Goal: Task Accomplishment & Management: Use online tool/utility

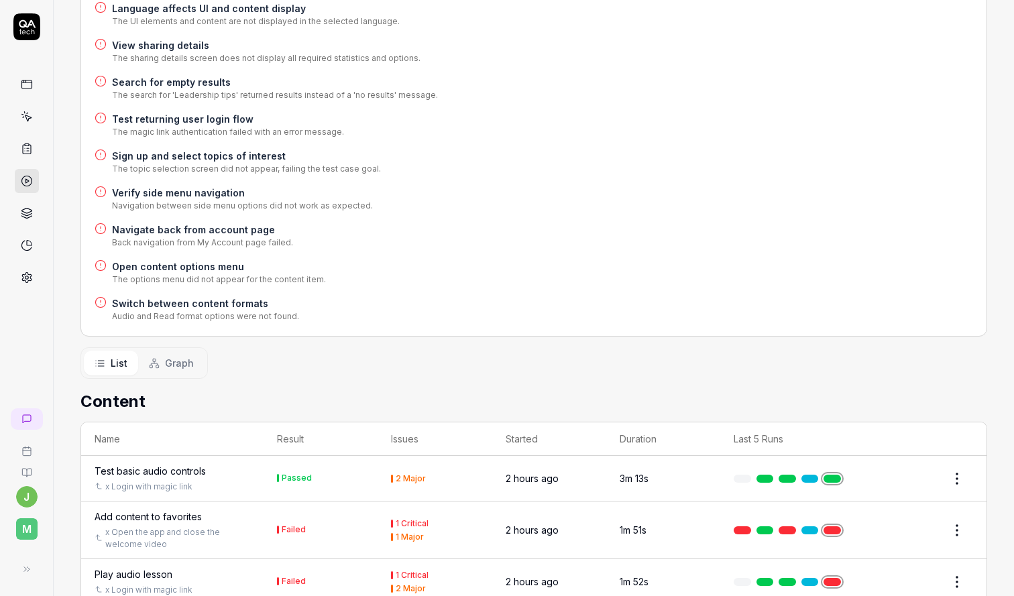
scroll to position [137, 0]
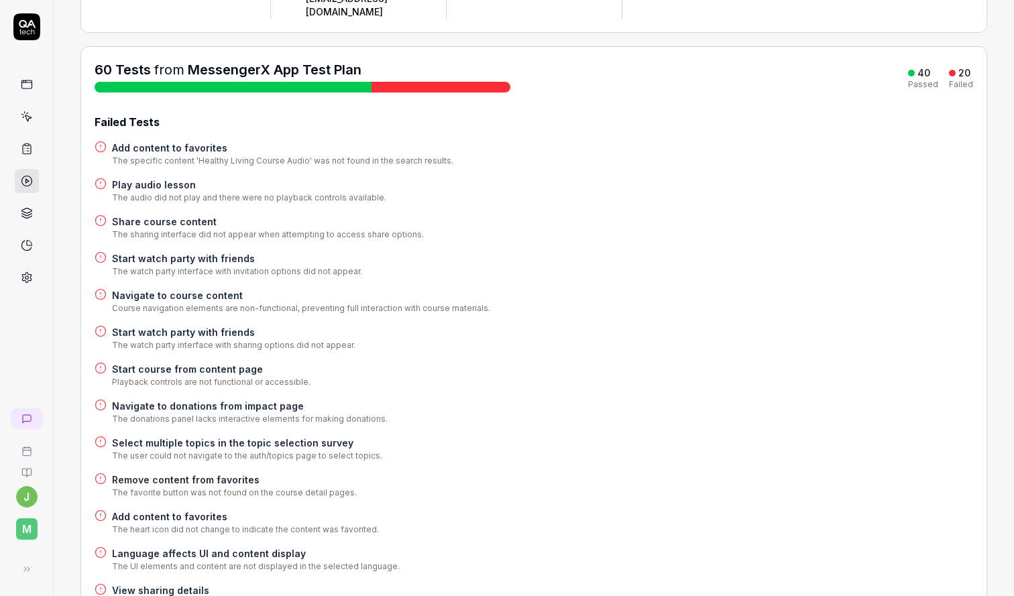
click at [209, 141] on h4 "Add content to favorites" at bounding box center [282, 148] width 341 height 14
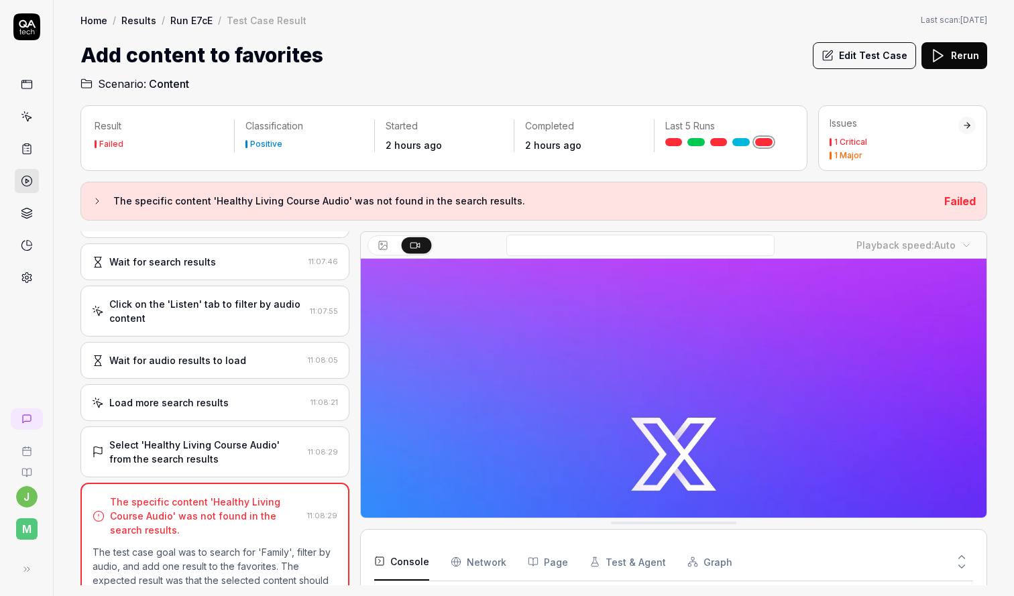
scroll to position [206, 0]
click at [215, 443] on div "Select 'Healthy Living Course Audio' from the search results" at bounding box center [205, 451] width 193 height 28
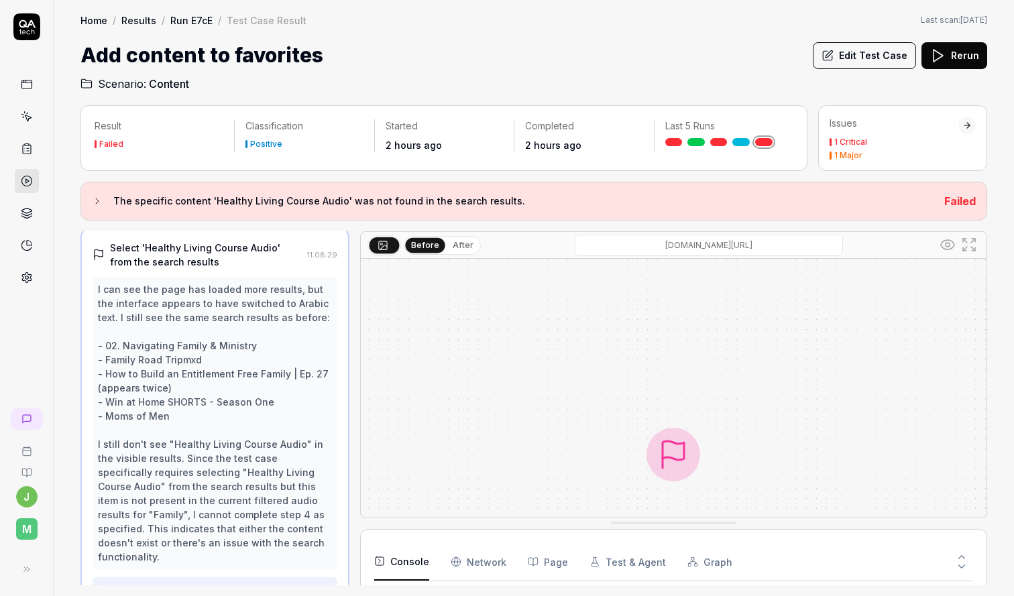
scroll to position [375, 0]
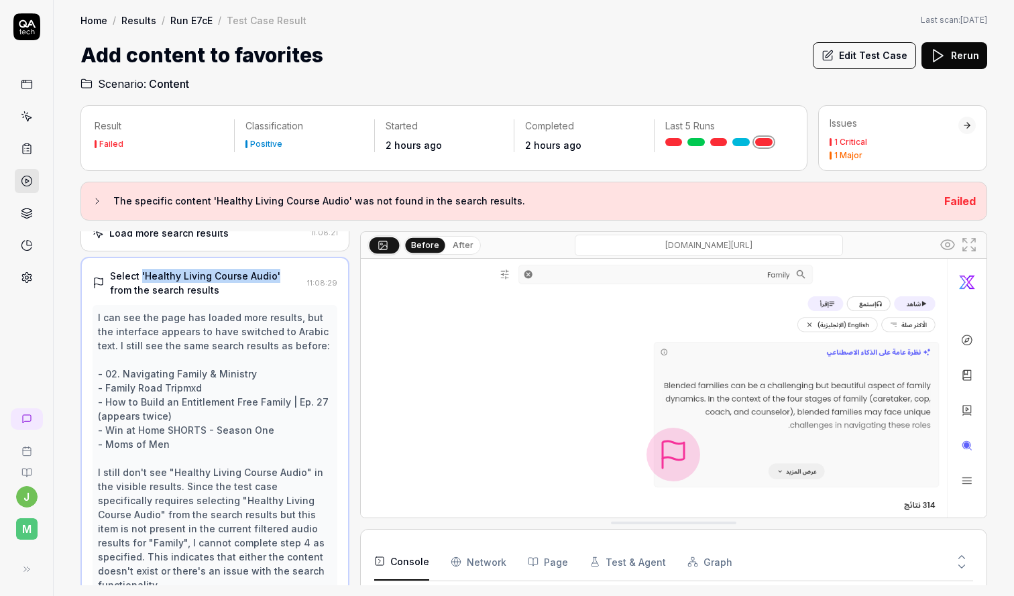
drag, startPoint x: 140, startPoint y: 261, endPoint x: 272, endPoint y: 264, distance: 132.2
click at [272, 269] on div "Select 'Healthy Living Course Audio' from the search results" at bounding box center [206, 283] width 192 height 28
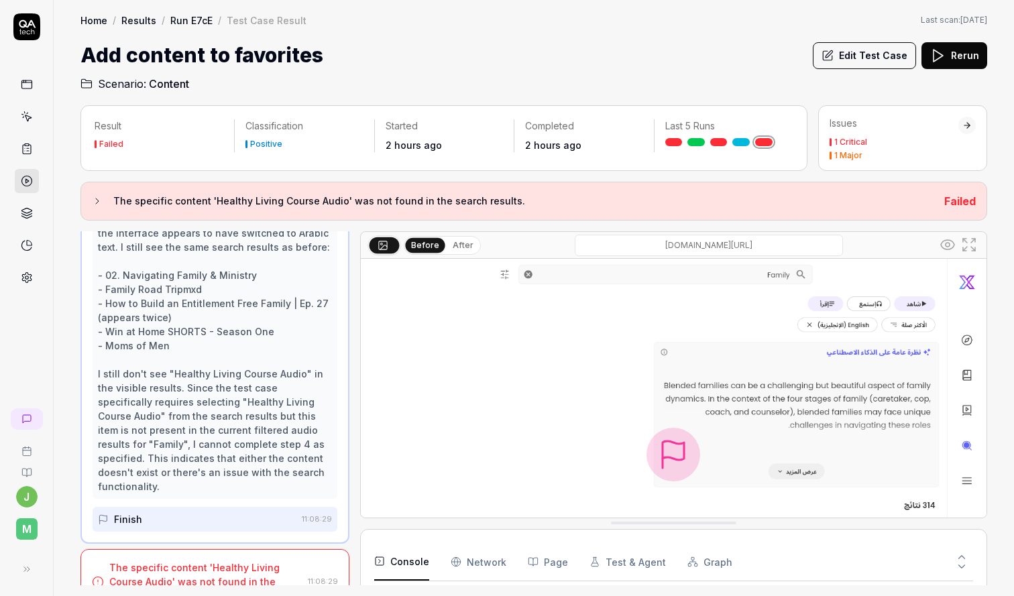
scroll to position [312, 0]
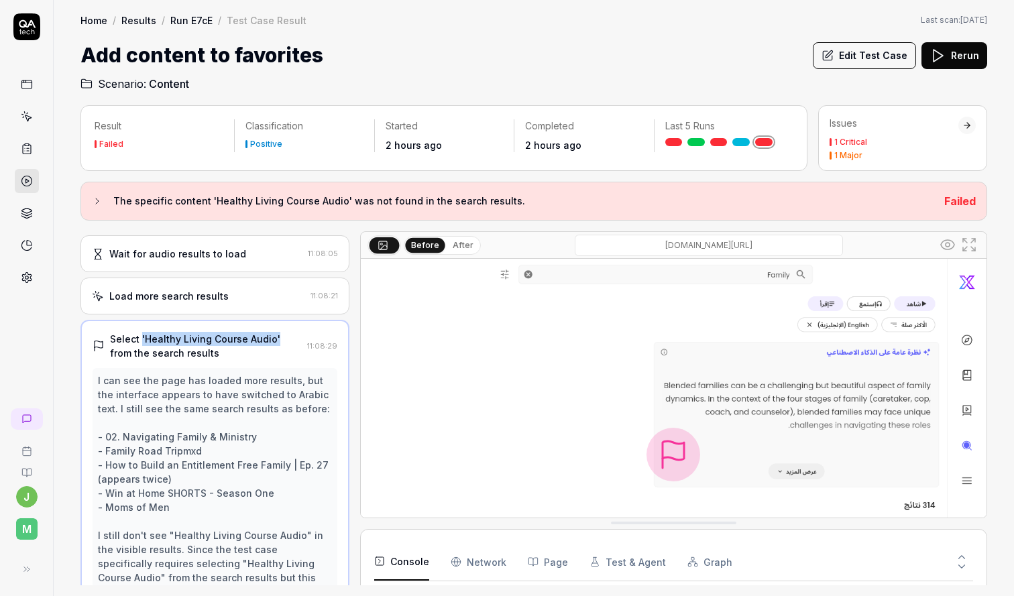
click at [214, 332] on div "Select 'Healthy Living Course Audio' from the search results" at bounding box center [206, 346] width 192 height 28
click at [888, 60] on button "Edit Test Case" at bounding box center [864, 55] width 103 height 27
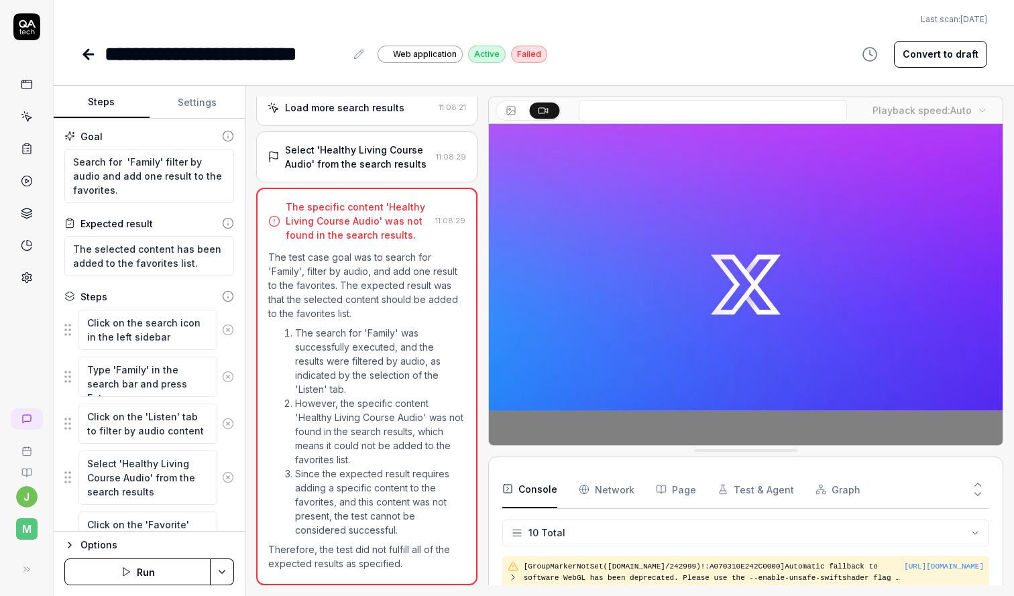
scroll to position [76, 0]
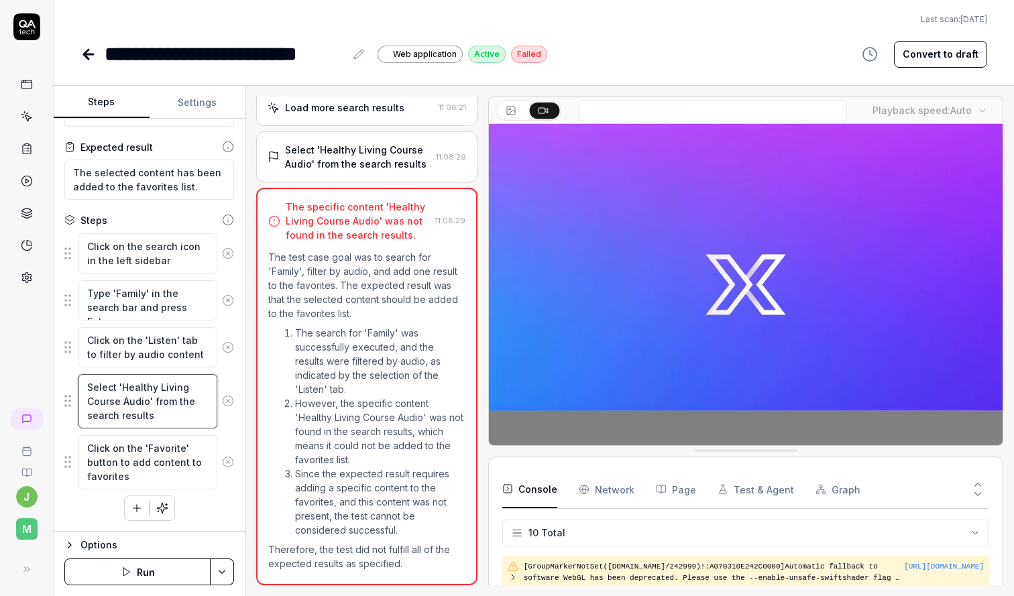
click at [121, 385] on textarea "Select 'Healthy Living Course Audio' from the search results" at bounding box center [147, 401] width 139 height 54
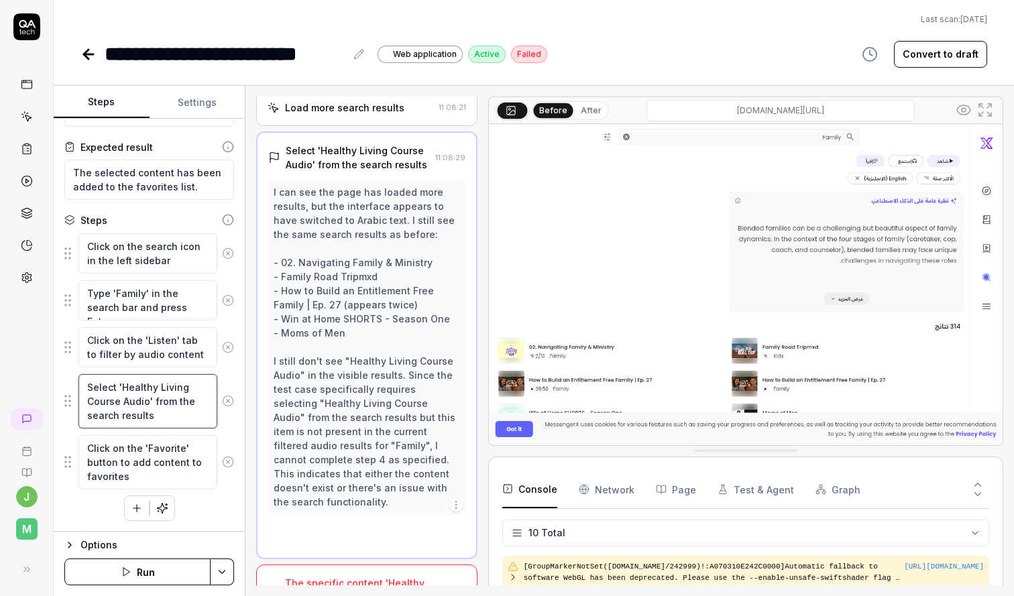
scroll to position [325, 0]
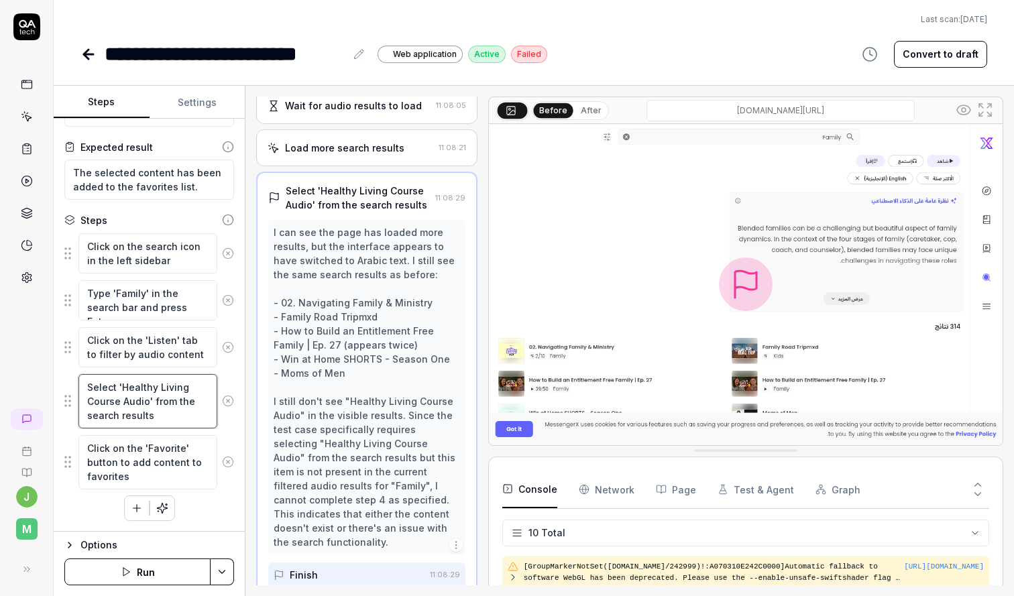
type textarea "*"
type textarea "Select a'Healthy Living Course Audio' from the search results"
type textarea "*"
type textarea "Select an'Healthy Living Course Audio' from the search results"
type textarea "*"
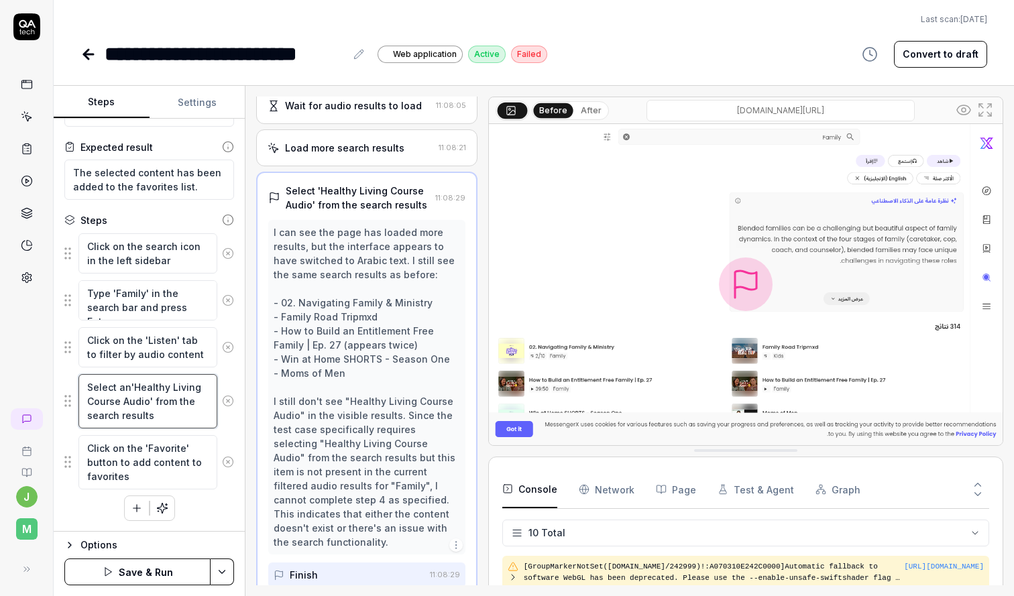
type textarea "Select any'Healthy Living Course Audio' from the search results"
type textarea "*"
type textarea "Select any 'Healthy Living Course Audio' from the search results"
type textarea "*"
type textarea "Select any c'Healthy Living Course Audio' from the search results"
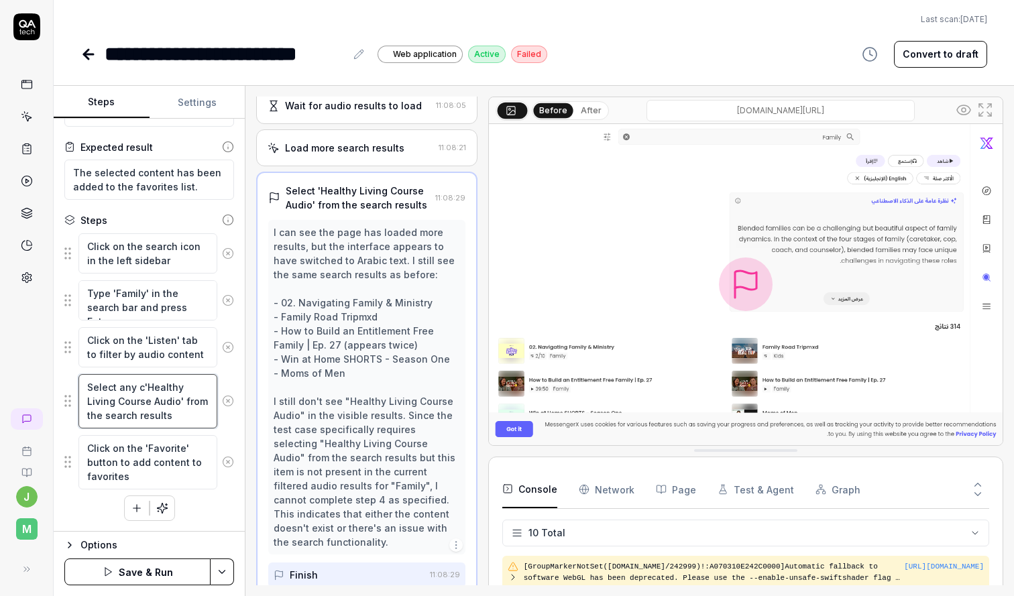
type textarea "*"
type textarea "Select any co'Healthy Living Course Audio' from the search results"
type textarea "*"
type textarea "Select any cong'Healthy Living Course Audio' from the search results"
type textarea "*"
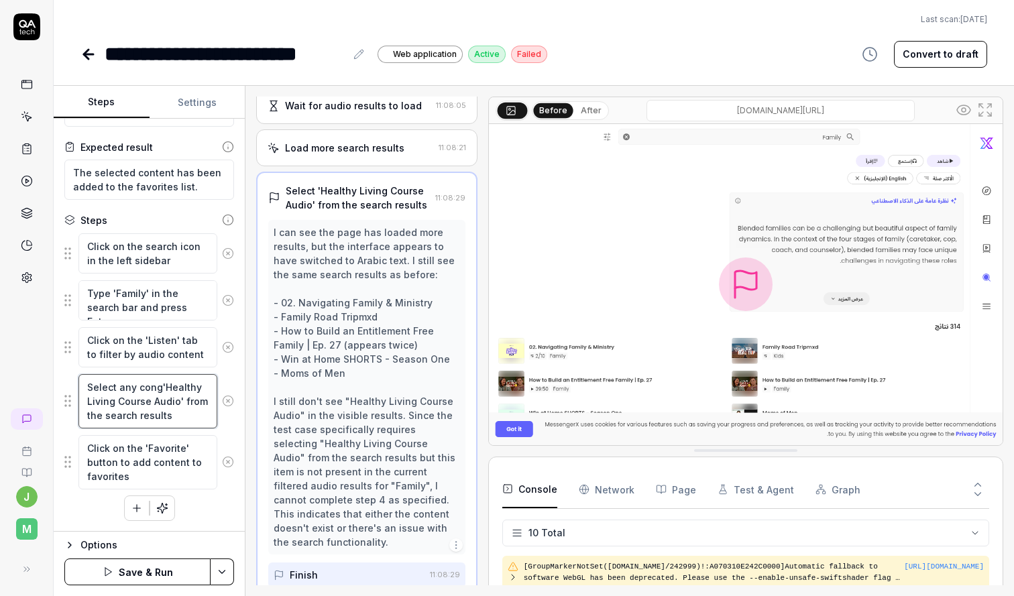
type textarea "Select any conge'Healthy Living Course Audio' from the search results"
type textarea "*"
type textarea "Select any congen'Healthy Living Course Audio' from the search results"
type textarea "*"
type textarea "Select any congent'Healthy Living Course Audio' from the search results"
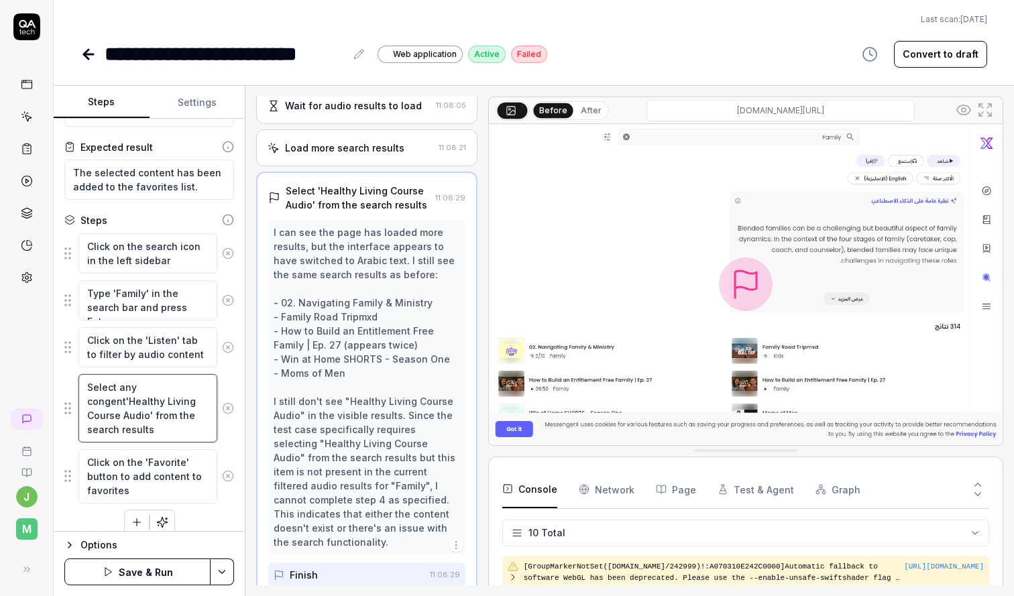
type textarea "*"
type textarea "Select any congent 'Healthy Living Course Audio' from the search results"
type textarea "*"
type textarea "Select any congent'Healthy Living Course Audio' from the search results"
type textarea "*"
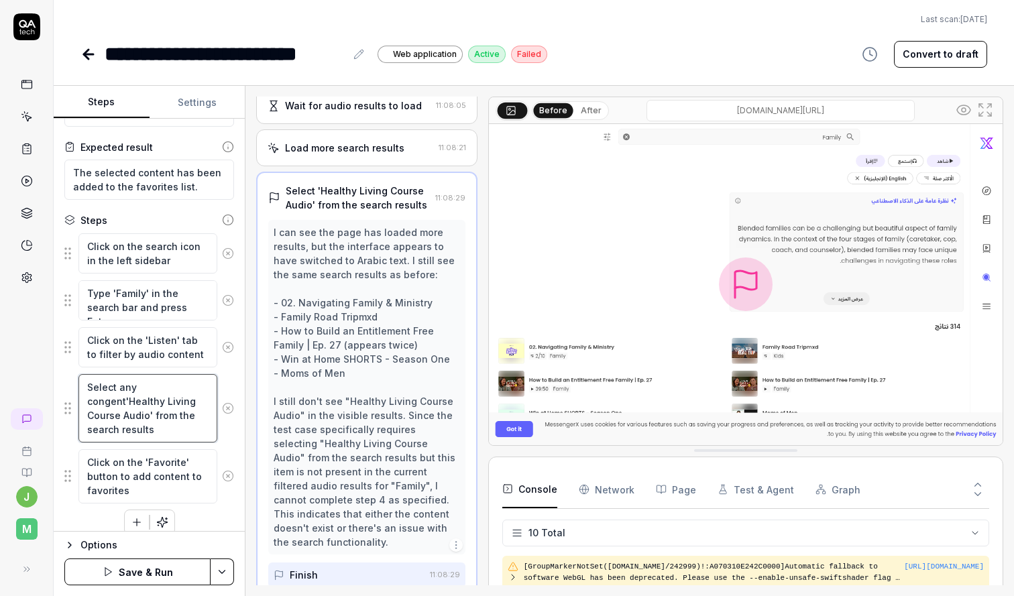
type textarea "Select any congen'Healthy Living Course Audio' from the search results"
type textarea "*"
type textarea "Select any conge'Healthy Living Course Audio' from the search results"
type textarea "*"
type textarea "Select any cong'Healthy Living Course Audio' from the search results"
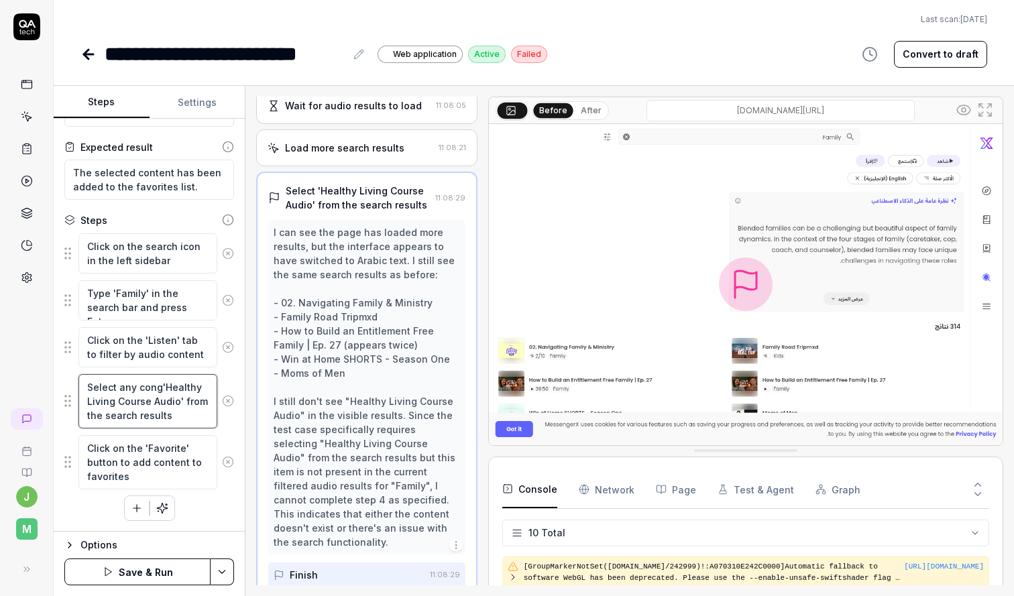
type textarea "*"
type textarea "Select any con'Healthy Living Course Audio' from the search results"
type textarea "*"
type textarea "Select any cont'Healthy Living Course Audio' from the search results"
type textarea "*"
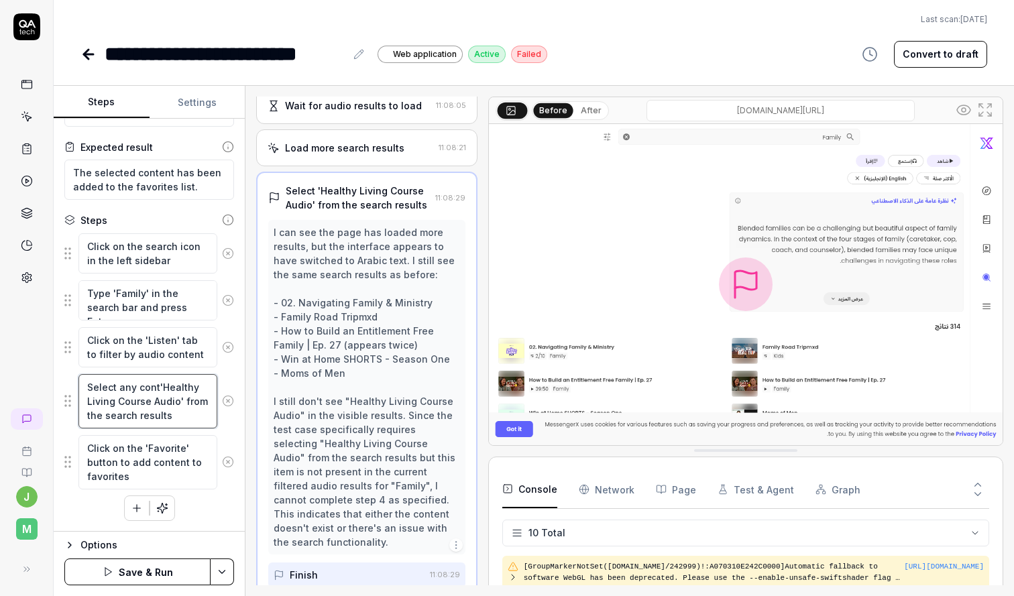
type textarea "Select any conte'Healthy Living Course Audio' from the search results"
type textarea "*"
type textarea "Select any conten'Healthy Living Course Audio' from the search results"
type textarea "*"
type textarea "Select any content'Healthy Living Course Audio' from the search results"
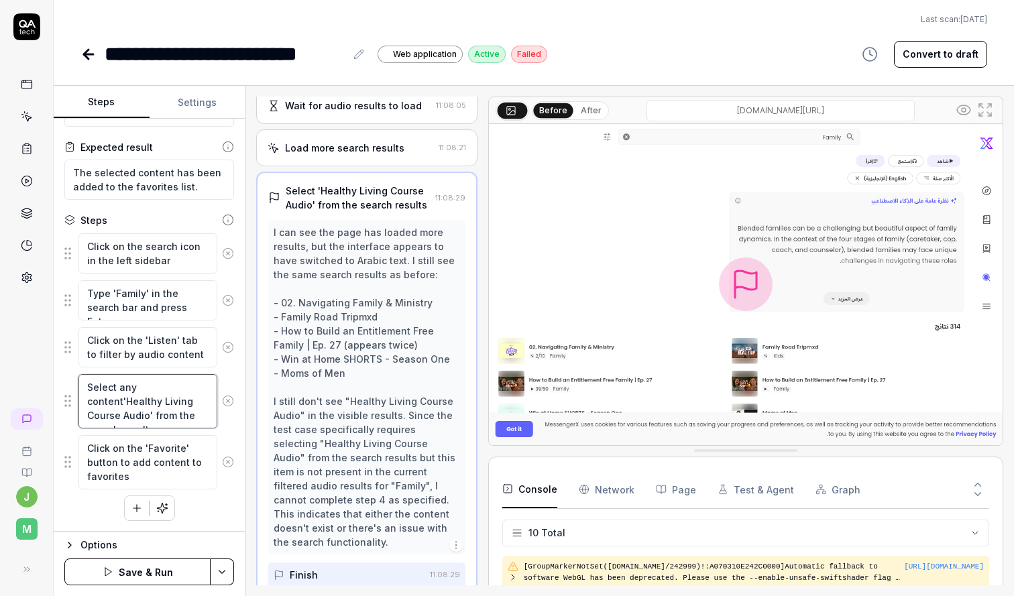
type textarea "*"
type textarea "Select any content from the search results"
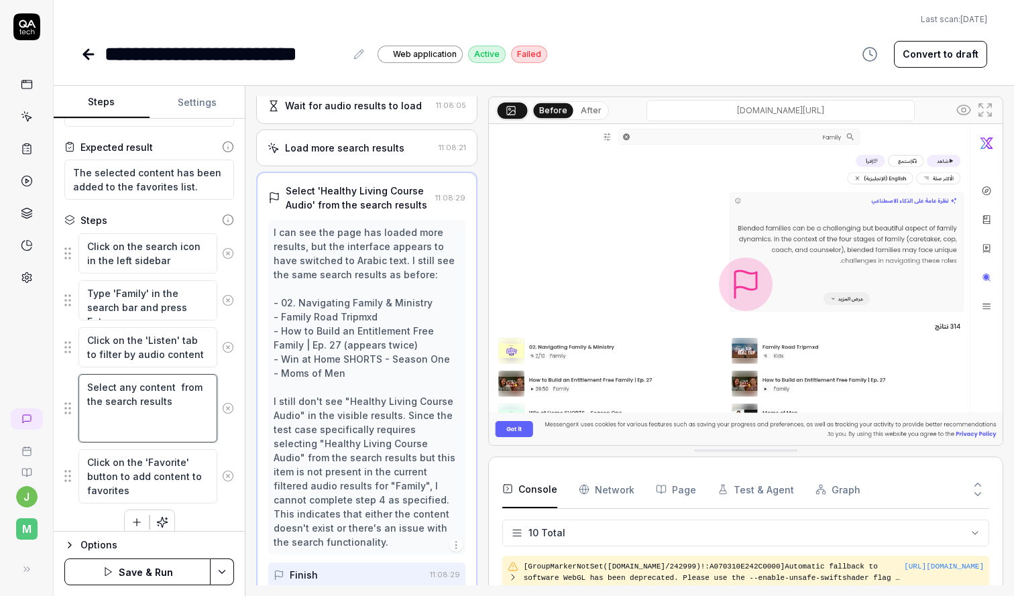
type textarea "*"
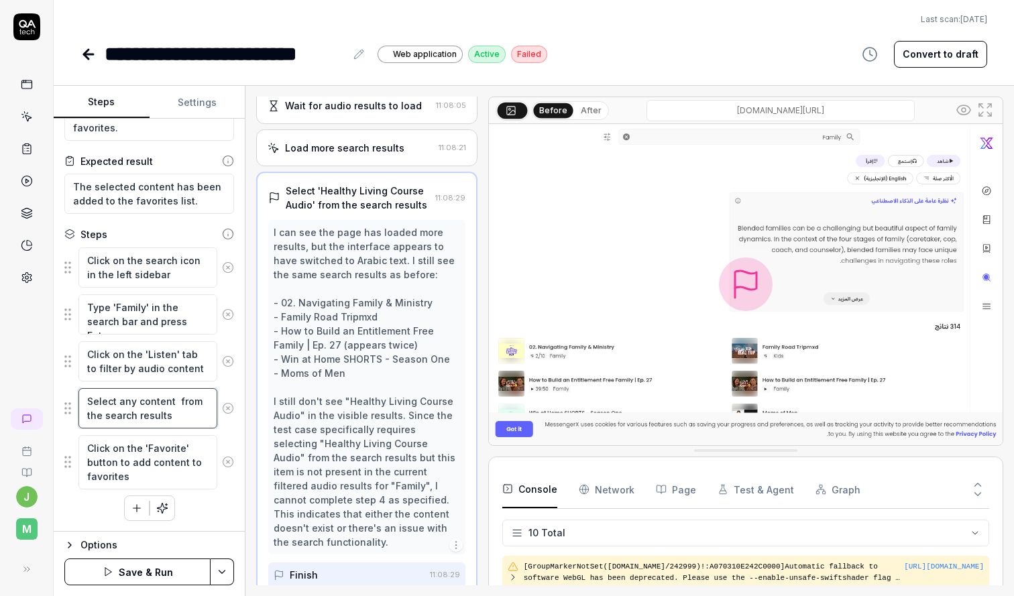
type textarea "Select any content from the search results"
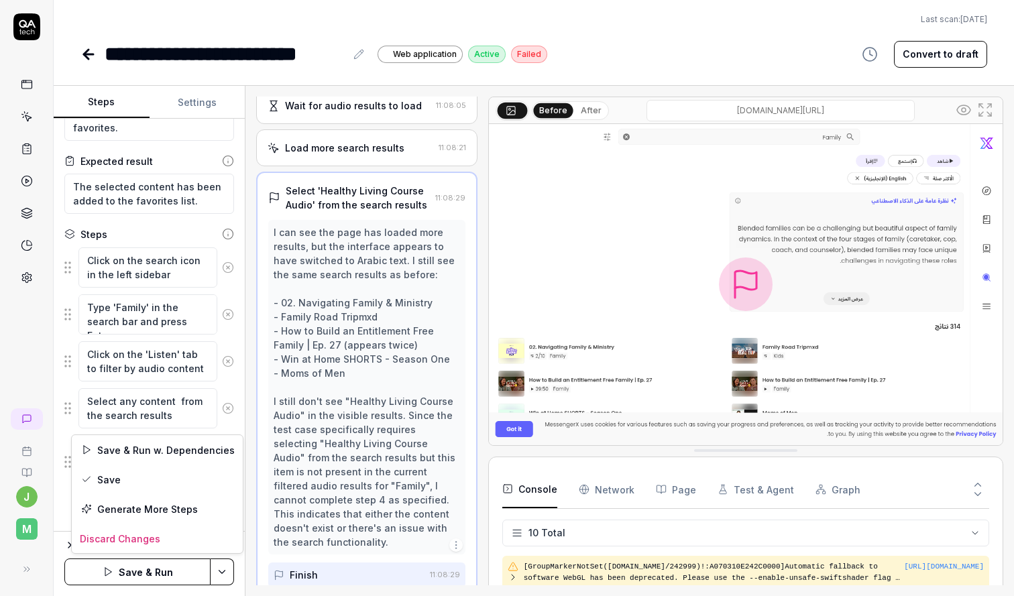
click at [227, 577] on html "**********" at bounding box center [507, 298] width 1014 height 596
click at [139, 484] on div "Save" at bounding box center [157, 480] width 171 height 30
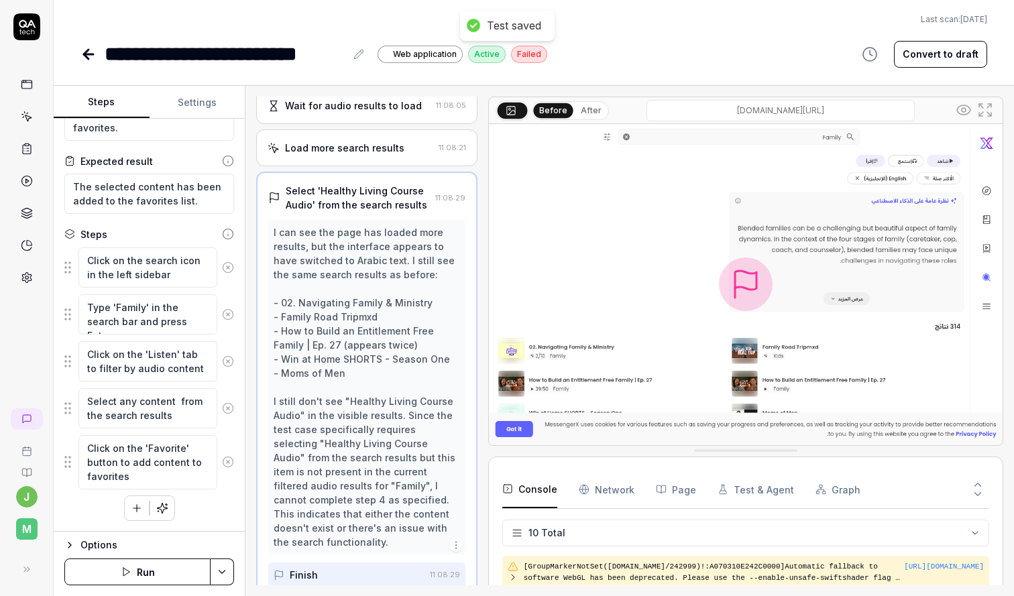
type textarea "*"
click at [92, 50] on icon at bounding box center [89, 54] width 16 height 16
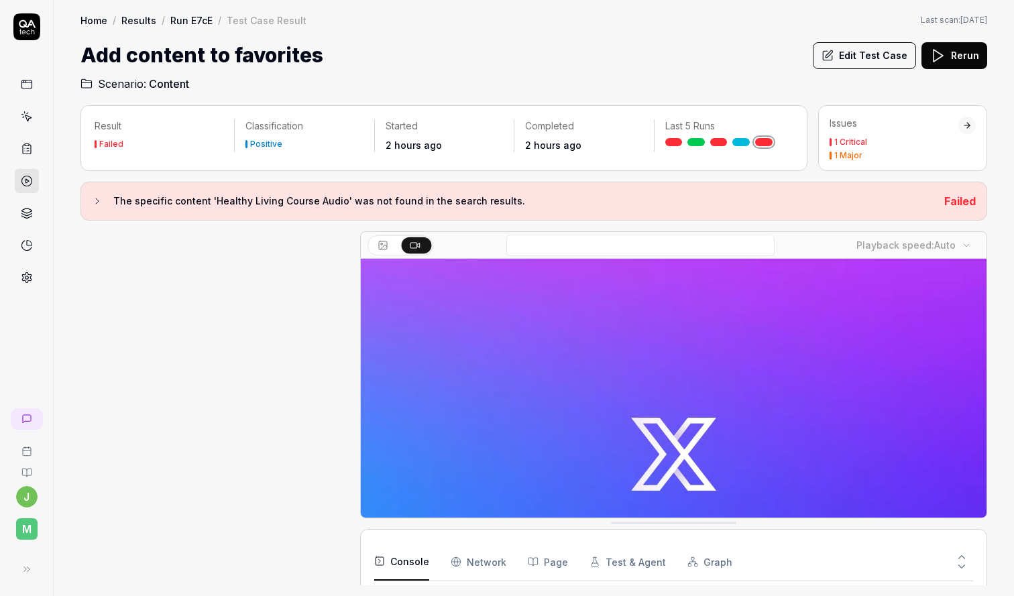
scroll to position [415, 0]
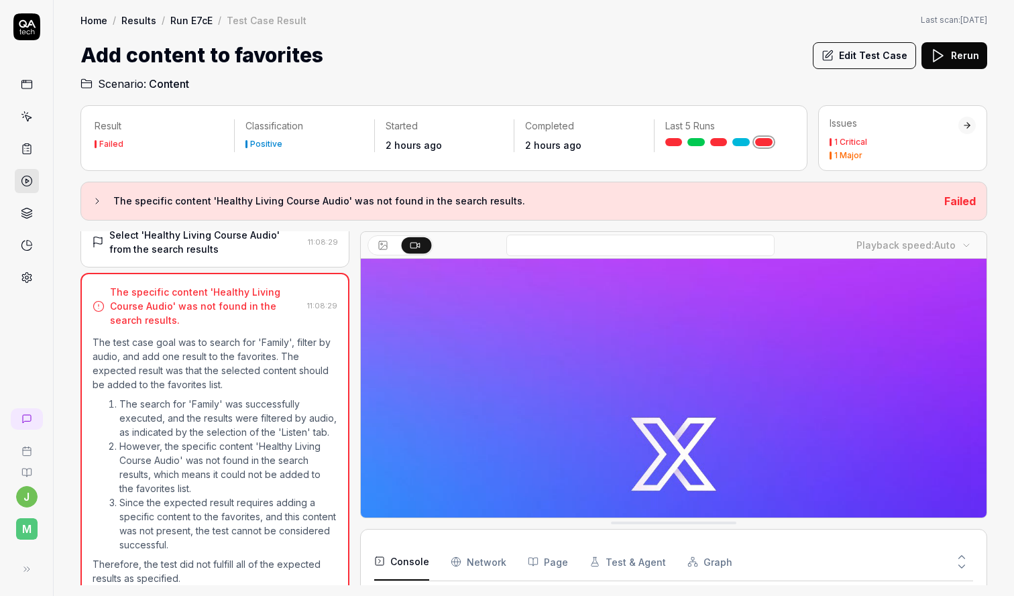
click at [247, 23] on div "Test Case Result" at bounding box center [267, 19] width 80 height 13
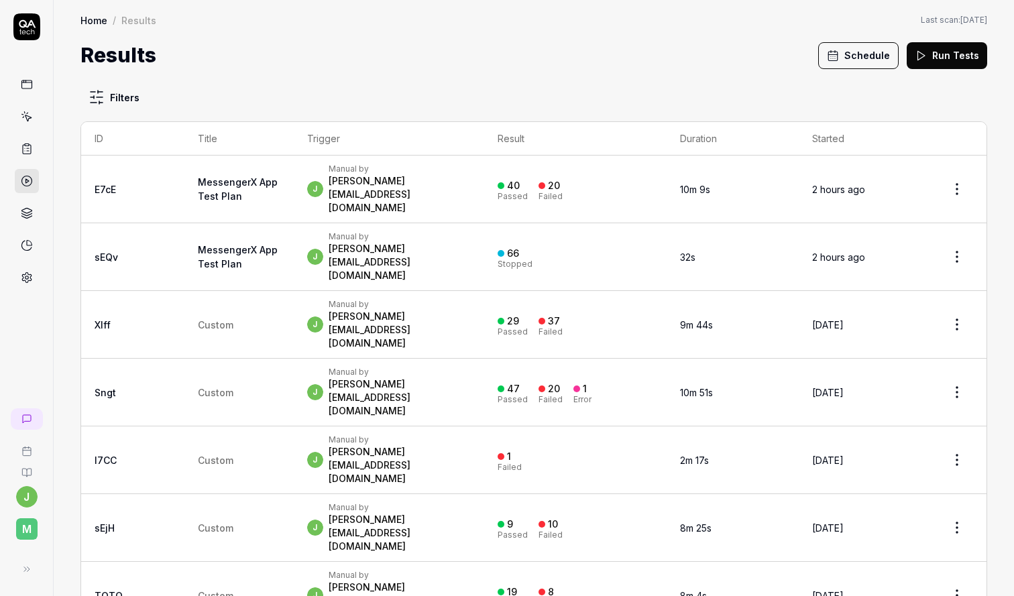
click at [405, 182] on div "j Manual by [PERSON_NAME][EMAIL_ADDRESS][DOMAIN_NAME]" at bounding box center [389, 189] width 164 height 51
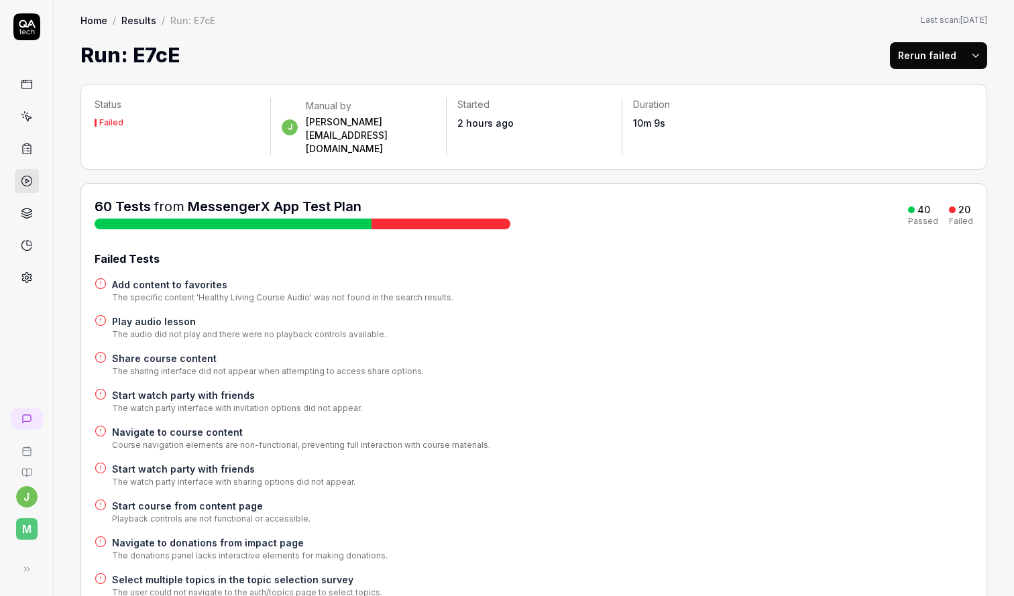
scroll to position [46, 0]
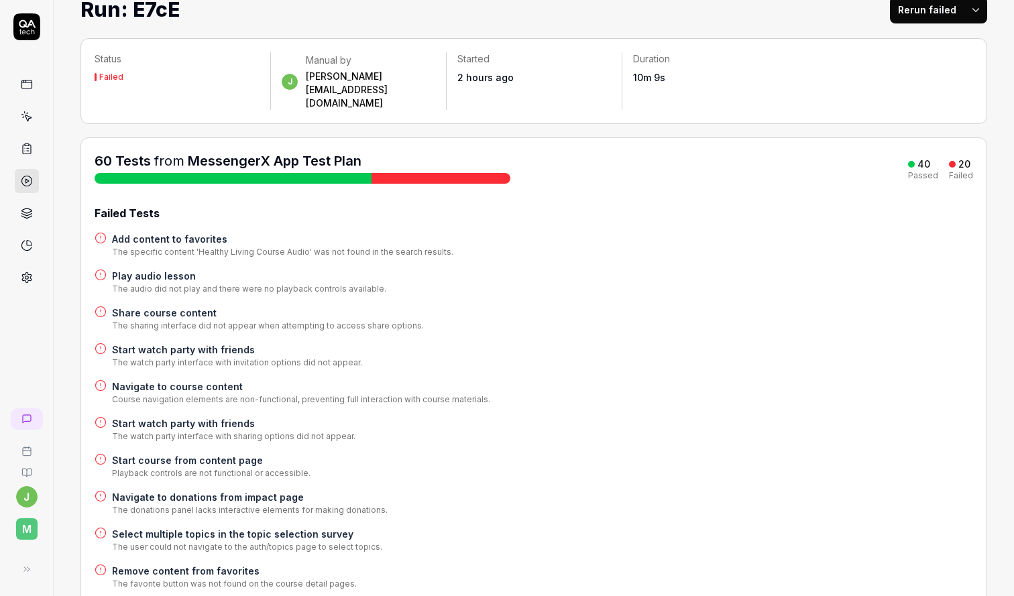
click at [168, 269] on h4 "Play audio lesson" at bounding box center [249, 276] width 274 height 14
click at [172, 306] on h4 "Share course content" at bounding box center [268, 313] width 312 height 14
click at [176, 343] on h4 "Start watch party with friends" at bounding box center [237, 350] width 250 height 14
click at [175, 380] on h4 "Navigate to course content" at bounding box center [301, 387] width 378 height 14
click at [175, 417] on h4 "Start watch party with friends" at bounding box center [234, 424] width 244 height 14
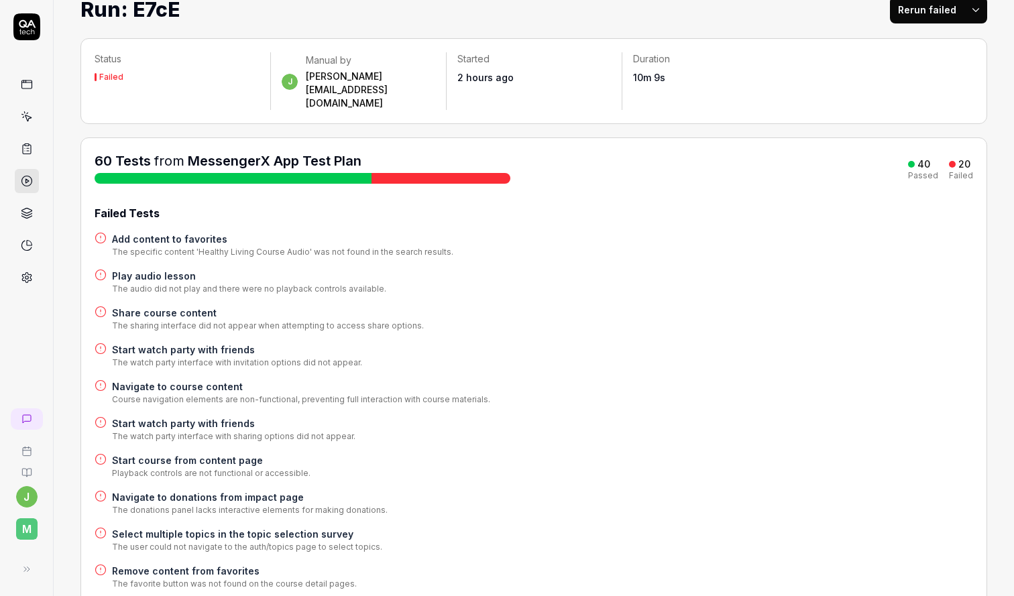
click at [181, 453] on h4 "Start course from content page" at bounding box center [211, 460] width 199 height 14
click at [181, 490] on h4 "Navigate to donations from impact page" at bounding box center [250, 497] width 276 height 14
click at [186, 527] on h4 "Select multiple topics in the topic selection survey" at bounding box center [247, 534] width 270 height 14
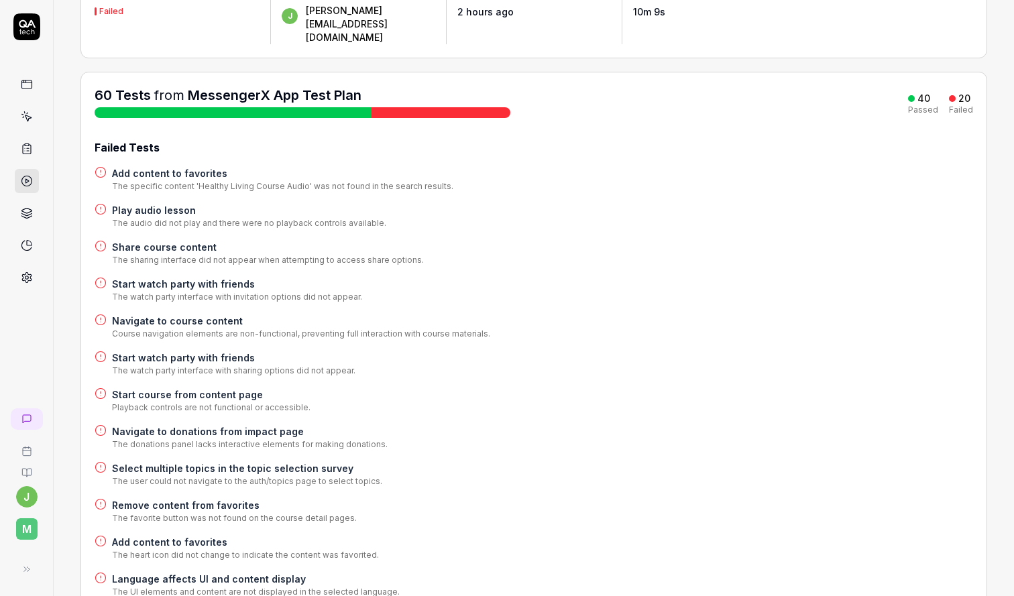
scroll to position [112, 0]
click at [203, 498] on h4 "Remove content from favorites" at bounding box center [234, 505] width 245 height 14
click at [199, 535] on h4 "Add content to favorites" at bounding box center [245, 542] width 267 height 14
click at [199, 572] on h4 "Language affects UI and content display" at bounding box center [256, 579] width 288 height 14
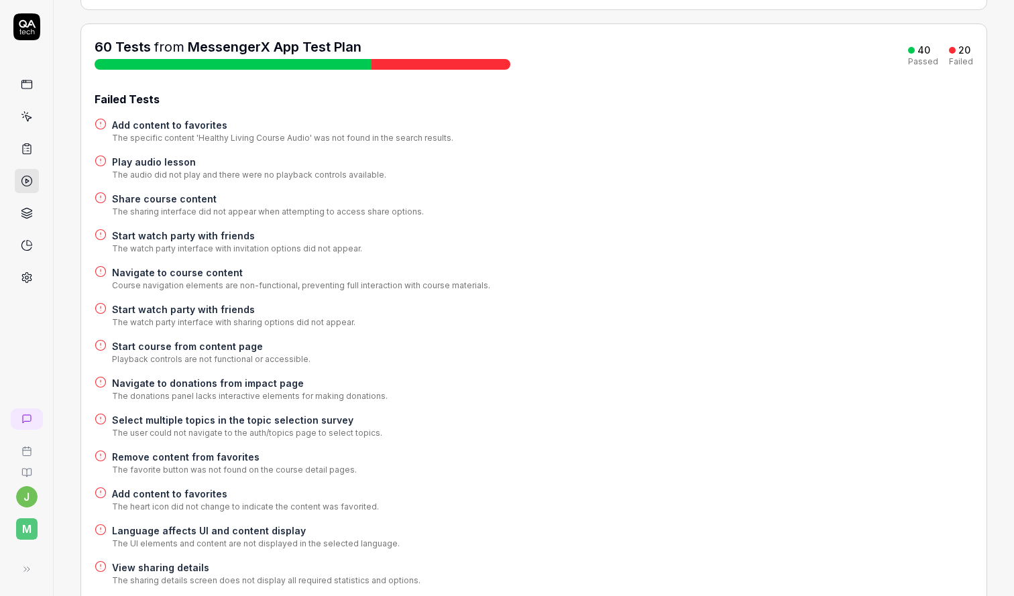
scroll to position [182, 0]
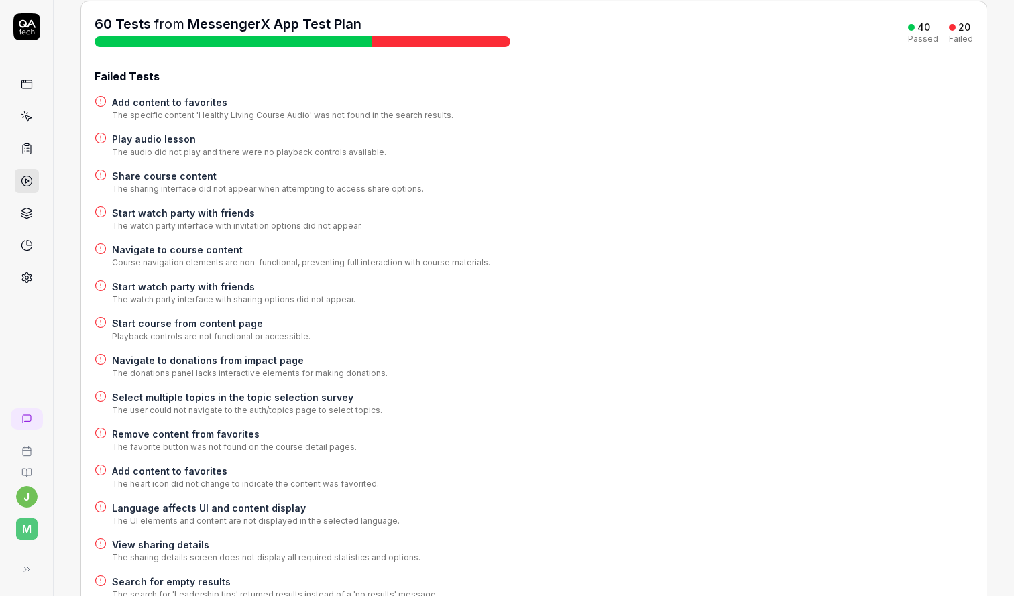
click at [162, 538] on h4 "View sharing details" at bounding box center [266, 545] width 309 height 14
click at [162, 575] on h4 "Search for empty results" at bounding box center [275, 582] width 326 height 14
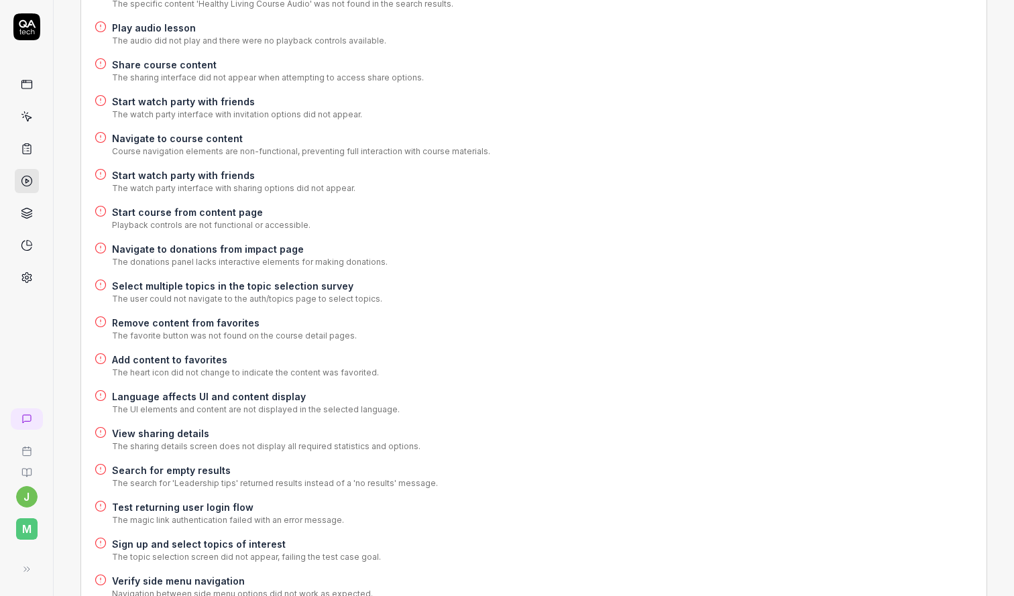
scroll to position [295, 0]
click at [201, 499] on h4 "Test returning user login flow" at bounding box center [228, 506] width 232 height 14
click at [197, 536] on h4 "Sign up and select topics of interest" at bounding box center [246, 543] width 269 height 14
click at [197, 573] on h4 "Verify side menu navigation" at bounding box center [242, 580] width 261 height 14
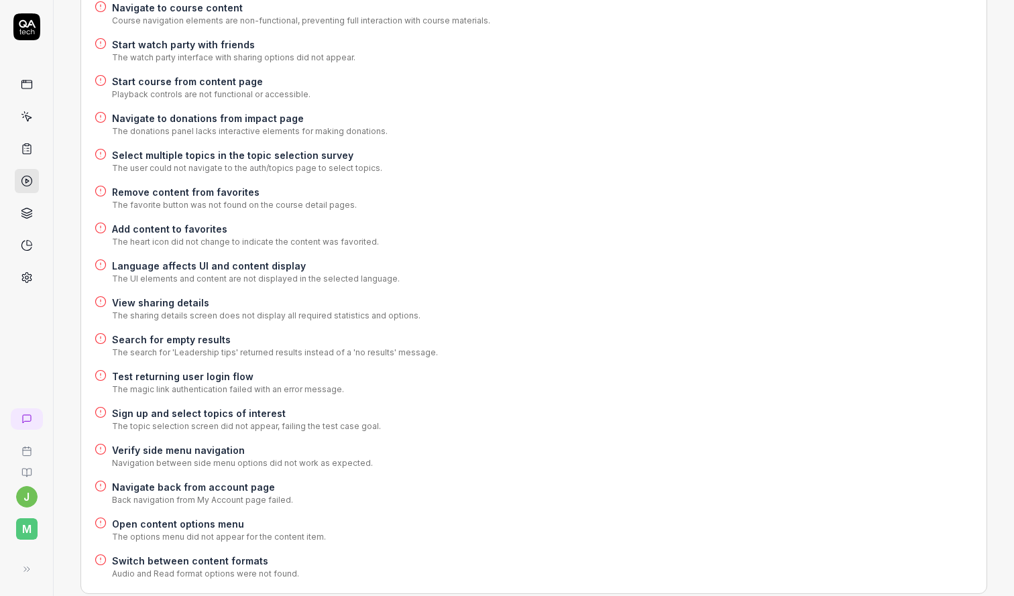
scroll to position [428, 0]
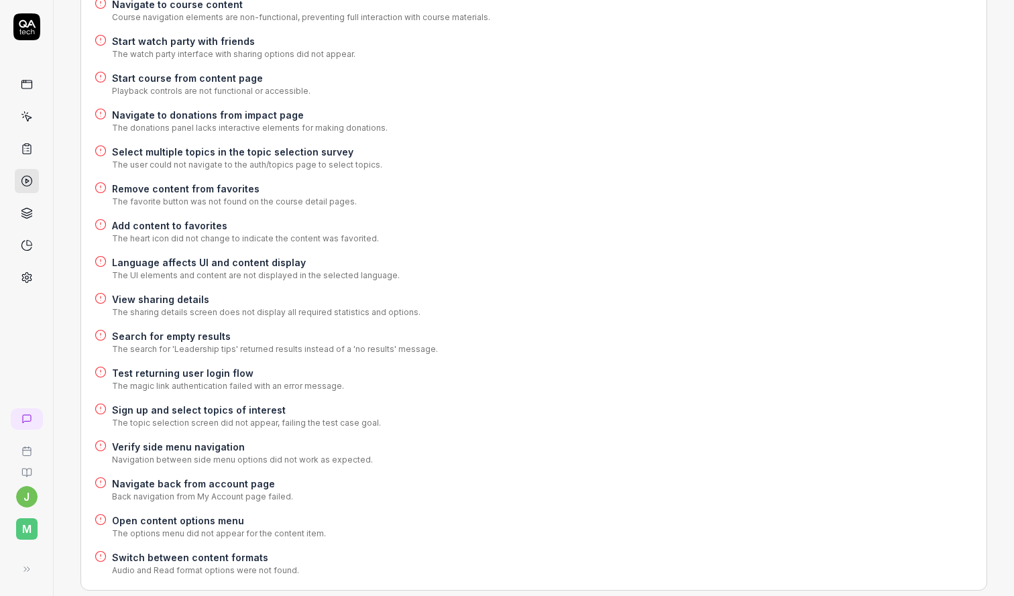
click at [212, 477] on h4 "Navigate back from account page" at bounding box center [202, 484] width 181 height 14
click at [212, 514] on h4 "Open content options menu" at bounding box center [219, 521] width 214 height 14
click at [212, 551] on h4 "Switch between content formats" at bounding box center [205, 558] width 187 height 14
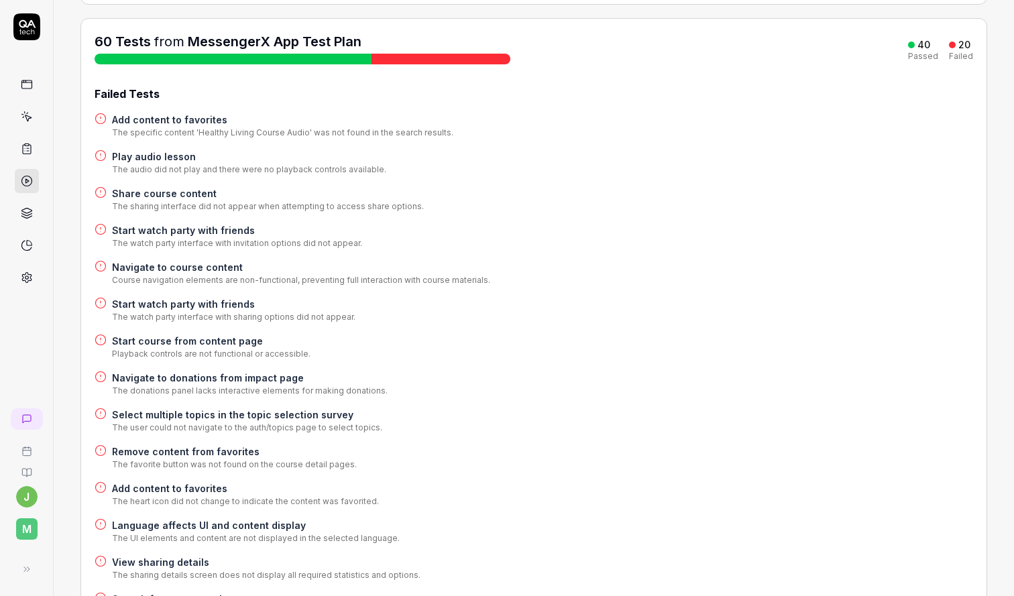
scroll to position [0, 0]
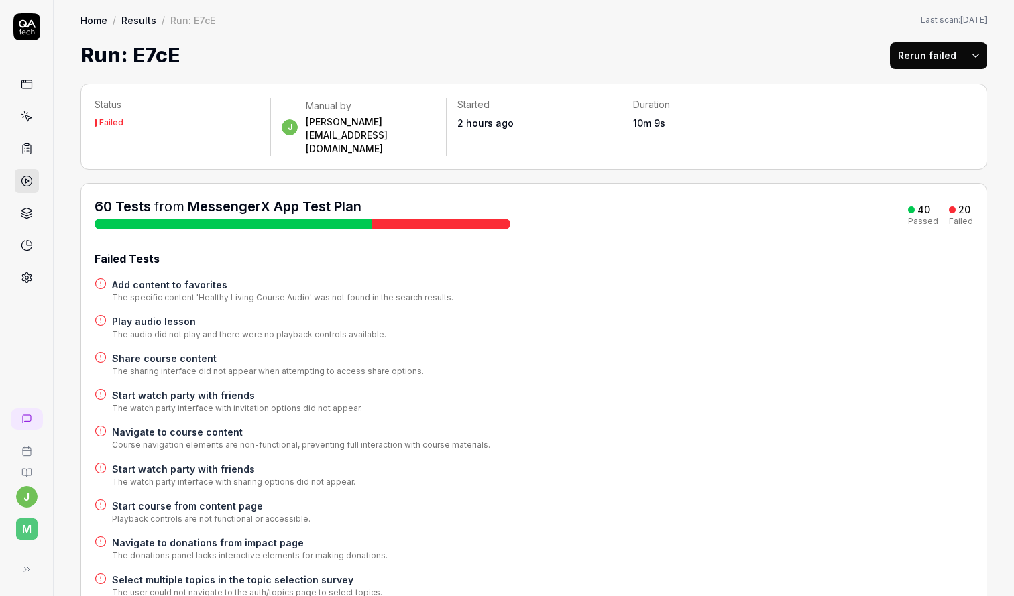
click at [260, 199] on link "MessengerX App Test Plan" at bounding box center [275, 207] width 174 height 16
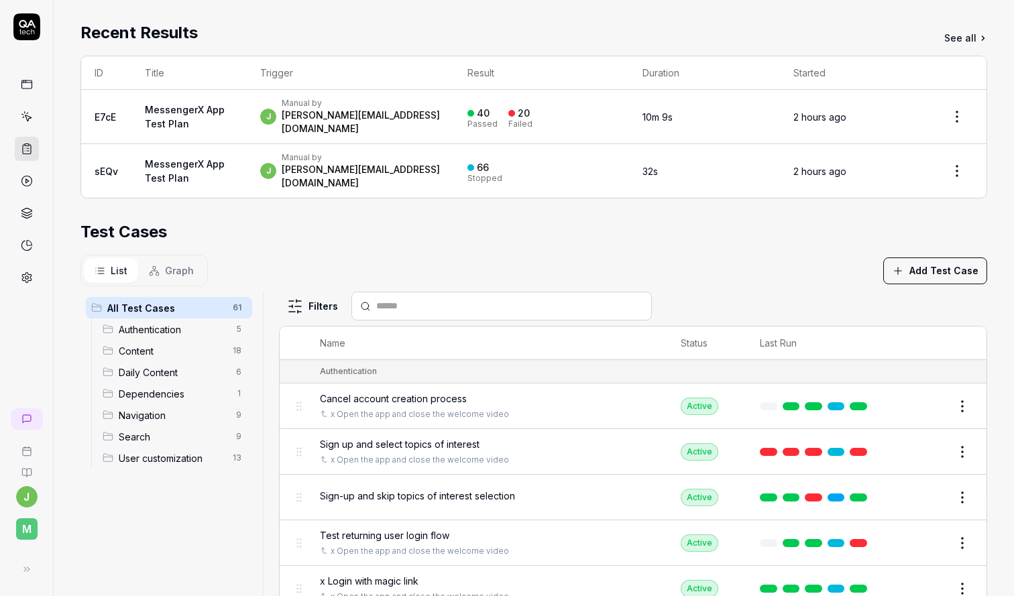
scroll to position [282, 0]
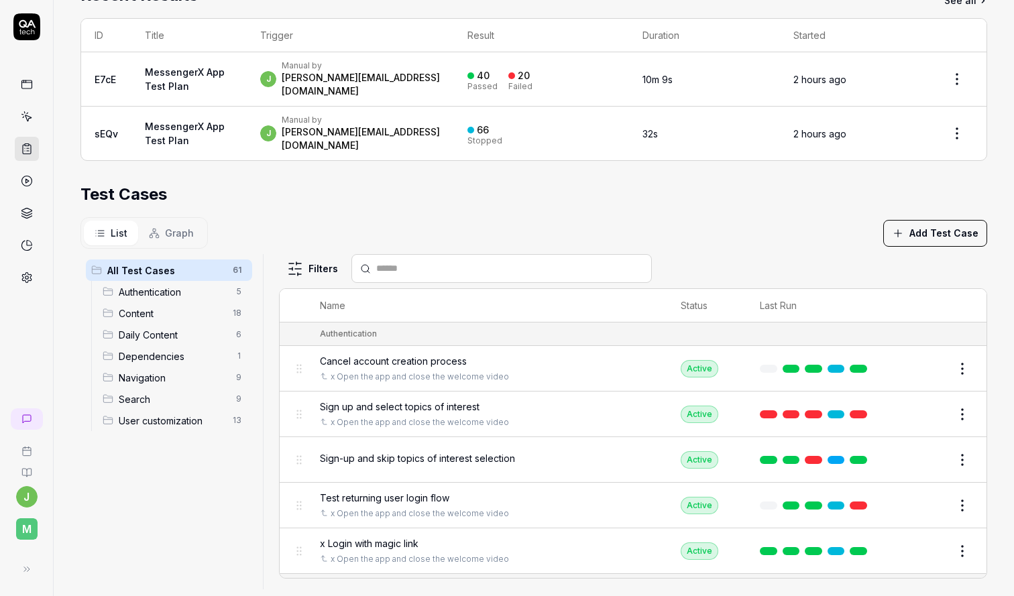
click at [167, 285] on span "Authentication" at bounding box center [173, 292] width 109 height 14
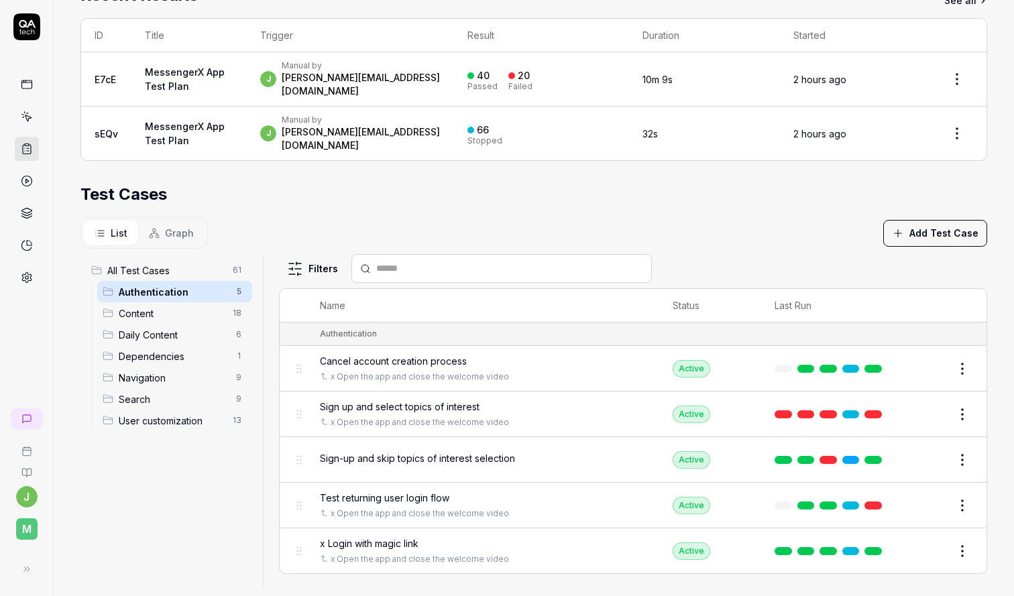
click at [164, 264] on span "All Test Cases" at bounding box center [165, 271] width 117 height 14
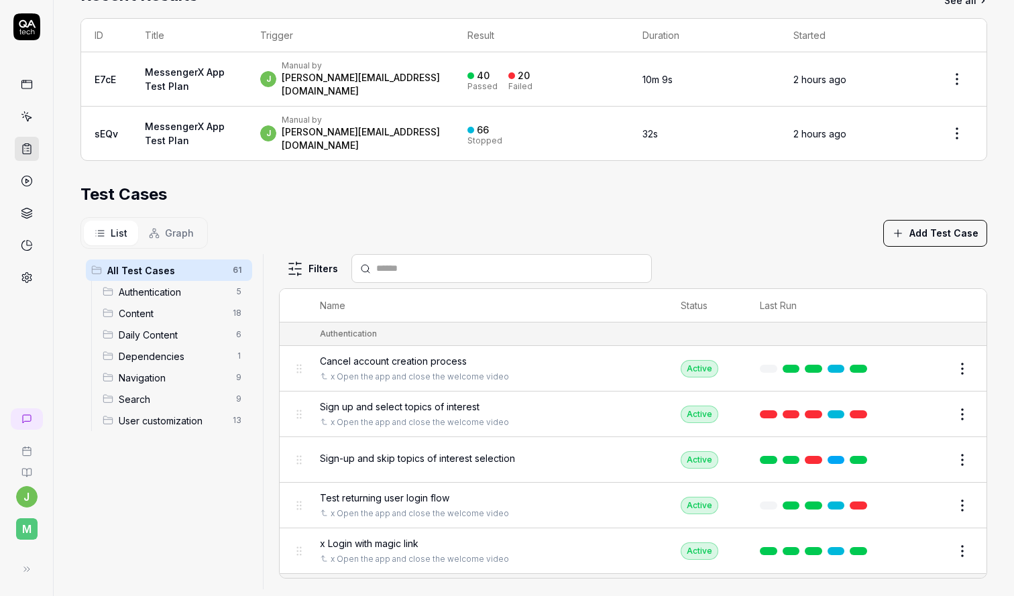
click at [413, 262] on input "text" at bounding box center [509, 269] width 267 height 14
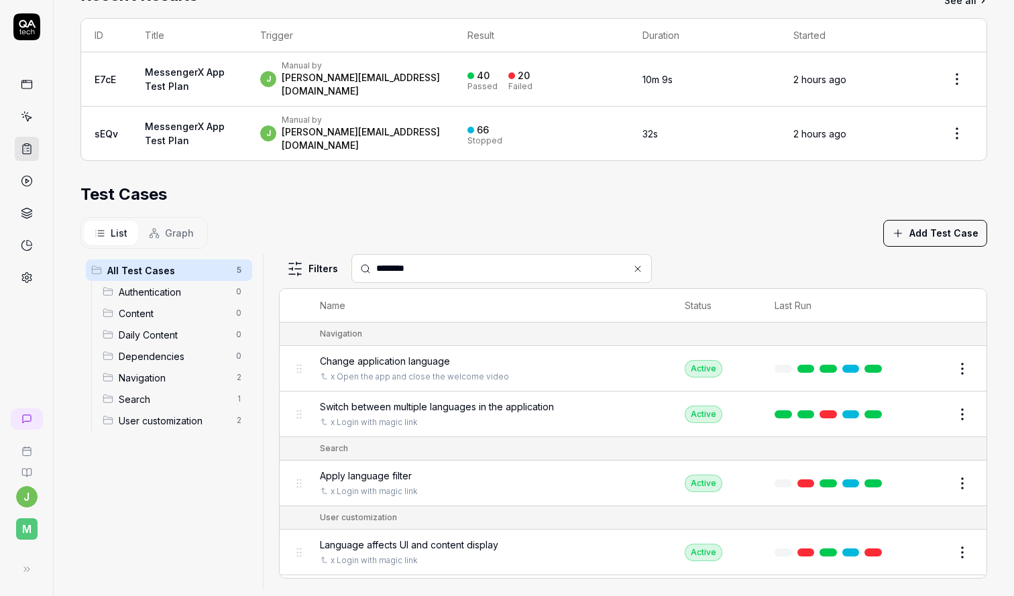
type input "********"
click at [598, 354] on div "Change application language x Open the app and close the welcome video" at bounding box center [489, 368] width 338 height 29
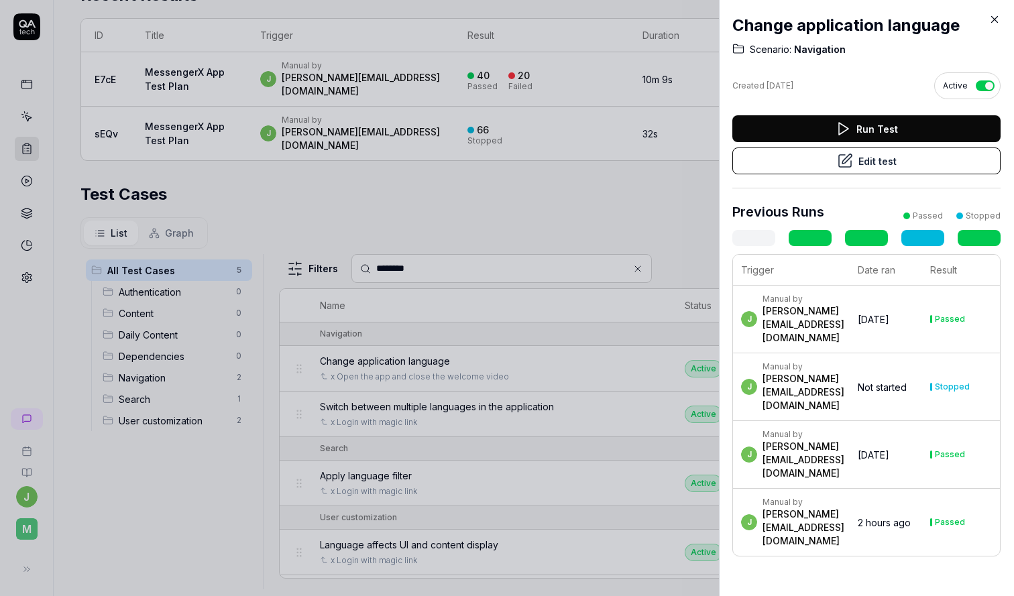
click at [877, 166] on button "Edit test" at bounding box center [867, 161] width 268 height 27
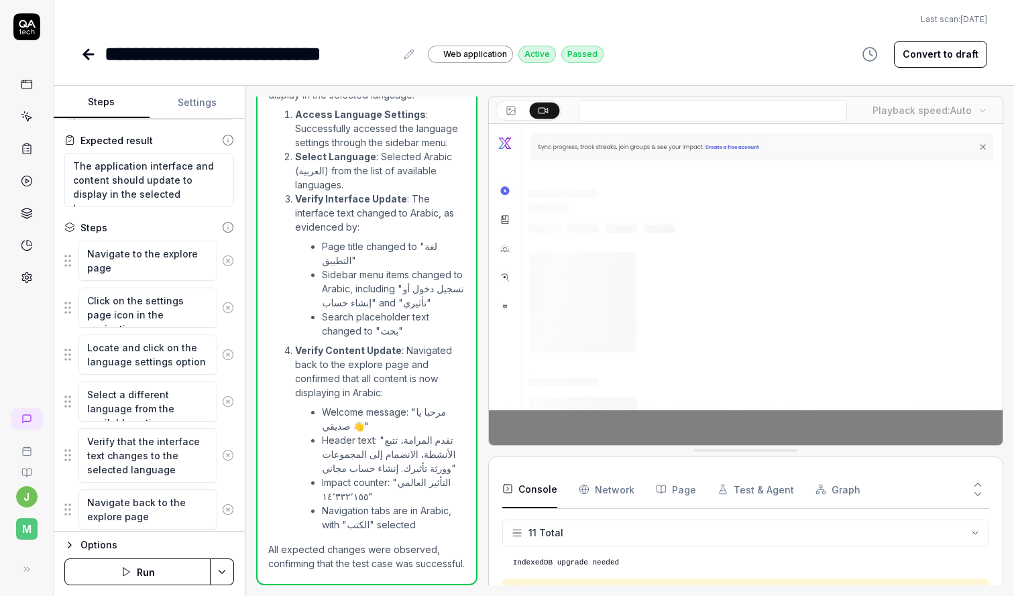
scroll to position [239, 0]
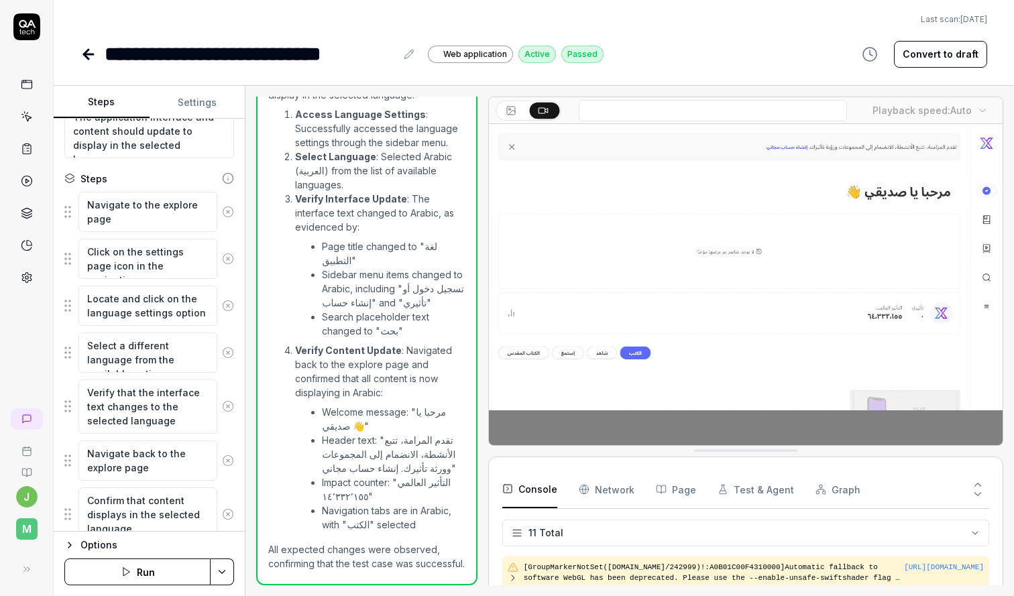
scroll to position [199, 0]
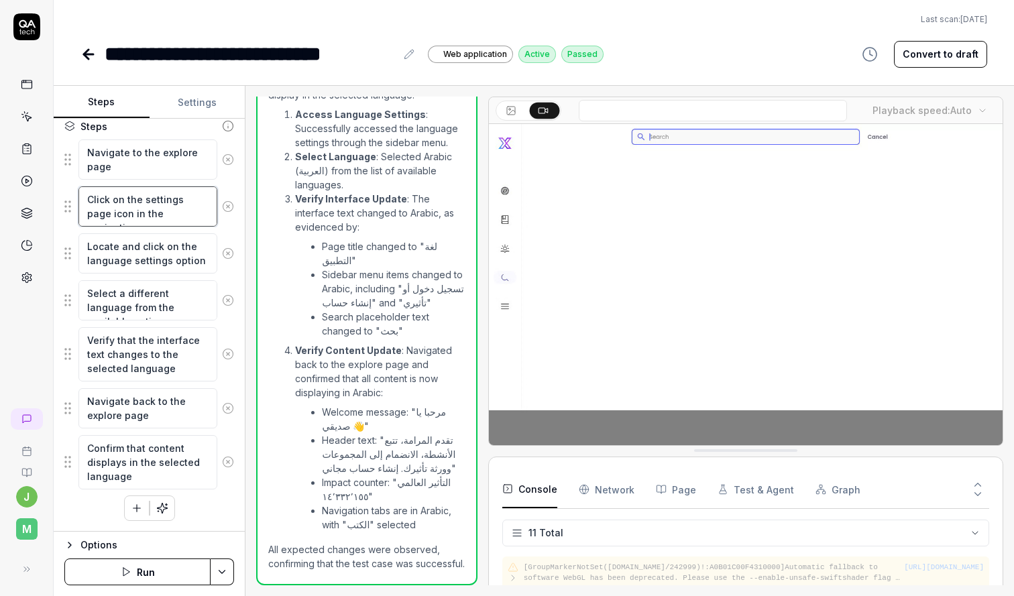
click at [162, 209] on textarea "Click on the settings page icon in the navigation" at bounding box center [147, 206] width 139 height 40
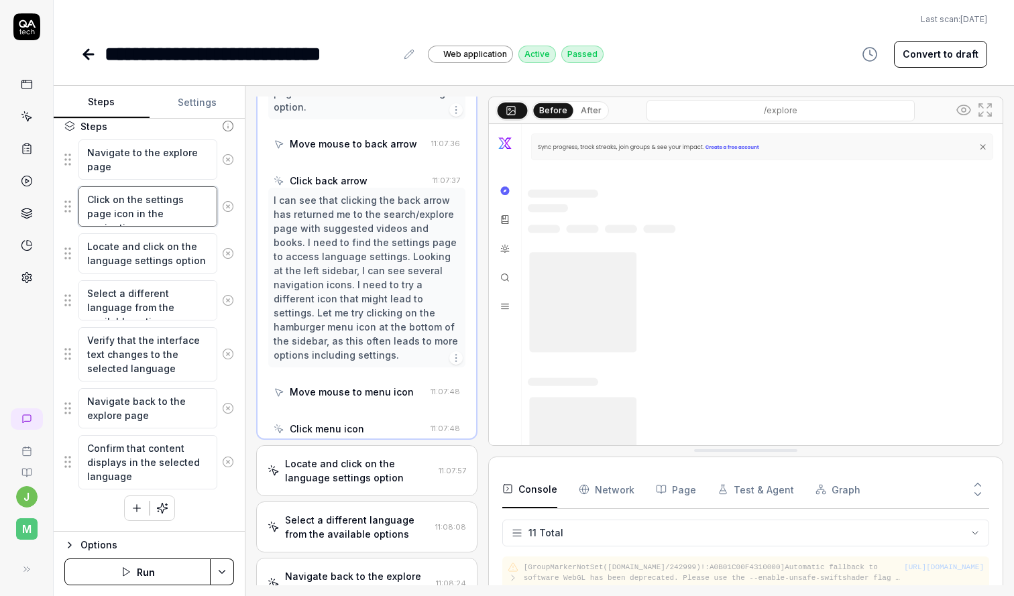
click at [162, 209] on textarea "Click on the settings page icon in the navigation" at bounding box center [147, 206] width 139 height 40
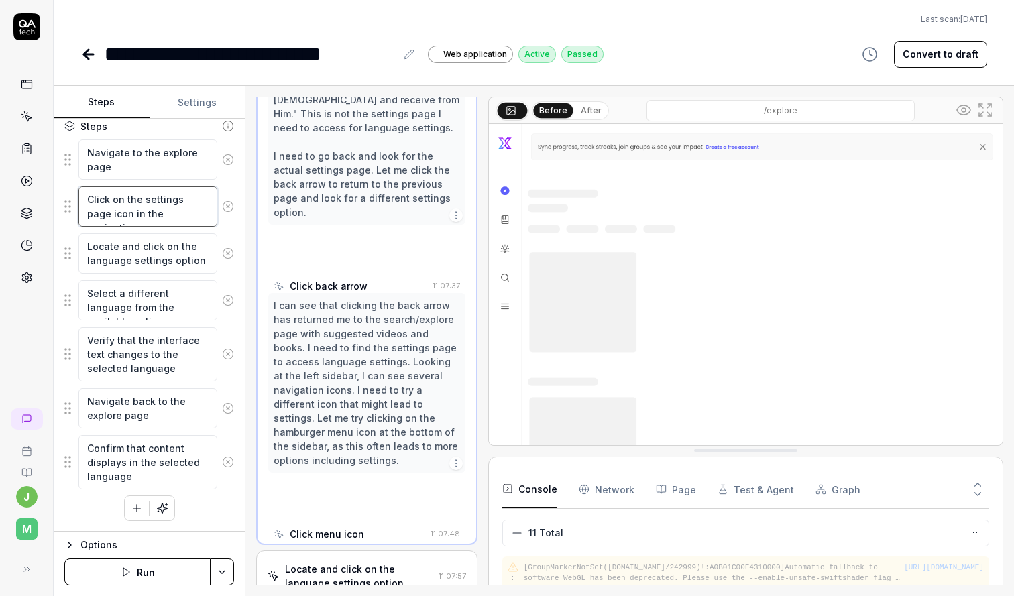
click at [162, 209] on textarea "Click on the settings page icon in the navigation" at bounding box center [147, 206] width 139 height 40
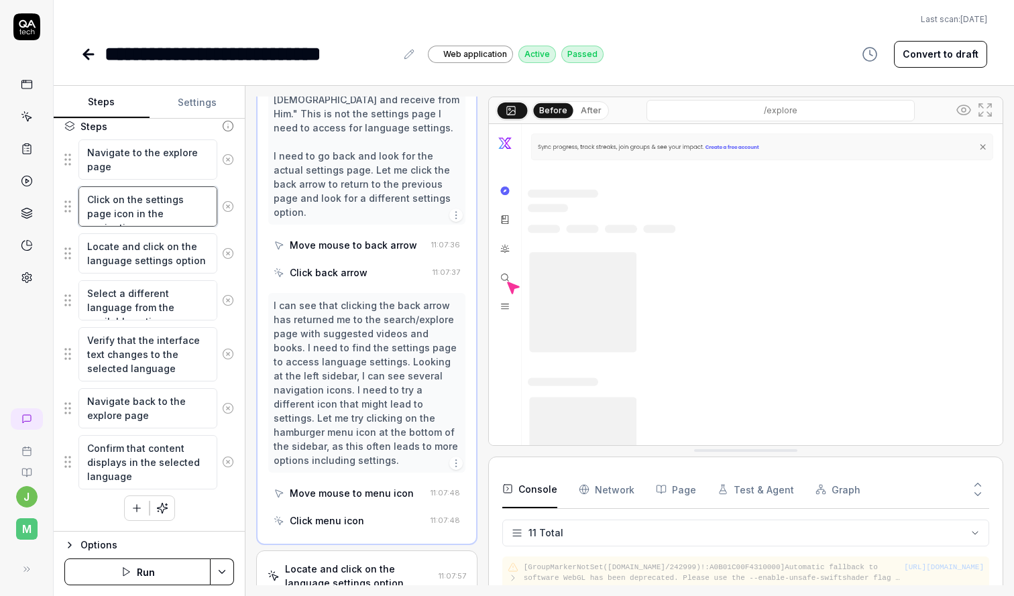
scroll to position [661, 0]
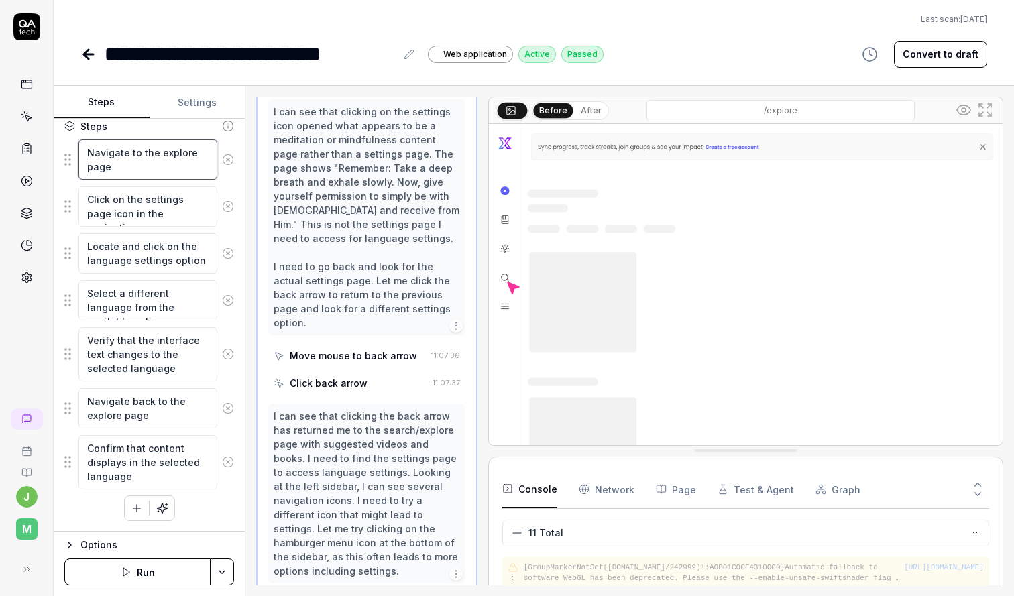
click at [145, 165] on textarea "Navigate to the explore page" at bounding box center [147, 160] width 139 height 40
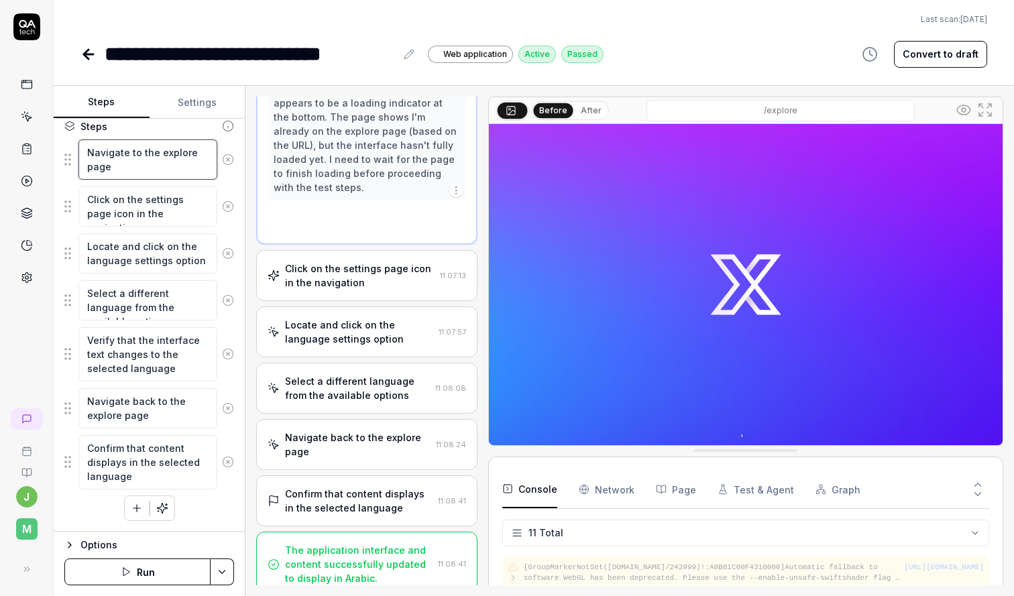
scroll to position [86, 0]
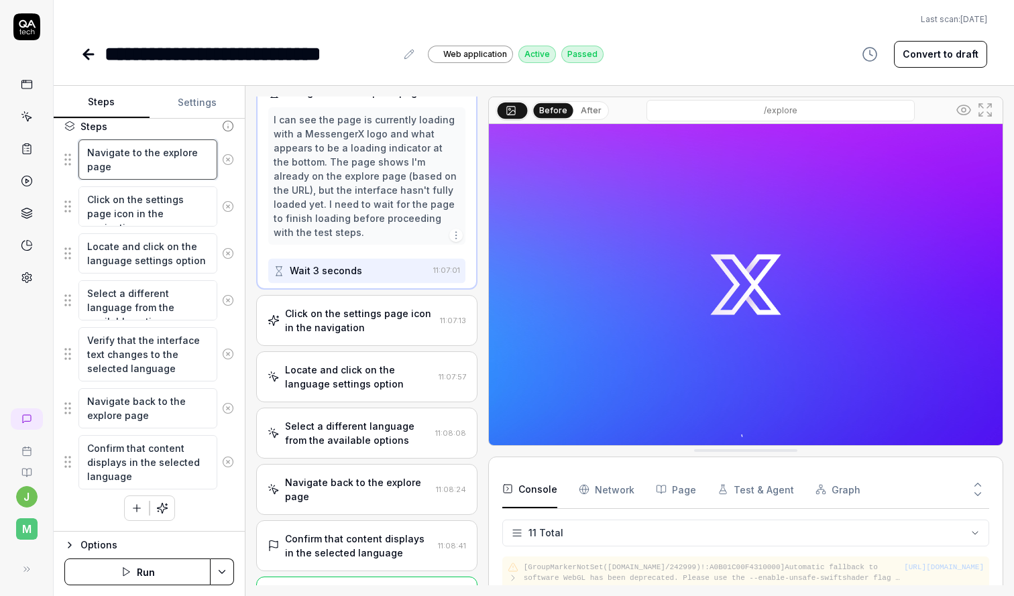
click at [145, 165] on textarea "Navigate to the explore page" at bounding box center [147, 160] width 139 height 40
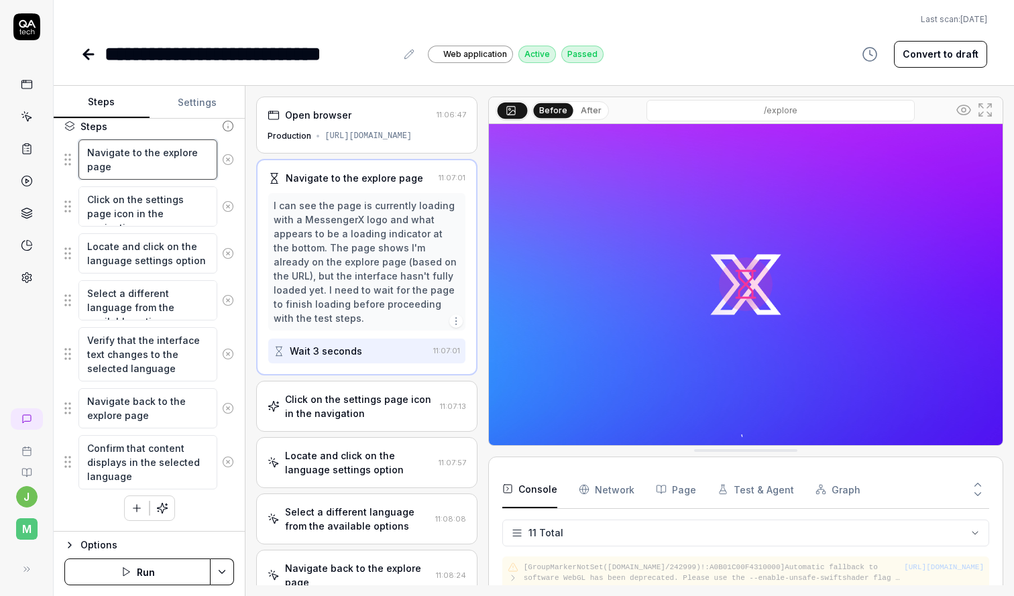
click at [145, 165] on textarea "Navigate to the explore page" at bounding box center [147, 160] width 139 height 40
click at [141, 511] on icon "button" at bounding box center [137, 508] width 12 height 12
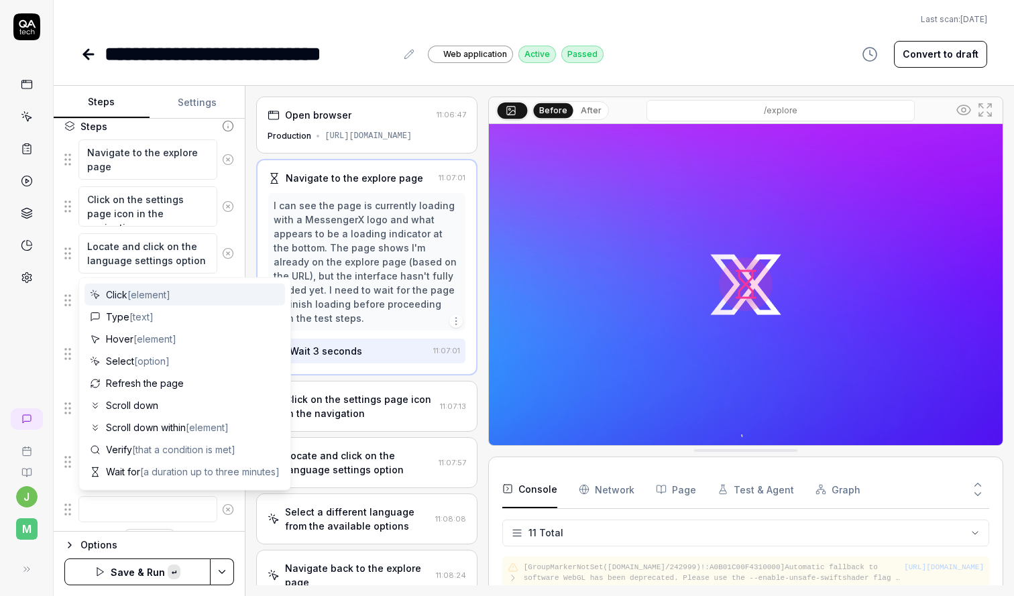
type textarea "*"
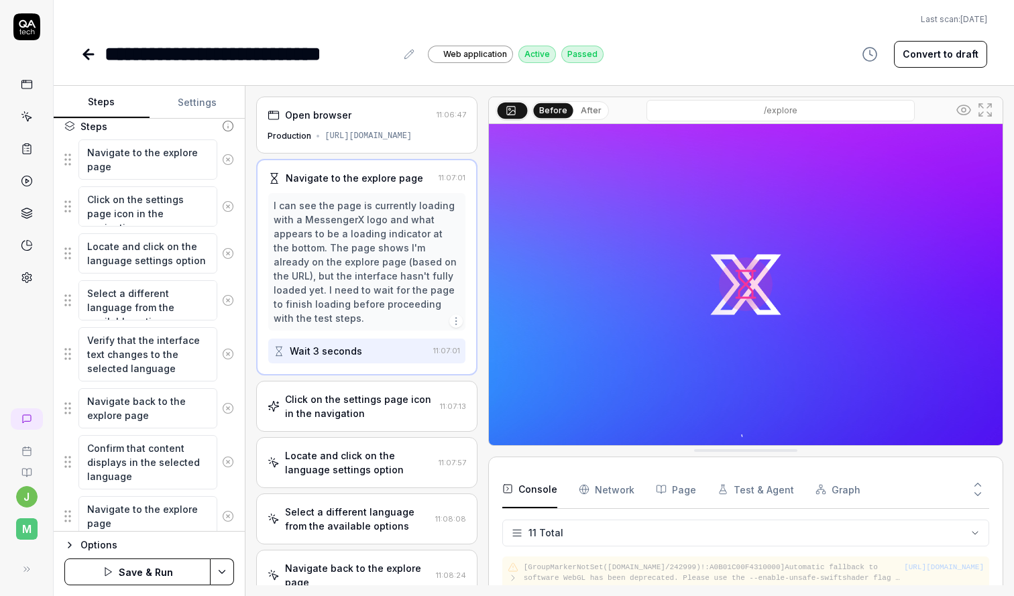
type textarea "Navigate to the explore page"
click at [175, 206] on textarea "Click on the settings page icon in the navigation" at bounding box center [147, 206] width 139 height 40
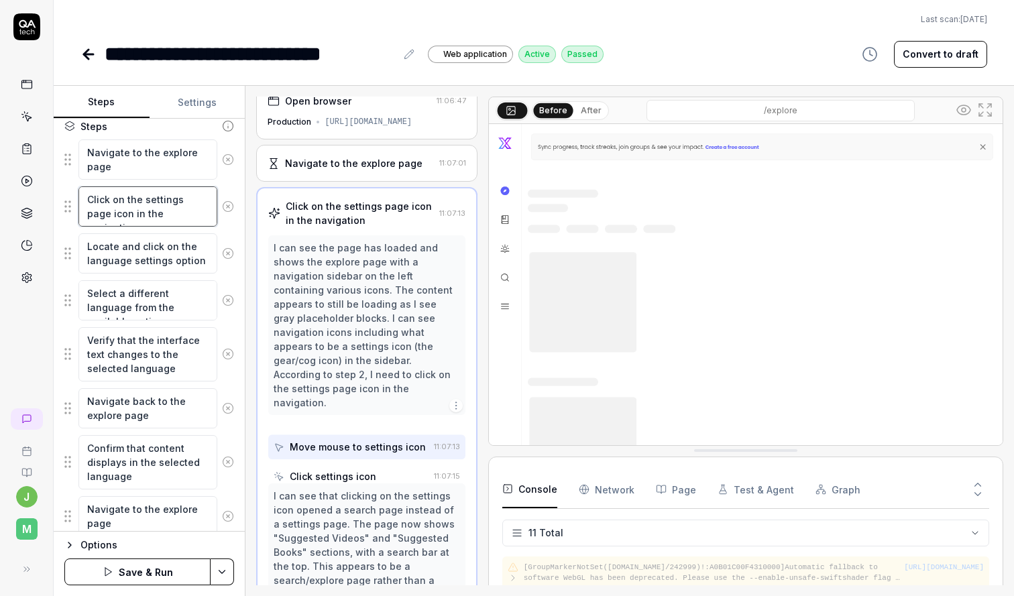
click at [175, 206] on textarea "Click on the settings page icon in the navigation" at bounding box center [147, 206] width 139 height 40
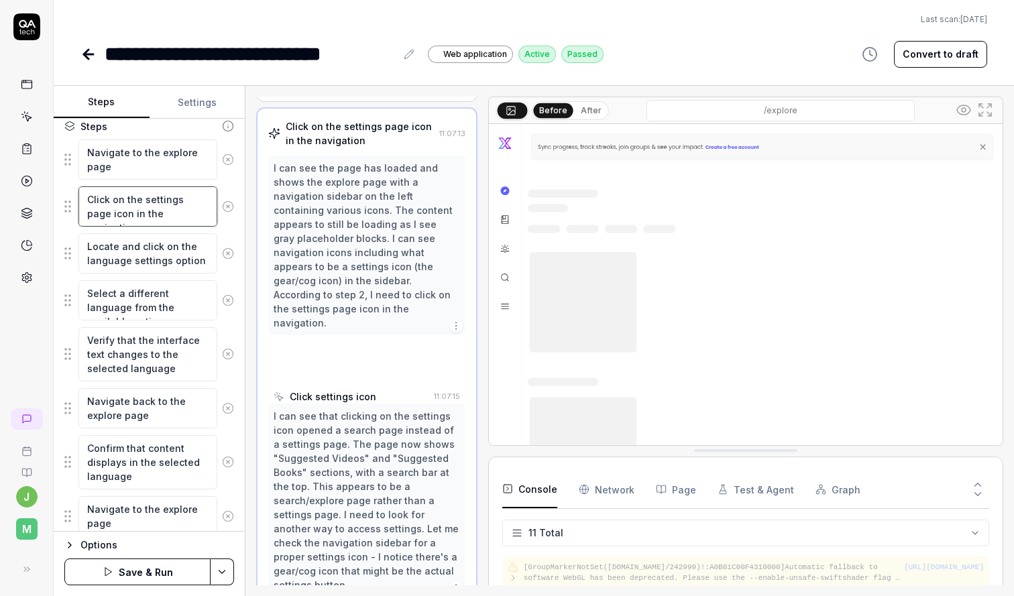
click at [175, 206] on textarea "Click on the settings page icon in the navigation" at bounding box center [147, 206] width 139 height 40
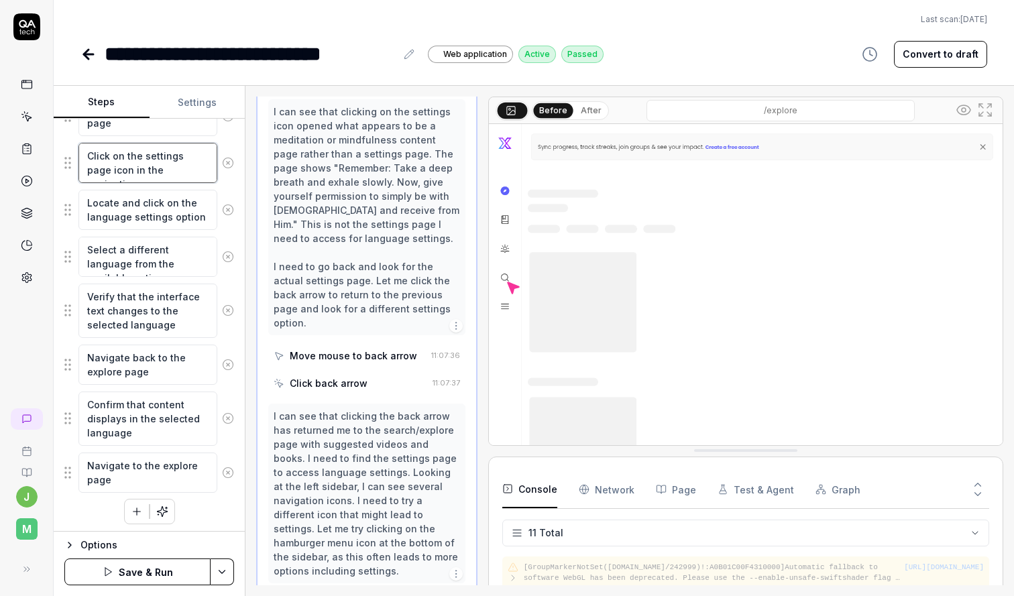
scroll to position [246, 0]
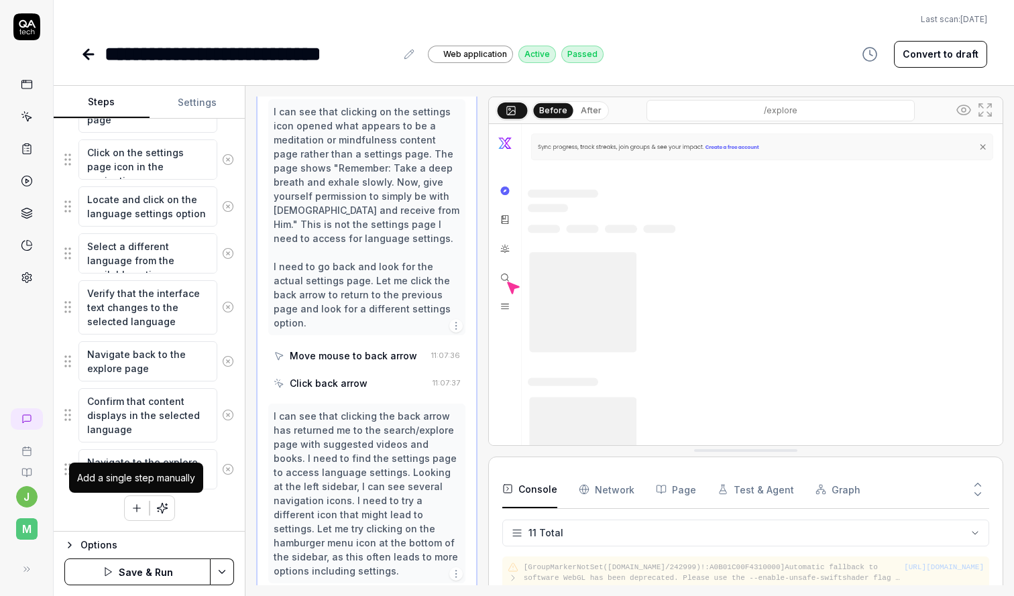
click at [138, 504] on icon "button" at bounding box center [137, 508] width 12 height 12
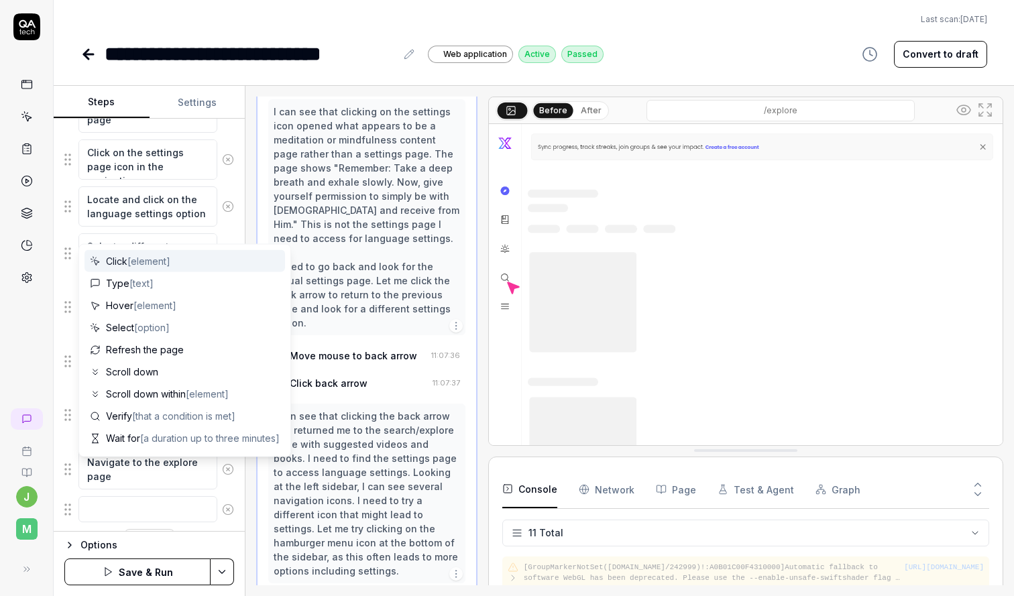
scroll to position [279, 0]
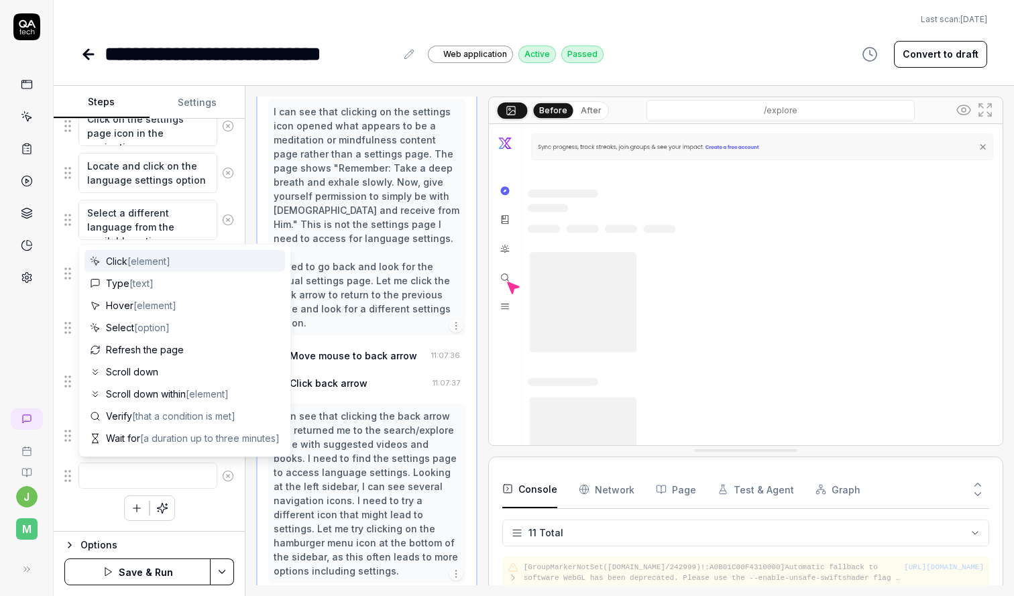
click at [142, 481] on textarea at bounding box center [147, 476] width 139 height 26
type textarea "*"
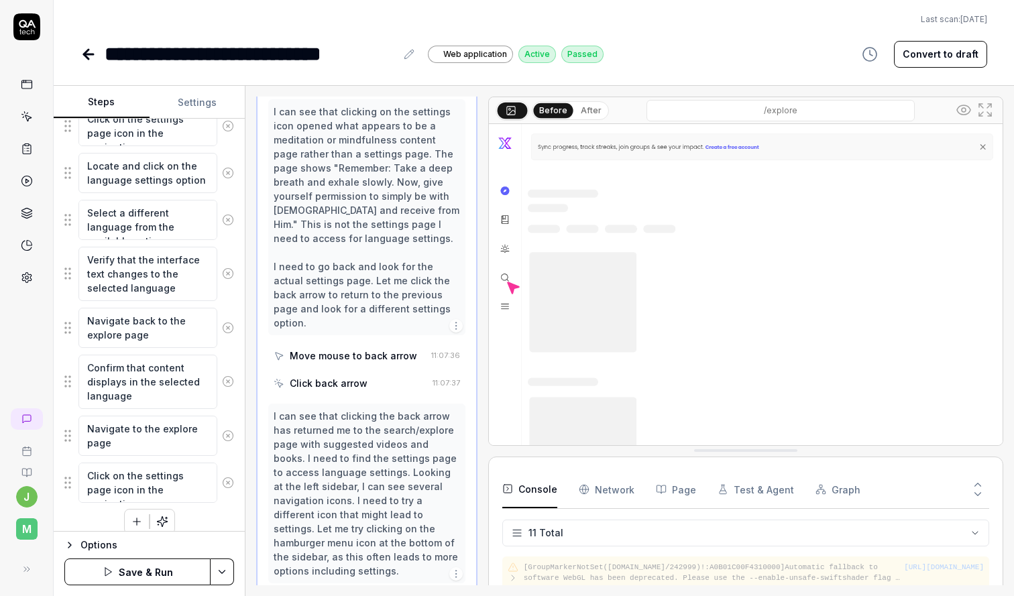
scroll to position [274, 0]
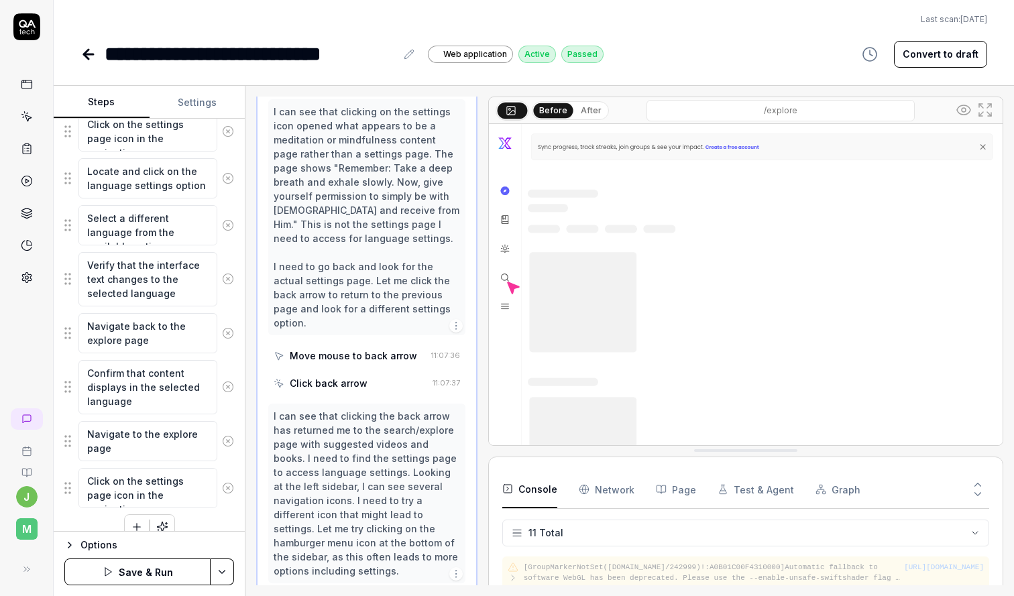
type textarea "Click on the settings page icon in the navigation"
click at [166, 177] on textarea "Locate and click on the language settings option" at bounding box center [147, 178] width 139 height 40
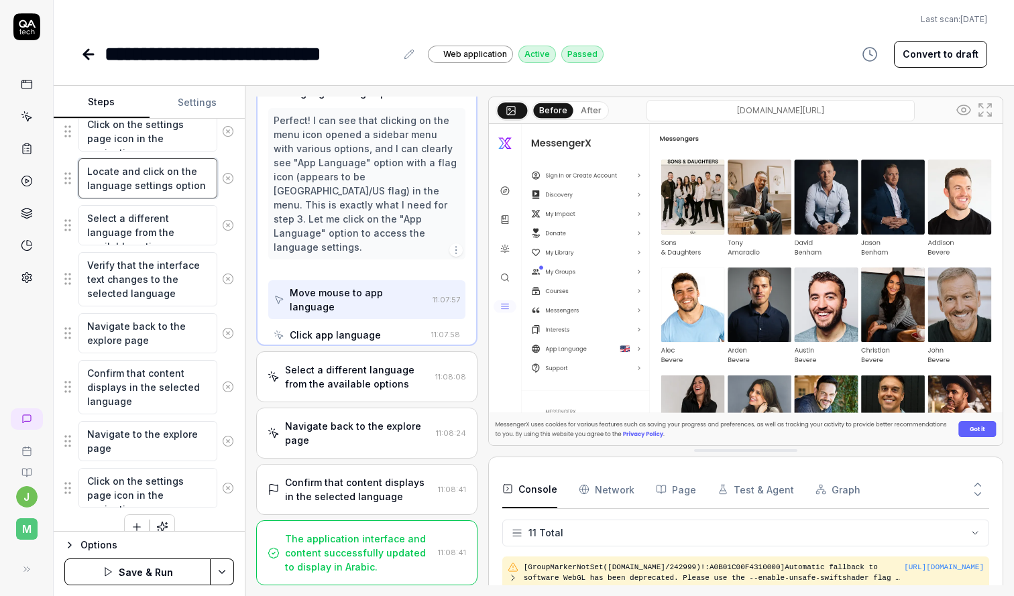
click at [166, 177] on textarea "Locate and click on the language settings option" at bounding box center [147, 178] width 139 height 40
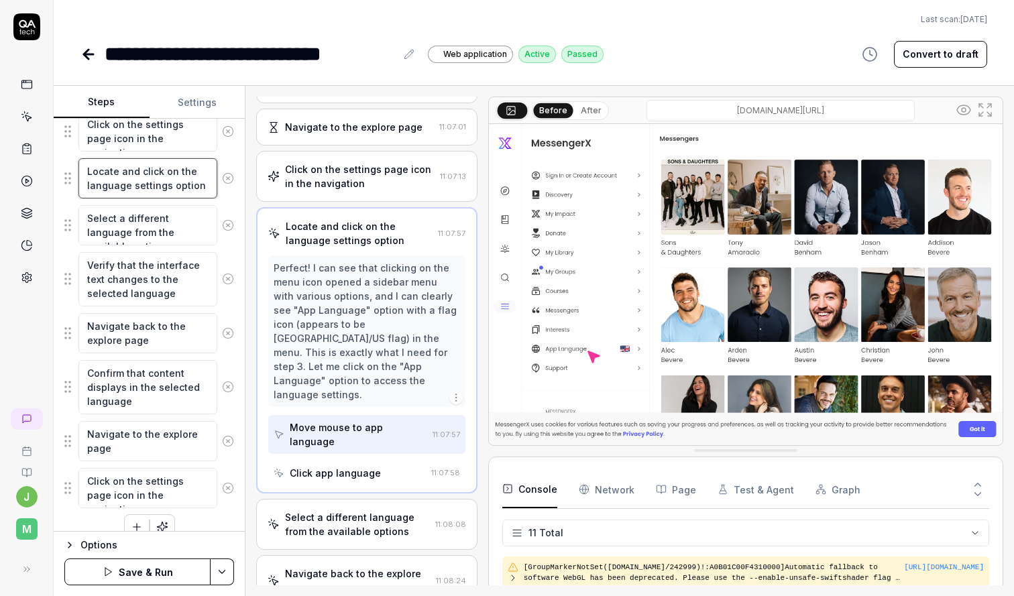
click at [166, 177] on textarea "Locate and click on the language settings option" at bounding box center [147, 178] width 139 height 40
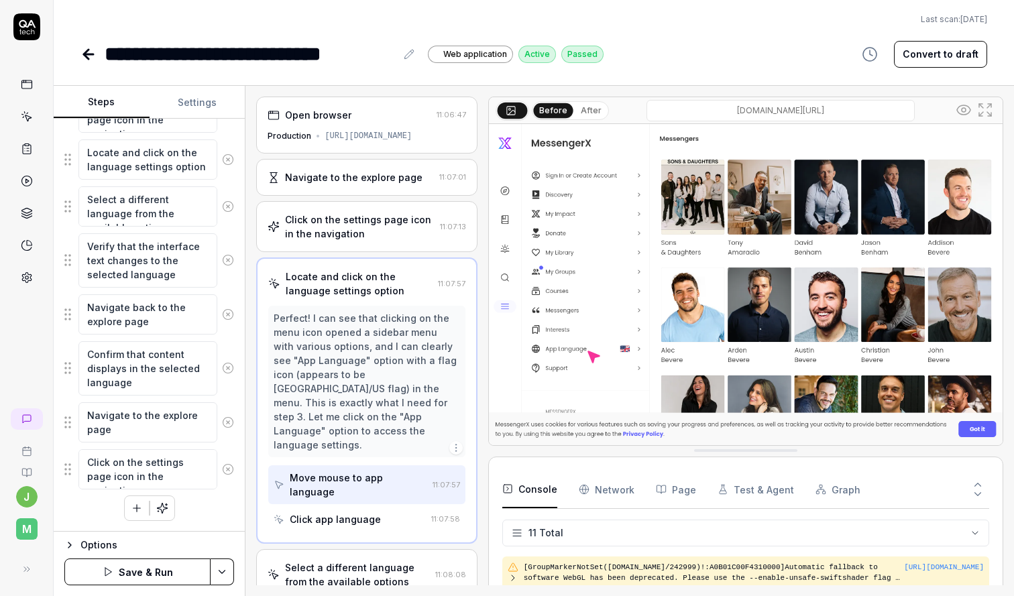
click at [137, 506] on icon "button" at bounding box center [137, 508] width 12 height 12
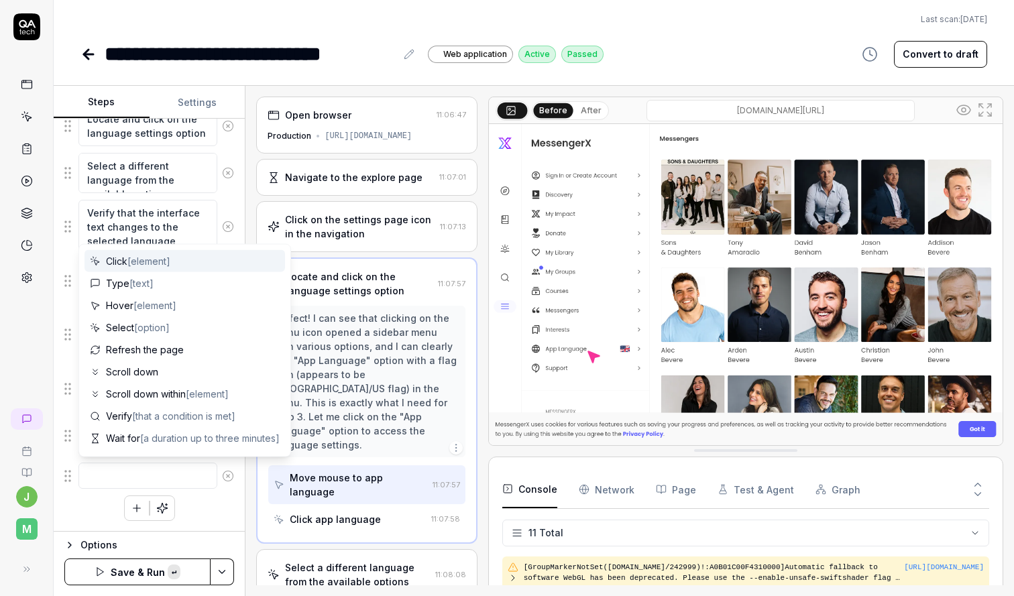
type textarea "*"
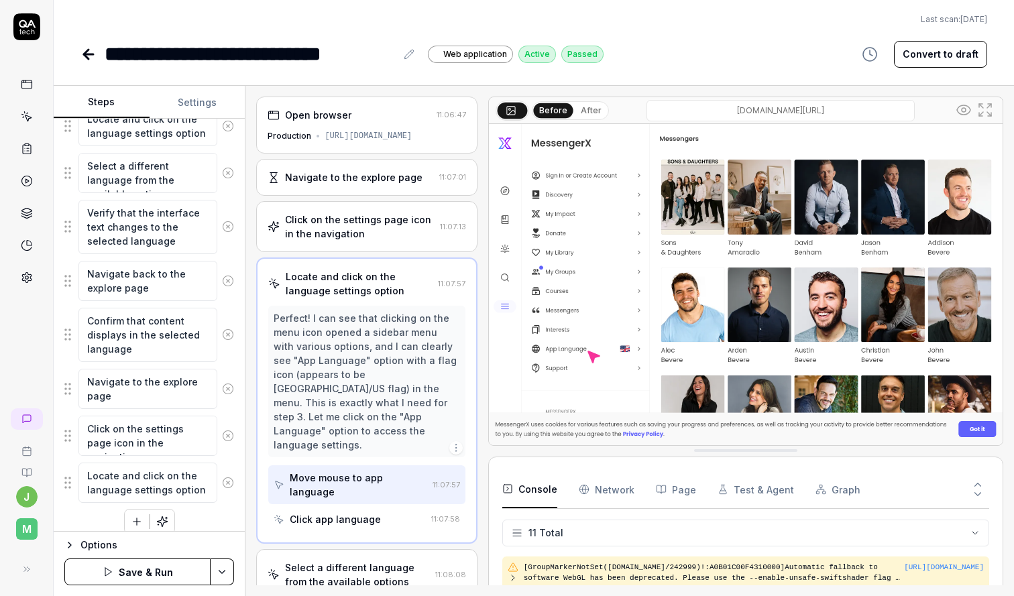
scroll to position [339, 0]
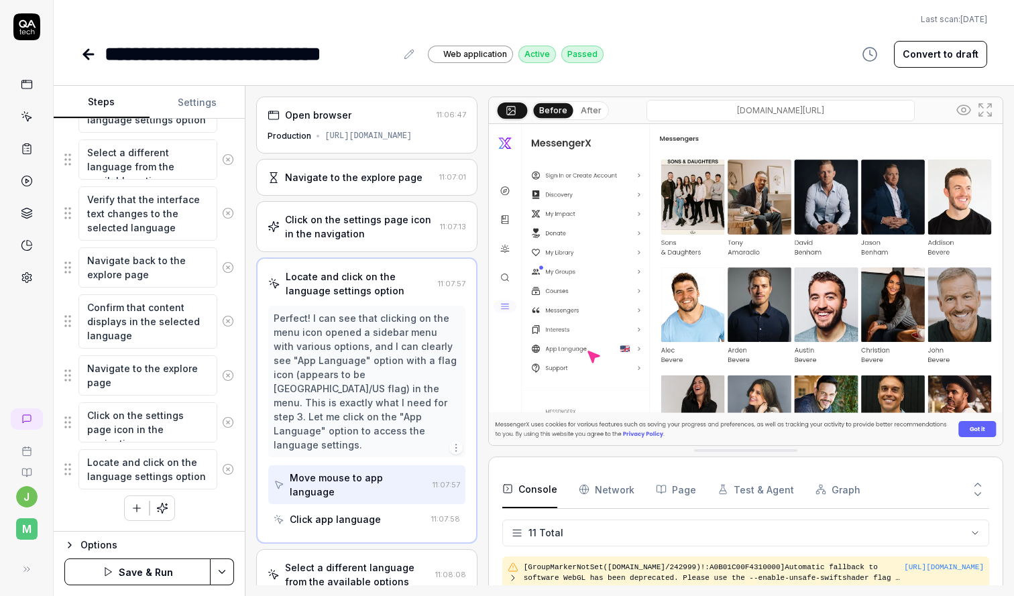
type textarea "Locate and click on the language settings option"
click at [153, 198] on textarea "Verify that the interface text changes to the selected language" at bounding box center [147, 213] width 139 height 54
click at [253, 229] on div "Open browser 11:06:47 Production https://app.messengerx.com/en-US/explore Navig…" at bounding box center [630, 341] width 769 height 511
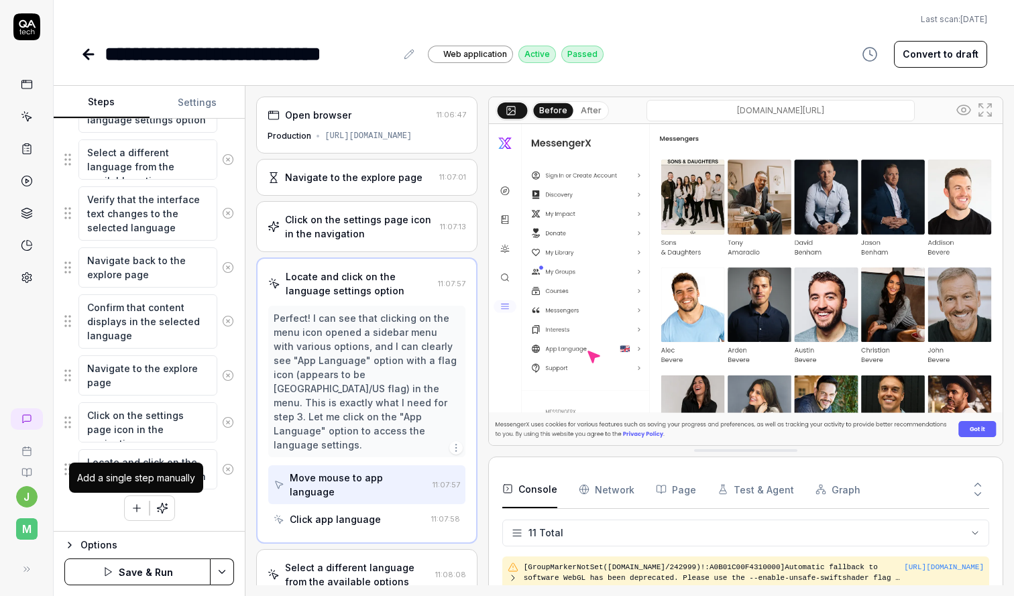
click at [140, 509] on icon "button" at bounding box center [136, 509] width 7 height 0
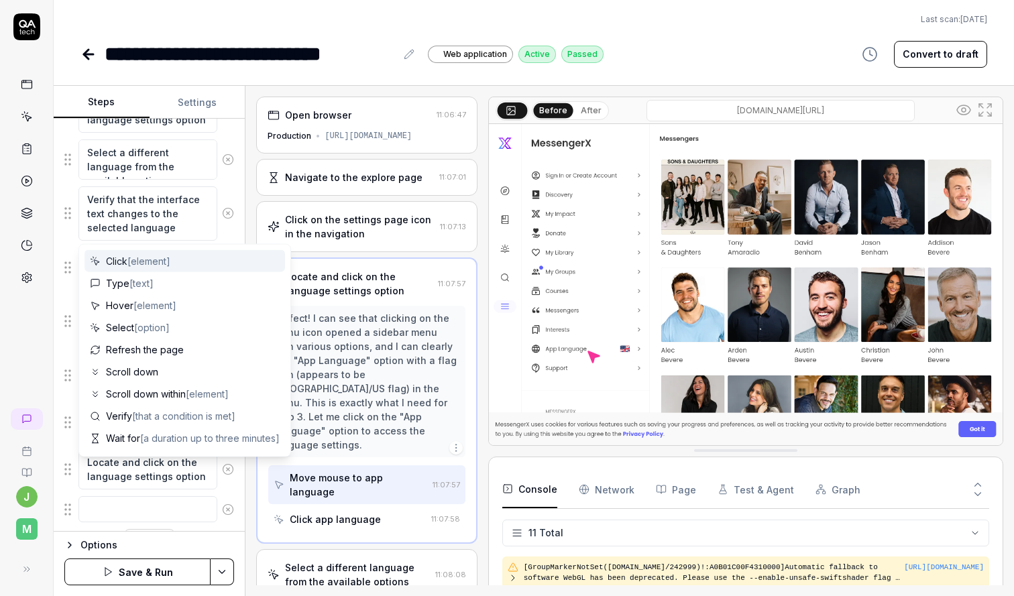
scroll to position [373, 0]
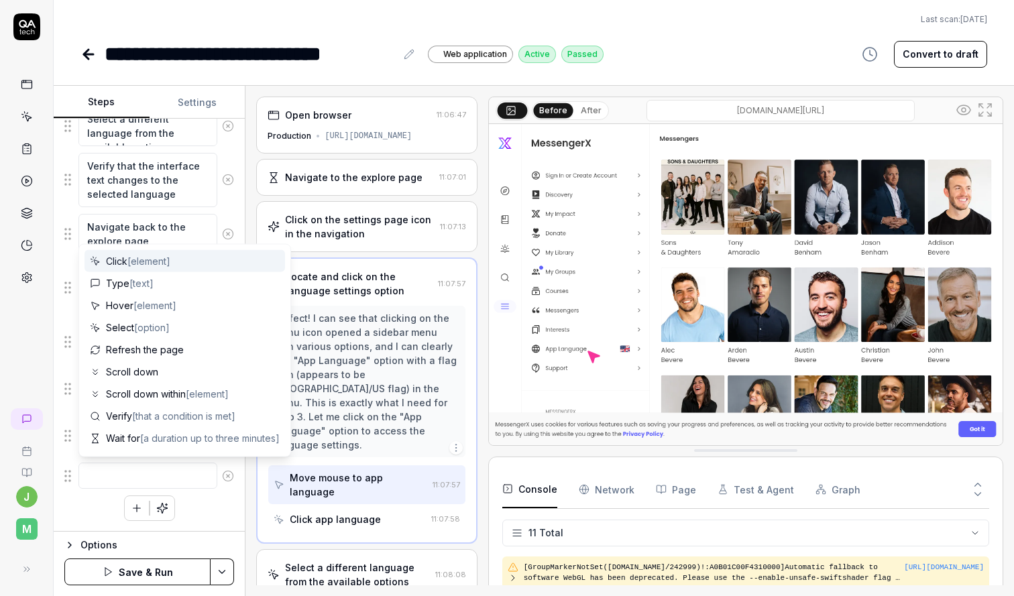
click at [163, 468] on textarea at bounding box center [147, 476] width 139 height 26
type textarea "*"
type textarea "s"
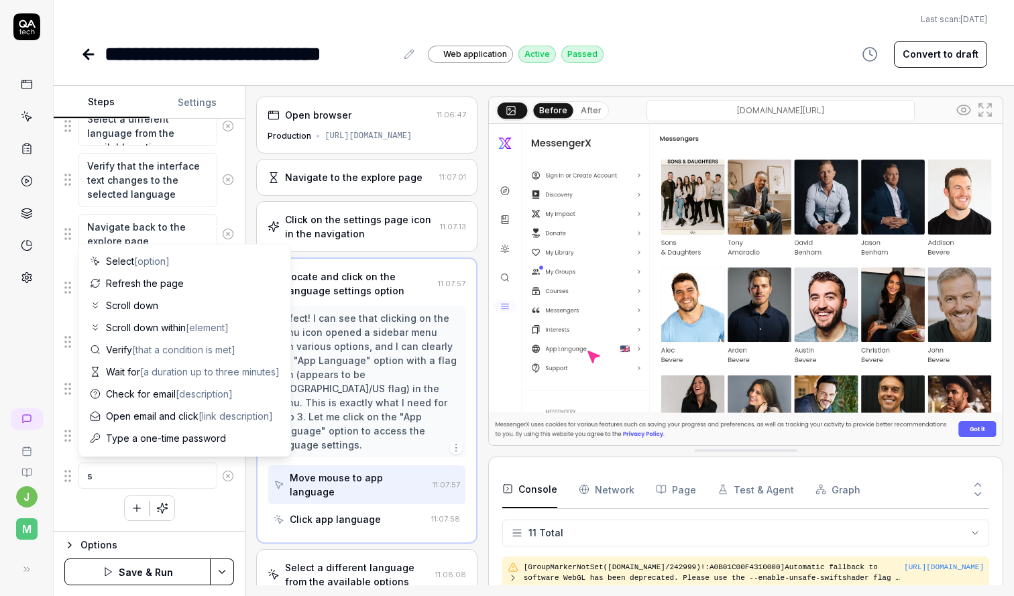
type textarea "*"
type textarea "se"
type textarea "*"
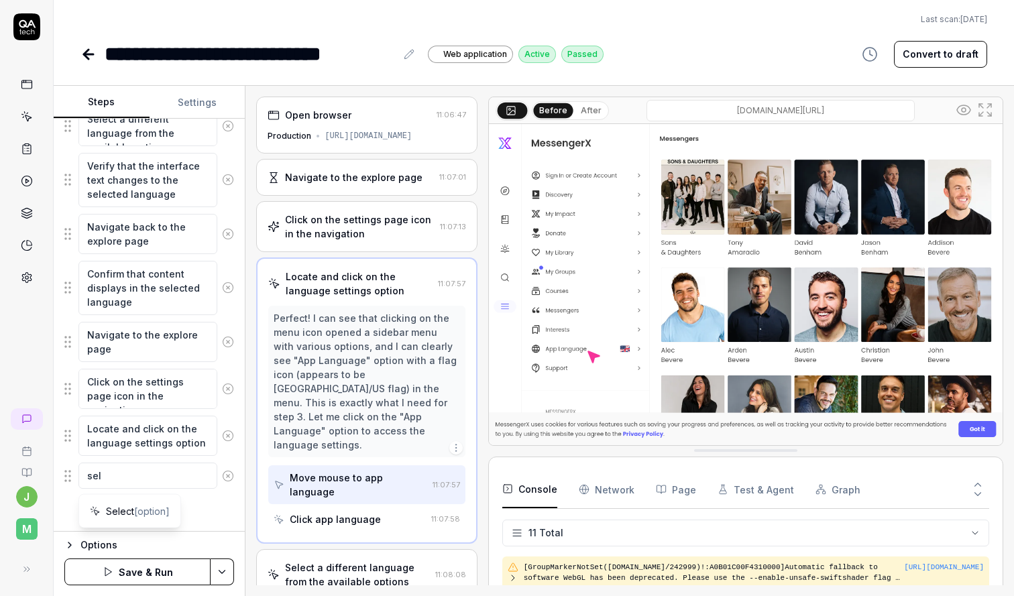
type textarea "sele"
type textarea "*"
type textarea "selec"
type textarea "*"
type textarea "select"
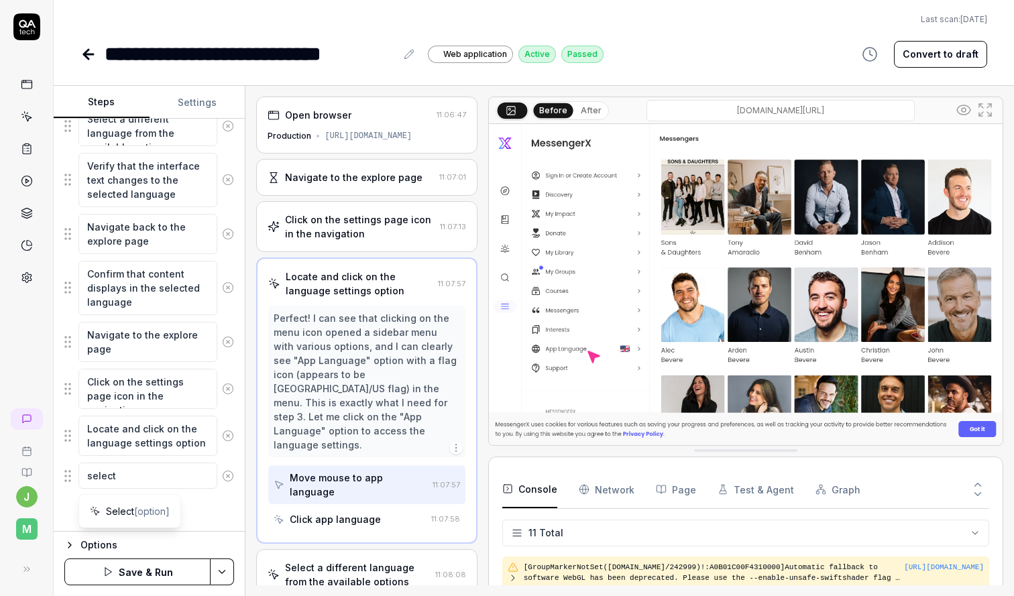
type textarea "*"
type textarea "select"
type textarea "*"
type textarea "select e"
type textarea "*"
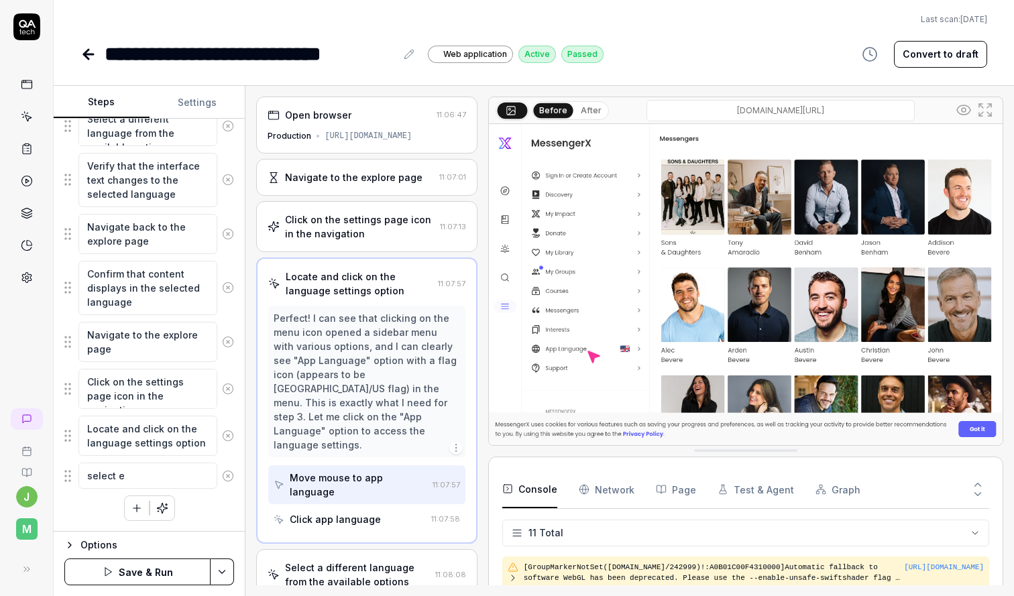
type textarea "select en"
type textarea "*"
type textarea "select eng"
type textarea "*"
type textarea "select engl"
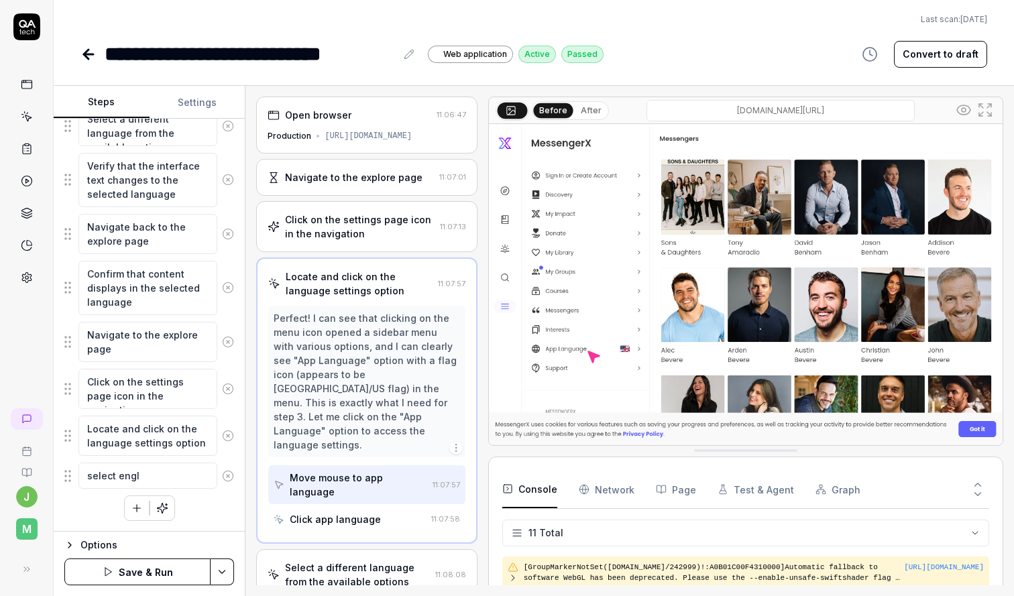
type textarea "*"
type textarea "select engli"
type textarea "*"
type textarea "select englis"
type textarea "*"
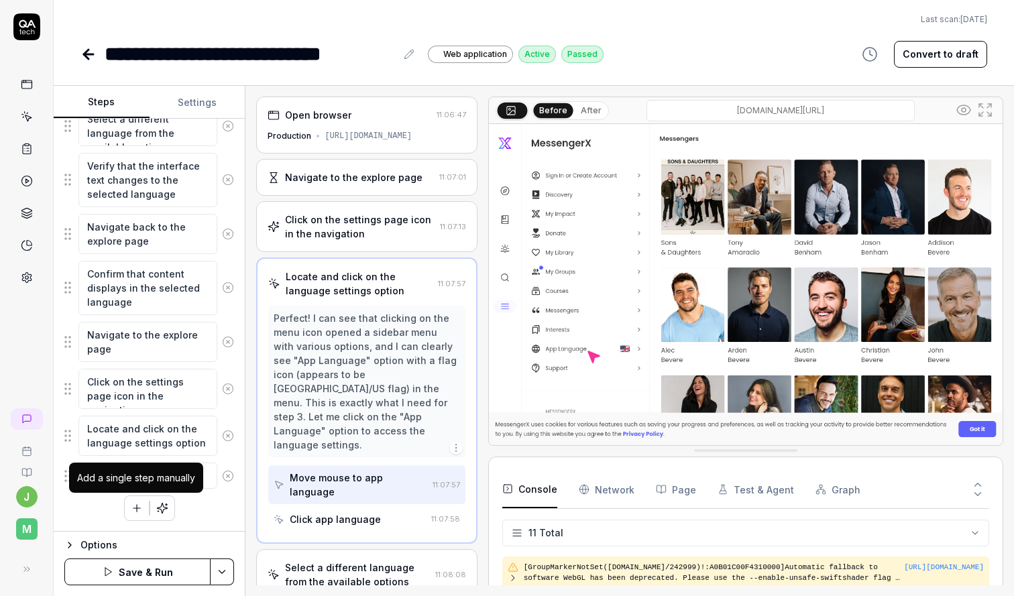
type textarea "select english"
click at [133, 510] on icon "button" at bounding box center [137, 508] width 12 height 12
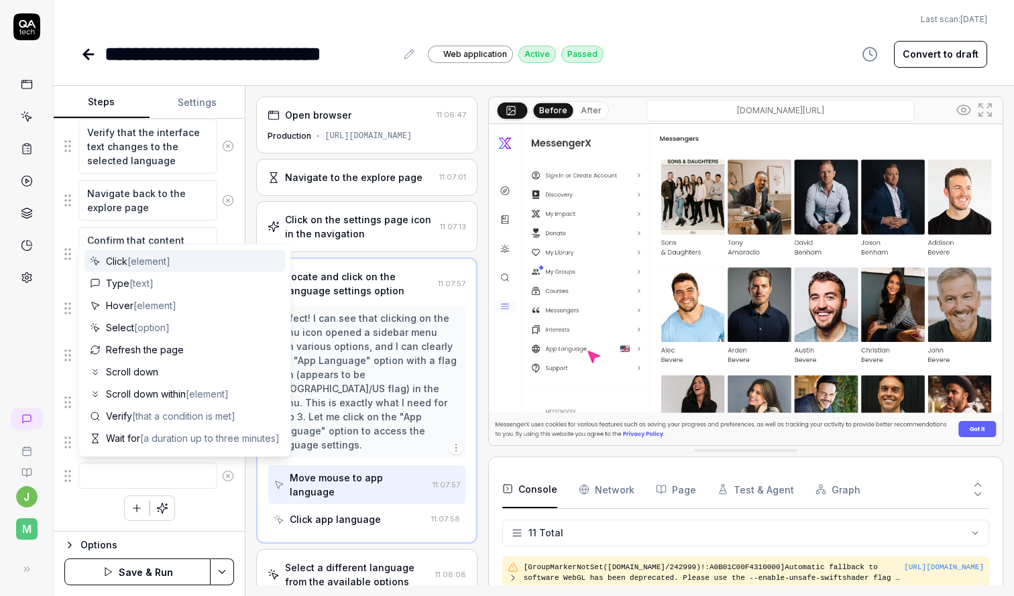
click at [142, 474] on textarea at bounding box center [147, 476] width 139 height 26
click at [252, 225] on div "Open browser 11:06:47 Production https://app.messengerx.com/en-US/explore Navig…" at bounding box center [630, 341] width 769 height 511
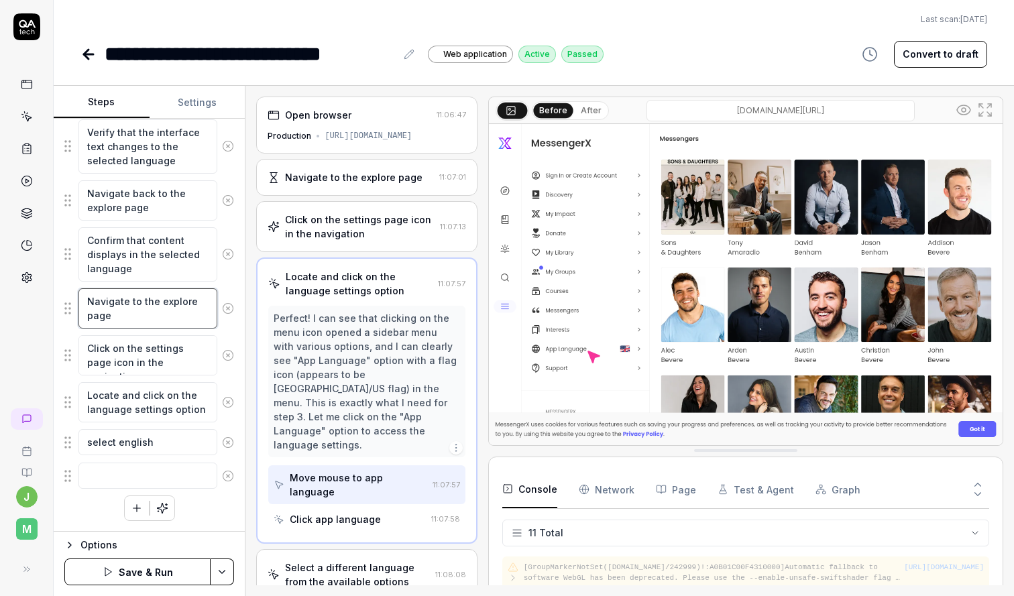
click at [154, 311] on textarea "Navigate to the explore page" at bounding box center [147, 308] width 139 height 40
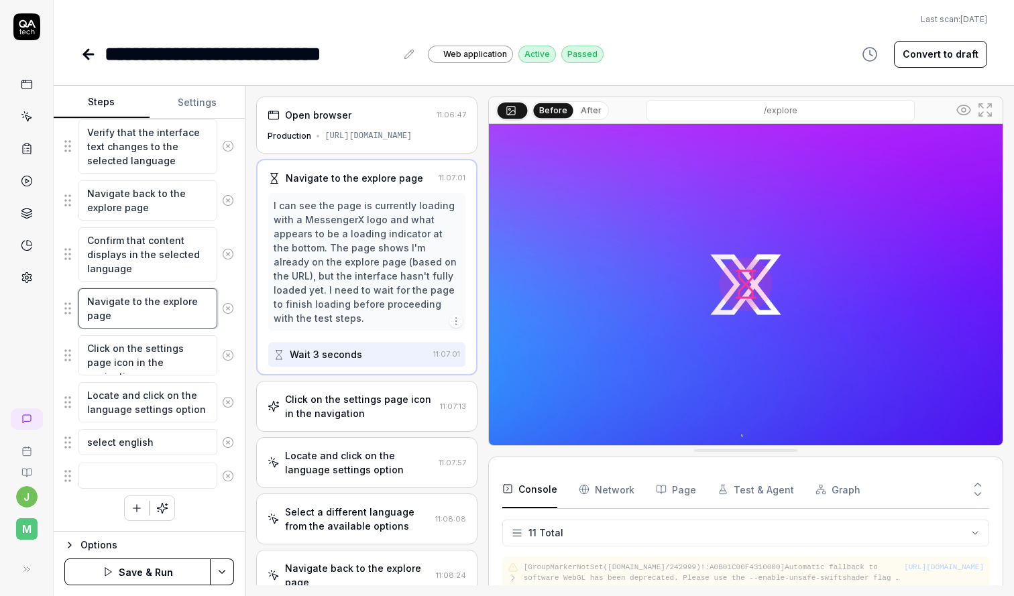
click at [154, 311] on textarea "Navigate to the explore page" at bounding box center [147, 308] width 139 height 40
click at [118, 481] on textarea at bounding box center [147, 476] width 139 height 26
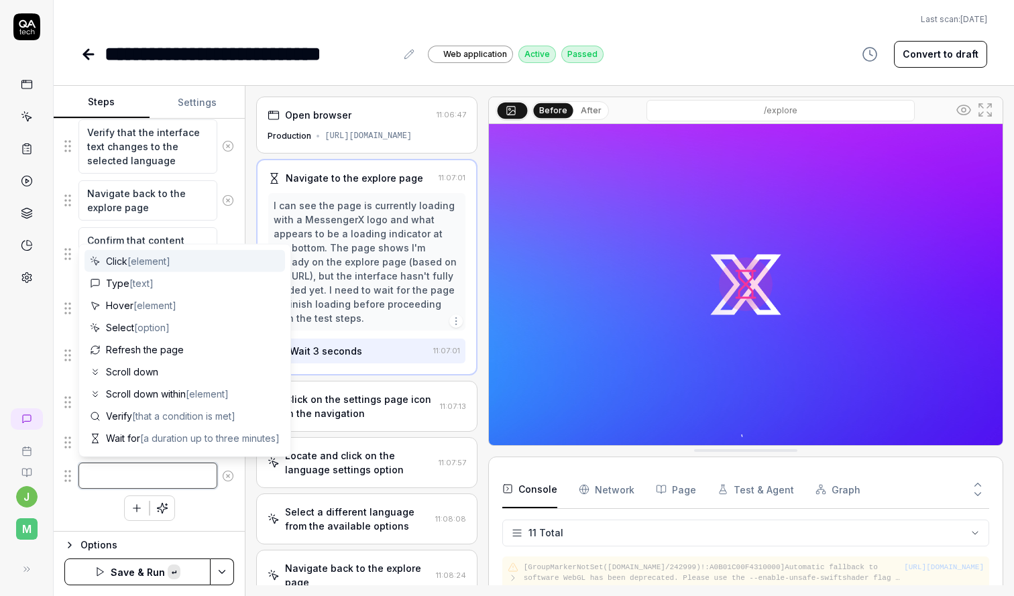
paste textarea "Navigate to the explore page"
type textarea "*"
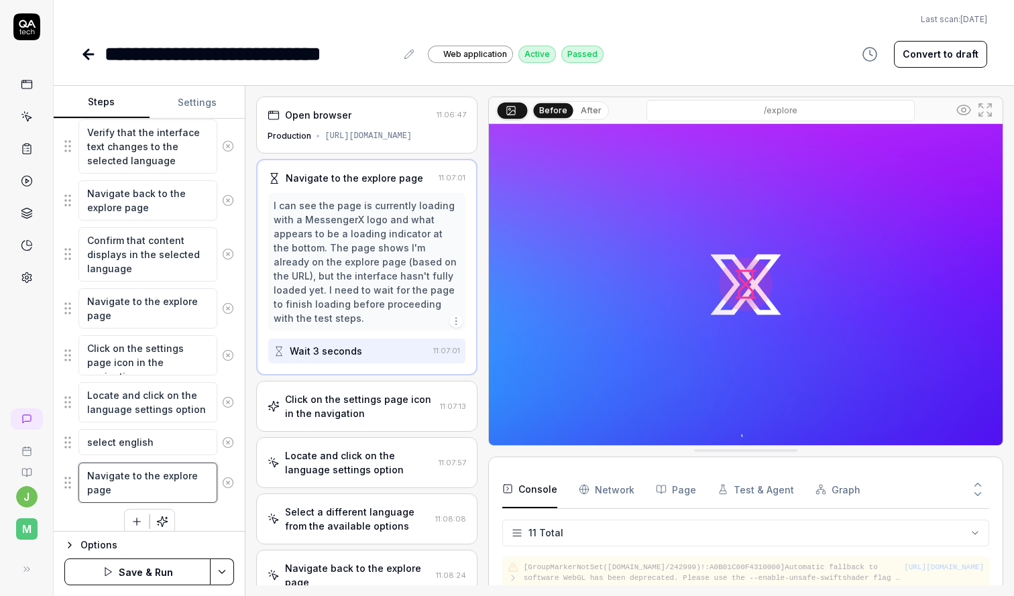
type textarea "Navigate to the explore page"
click at [233, 511] on div "Navigate to the explore page Click on the settings page icon in the navigation …" at bounding box center [149, 233] width 170 height 604
click at [223, 574] on html "**********" at bounding box center [507, 298] width 1014 height 596
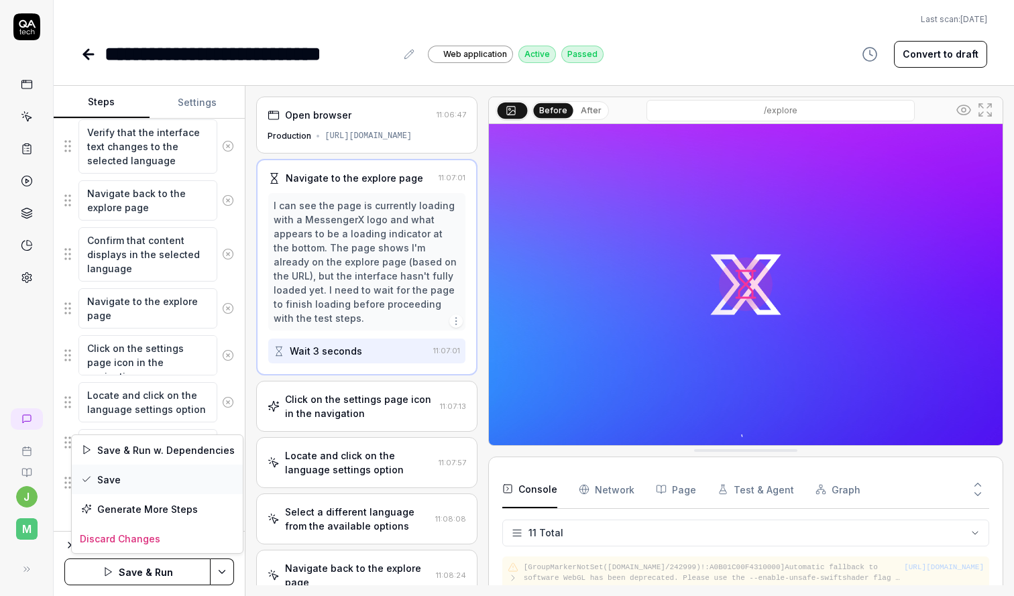
click at [133, 479] on div "Save" at bounding box center [157, 480] width 171 height 30
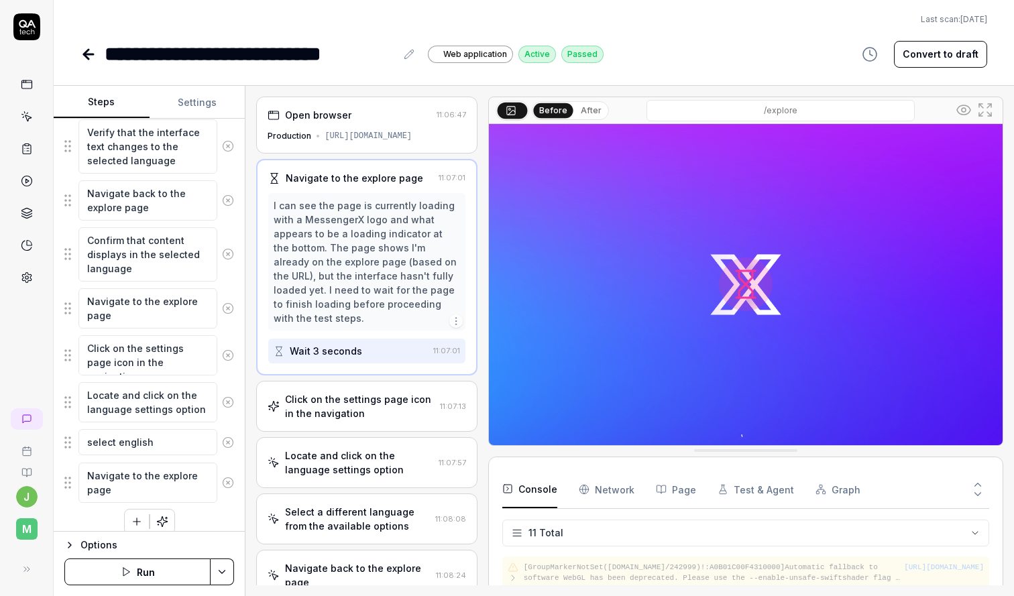
click at [81, 53] on icon at bounding box center [89, 54] width 16 height 16
type textarea "*"
drag, startPoint x: 148, startPoint y: 493, endPoint x: 90, endPoint y: 298, distance: 203.6
click at [90, 298] on fieldset "Navigate to the explore page Click on the settings page icon in the navigation …" at bounding box center [149, 217] width 170 height 573
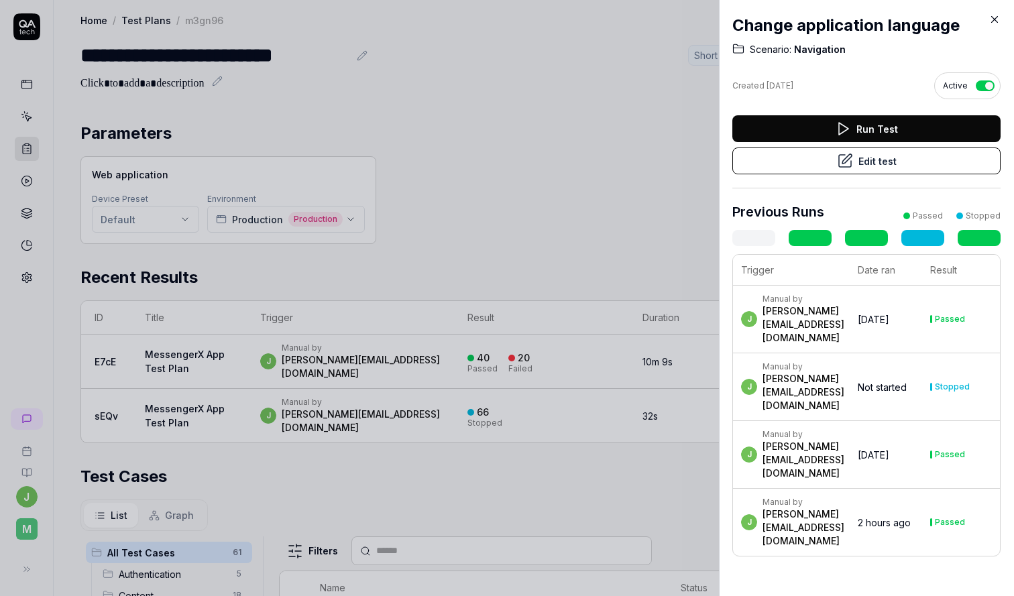
click at [179, 433] on div at bounding box center [507, 298] width 1014 height 596
click at [613, 223] on div at bounding box center [507, 298] width 1014 height 596
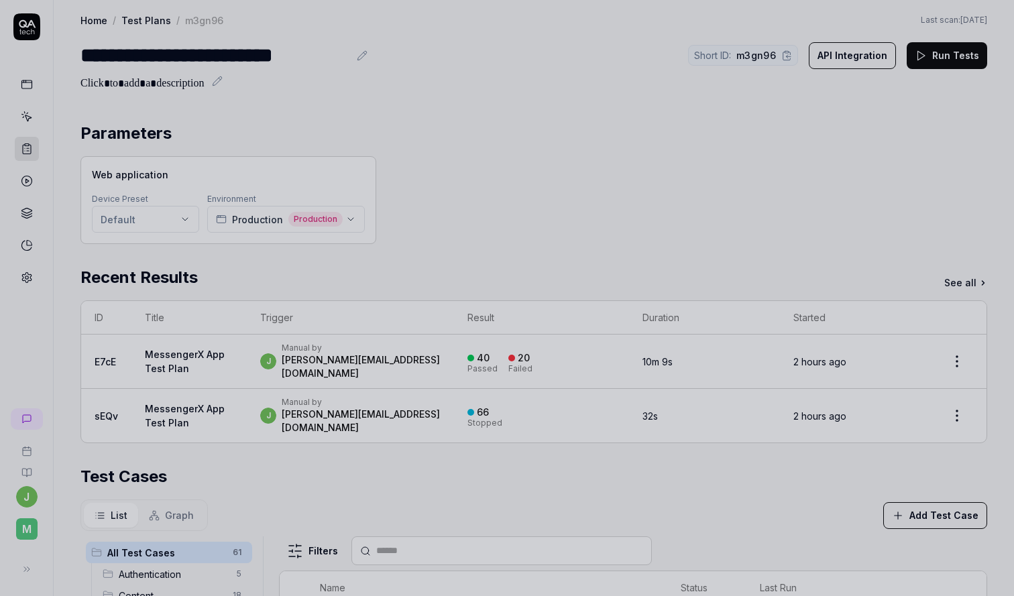
click at [437, 469] on div at bounding box center [507, 298] width 1014 height 596
click at [516, 223] on div at bounding box center [507, 298] width 1014 height 596
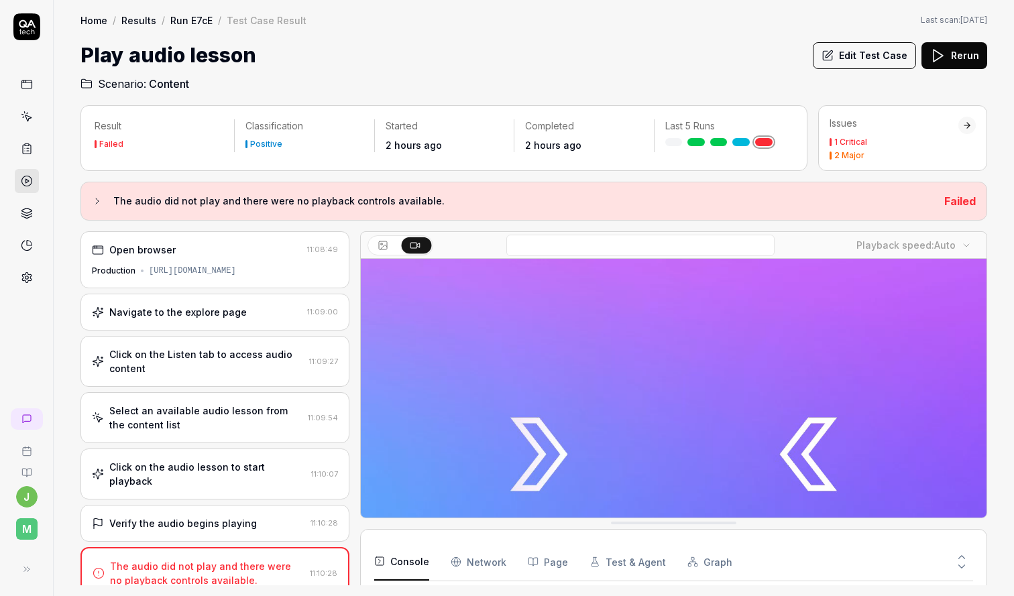
click at [535, 418] on video at bounding box center [674, 454] width 626 height 391
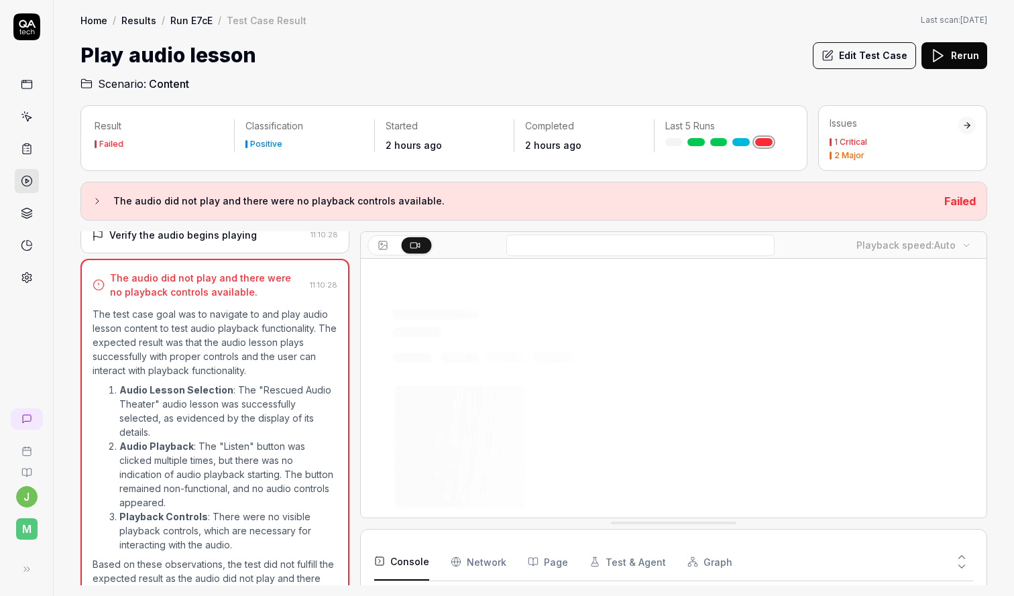
click at [628, 392] on video at bounding box center [674, 454] width 626 height 391
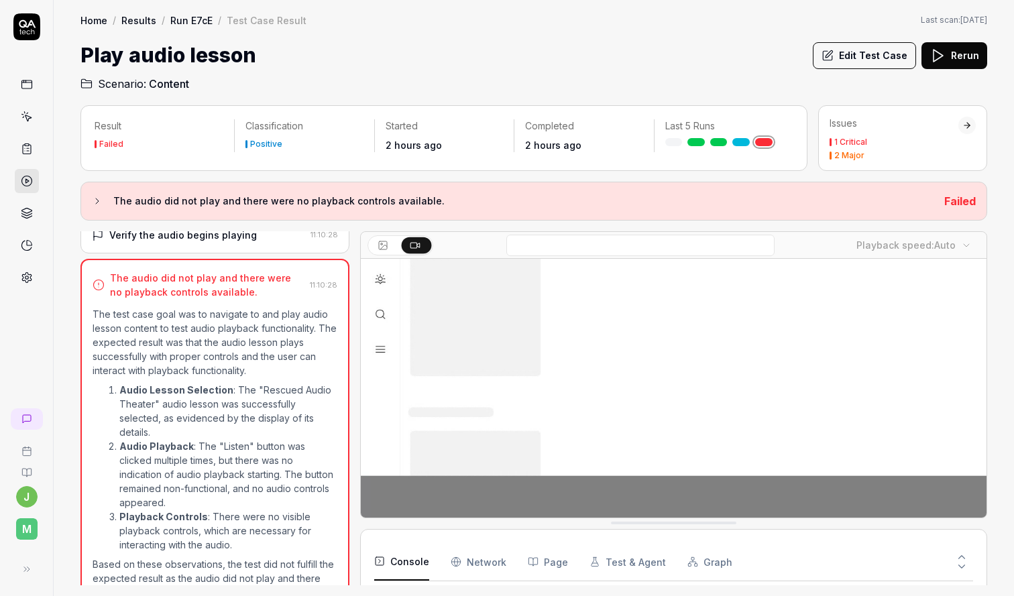
click at [628, 392] on video at bounding box center [674, 322] width 626 height 391
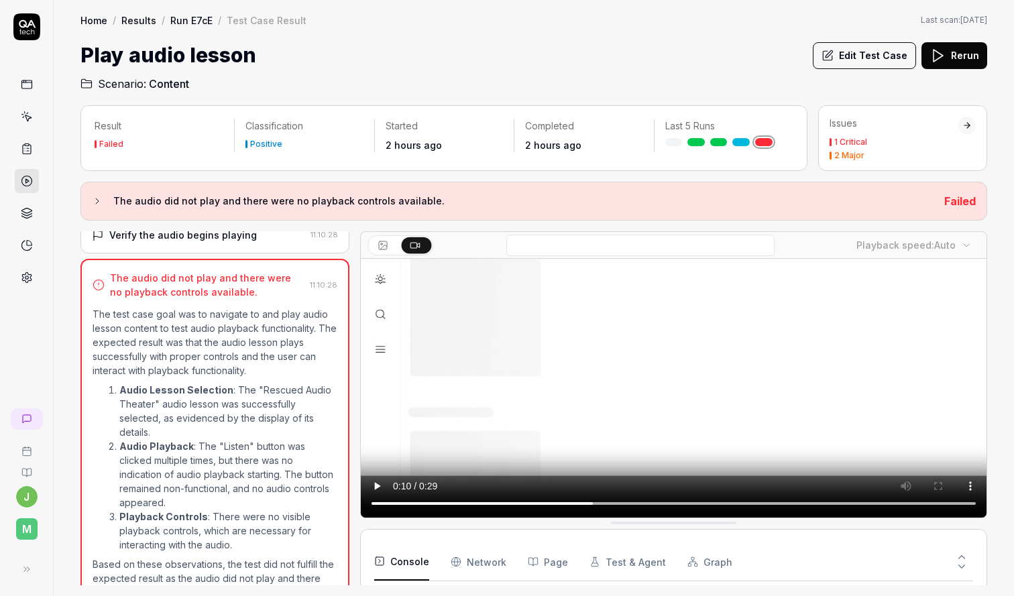
click at [647, 380] on video at bounding box center [674, 322] width 626 height 391
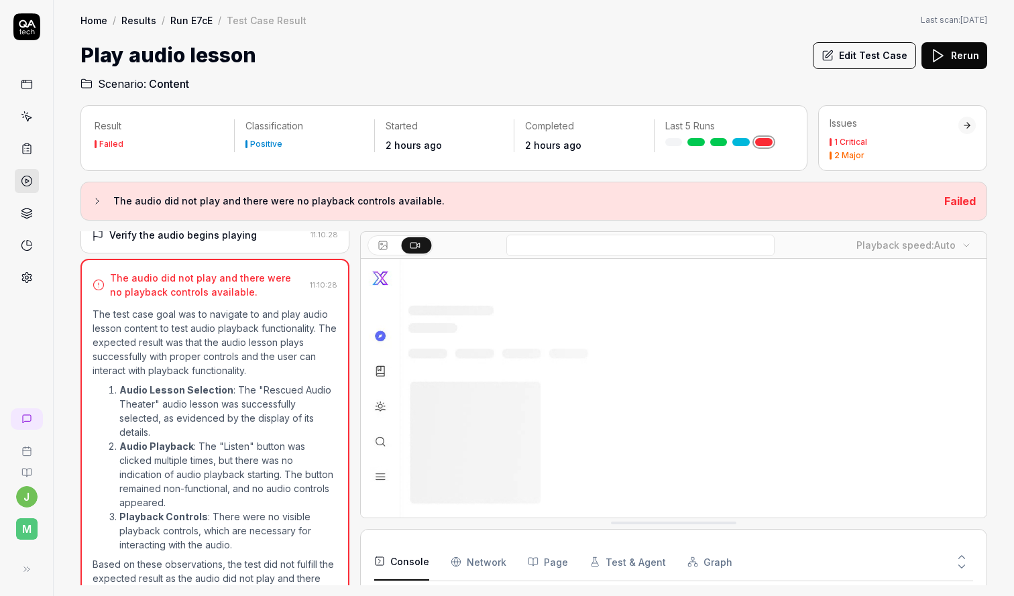
scroll to position [0, 0]
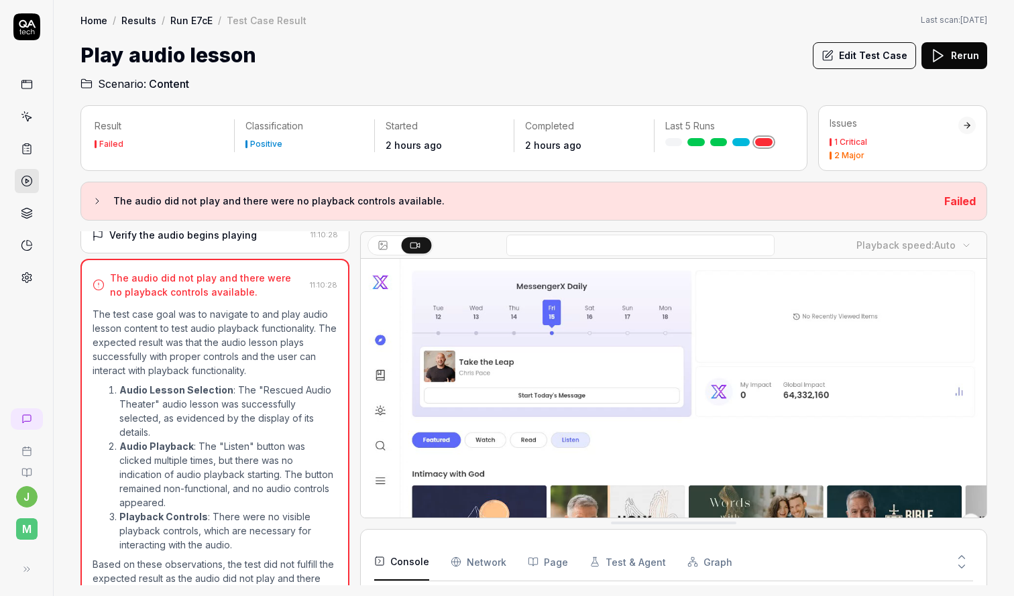
click at [647, 380] on video at bounding box center [674, 454] width 626 height 391
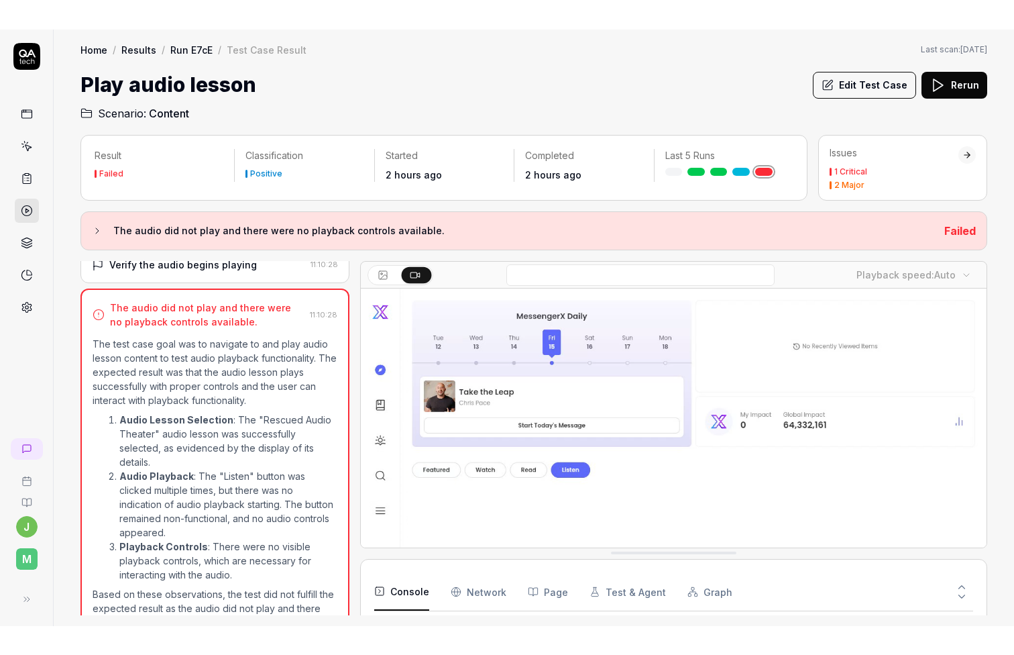
scroll to position [131, 0]
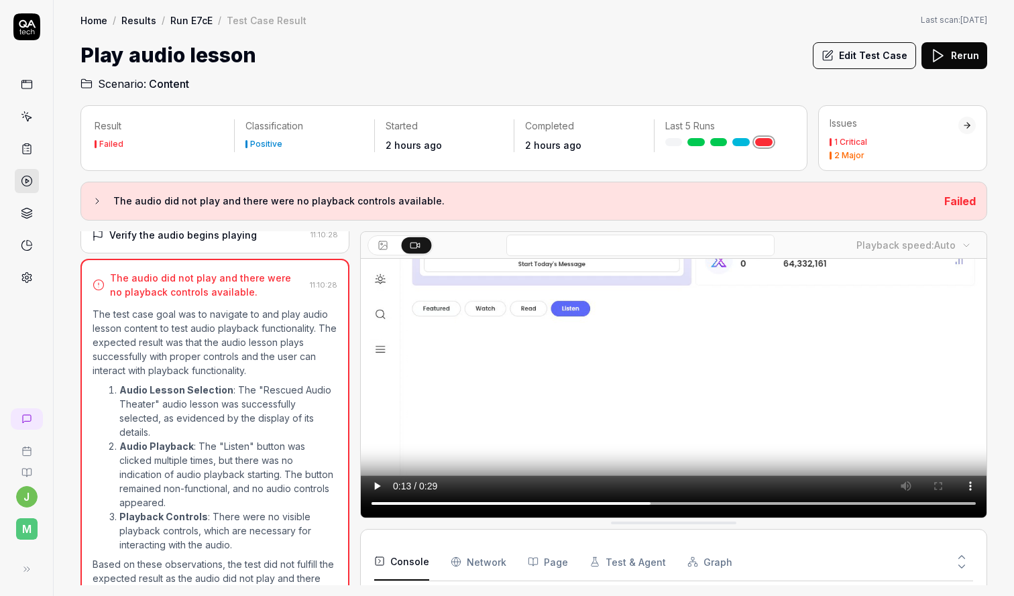
click at [666, 372] on video at bounding box center [674, 322] width 626 height 391
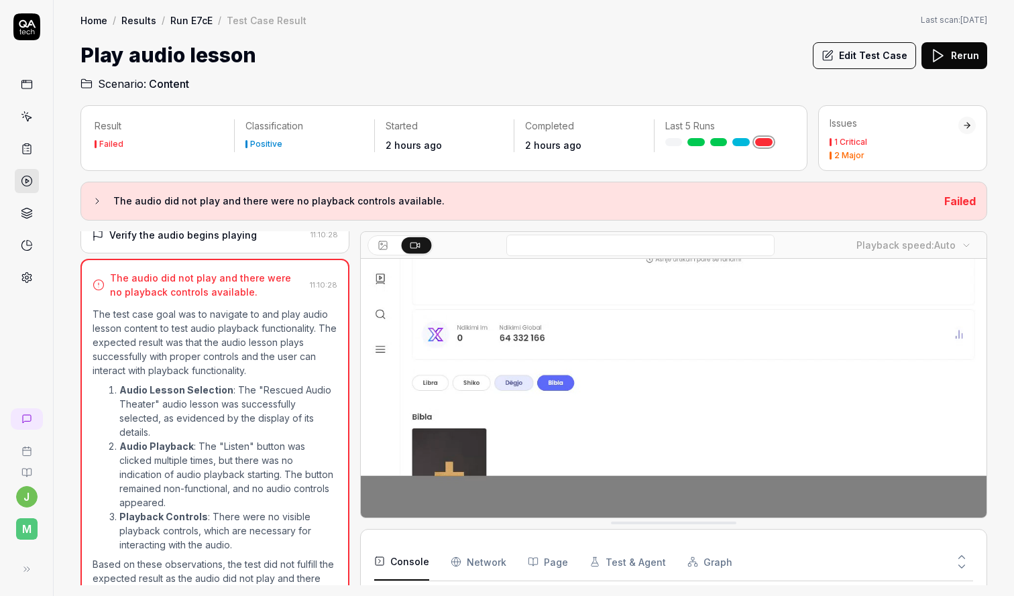
click at [666, 372] on video at bounding box center [674, 322] width 626 height 391
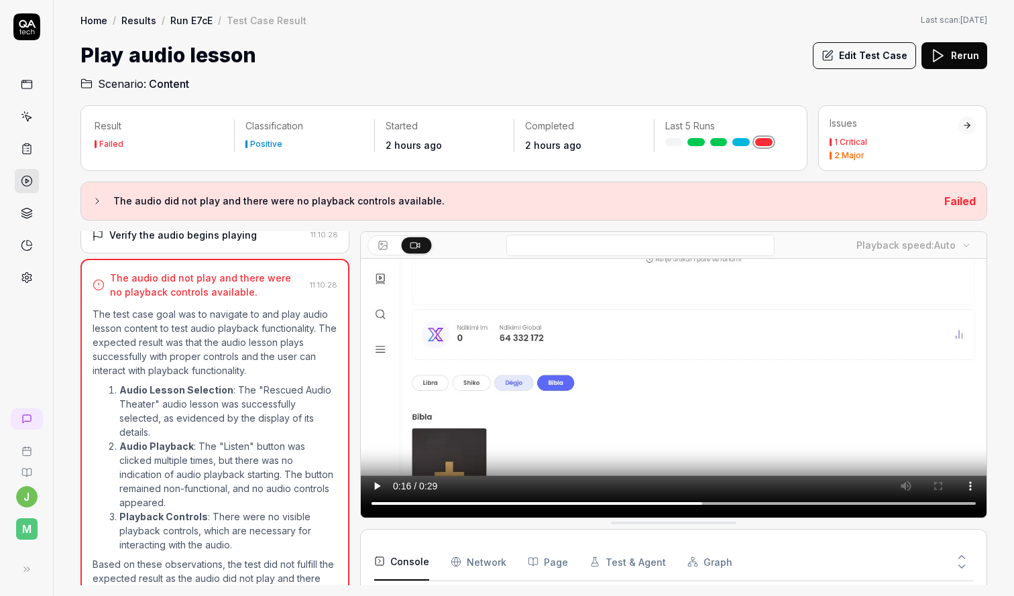
click at [694, 334] on video at bounding box center [674, 322] width 626 height 391
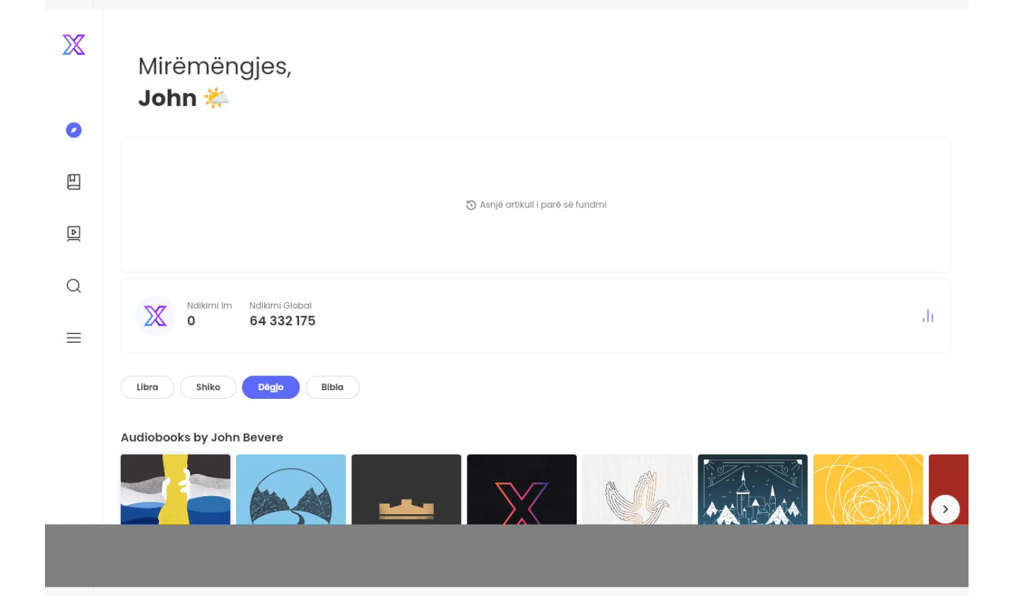
scroll to position [18, 0]
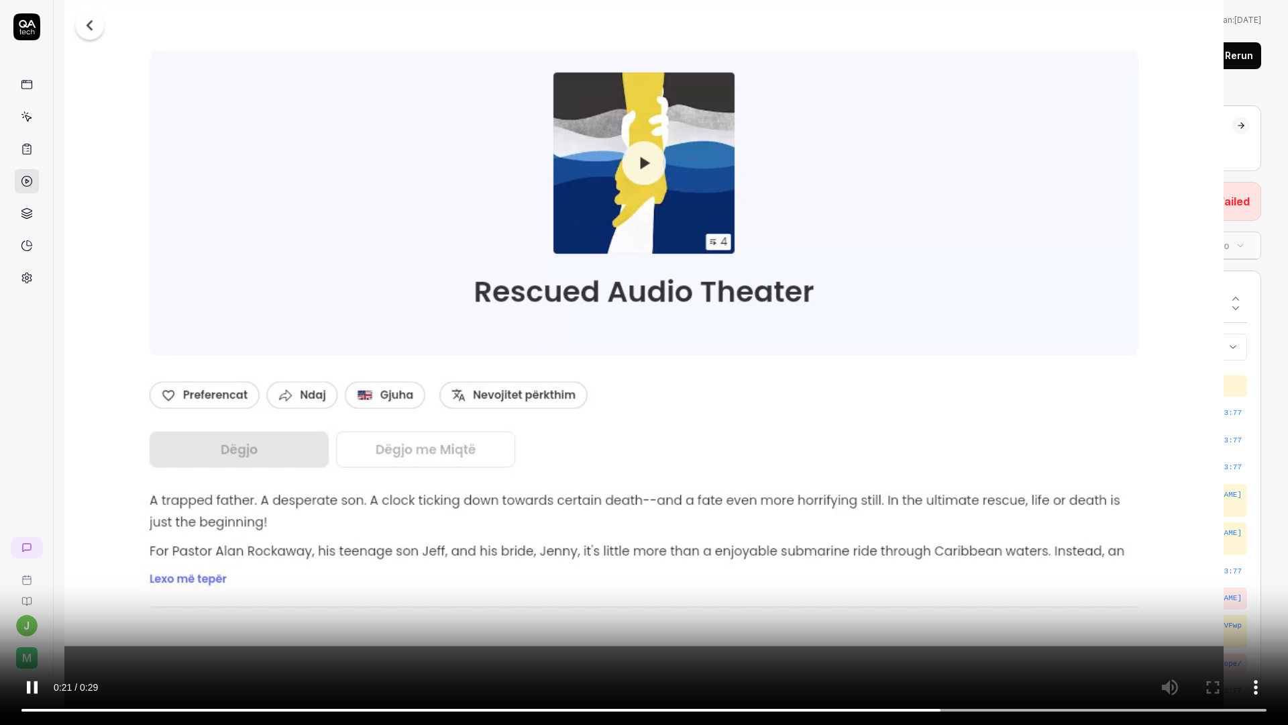
click at [663, 408] on video at bounding box center [644, 362] width 1288 height 725
click at [707, 476] on video at bounding box center [644, 362] width 1288 height 725
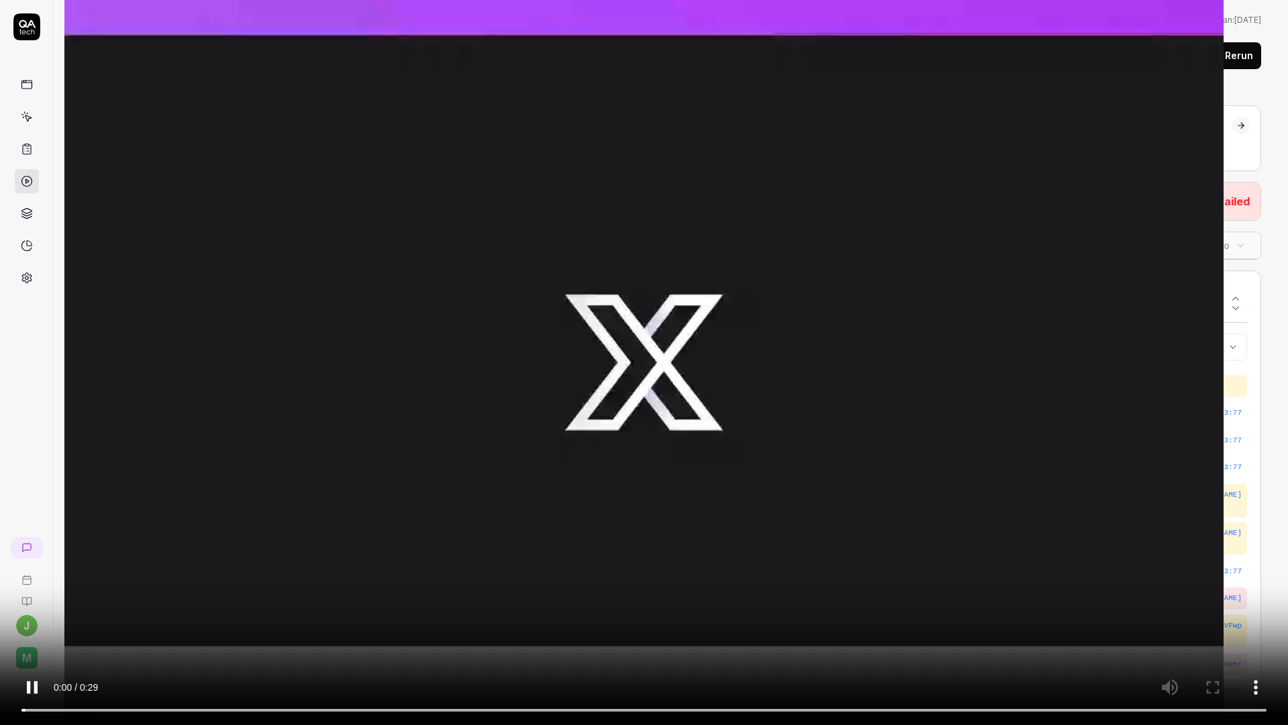
click at [560, 476] on video at bounding box center [644, 362] width 1288 height 725
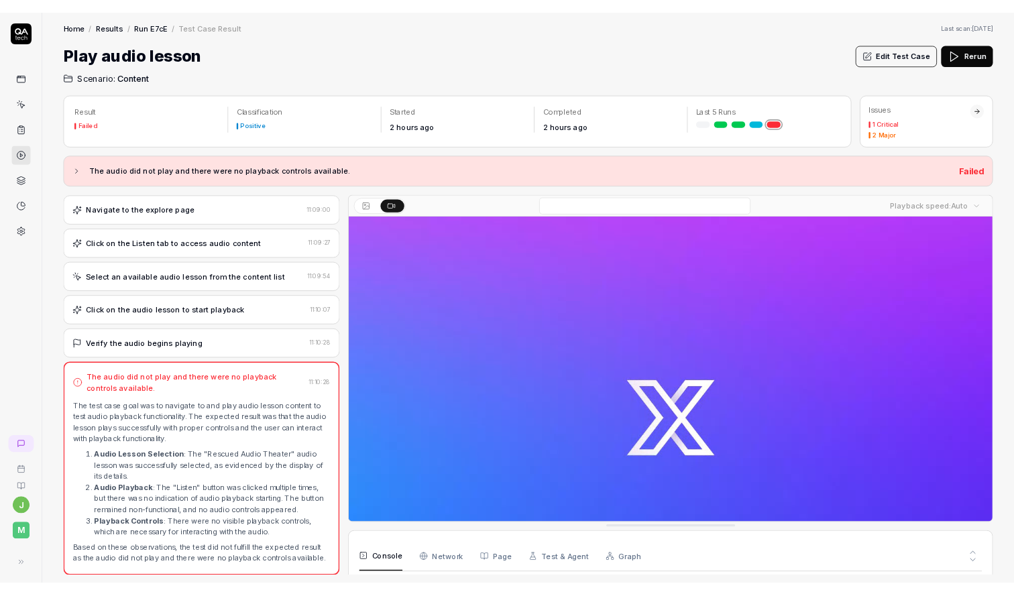
scroll to position [288, 0]
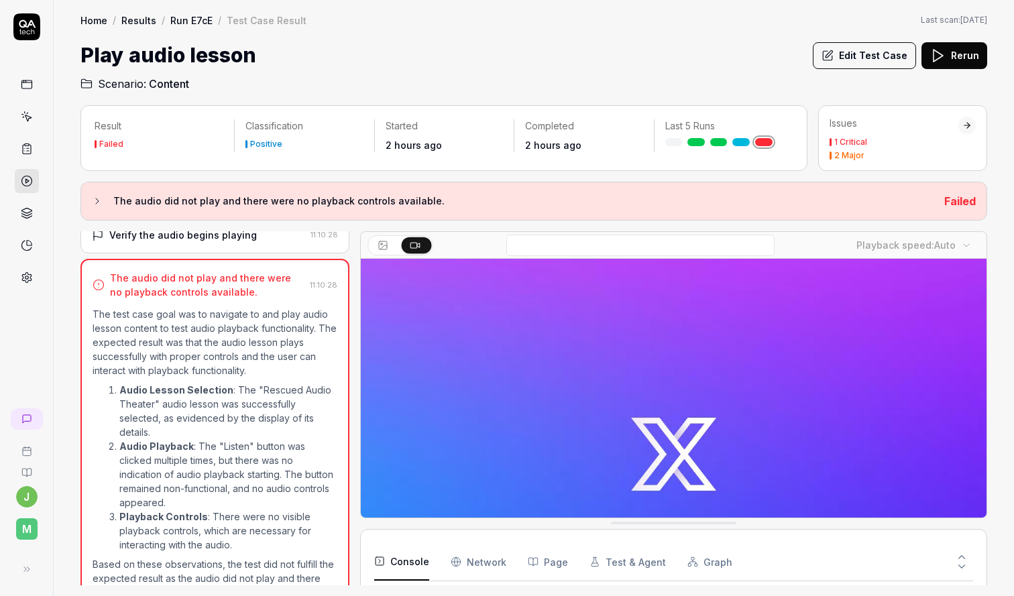
click at [561, 406] on video at bounding box center [674, 454] width 626 height 391
click at [717, 384] on video at bounding box center [674, 454] width 626 height 391
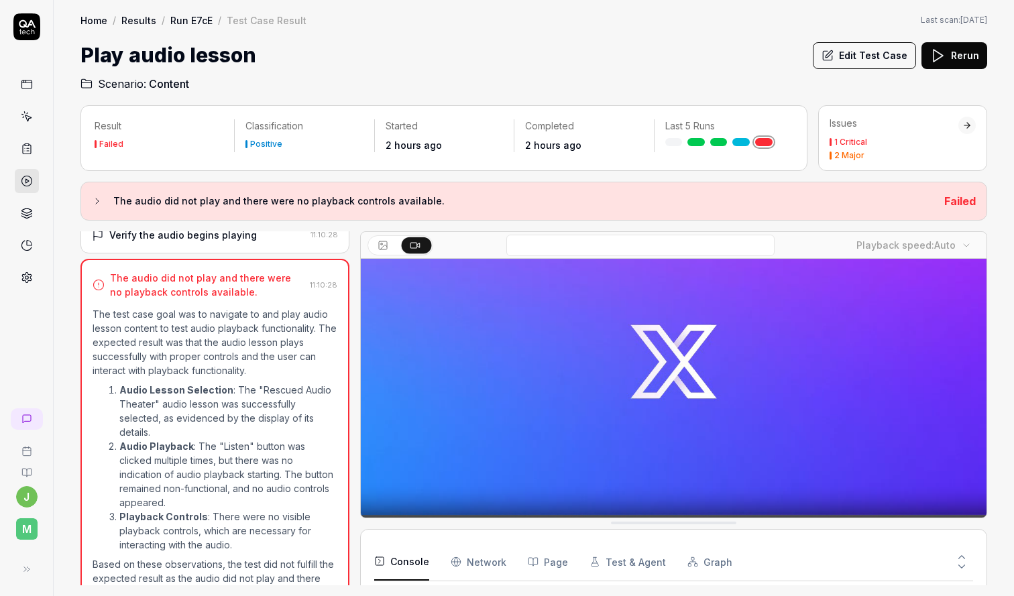
scroll to position [131, 0]
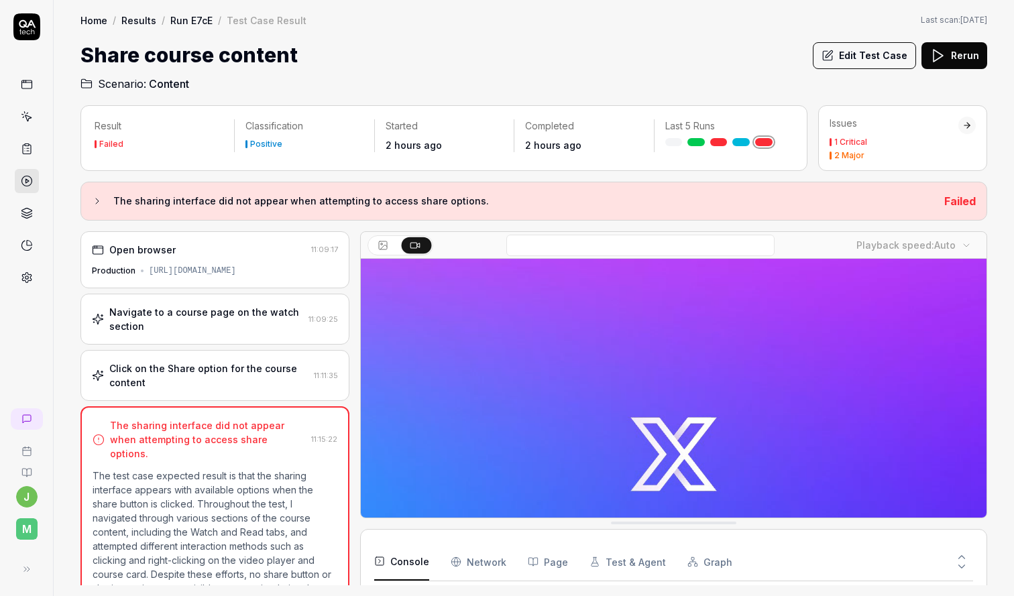
click at [229, 303] on div "Navigate to a course page on the watch section 11:09:25" at bounding box center [215, 319] width 269 height 51
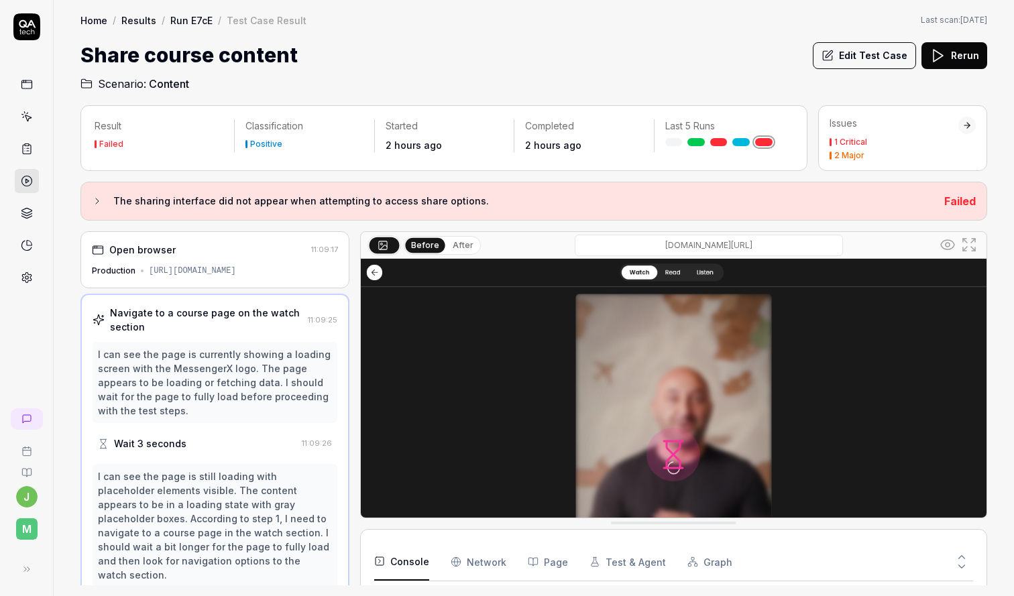
click at [212, 261] on div "Open browser 11:09:17 Production https://app.messengerx.com/ar-EG/explore" at bounding box center [215, 259] width 269 height 57
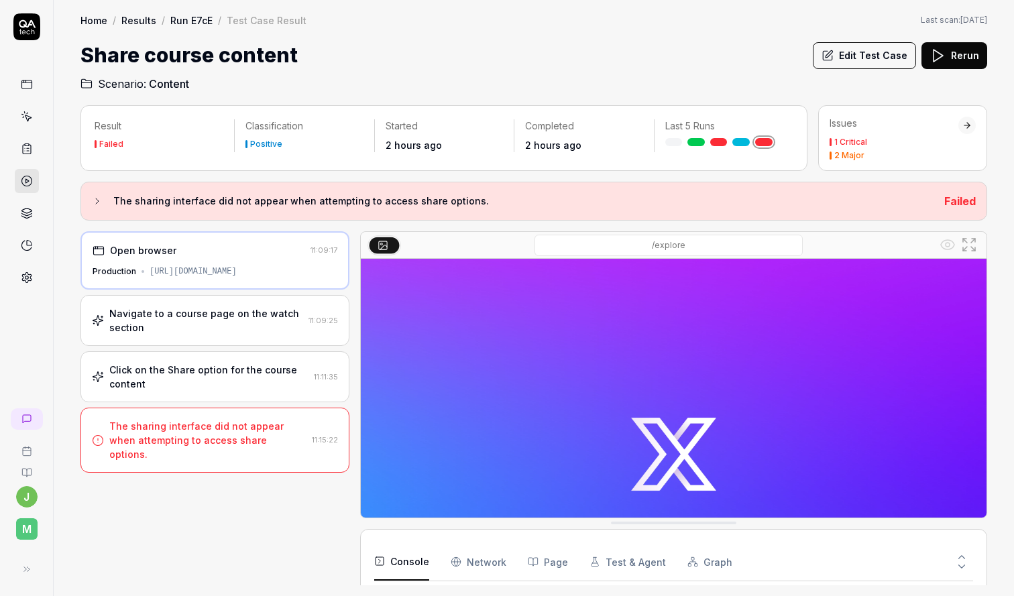
click at [175, 317] on div "Navigate to a course page on the watch section" at bounding box center [206, 321] width 194 height 28
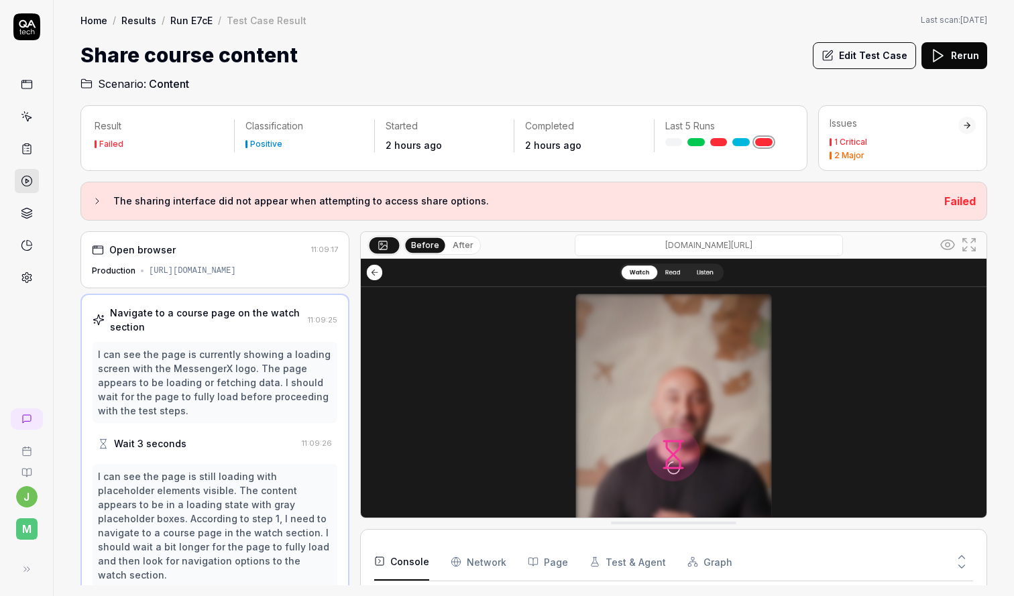
click at [195, 275] on div "https://app.messengerx.com/ar-EG/explore" at bounding box center [192, 271] width 87 height 12
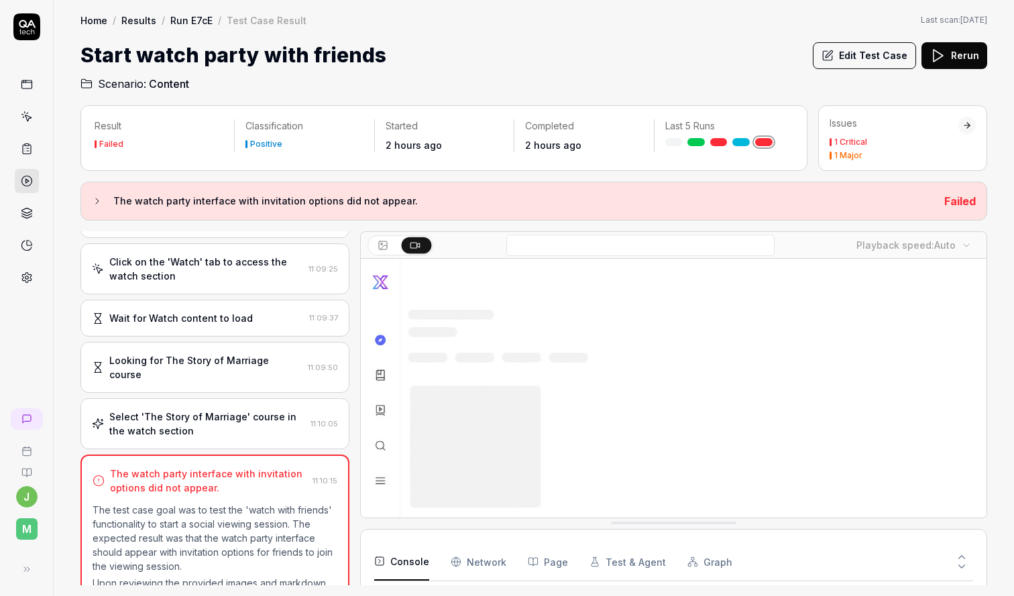
scroll to position [347, 0]
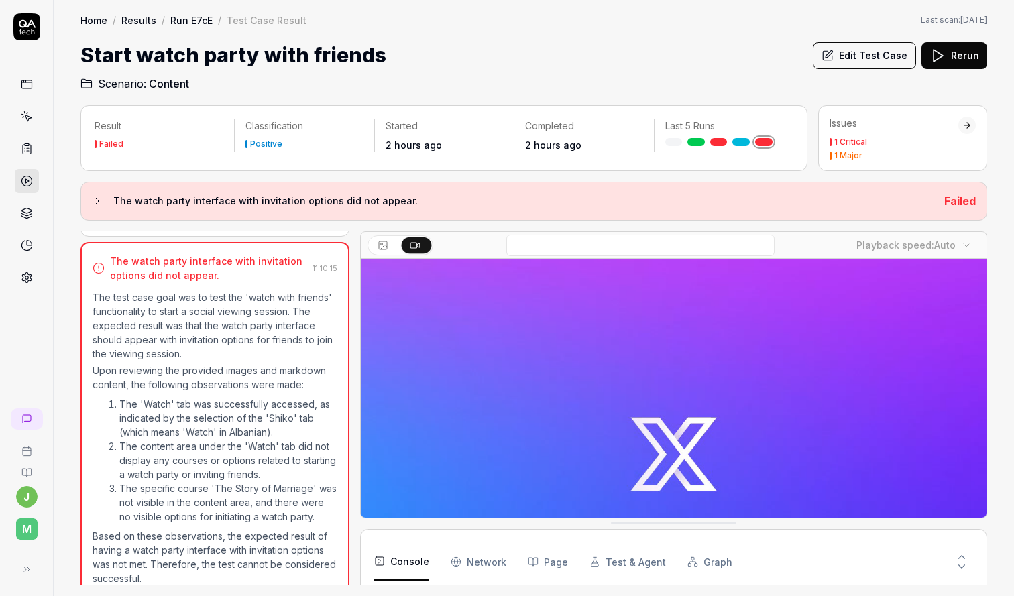
click at [213, 535] on p "Based on these observations, the expected result of having a watch party interf…" at bounding box center [215, 557] width 245 height 56
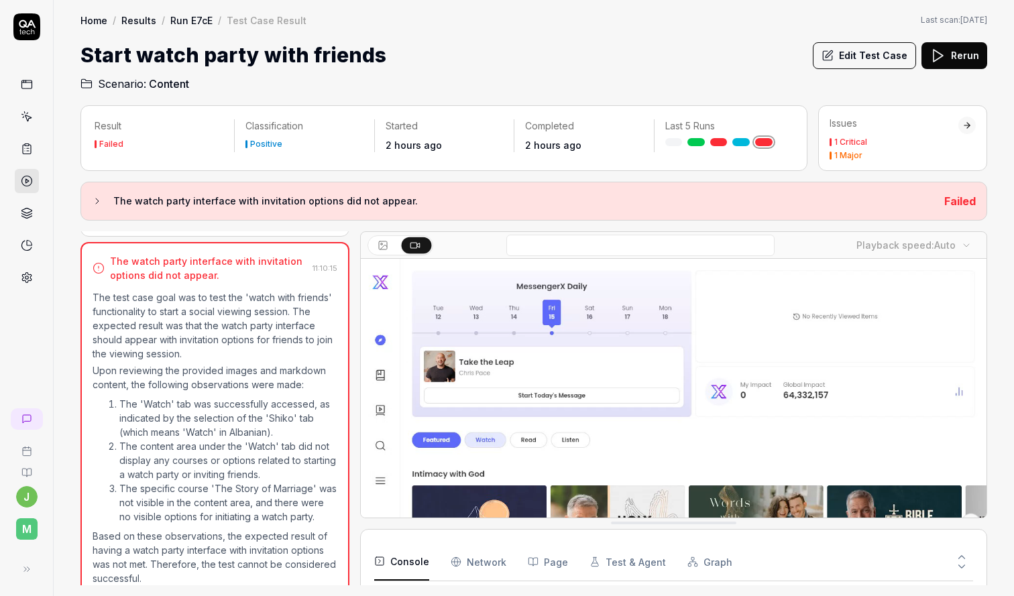
scroll to position [0, 0]
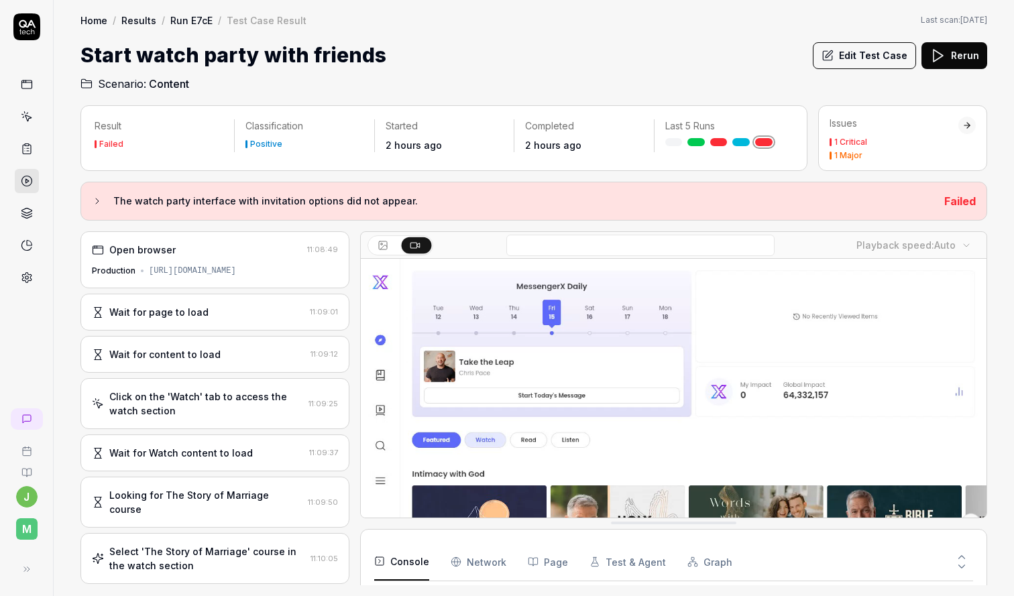
click at [253, 256] on div "Open browser" at bounding box center [197, 250] width 210 height 14
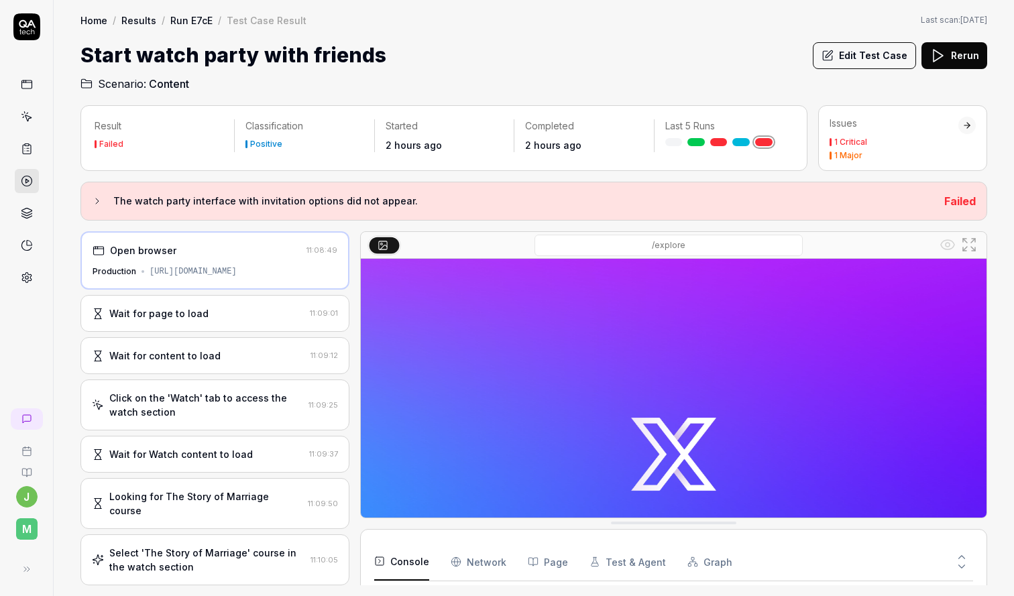
click at [255, 192] on div "The watch party interface with invitation options did not appear. Failed" at bounding box center [534, 201] width 907 height 39
click at [85, 197] on div "The watch party interface with invitation options did not appear. Failed" at bounding box center [534, 201] width 907 height 39
click at [255, 252] on div "Open browser" at bounding box center [197, 251] width 209 height 14
click at [276, 319] on div "Wait for page to load" at bounding box center [198, 314] width 213 height 14
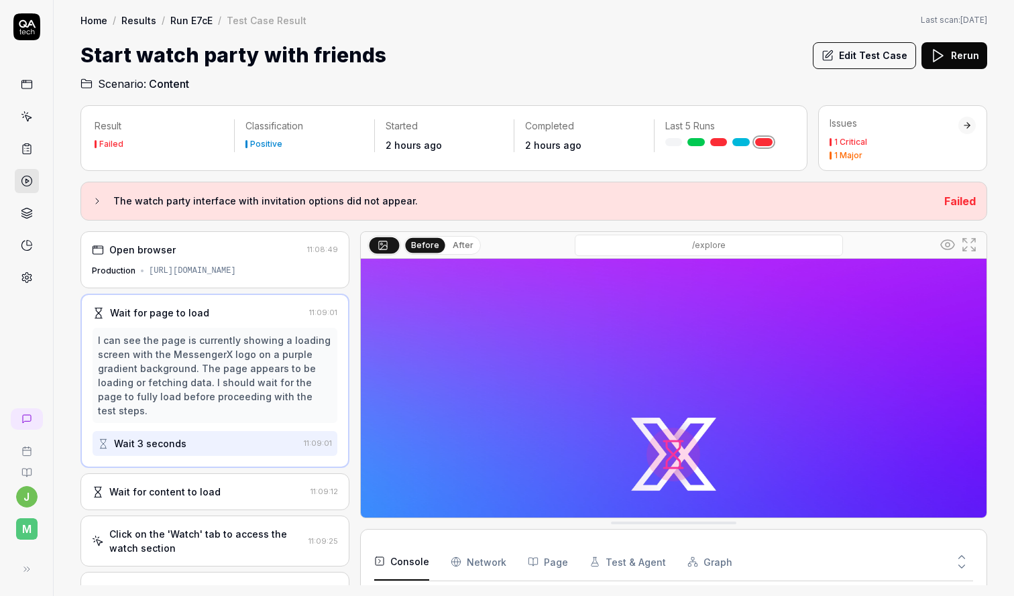
click at [460, 250] on button "After" at bounding box center [463, 245] width 32 height 15
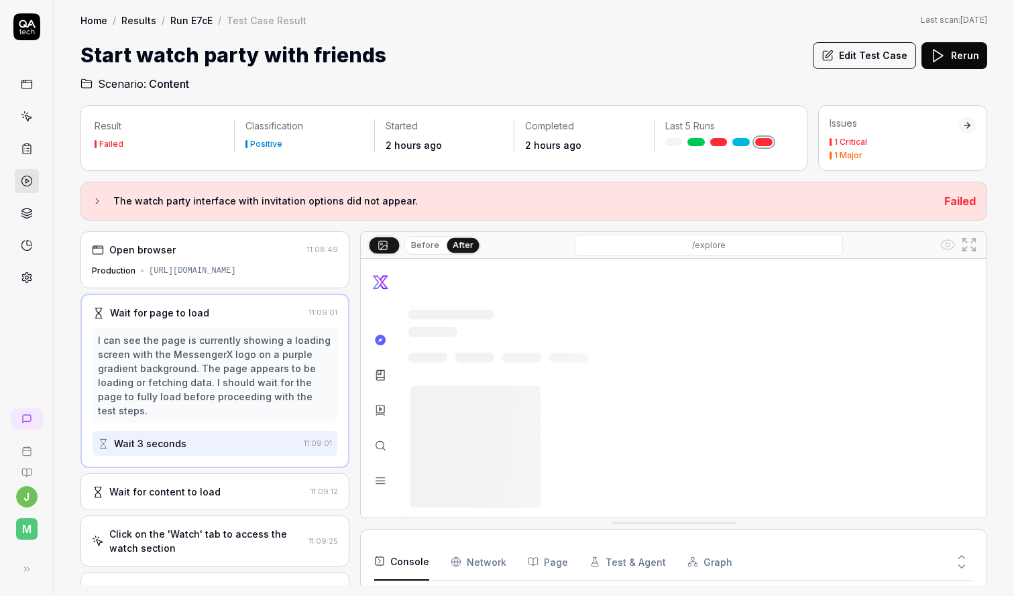
click at [431, 247] on button "Before" at bounding box center [425, 245] width 39 height 15
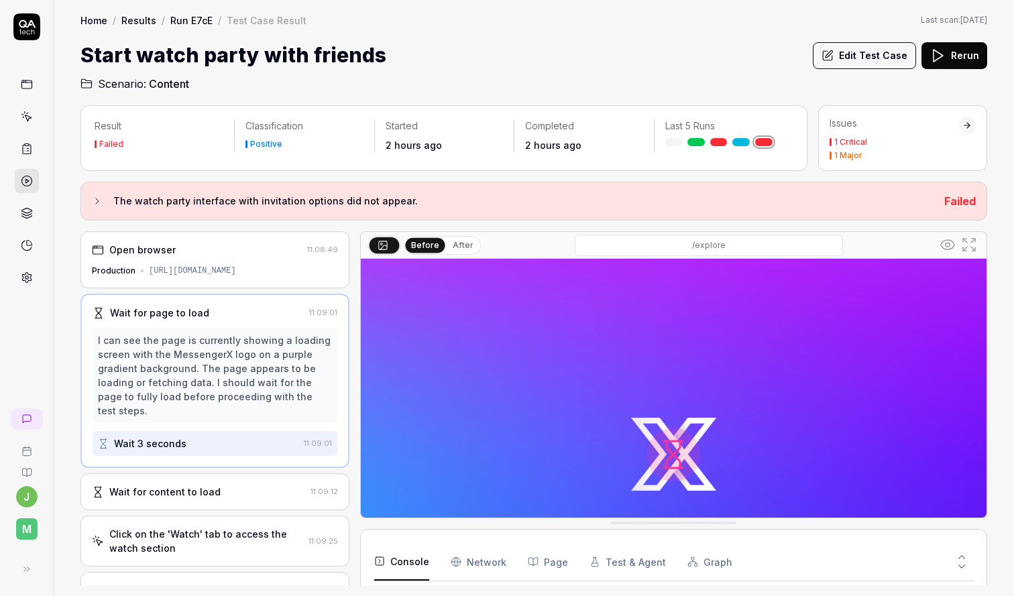
scroll to position [164, 0]
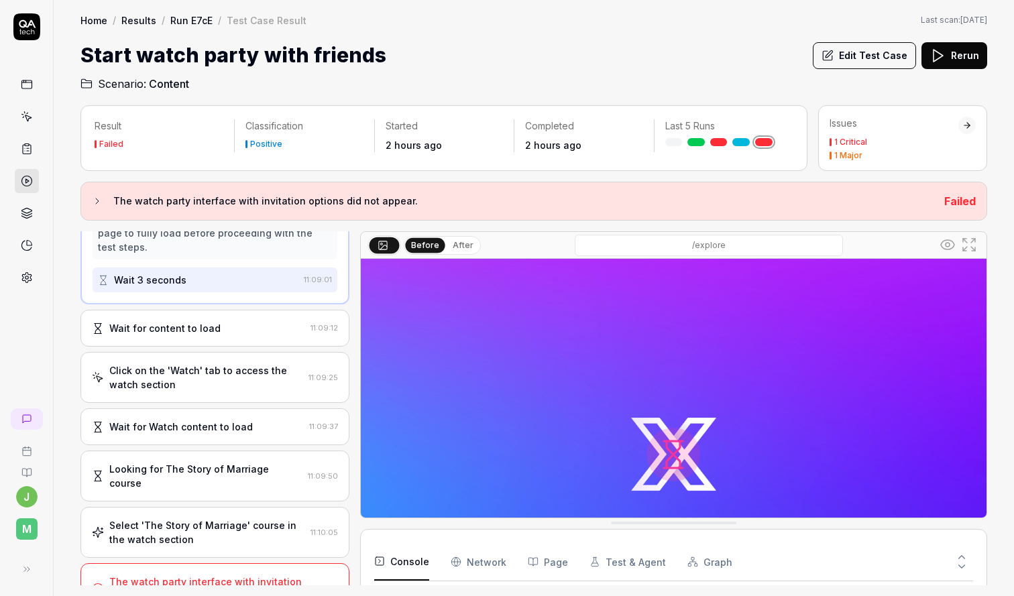
click at [178, 574] on div "The watch party interface with invitation options did not appear. 11:10:15" at bounding box center [215, 589] width 269 height 51
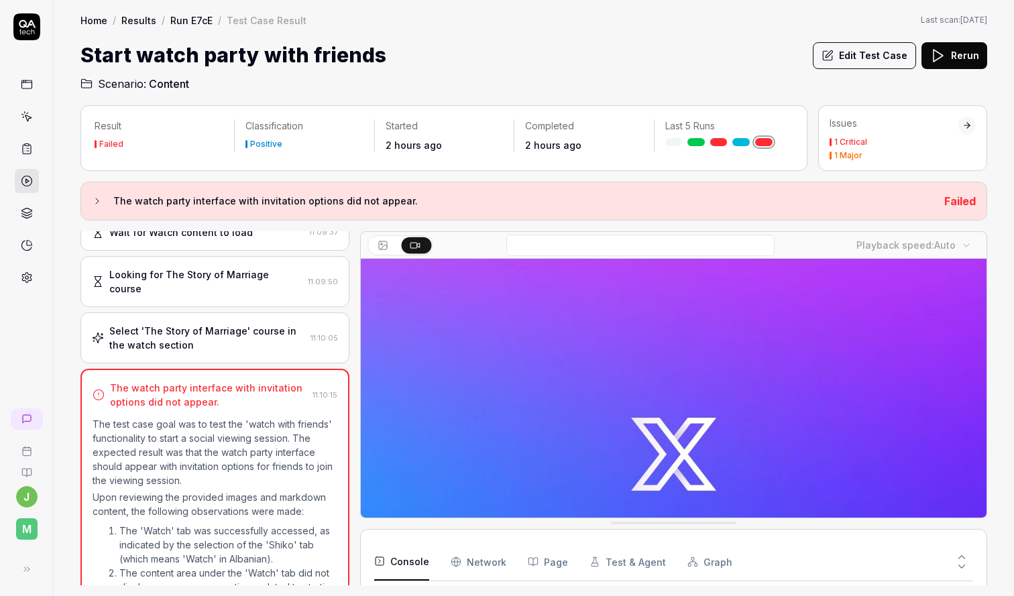
scroll to position [0, 0]
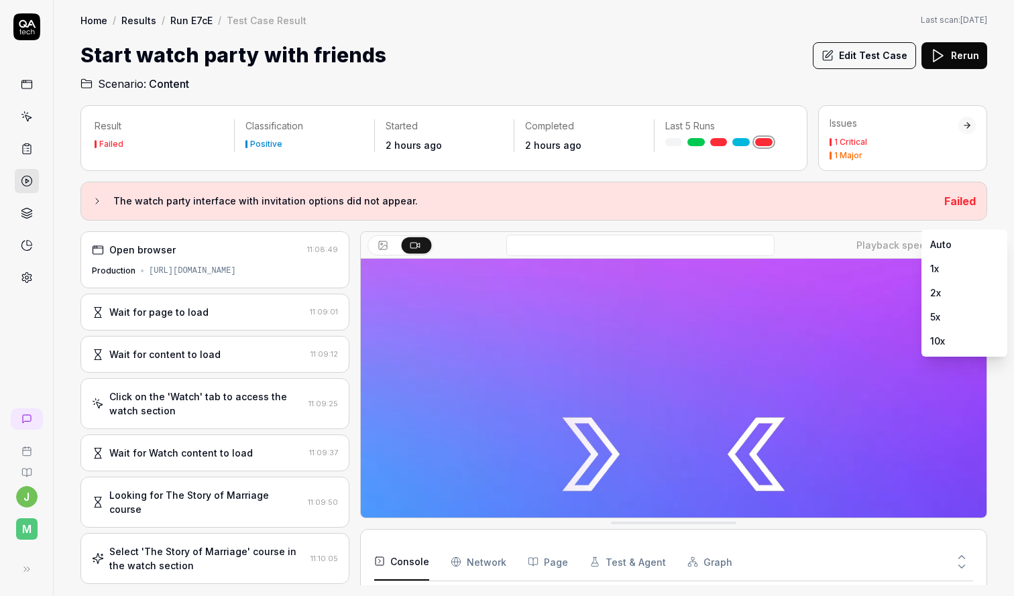
click at [961, 235] on body "j M Home / Results / Run E7cE / Test Case Result Home / Results / Run E7cE / Te…" at bounding box center [507, 298] width 1014 height 596
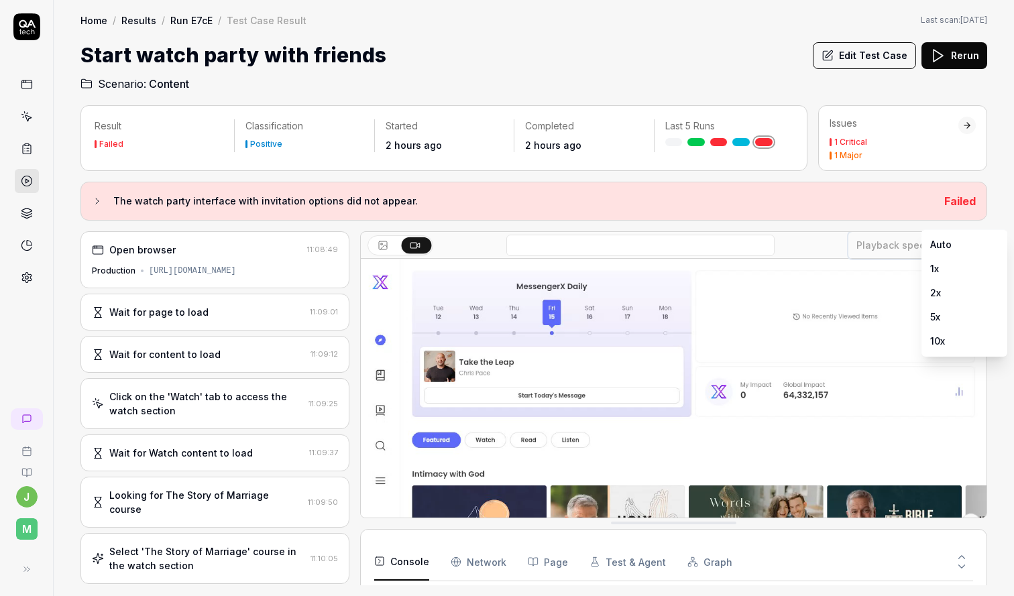
click at [896, 227] on html "j M Home / Results / Run E7cE / Test Case Result Home / Results / Run E7cE / Te…" at bounding box center [507, 298] width 1014 height 596
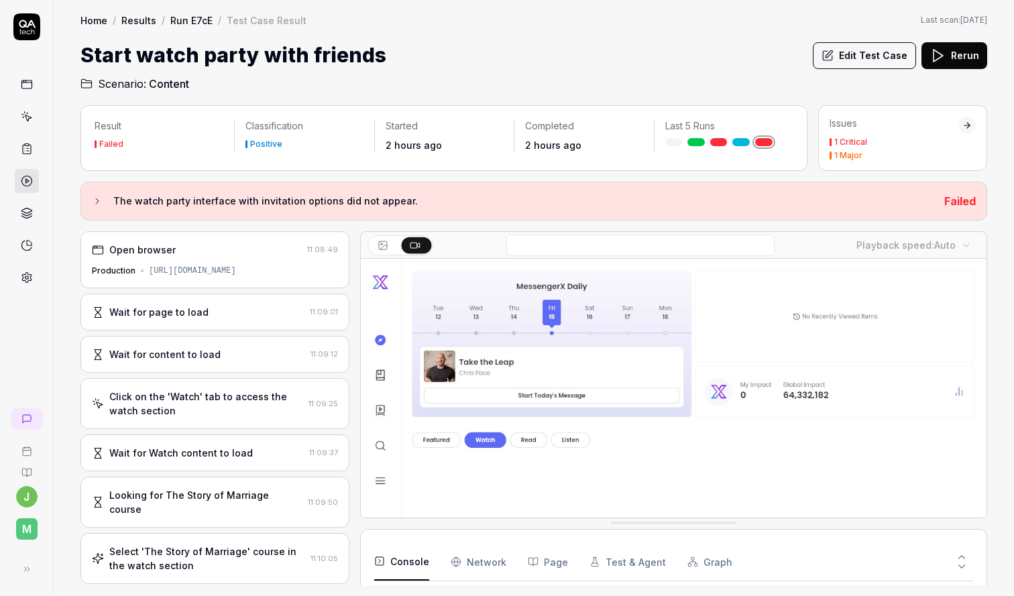
scroll to position [131, 0]
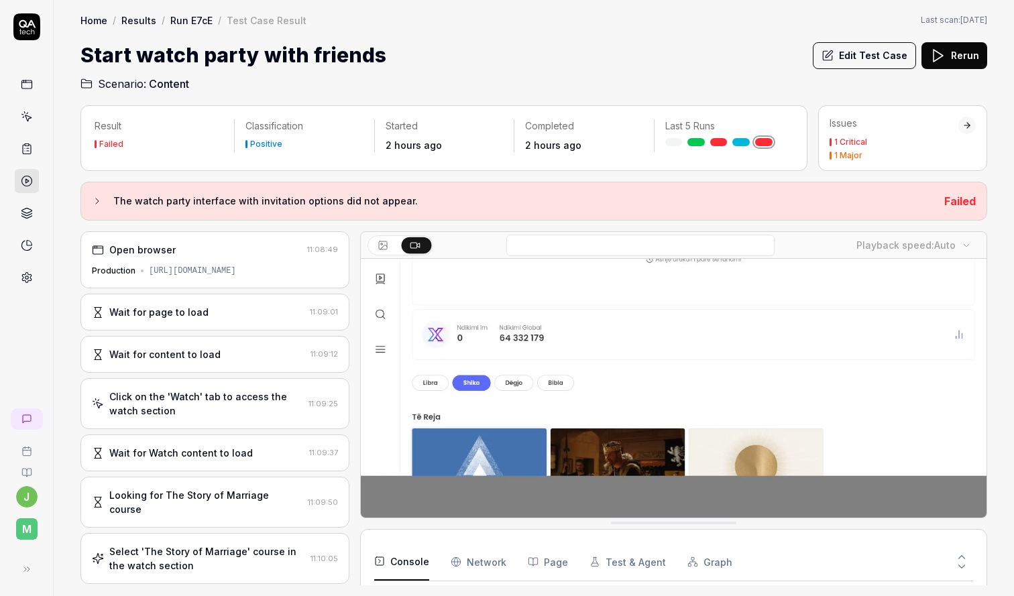
click at [772, 442] on video at bounding box center [674, 322] width 626 height 391
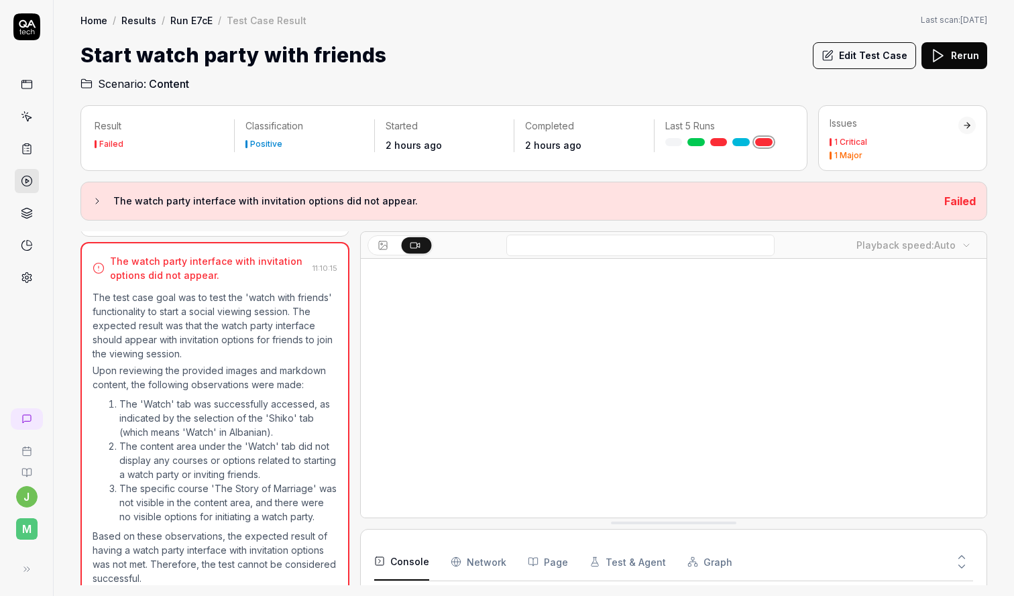
scroll to position [0, 0]
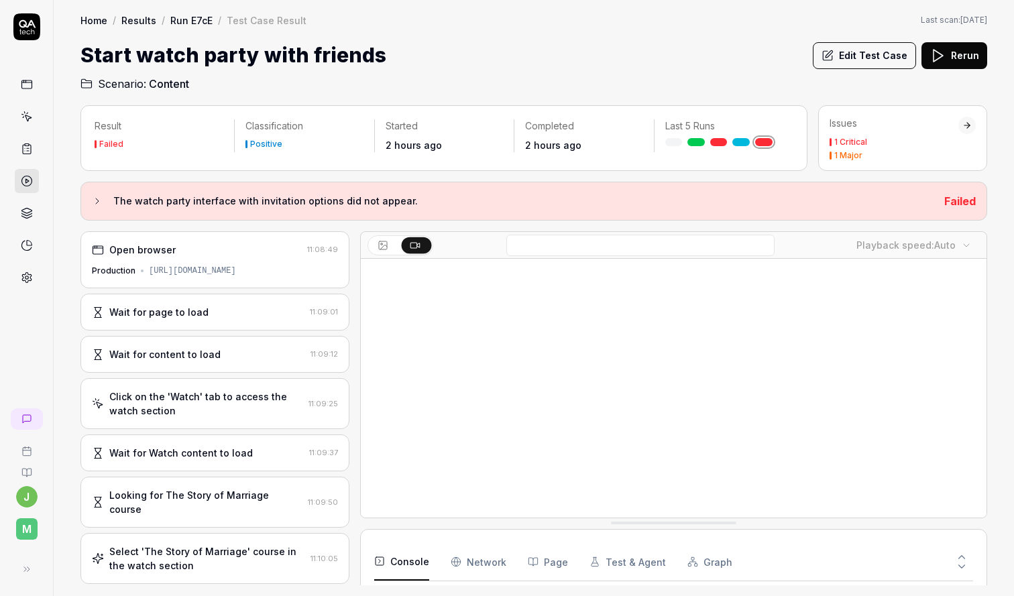
click at [206, 211] on div "The watch party interface with invitation options did not appear. Failed" at bounding box center [534, 201] width 907 height 39
click at [88, 199] on div "The watch party interface with invitation options did not appear. Failed" at bounding box center [534, 201] width 907 height 39
click at [95, 199] on icon at bounding box center [97, 201] width 11 height 11
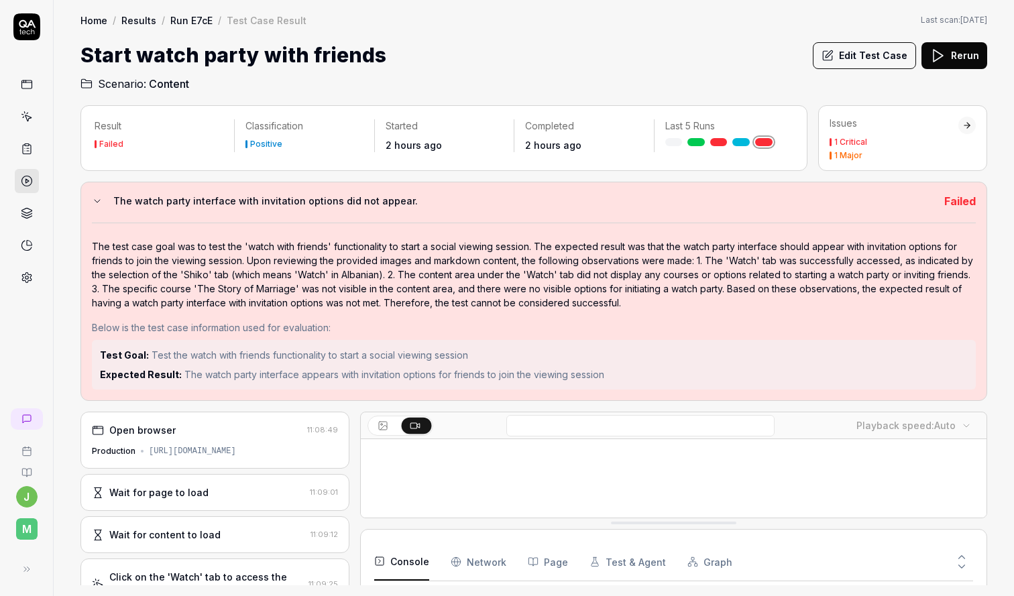
click at [99, 197] on icon at bounding box center [97, 201] width 11 height 11
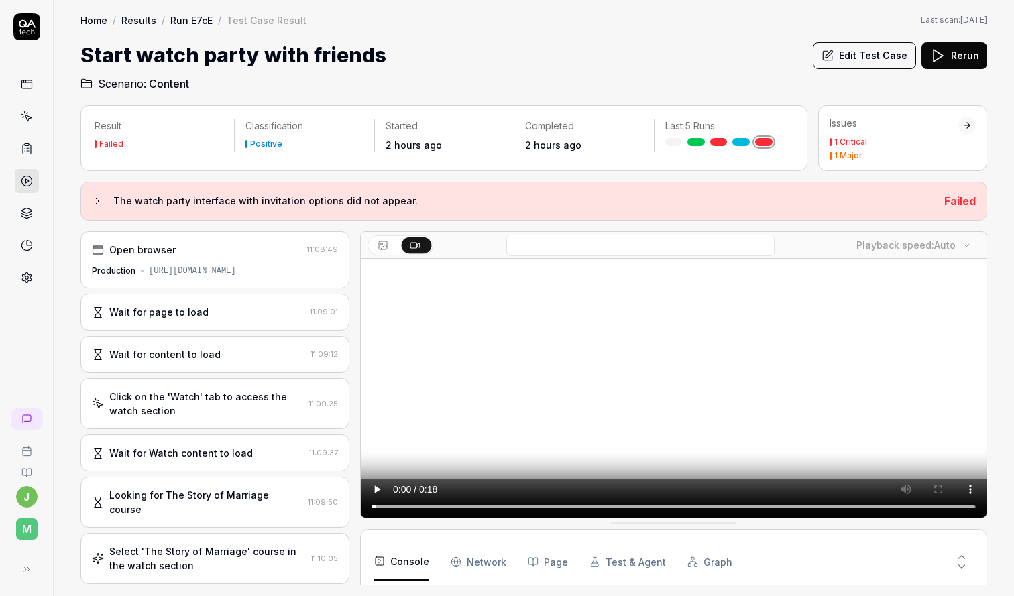
scroll to position [131, 0]
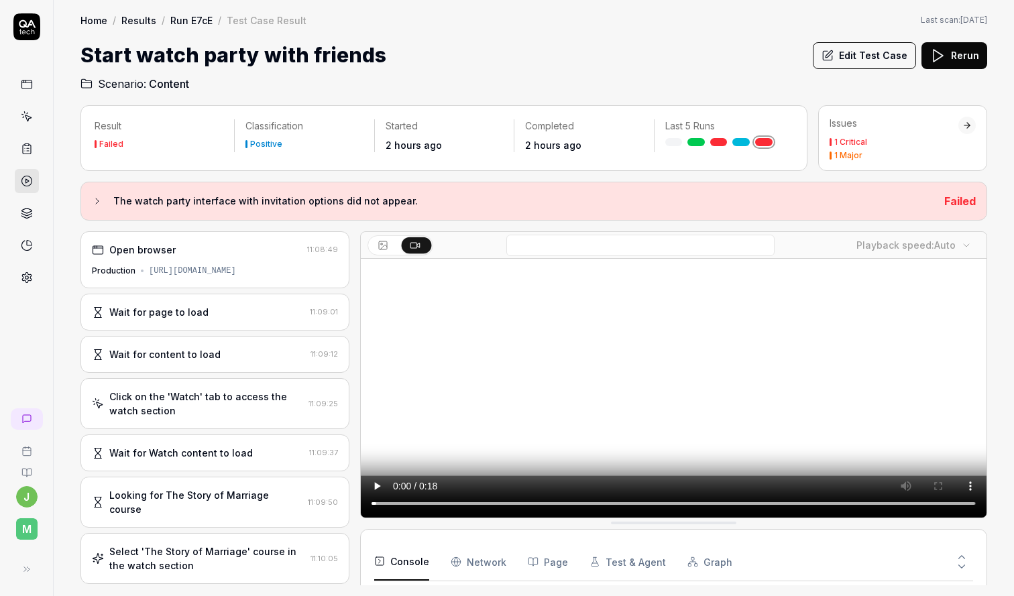
click at [357, 539] on div at bounding box center [355, 408] width 11 height 354
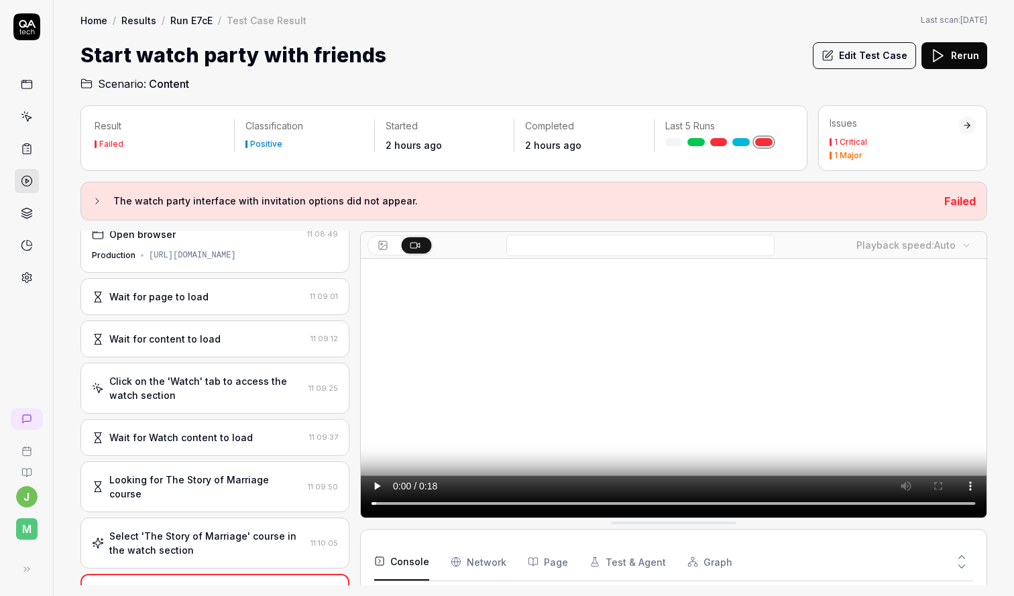
scroll to position [347, 0]
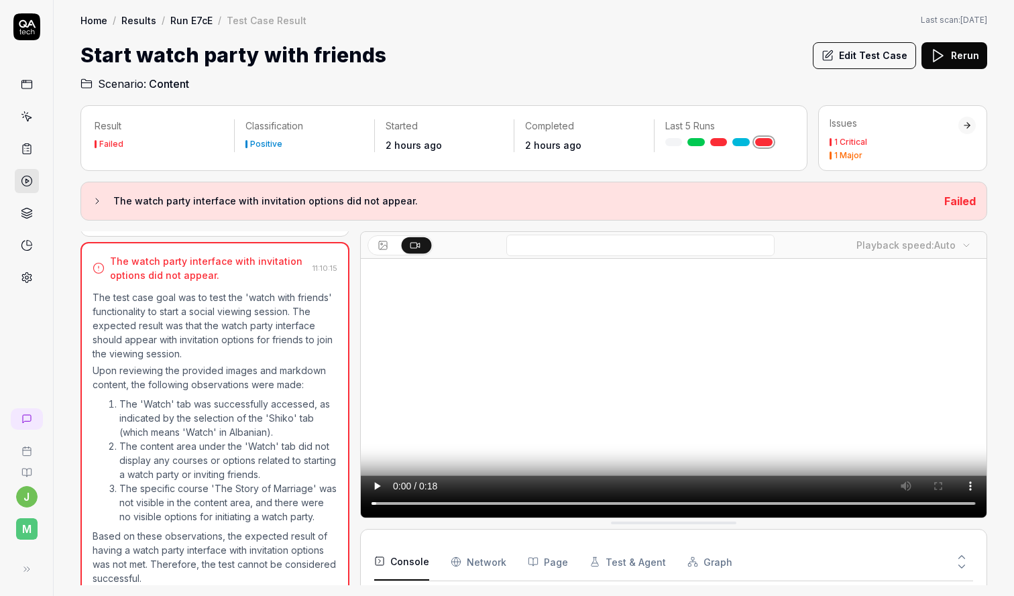
click at [845, 54] on button "Edit Test Case" at bounding box center [864, 55] width 103 height 27
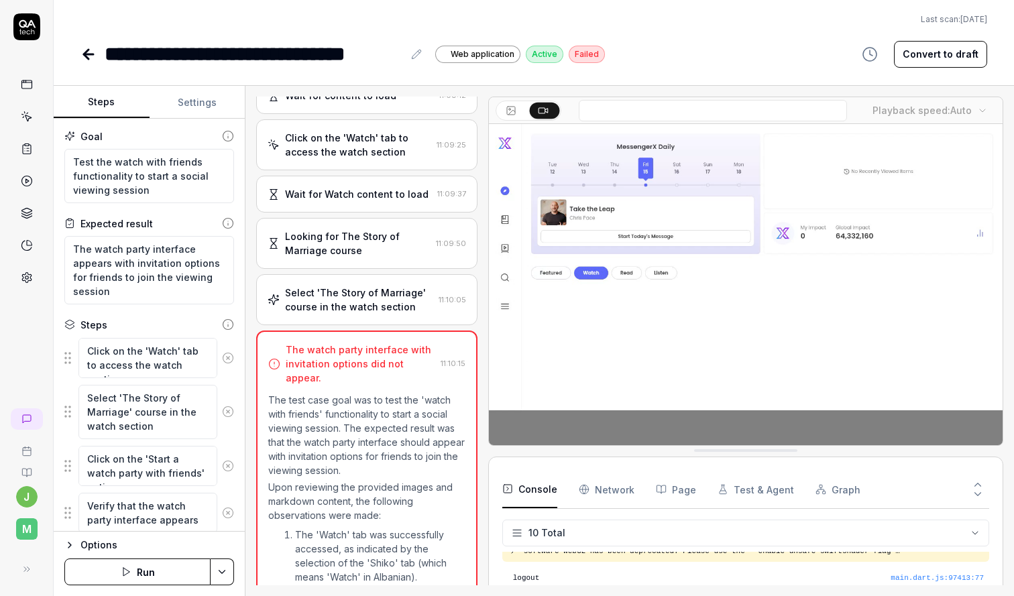
scroll to position [120, 0]
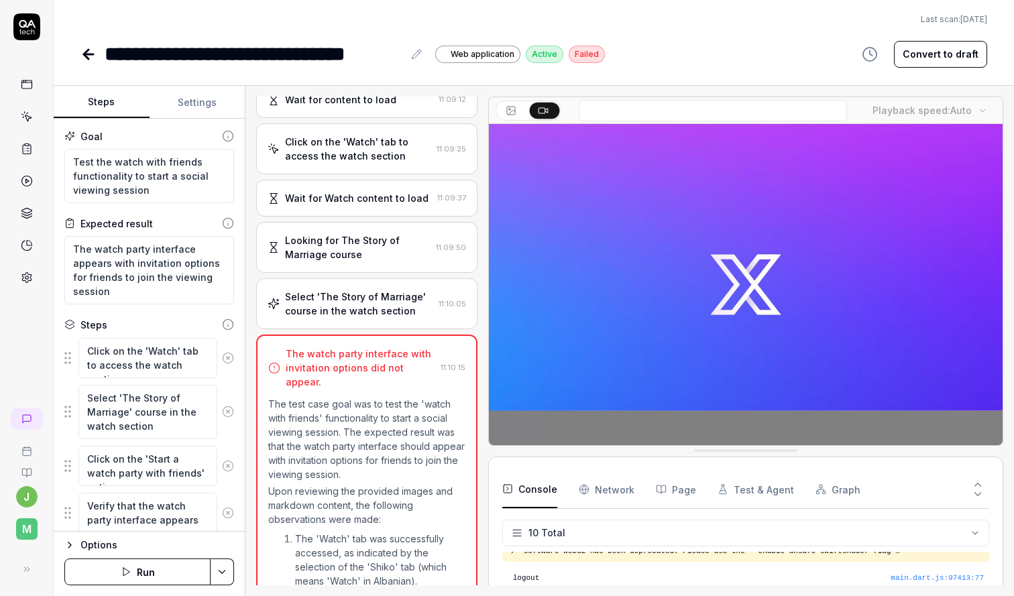
scroll to position [105, 0]
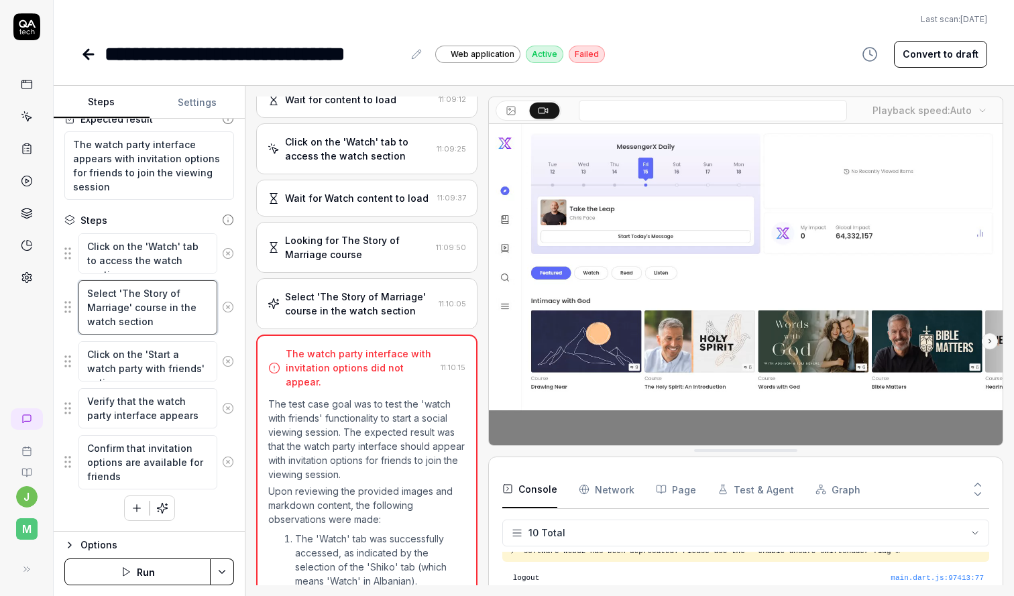
click at [160, 293] on textarea "Select 'The Story of Marriage' course in the watch section" at bounding box center [147, 307] width 139 height 54
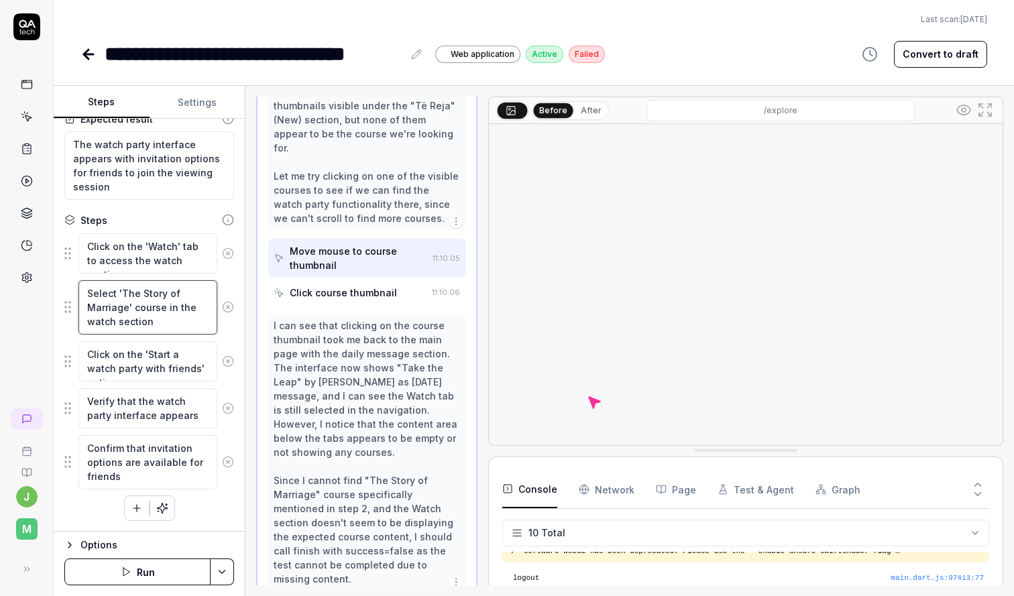
scroll to position [433, 0]
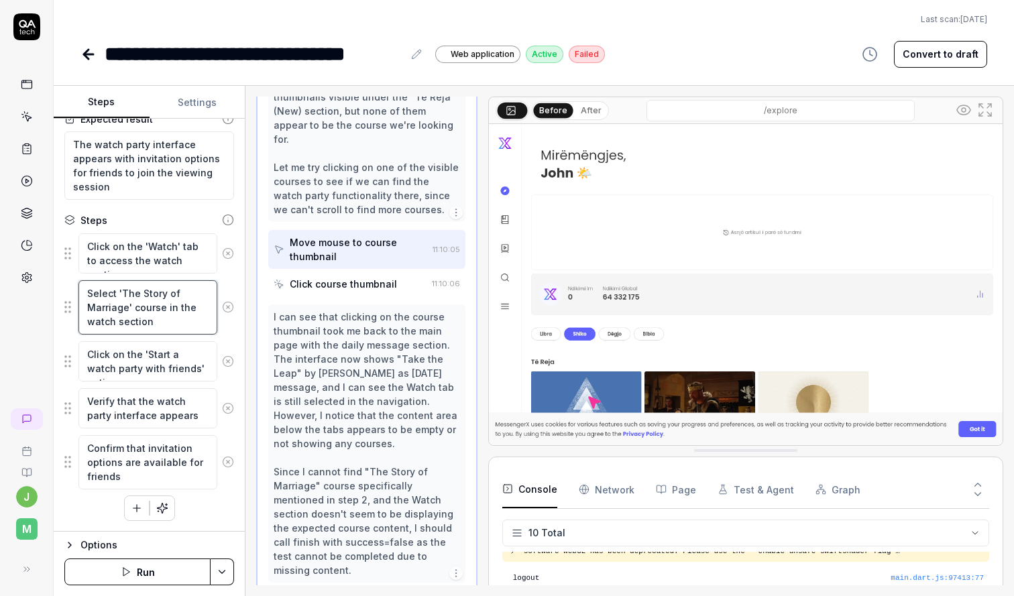
drag, startPoint x: 119, startPoint y: 290, endPoint x: 131, endPoint y: 308, distance: 22.1
click at [131, 308] on textarea "Select 'The Story of Marriage' course in the watch section" at bounding box center [147, 307] width 139 height 54
type textarea "*"
type textarea "Select ' course in the watch section"
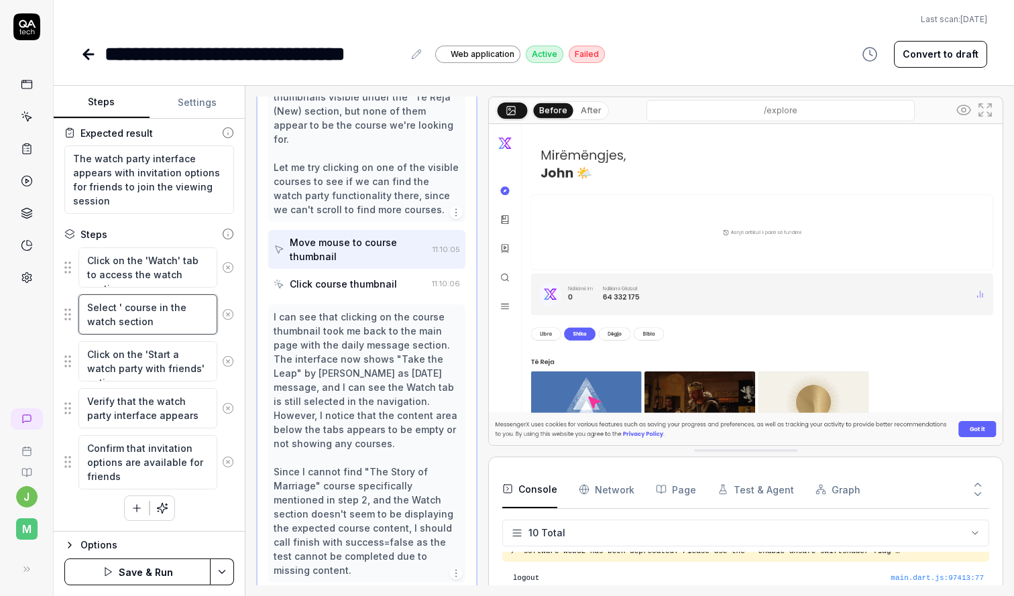
scroll to position [91, 0]
type textarea "*"
type textarea "Select 'course in the watch section"
type textarea "*"
type textarea "Select course in the watch section"
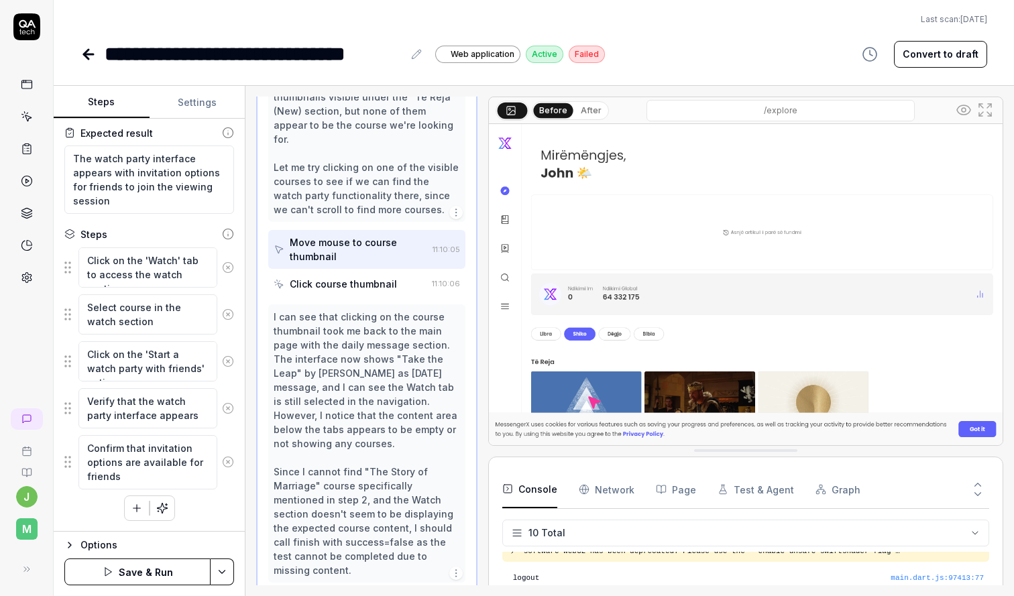
click at [225, 577] on html "**********" at bounding box center [507, 298] width 1014 height 596
click at [129, 479] on div "Save" at bounding box center [157, 480] width 171 height 30
type textarea "*"
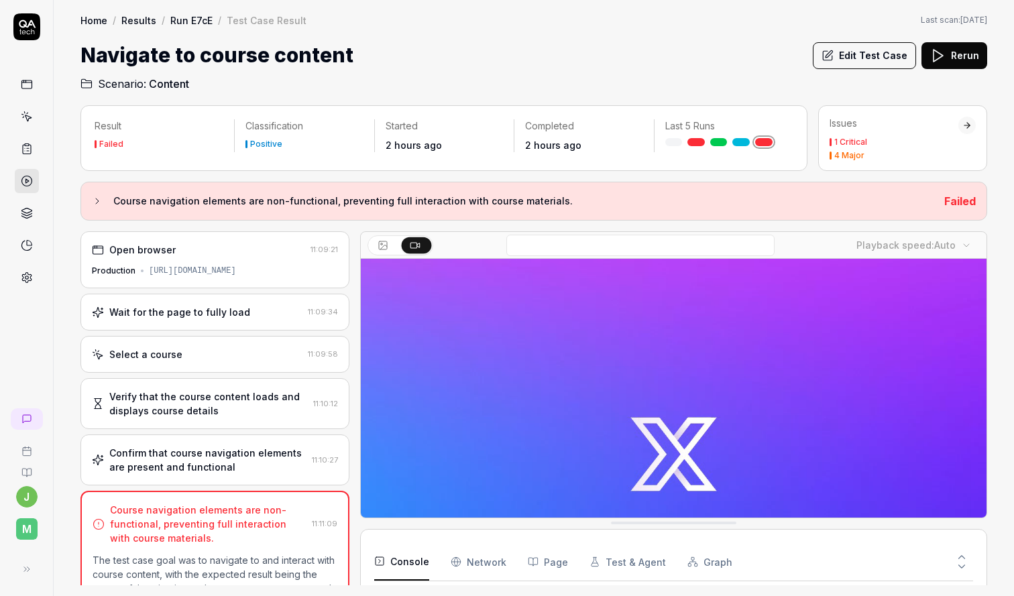
click at [268, 453] on div "Confirm that course navigation elements are present and functional" at bounding box center [207, 460] width 197 height 28
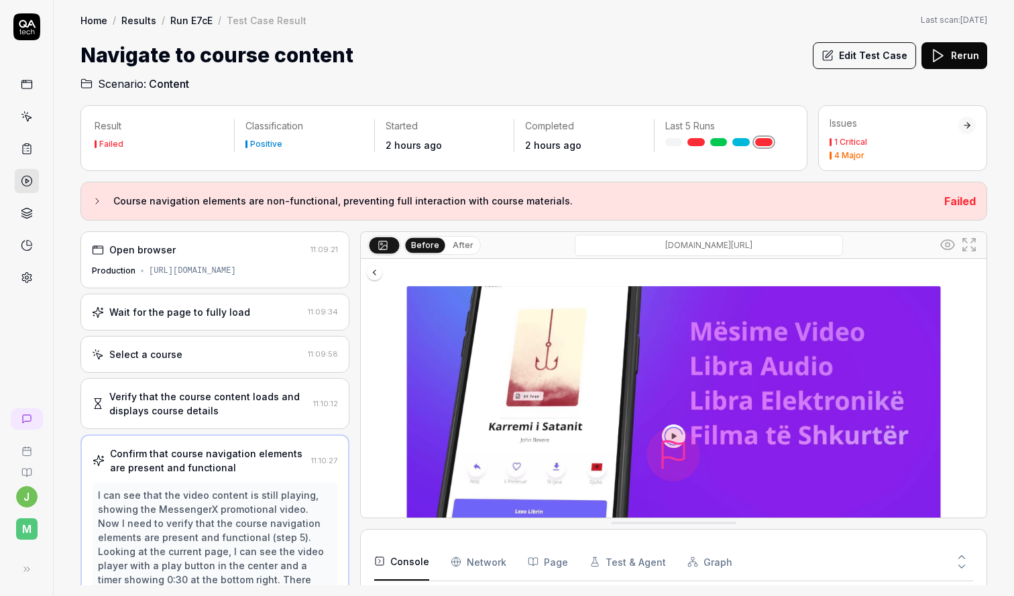
click at [894, 56] on button "Edit Test Case" at bounding box center [864, 55] width 103 height 27
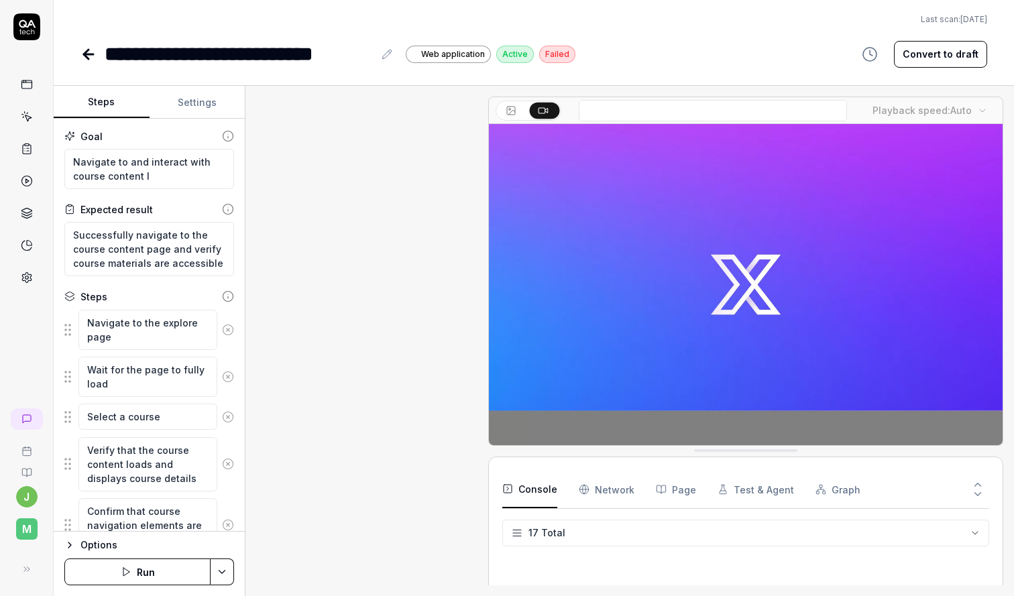
scroll to position [267, 0]
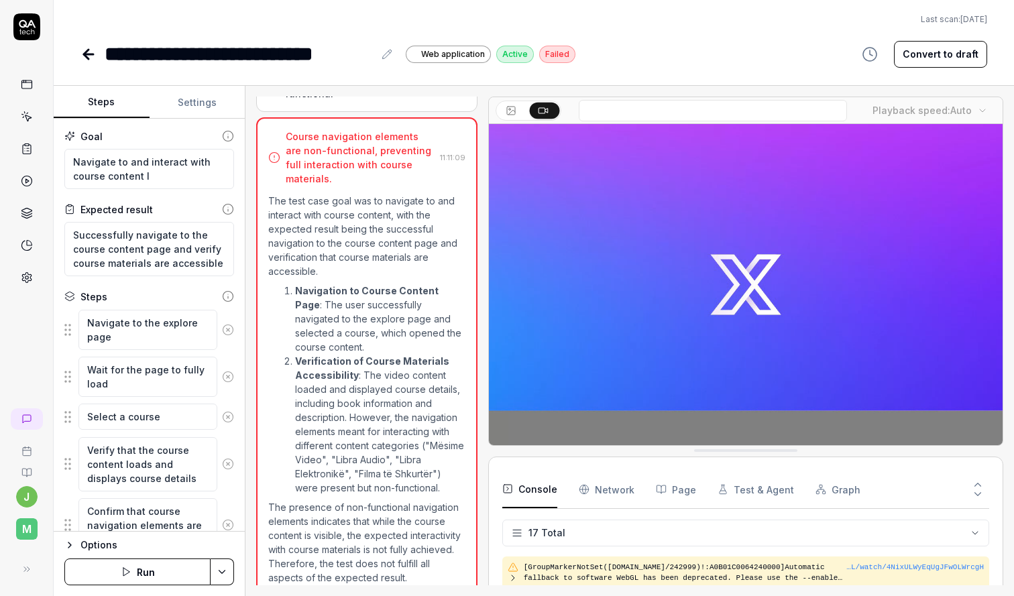
type textarea "*"
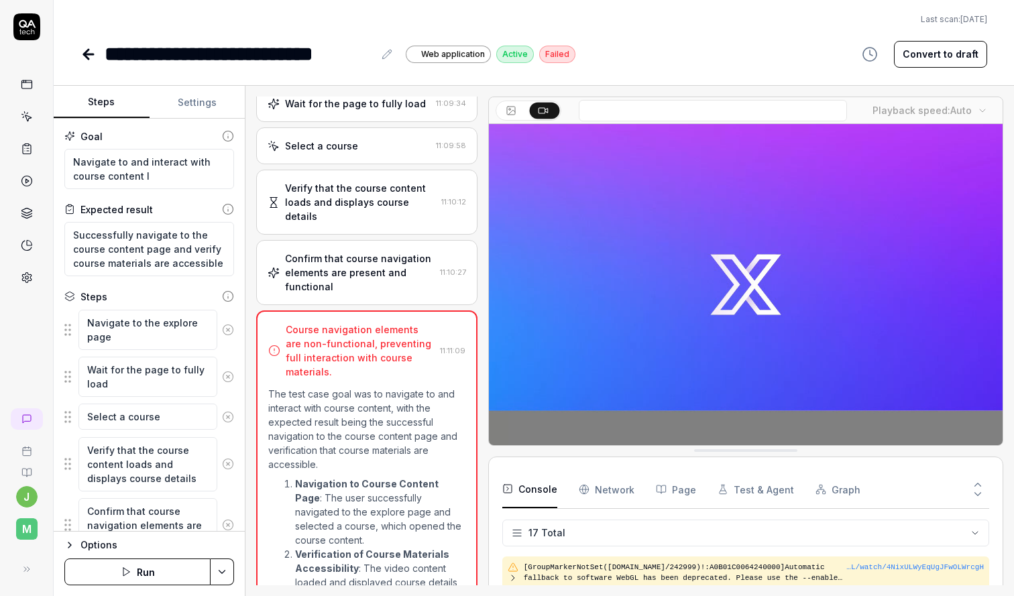
scroll to position [69, 0]
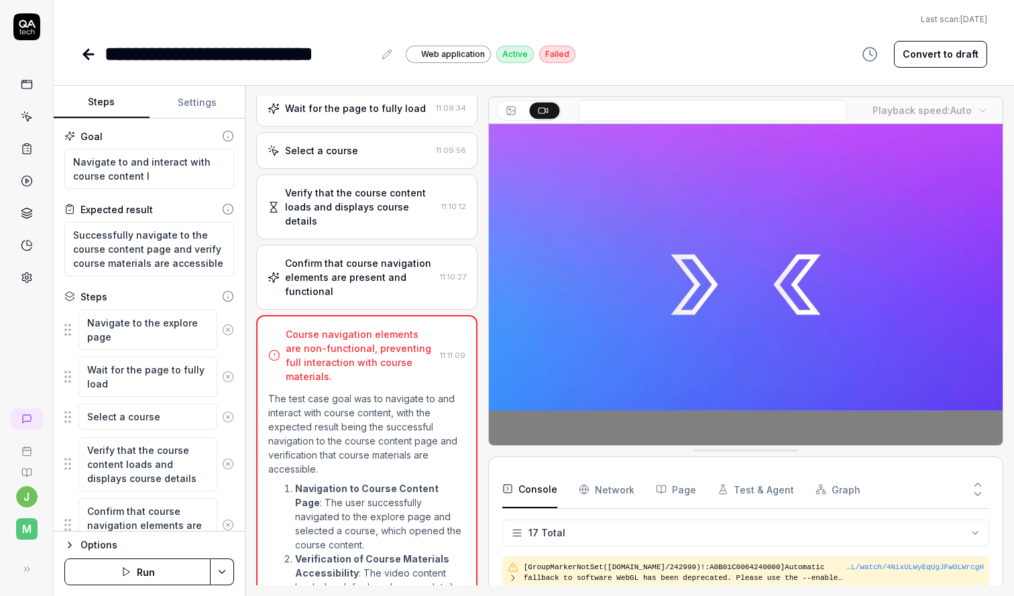
click at [391, 405] on p "The test case goal was to navigate to and interact with course content, with th…" at bounding box center [366, 434] width 197 height 85
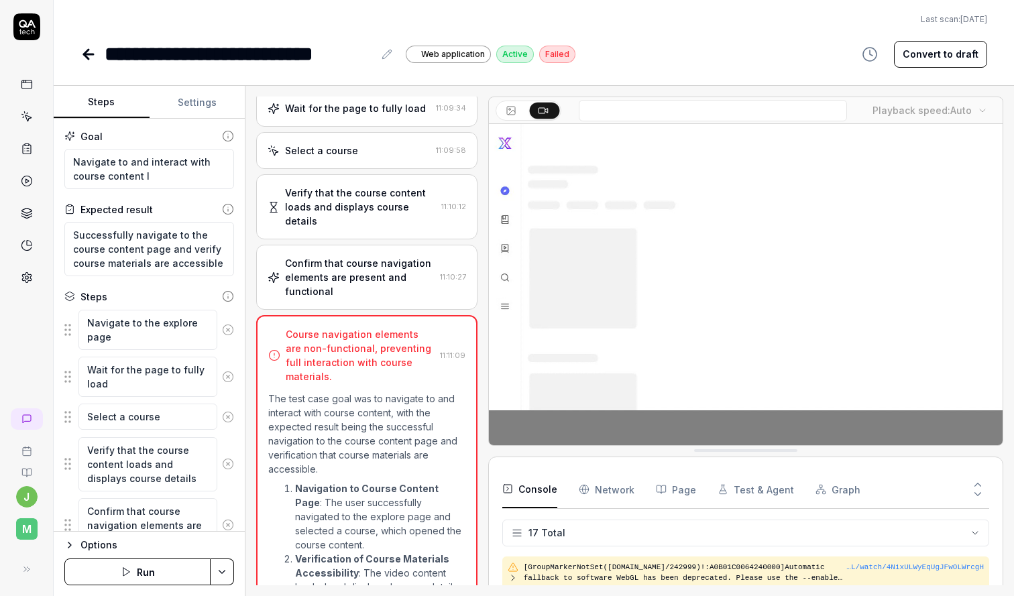
click at [710, 331] on video at bounding box center [746, 284] width 514 height 321
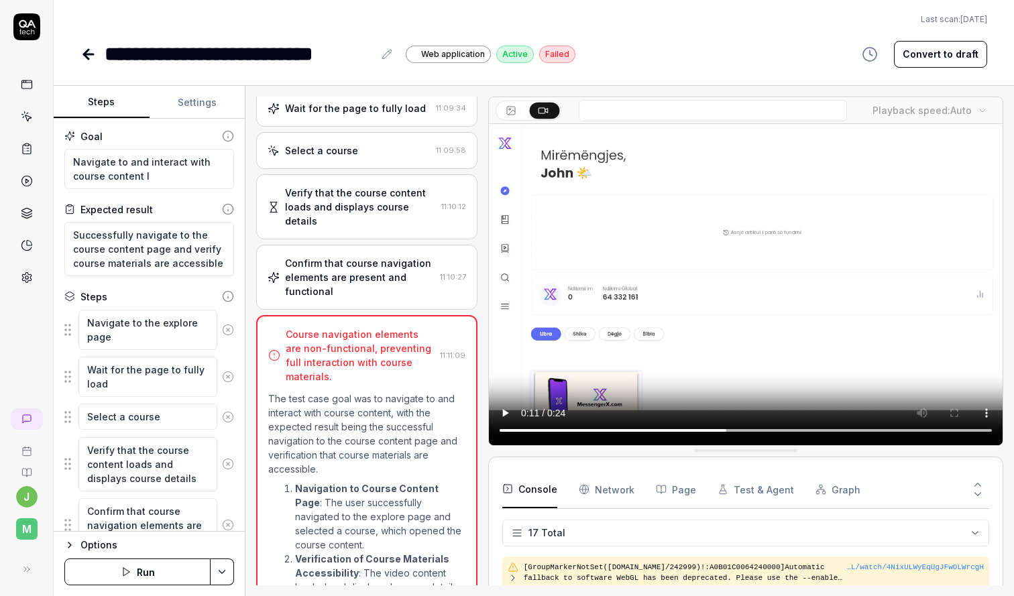
click at [791, 316] on video at bounding box center [746, 284] width 514 height 321
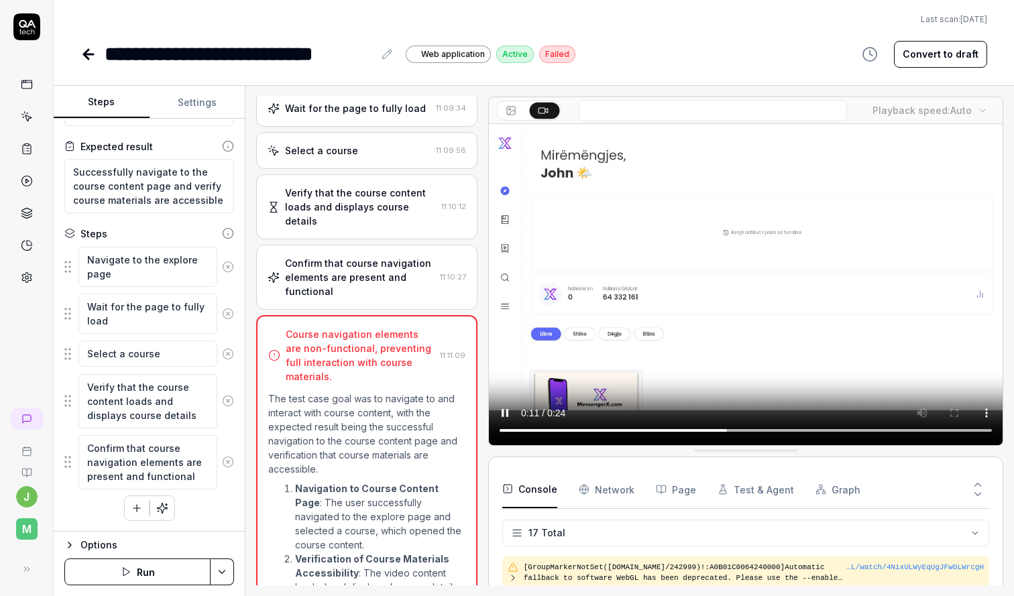
scroll to position [0, 0]
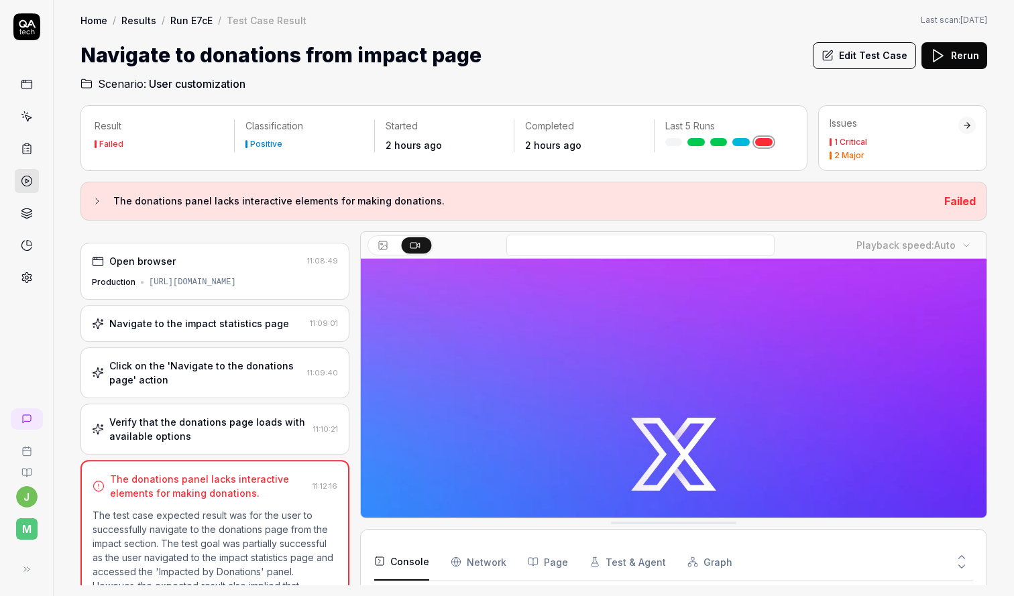
scroll to position [34, 0]
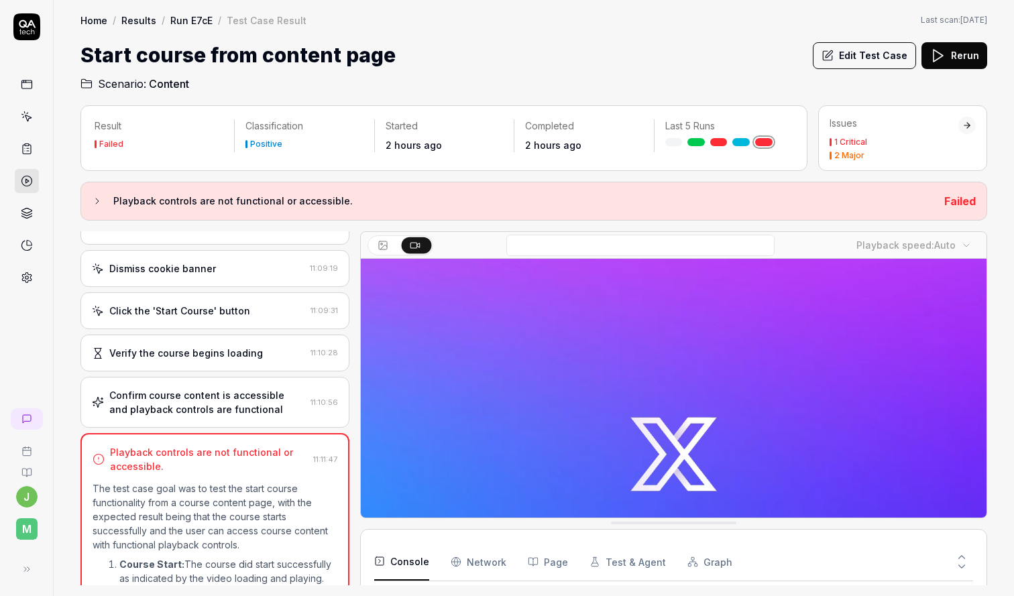
scroll to position [127, 0]
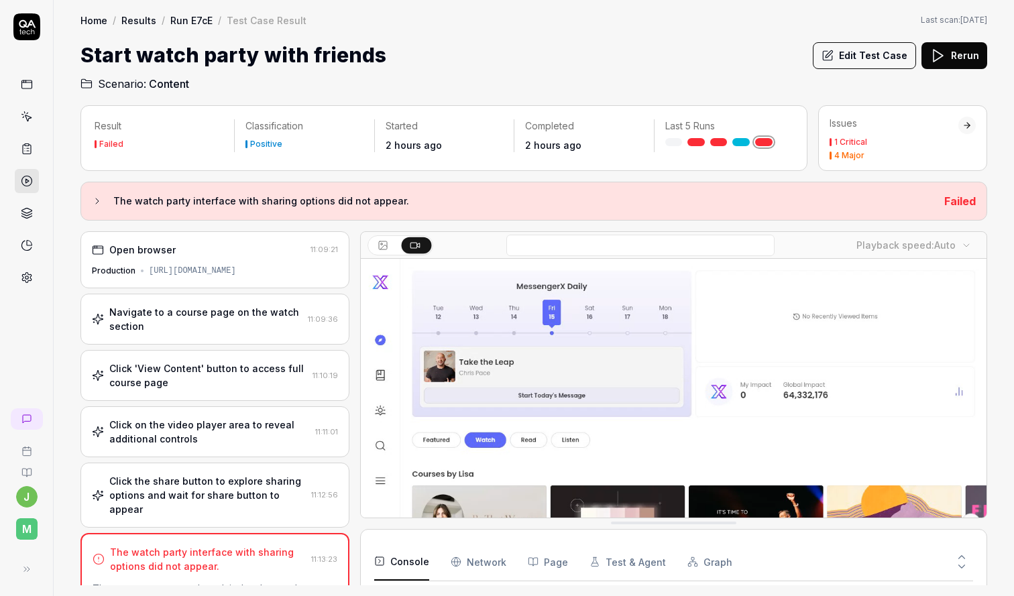
click at [493, 434] on video at bounding box center [674, 454] width 626 height 391
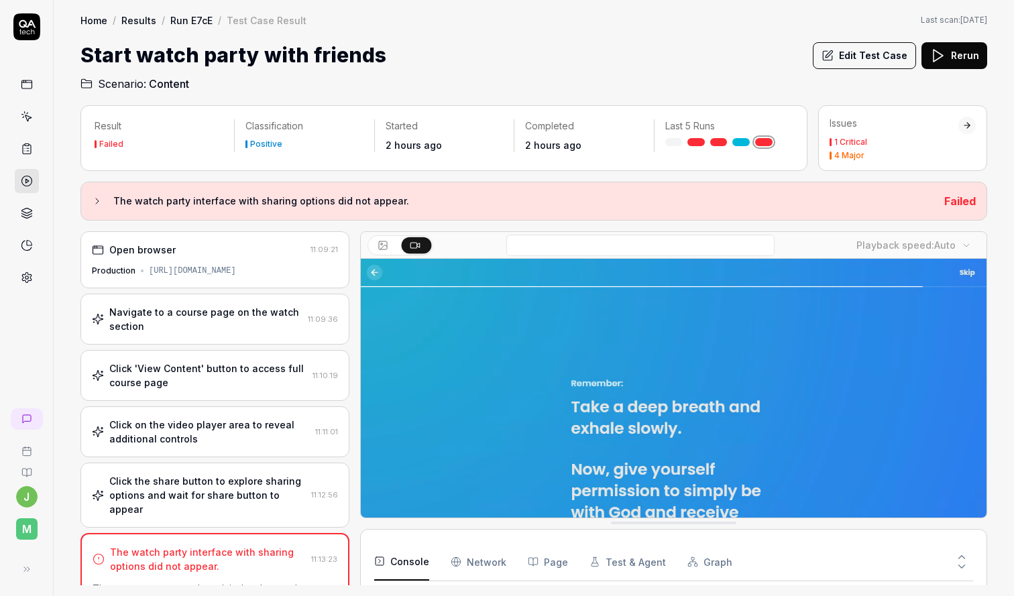
click at [537, 447] on video at bounding box center [674, 454] width 626 height 391
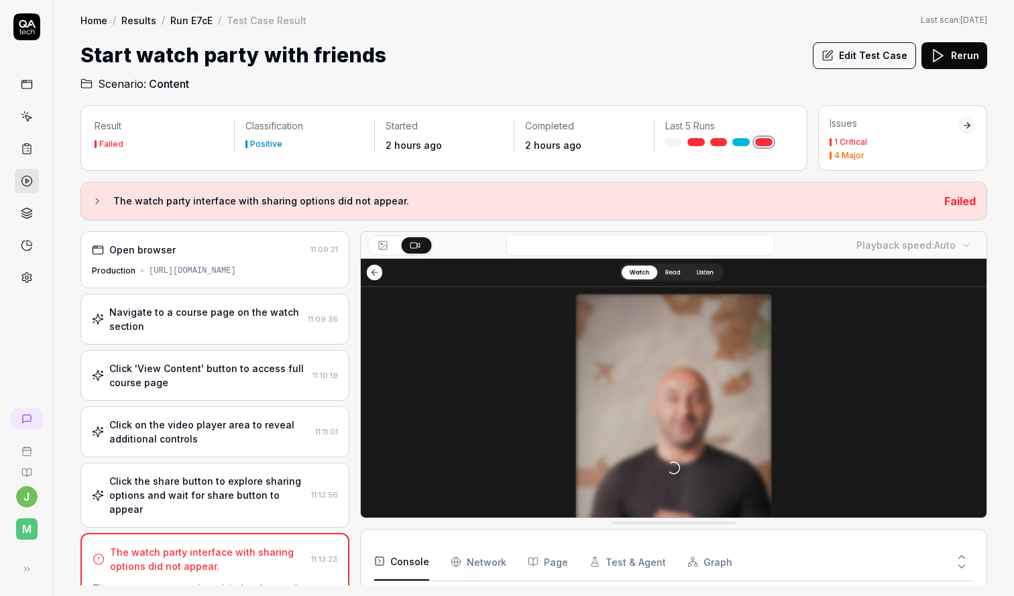
click at [537, 447] on video at bounding box center [674, 454] width 626 height 391
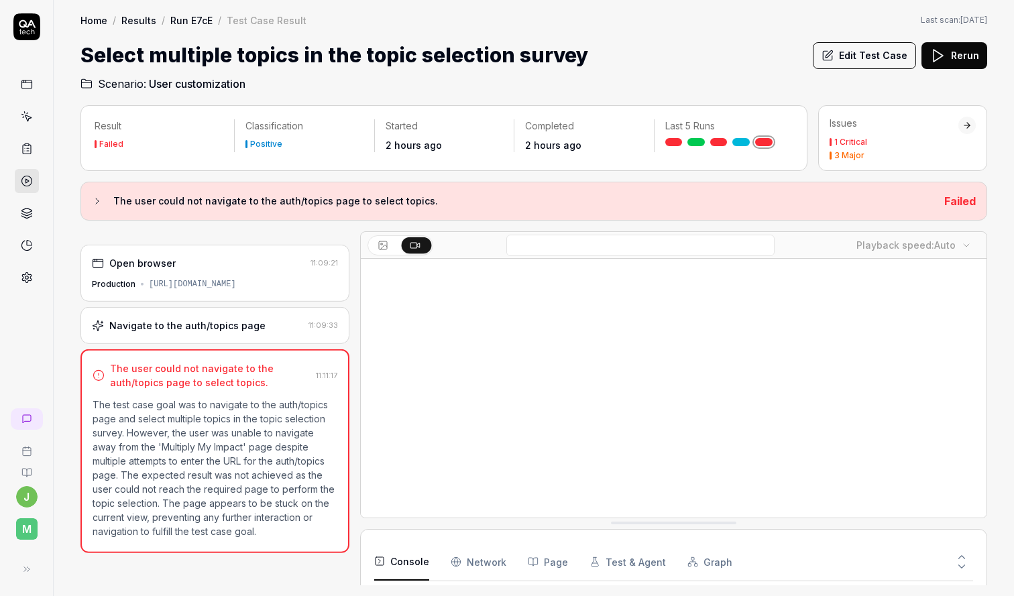
scroll to position [56, 0]
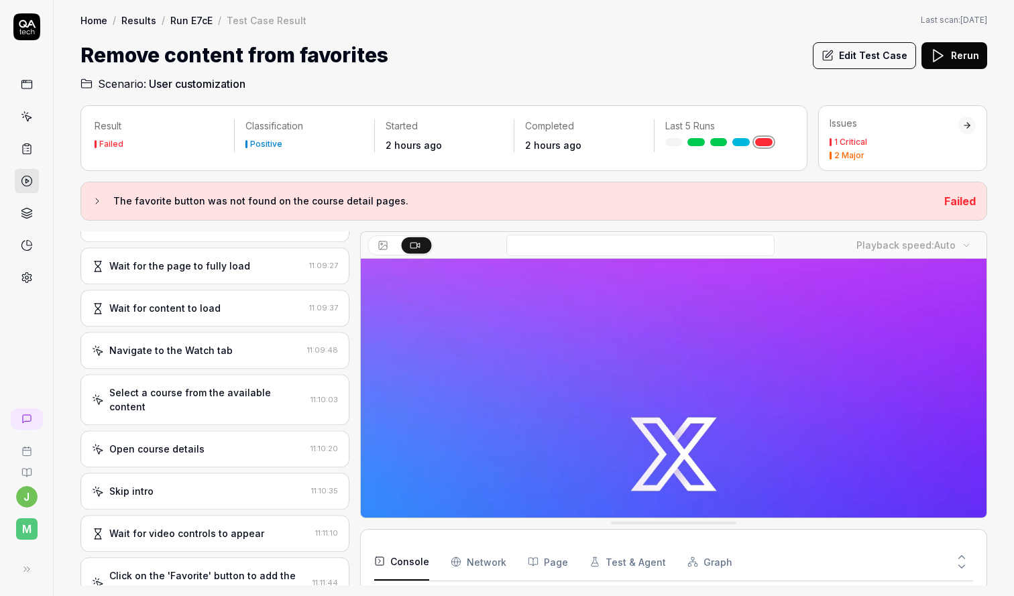
scroll to position [149, 0]
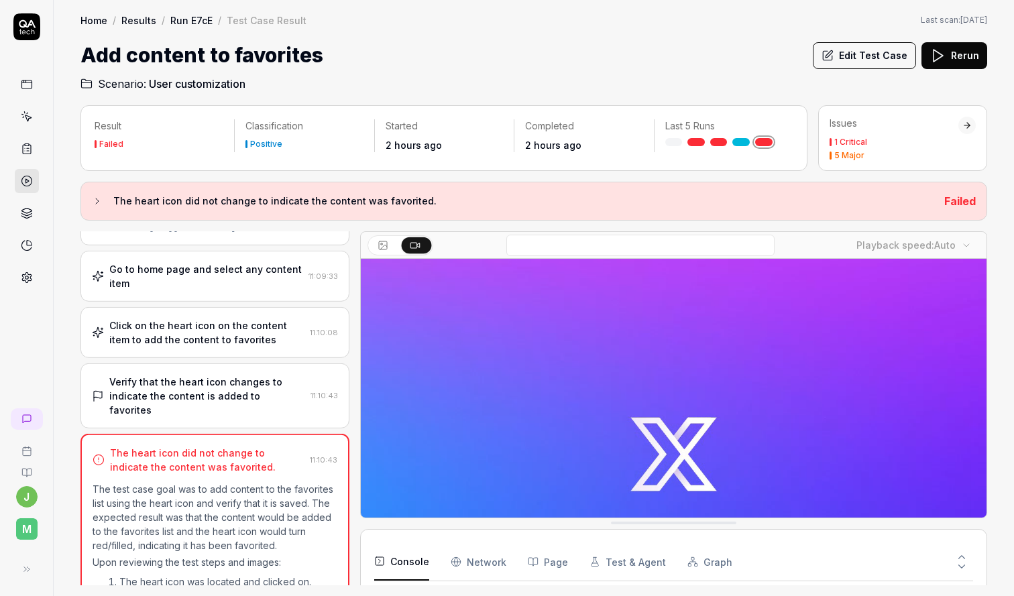
scroll to position [156, 0]
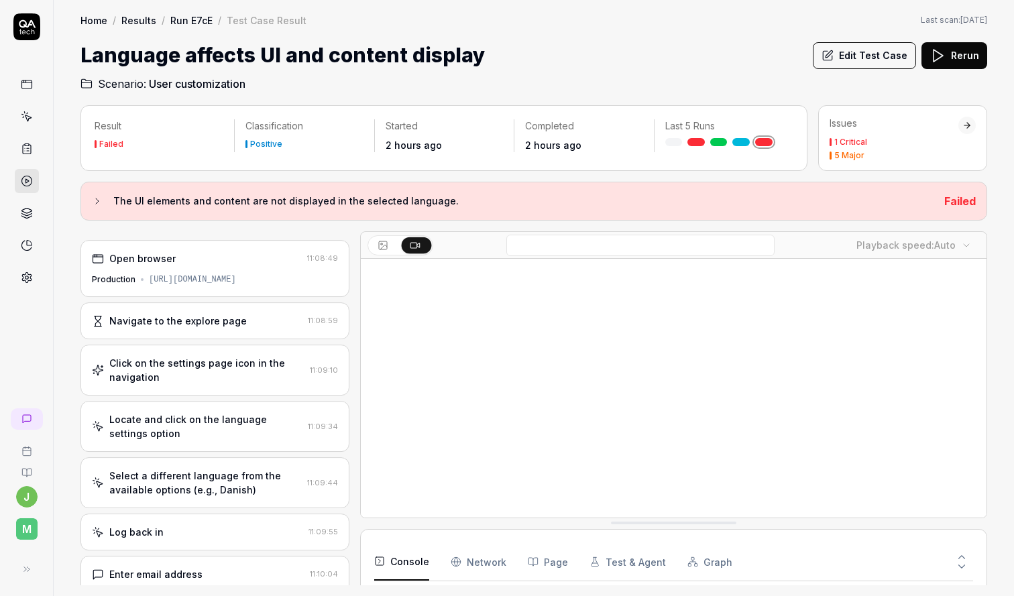
scroll to position [69, 0]
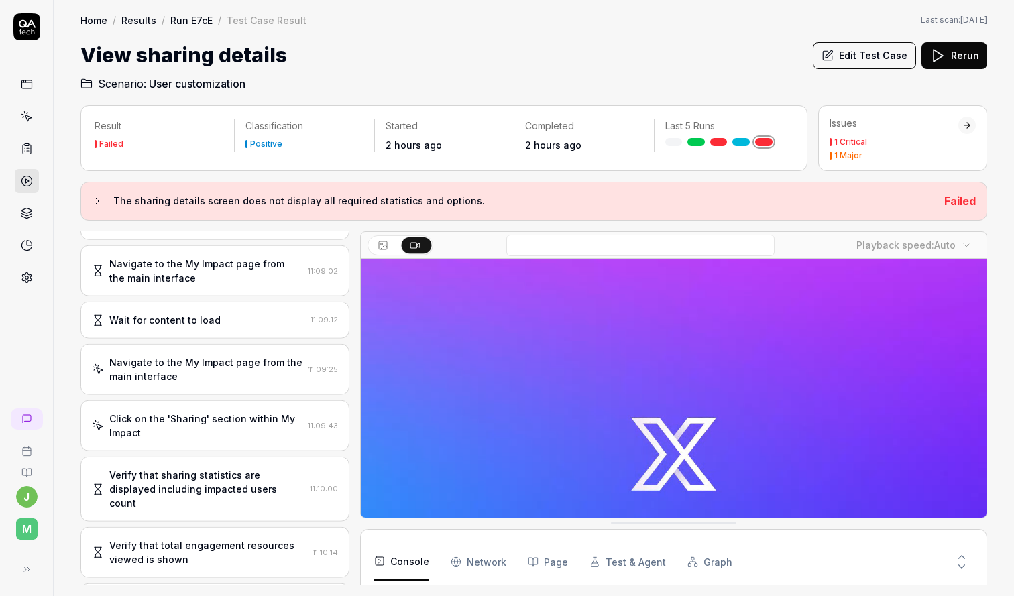
scroll to position [144, 0]
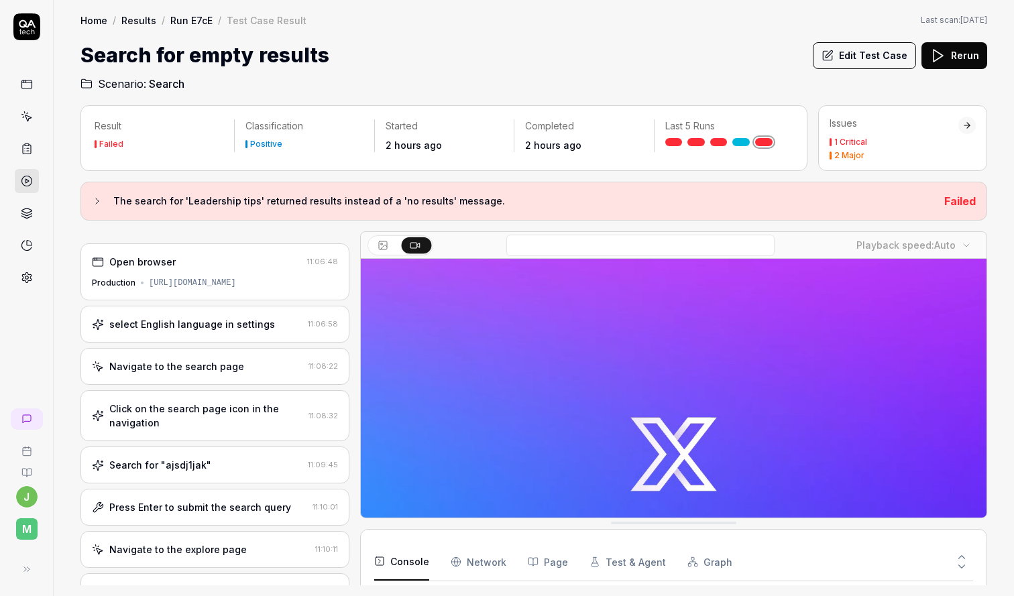
scroll to position [70, 0]
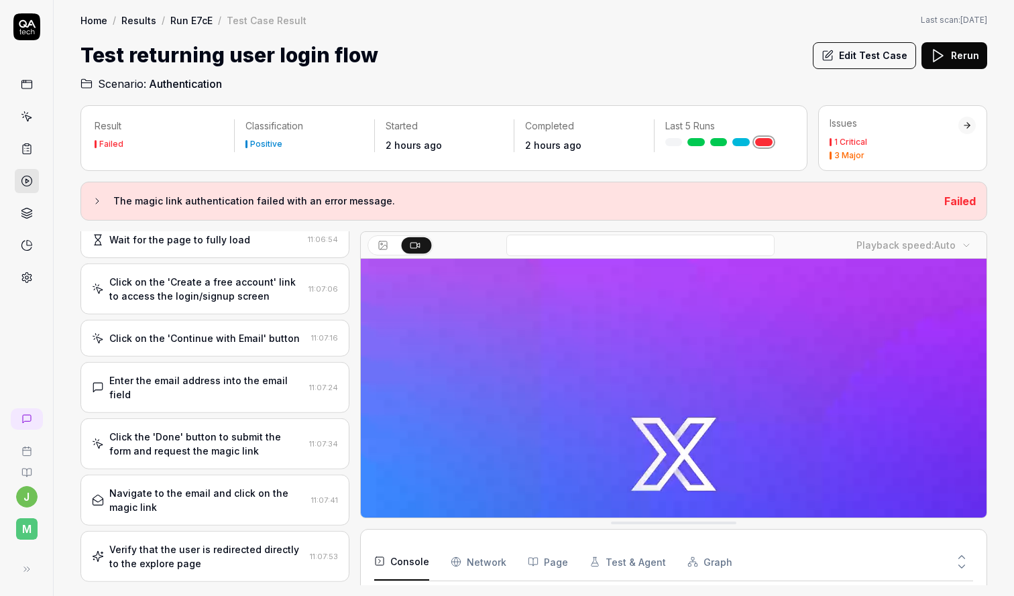
scroll to position [198, 0]
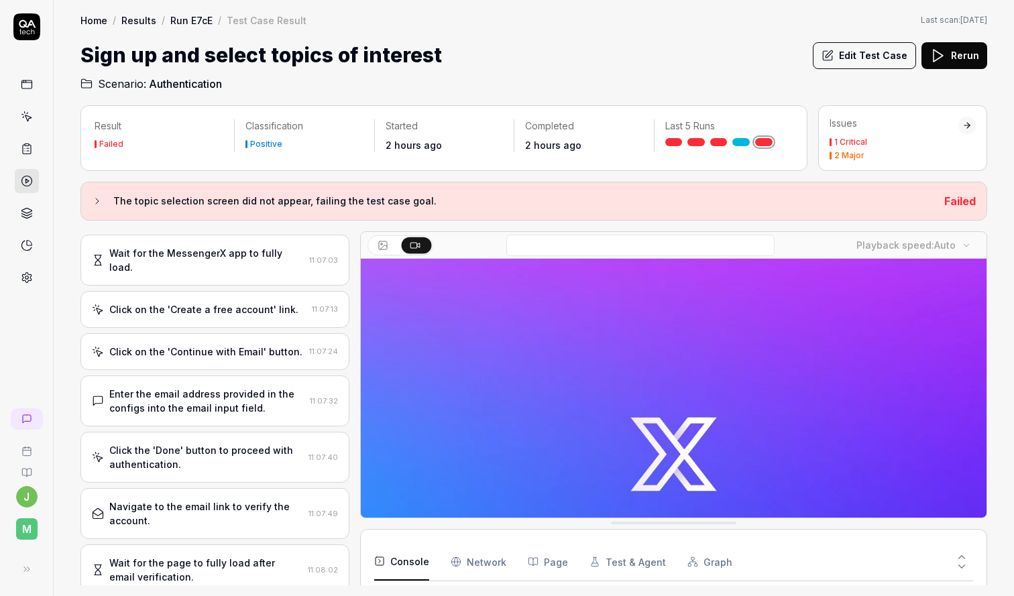
scroll to position [197, 0]
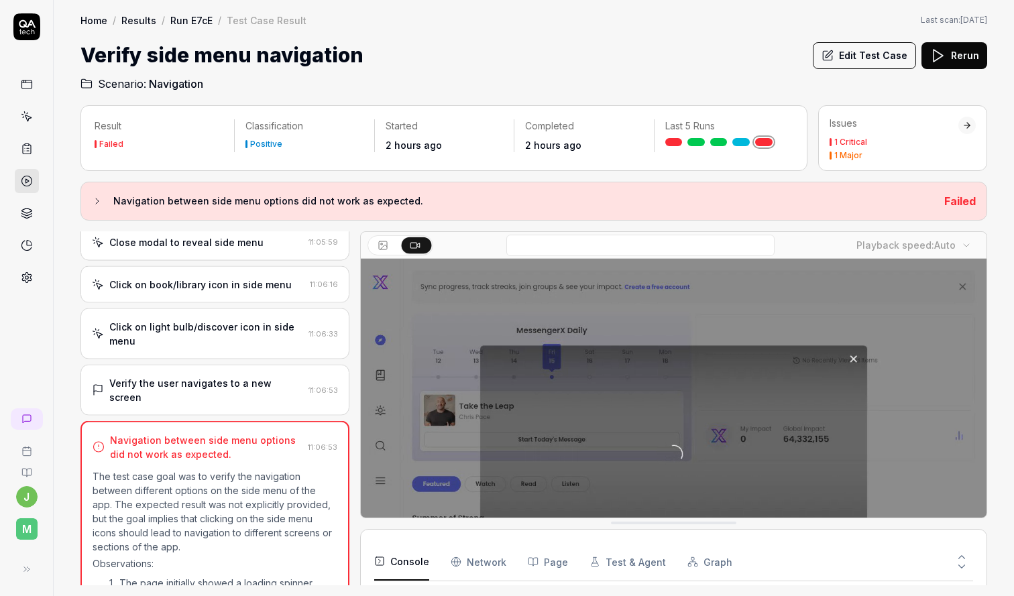
scroll to position [114, 0]
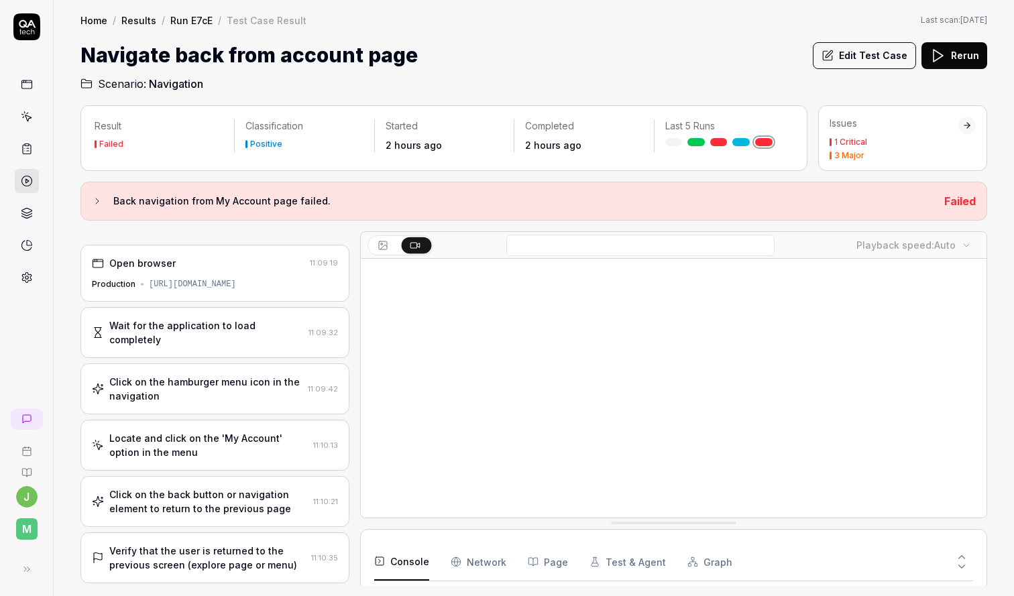
scroll to position [44, 0]
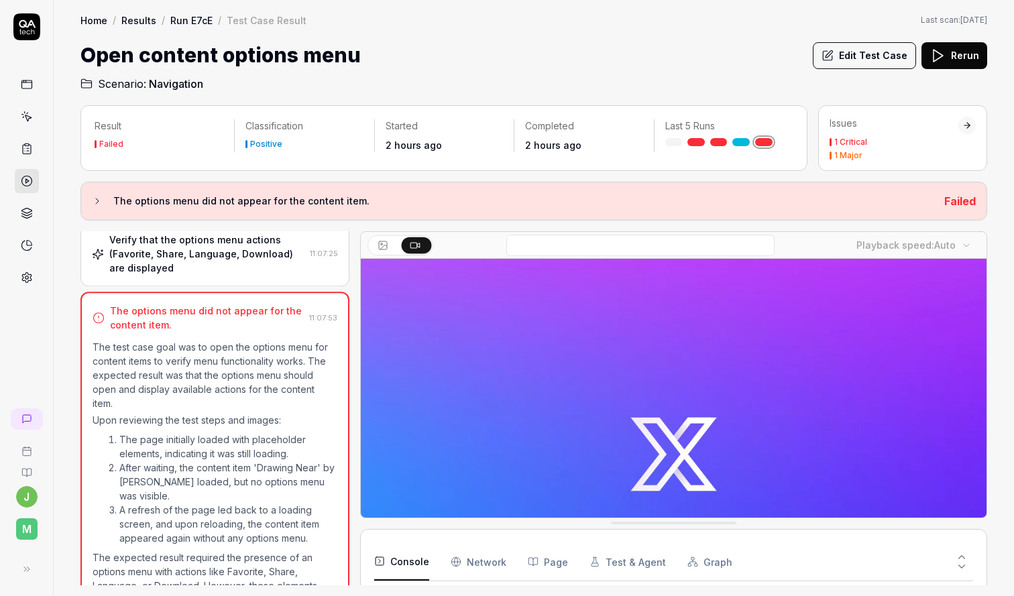
scroll to position [376, 0]
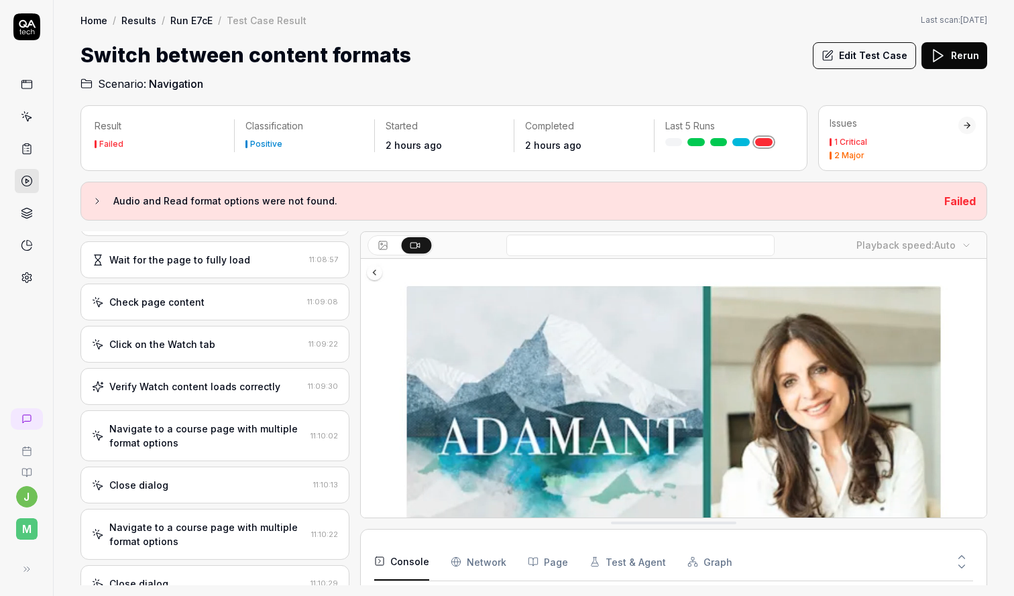
scroll to position [166, 0]
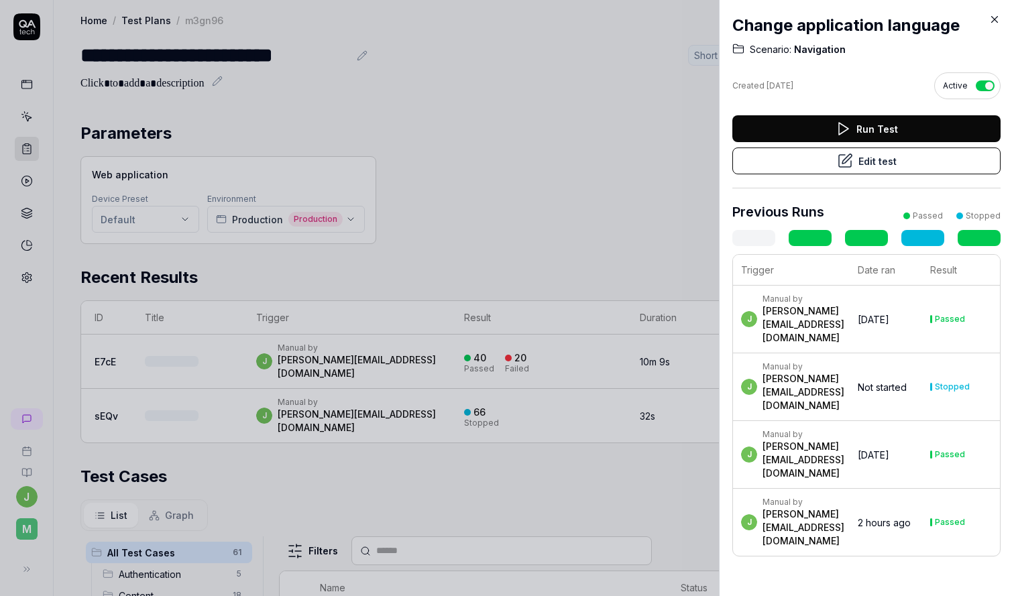
click at [994, 20] on icon at bounding box center [995, 20] width 6 height 6
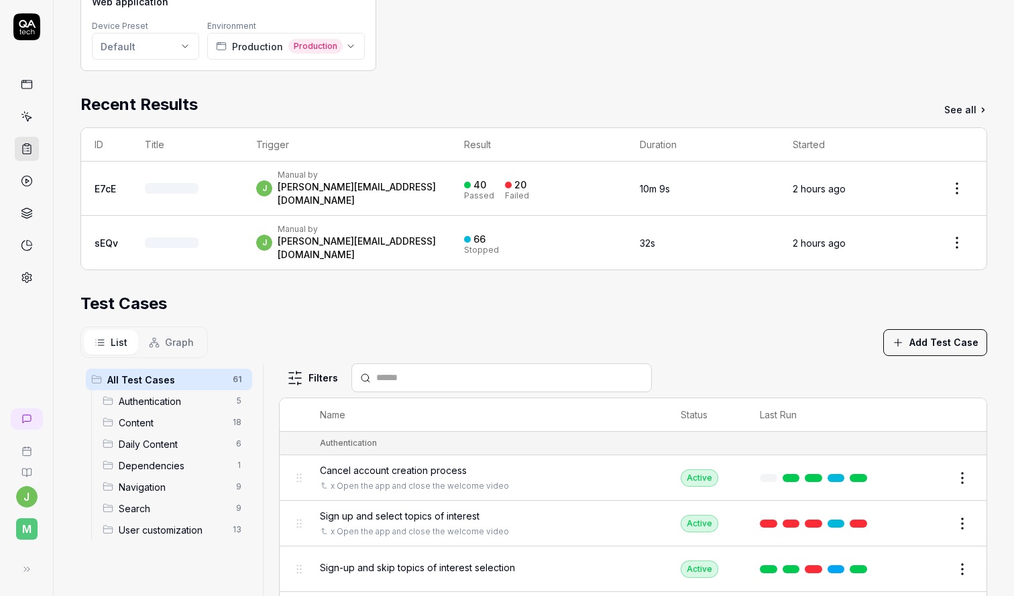
scroll to position [191, 0]
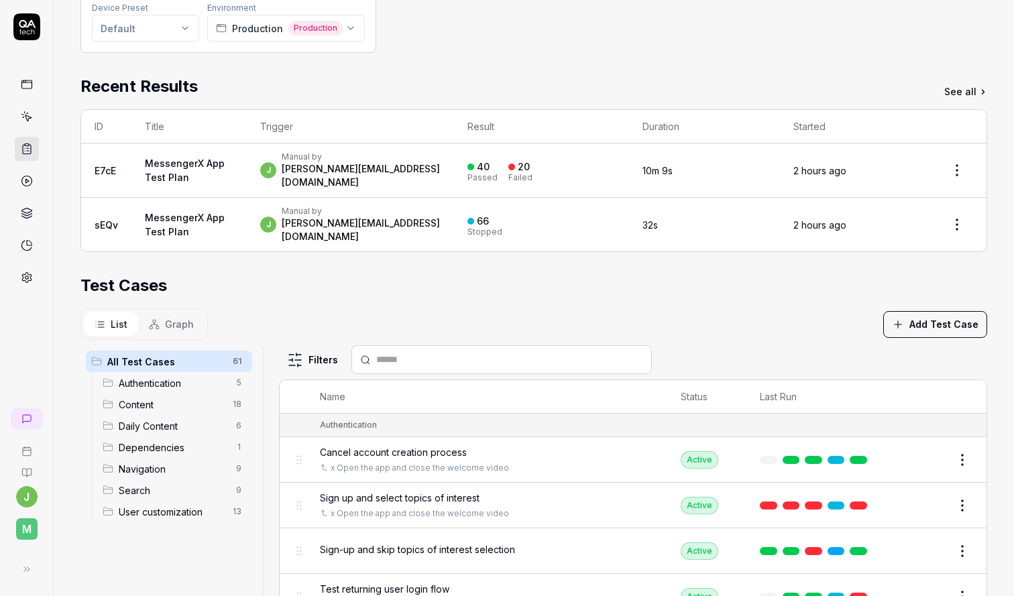
click at [426, 353] on input "text" at bounding box center [509, 360] width 267 height 14
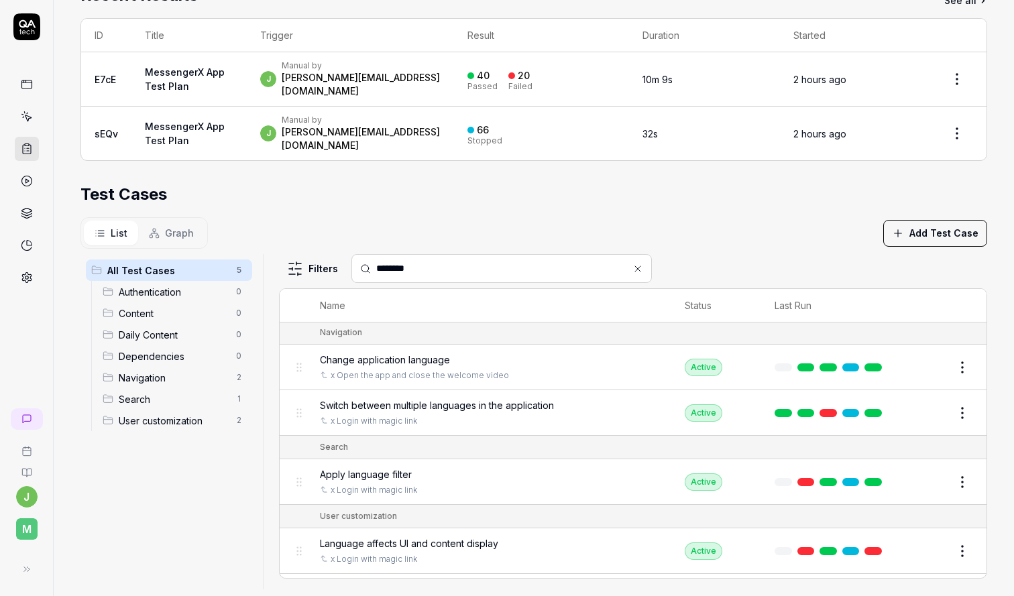
scroll to position [0, 0]
type input "********"
click at [469, 400] on span "Switch between multiple languages in the application" at bounding box center [437, 407] width 234 height 14
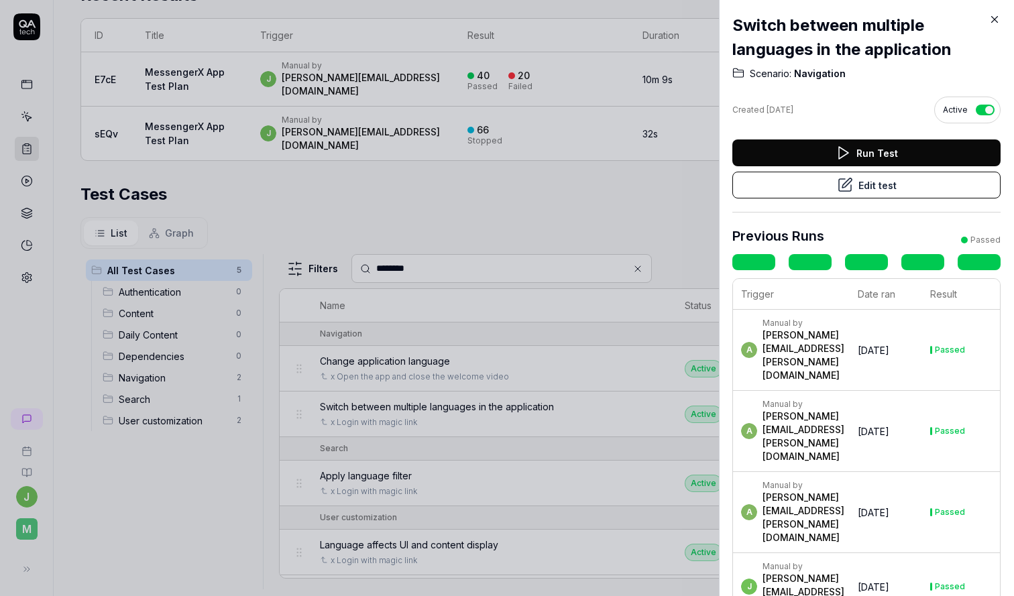
click at [886, 191] on button "Edit test" at bounding box center [867, 185] width 268 height 27
click at [562, 198] on div at bounding box center [507, 298] width 1014 height 596
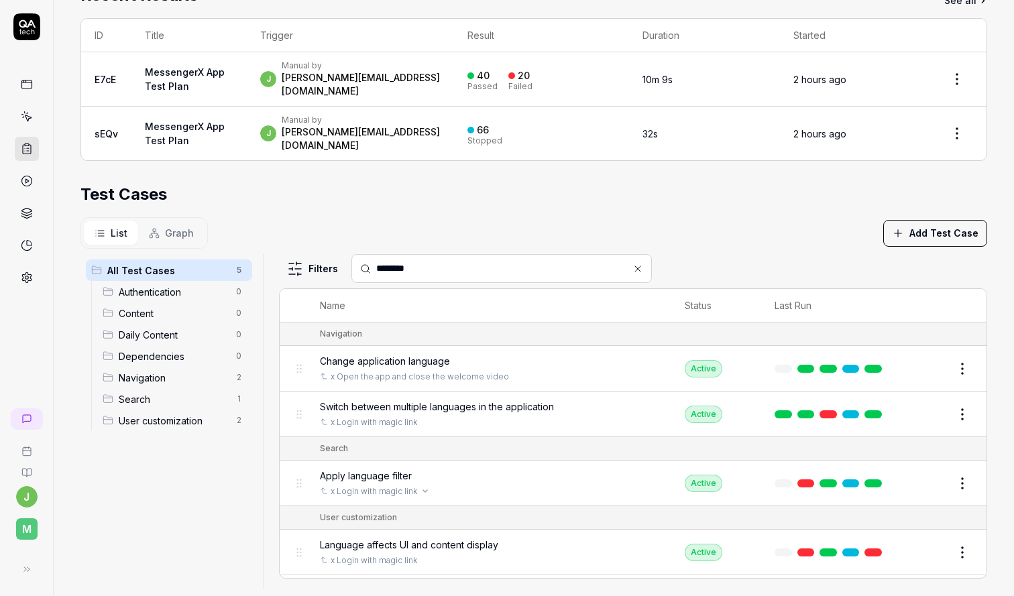
click at [513, 486] on div "x Login with magic link" at bounding box center [489, 492] width 338 height 12
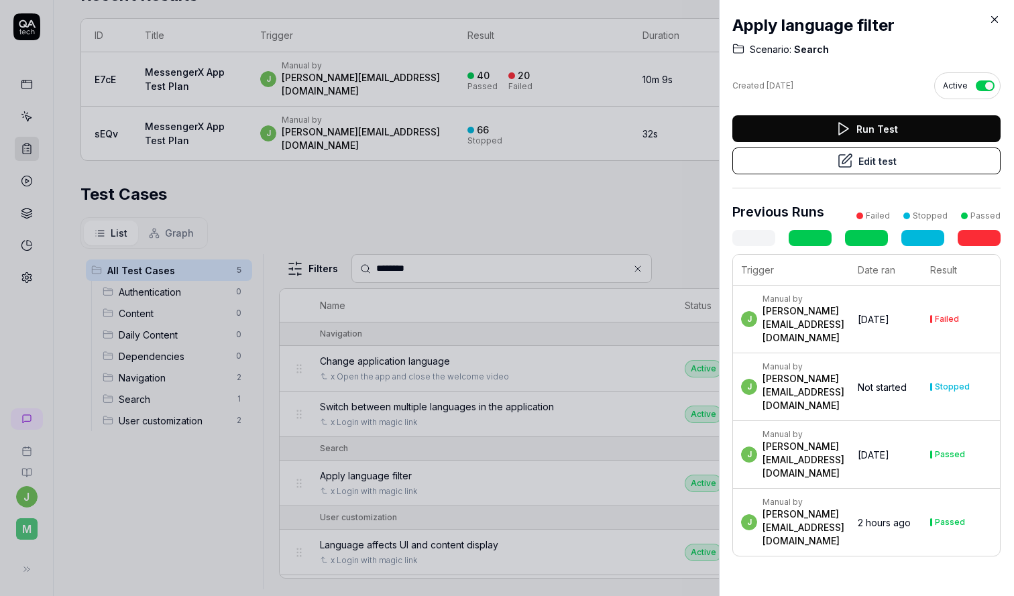
click at [870, 161] on button "Edit test" at bounding box center [867, 161] width 268 height 27
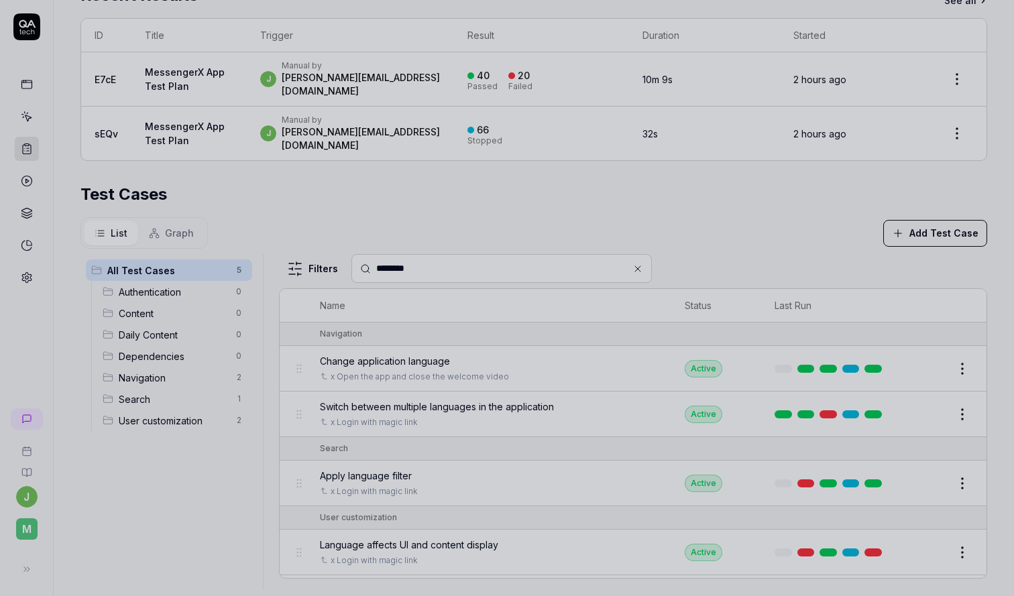
click at [586, 305] on div at bounding box center [507, 298] width 1014 height 596
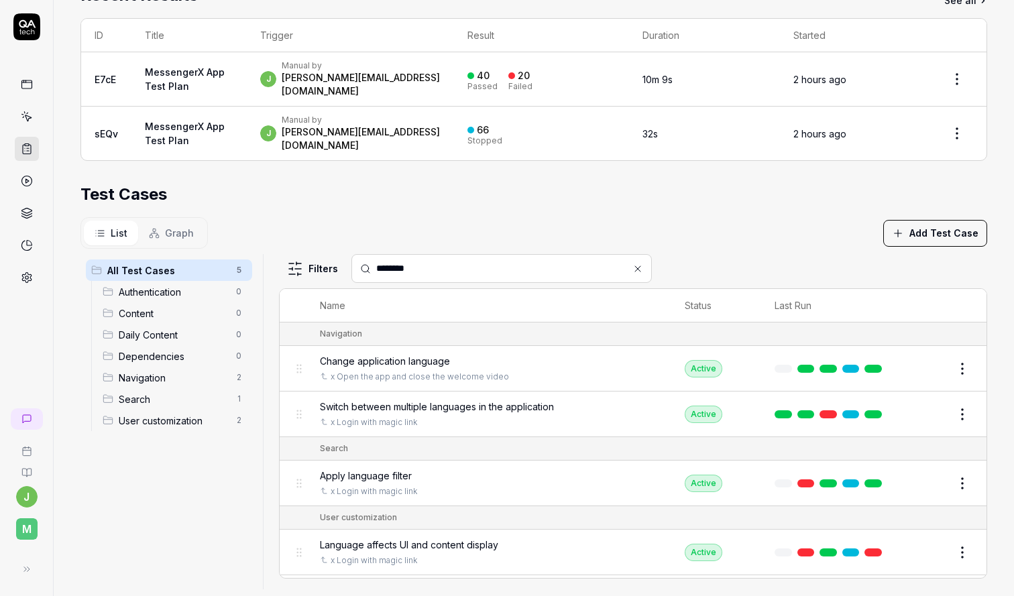
click at [492, 551] on td "Language affects UI and content display x Login with magic link" at bounding box center [489, 553] width 365 height 46
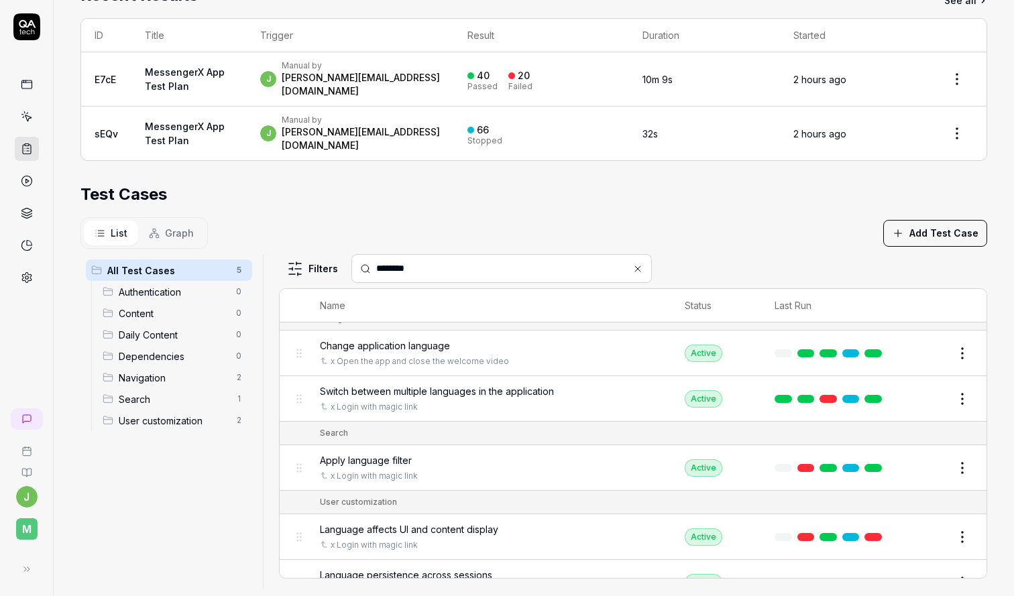
scroll to position [38, 0]
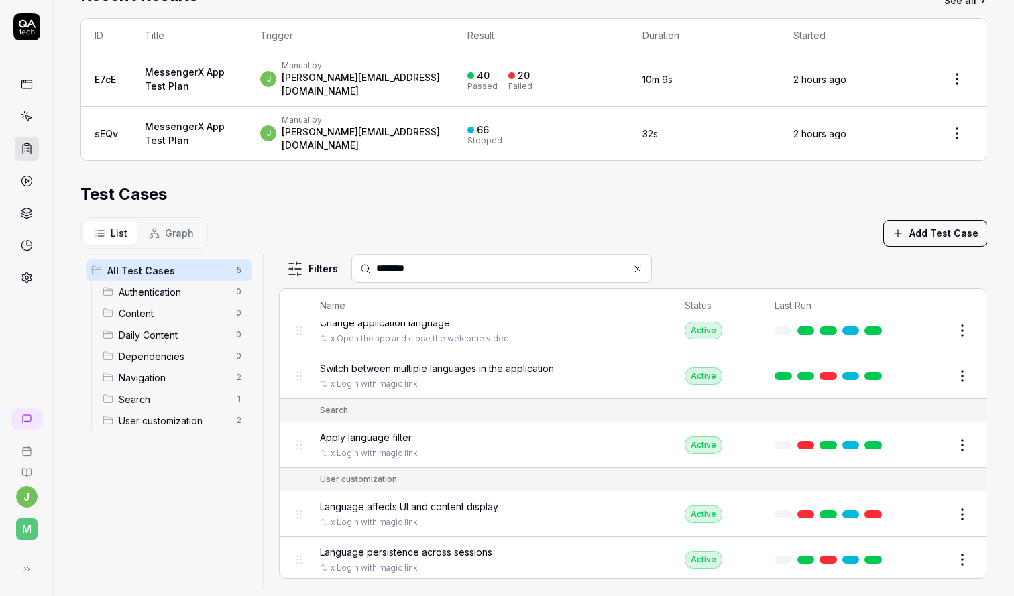
click at [935, 504] on button "Edit" at bounding box center [930, 514] width 32 height 21
click at [930, 549] on button "Edit" at bounding box center [930, 559] width 32 height 21
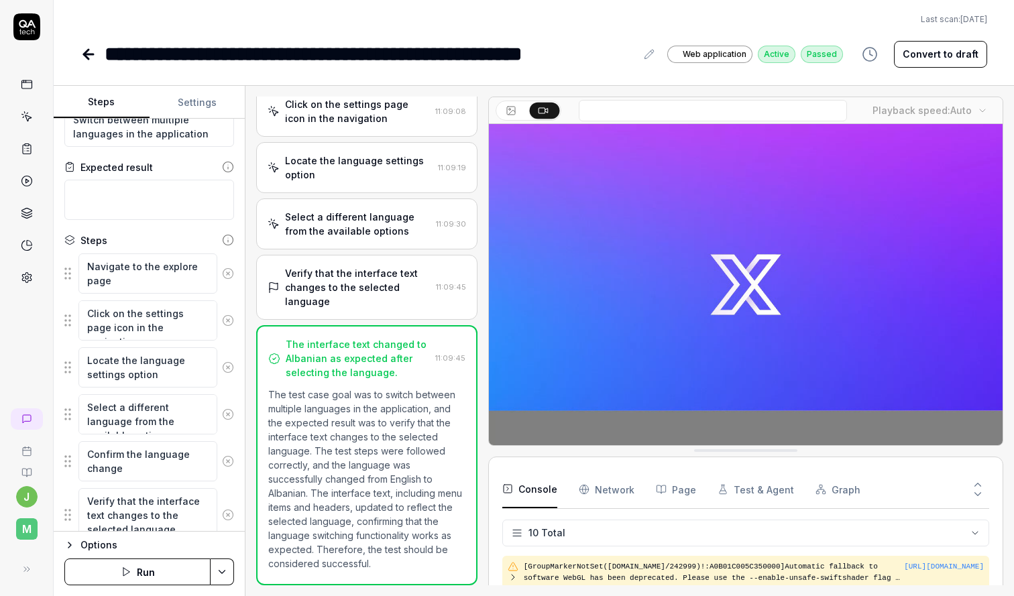
scroll to position [95, 0]
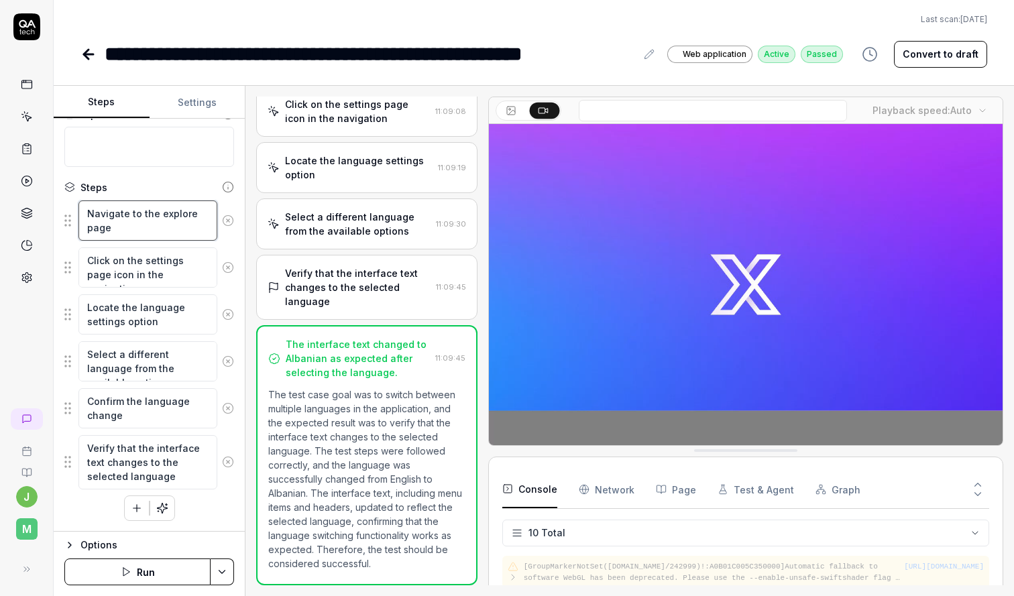
click at [149, 228] on textarea "Navigate to the explore page" at bounding box center [147, 221] width 139 height 40
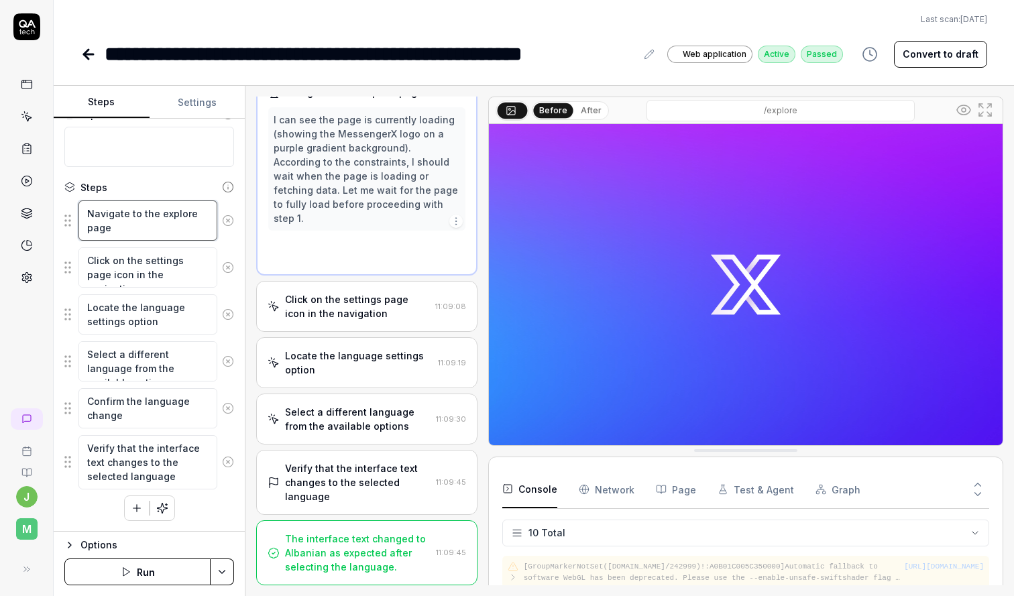
scroll to position [0, 0]
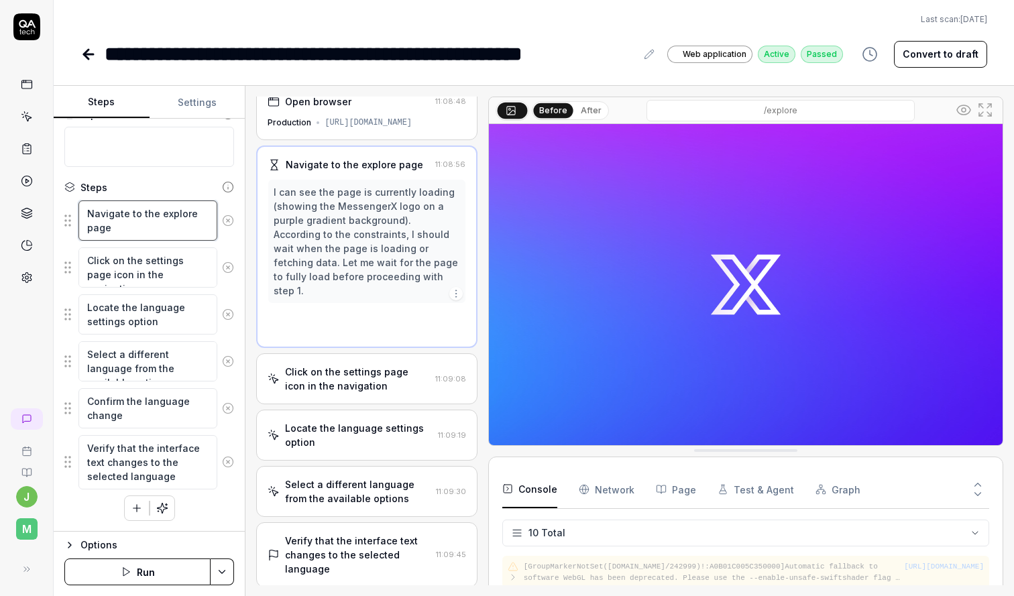
click at [149, 228] on textarea "Navigate to the explore page" at bounding box center [147, 221] width 139 height 40
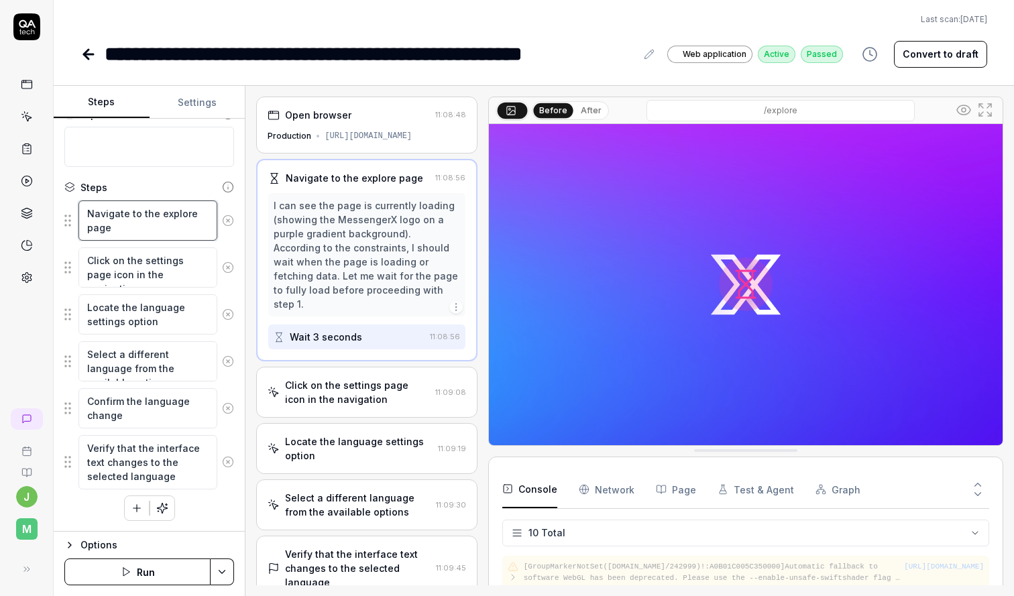
click at [149, 228] on textarea "Navigate to the explore page" at bounding box center [147, 221] width 139 height 40
click at [133, 511] on icon "button" at bounding box center [137, 508] width 12 height 12
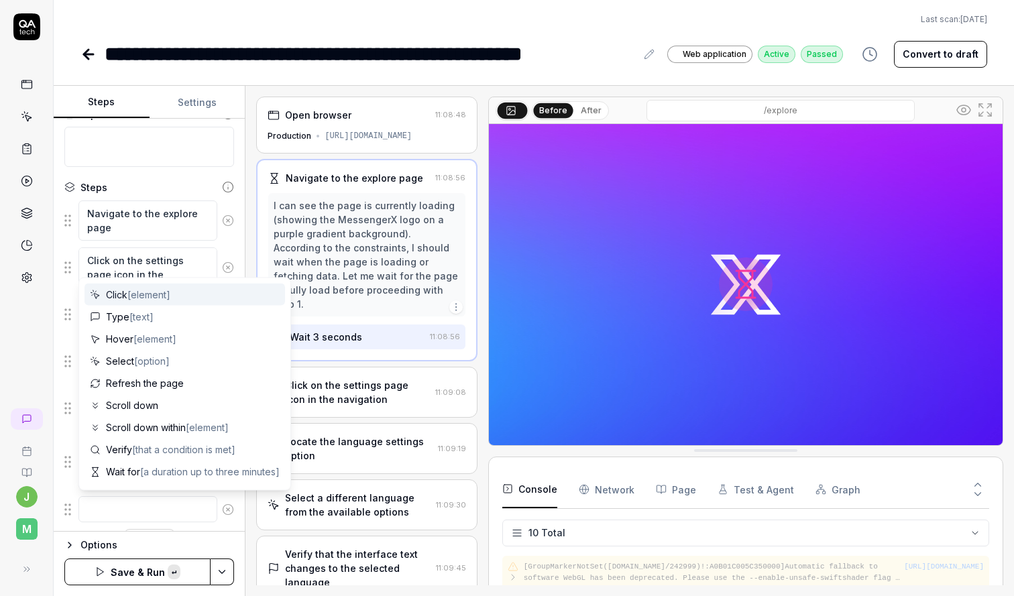
type textarea "*"
type textarea "Navigate to the explore page"
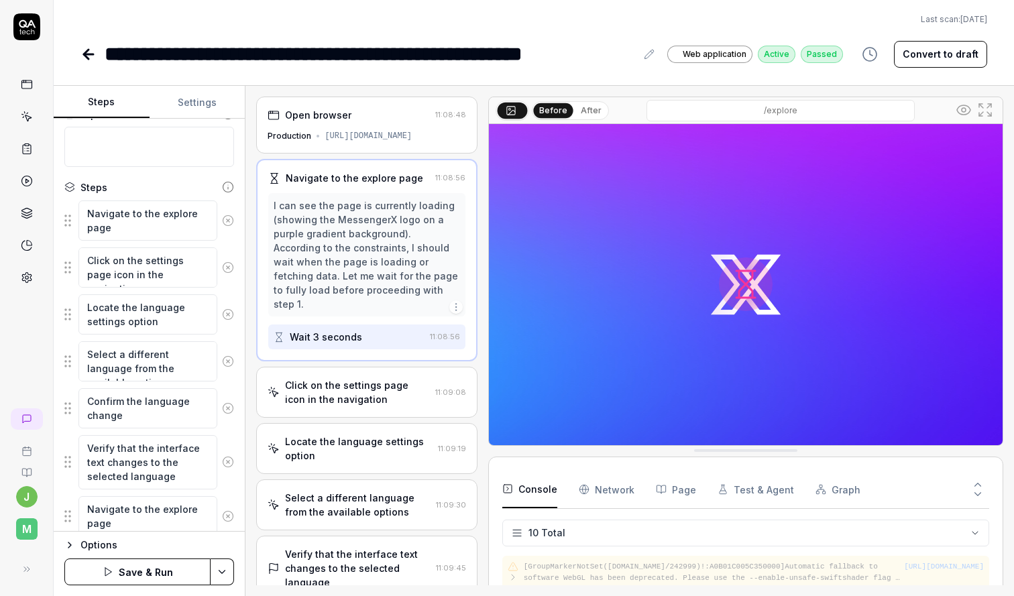
type textarea "*"
type textarea "Navigate to the explore page,"
type textarea "*"
type textarea "Navigate to the explore page,"
click at [150, 272] on textarea "Click on the settings page icon in the navigation" at bounding box center [147, 268] width 139 height 40
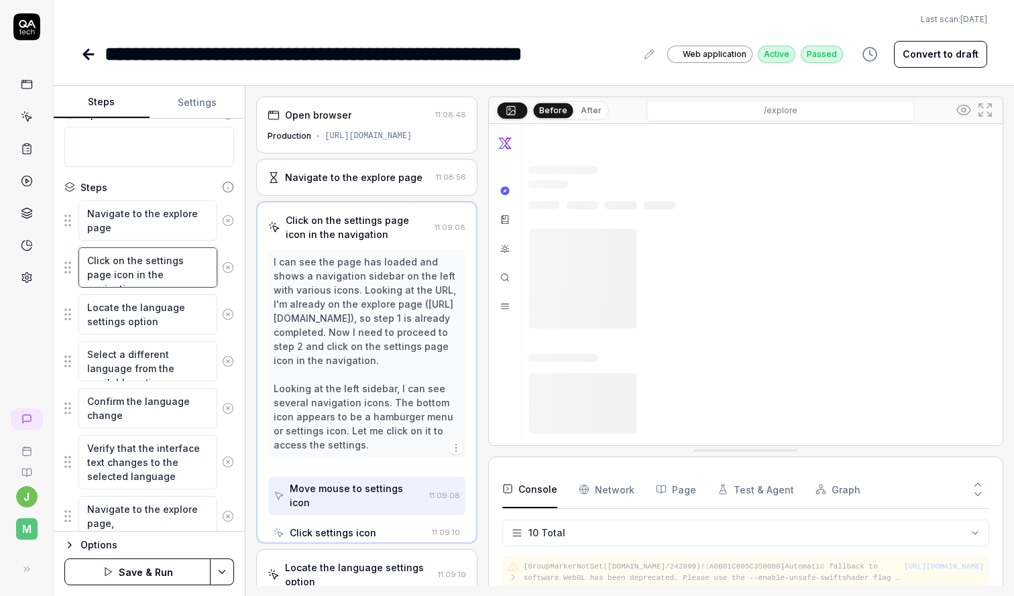
click at [150, 272] on textarea "Click on the settings page icon in the navigation" at bounding box center [147, 268] width 139 height 40
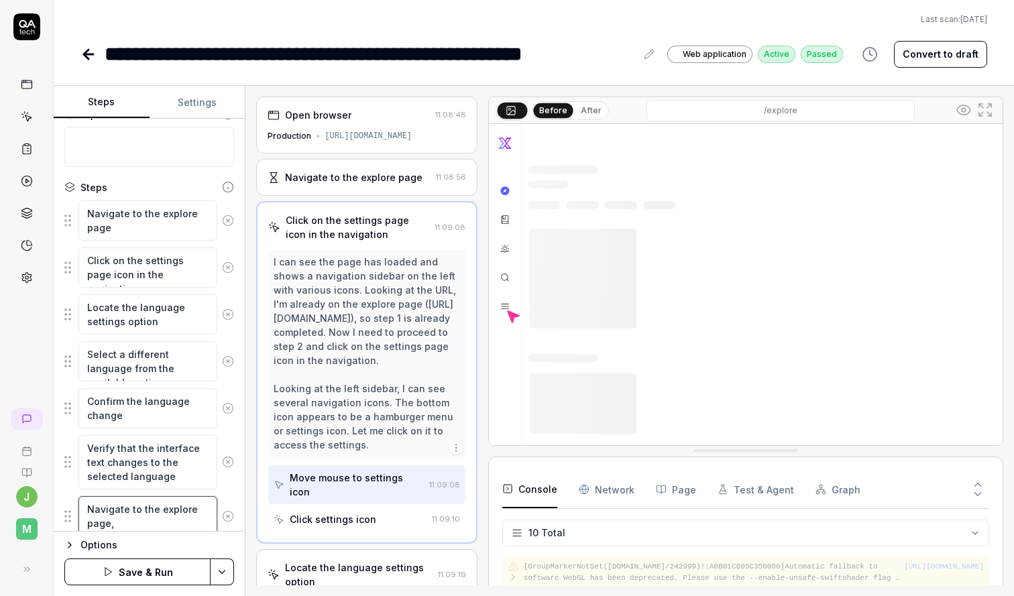
click at [129, 521] on textarea "Navigate to the explore page," at bounding box center [147, 516] width 139 height 40
paste textarea "Click on the settings page icon in the navigation"
type textarea "*"
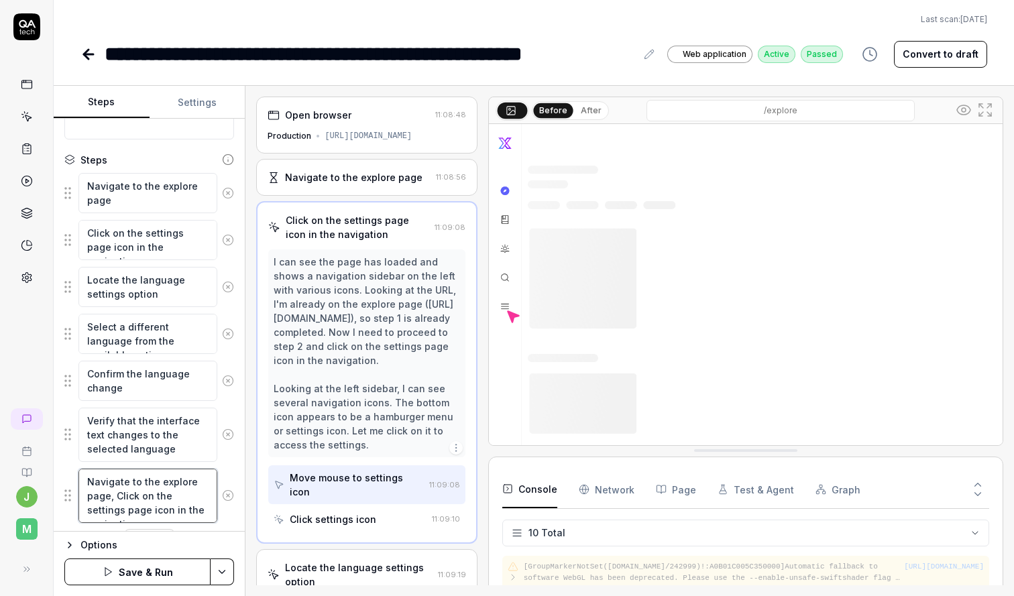
scroll to position [125, 0]
type textarea "Navigate to the explore page, Click on the settings page icon in the navigation"
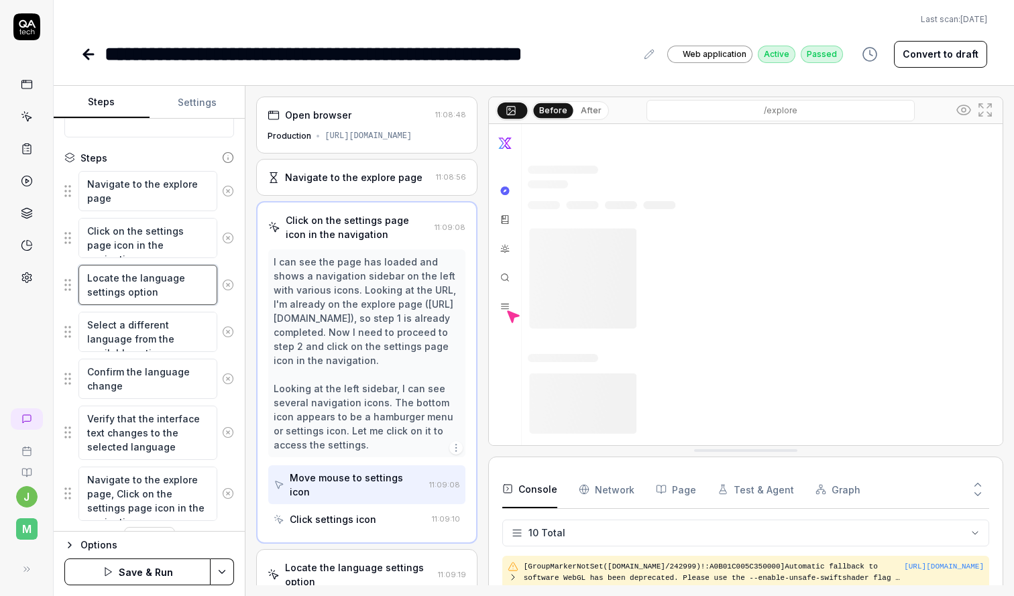
click at [144, 302] on textarea "Locate the language settings option" at bounding box center [147, 285] width 139 height 40
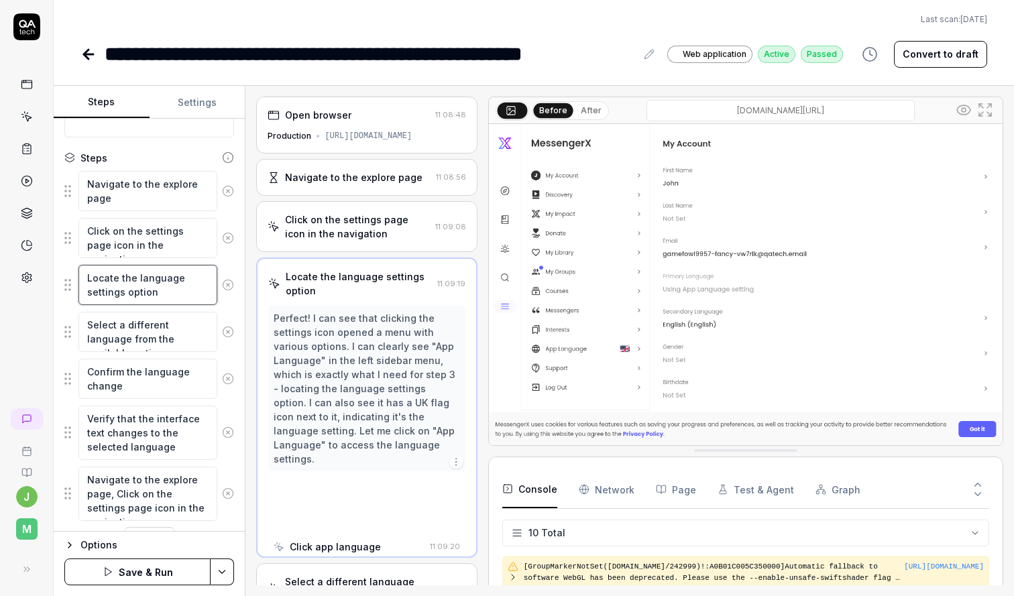
click at [144, 302] on textarea "Locate the language settings option" at bounding box center [147, 285] width 139 height 40
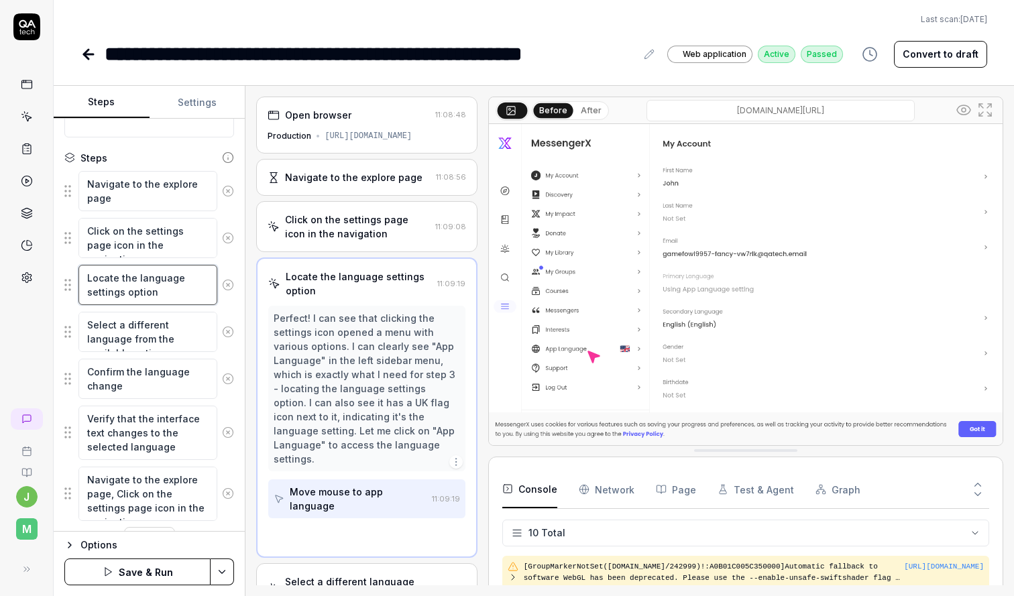
click at [144, 302] on textarea "Locate the language settings option" at bounding box center [147, 285] width 139 height 40
click at [182, 470] on textarea "Navigate to the explore page, Click on the settings page icon in the navigation" at bounding box center [147, 494] width 139 height 54
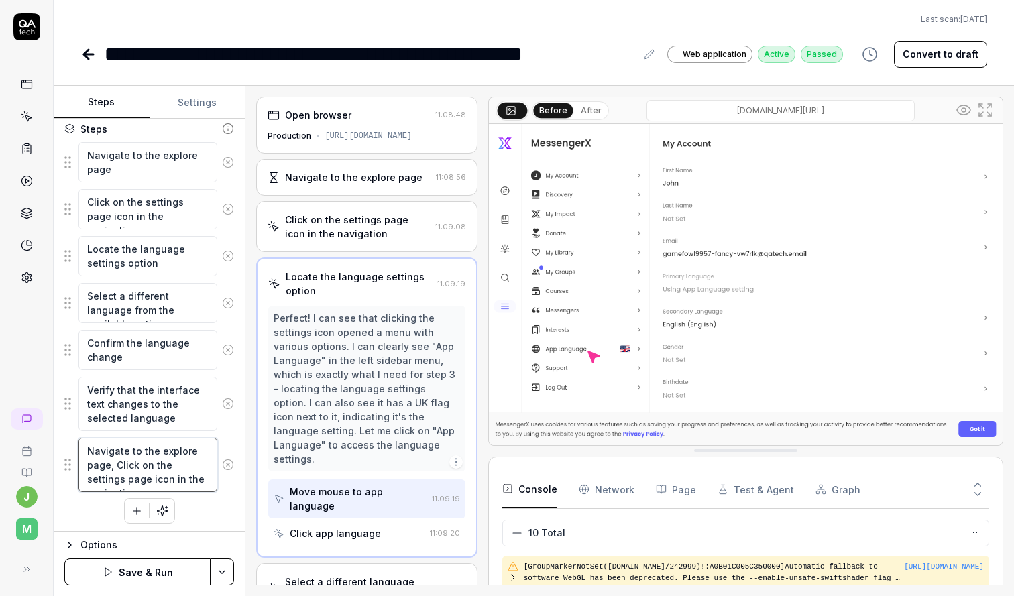
scroll to position [156, 0]
click at [209, 478] on textarea "Navigate to the explore page, Click on the settings page icon in the navigation" at bounding box center [147, 462] width 139 height 54
type textarea "*"
type textarea "Navigate to the explore page, Click on the settings page icon in the navigation,"
type textarea "*"
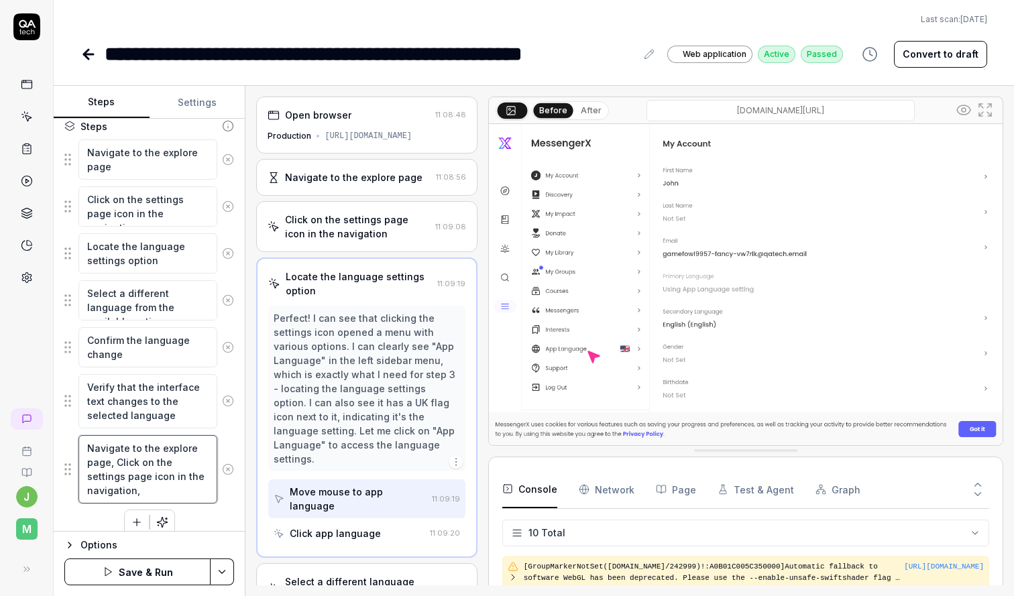
type textarea "Navigate to the explore page, Click on the settings page icon in the navigation,"
paste textarea "Locate the language settings option"
type textarea "*"
type textarea "Navigate to the explore page, Click on the settings page icon in the navigation…"
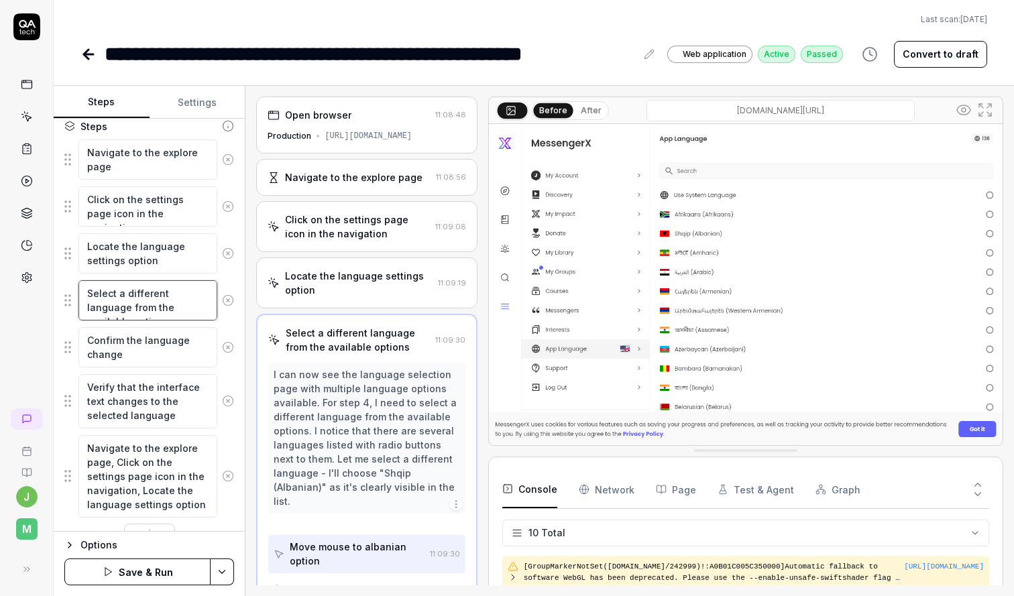
click at [153, 305] on textarea "Select a different language from the available options" at bounding box center [147, 300] width 139 height 40
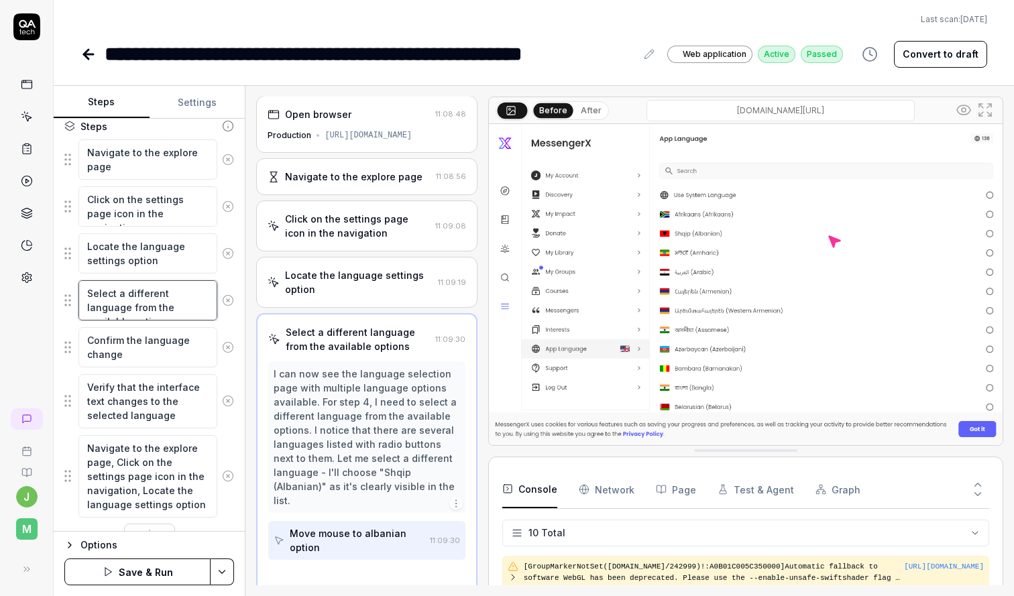
click at [153, 305] on textarea "Select a different language from the available options" at bounding box center [147, 300] width 139 height 40
click at [167, 478] on textarea "Navigate to the explore page, Click on the settings page icon in the navigation…" at bounding box center [147, 476] width 139 height 83
click at [205, 509] on textarea "Navigate to the explore page, Click on the settings page icon in the navigation…" at bounding box center [147, 476] width 139 height 83
type textarea "*"
type textarea "Navigate to the explore page, Click on the settings page icon in the navigation…"
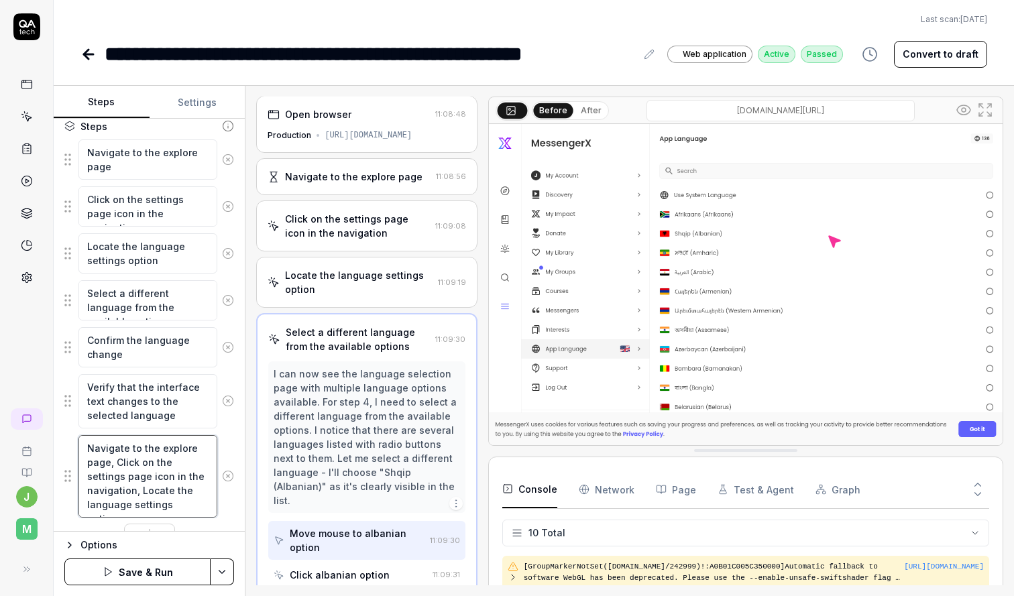
type textarea "*"
type textarea "Navigate to the explore page, Click on the settings page icon in the navigation…"
type textarea "*"
type textarea "Navigate to the explore page, Click on the settings page icon in the navigation…"
type textarea "*"
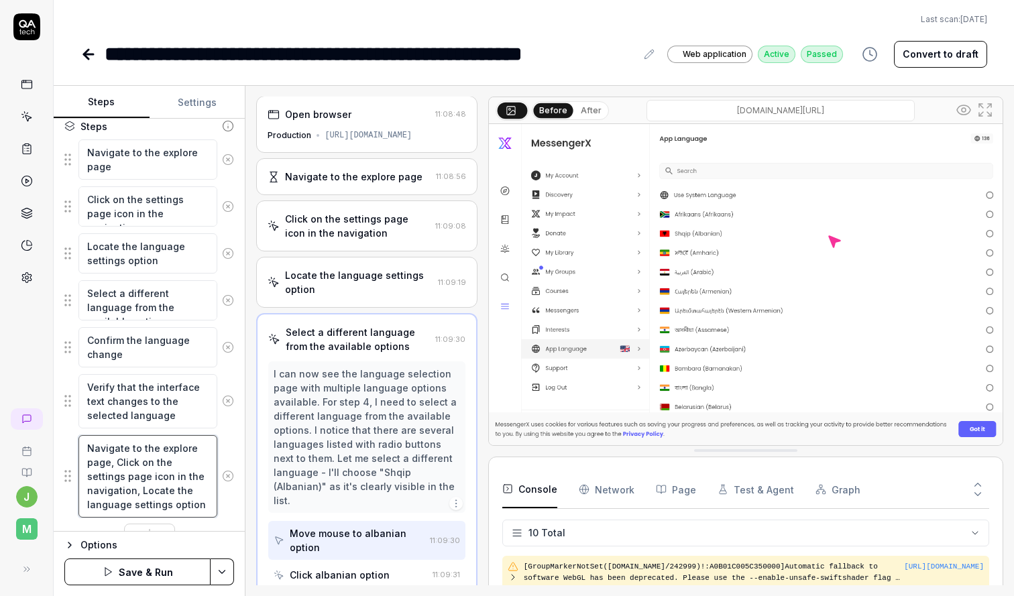
type textarea "Navigate to the explore page, Click on the settings page icon in the navigation…"
type textarea "*"
type textarea "Navigate to the explore page, Click on the settings page icon in the navigation…"
paste textarea "Select a different language from the available options"
type textarea "*"
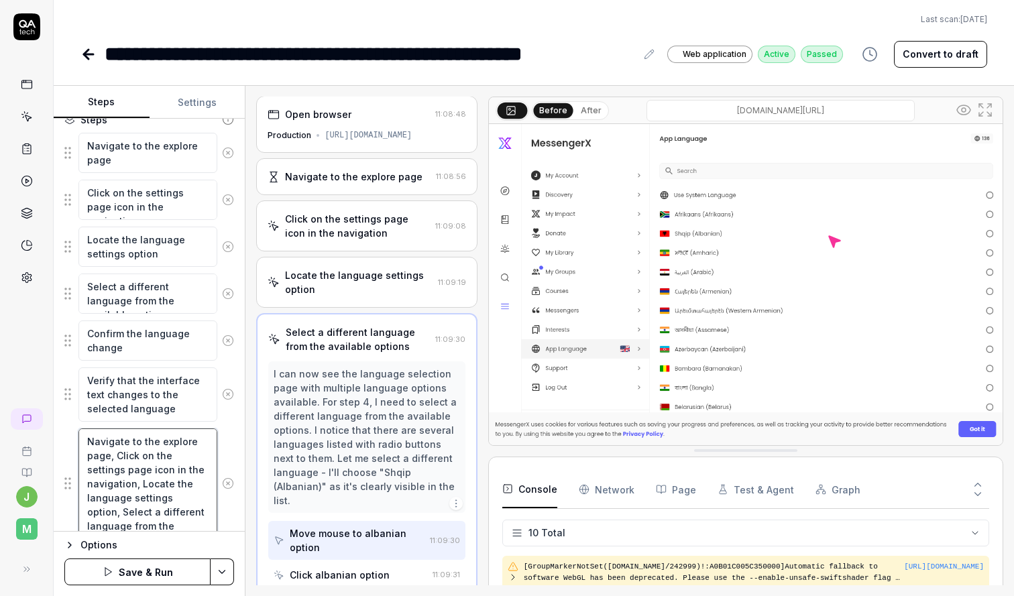
scroll to position [213, 0]
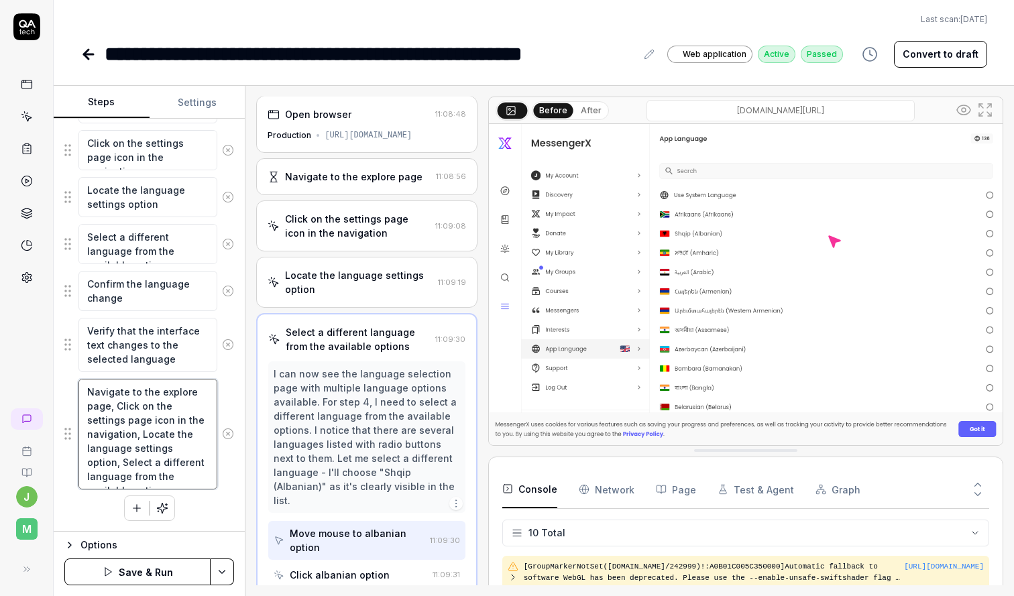
click at [126, 456] on textarea "Navigate to the explore page, Click on the settings page icon in the navigation…" at bounding box center [147, 434] width 139 height 111
type textarea "Navigate to the explore page, Click on the settings page icon in the navigation…"
type textarea "*"
type textarea "Navigate to the explore page, Click on the settings page icon in the navigation…"
type textarea "*"
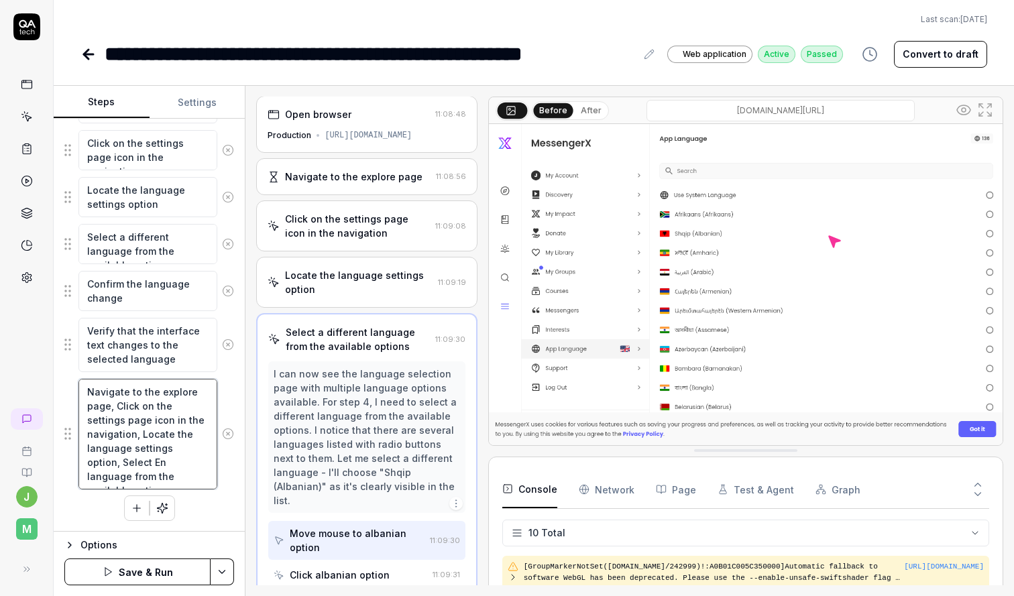
type textarea "Navigate to the explore page, Click on the settings page icon in the navigation…"
type textarea "*"
type textarea "Navigate to the explore page, Click on the settings page icon in the navigation…"
type textarea "*"
type textarea "Navigate to the explore page, Click on the settings page icon in the navigation…"
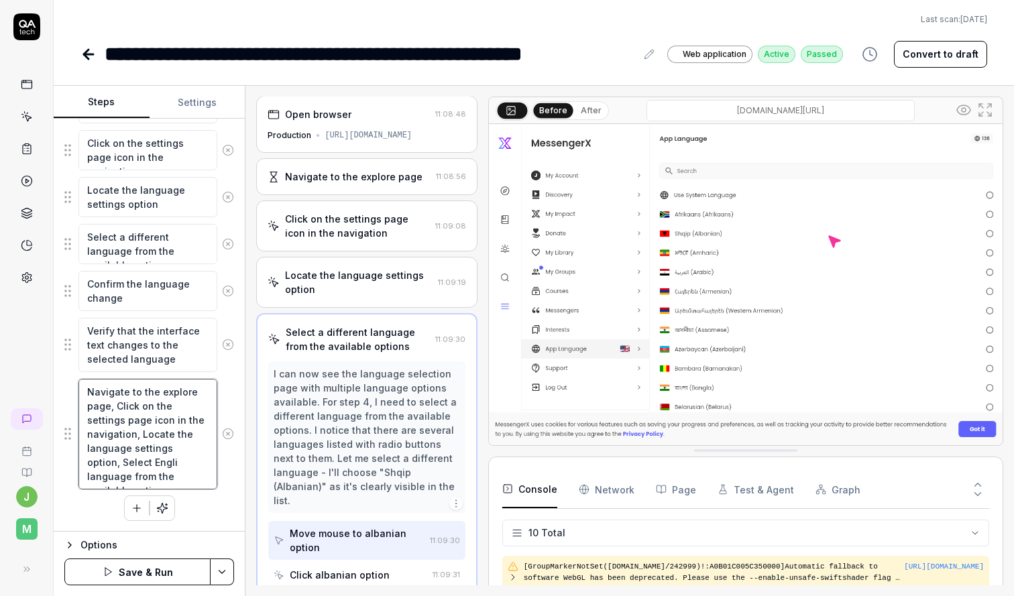
type textarea "*"
type textarea "Navigate to the explore page, Click on the settings page icon in the navigation…"
type textarea "*"
click at [175, 463] on textarea "Navigate to the explore page, Click on the settings page icon in the navigation…" at bounding box center [147, 434] width 139 height 111
type textarea "Navigate to the explore page, Click on the settings page icon in the navigation…"
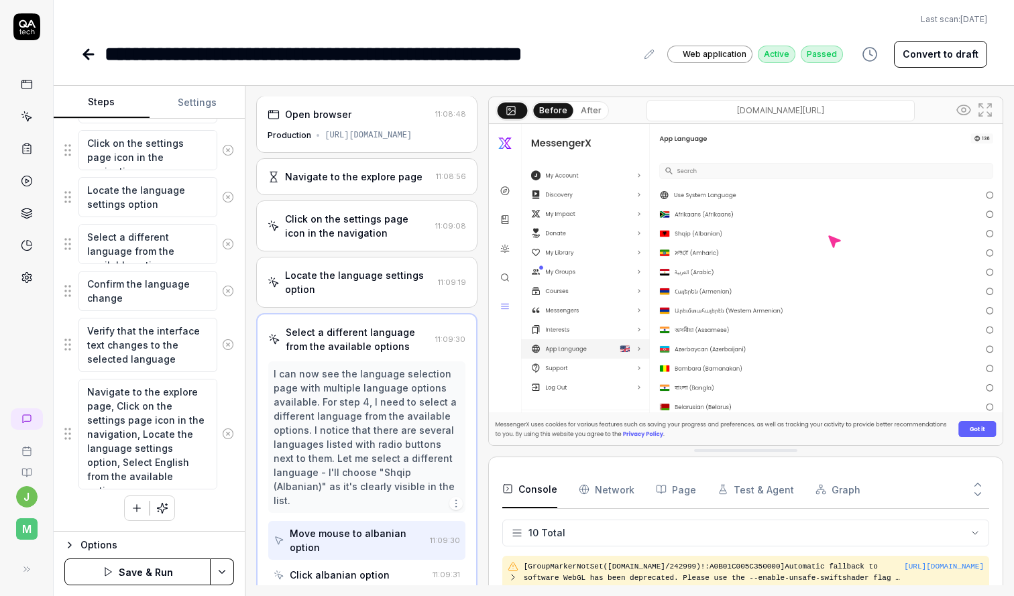
click at [234, 480] on div "Navigate to the explore page, Click on the settings page icon in the navigation…" at bounding box center [149, 434] width 170 height 112
click at [223, 572] on html "**********" at bounding box center [507, 298] width 1014 height 596
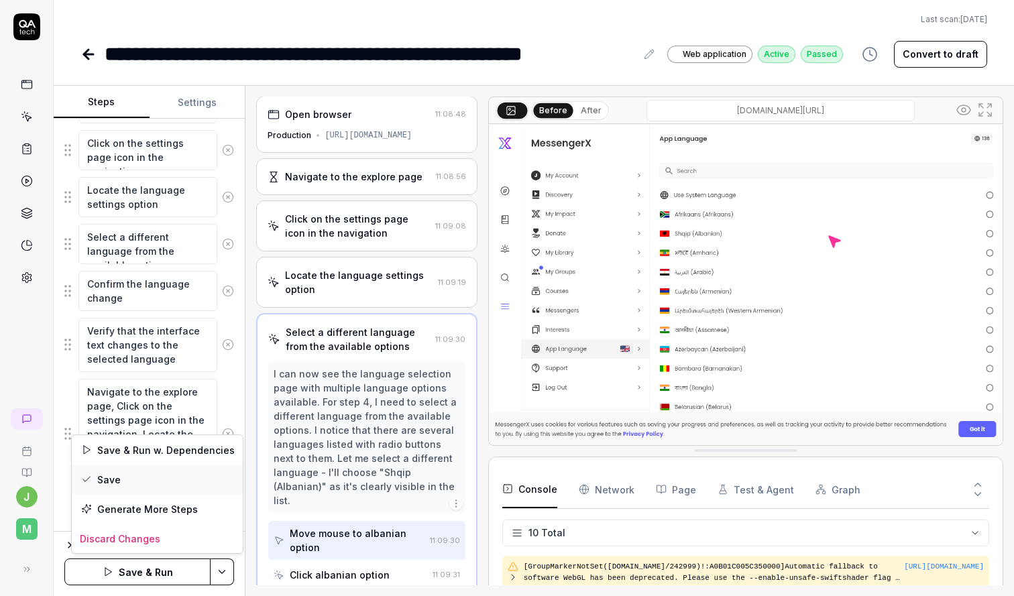
click at [150, 482] on div "Save" at bounding box center [157, 480] width 171 height 30
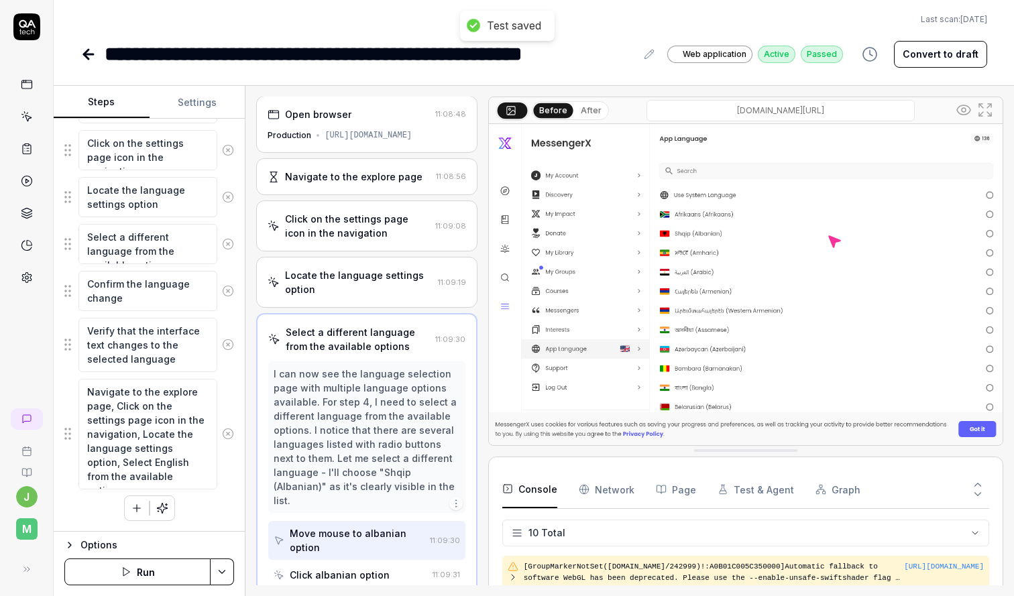
type textarea "*"
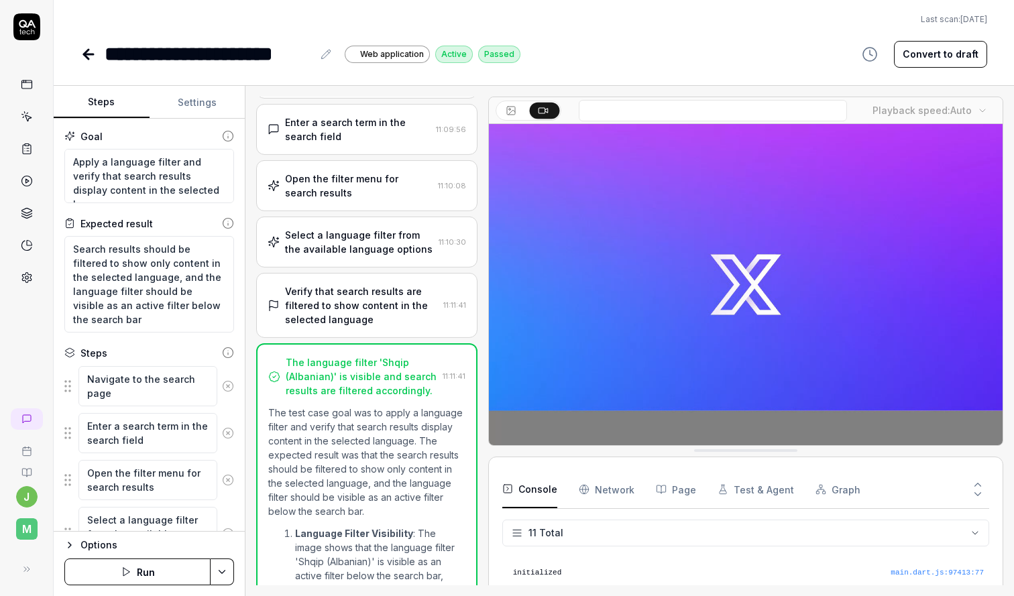
type textarea "*"
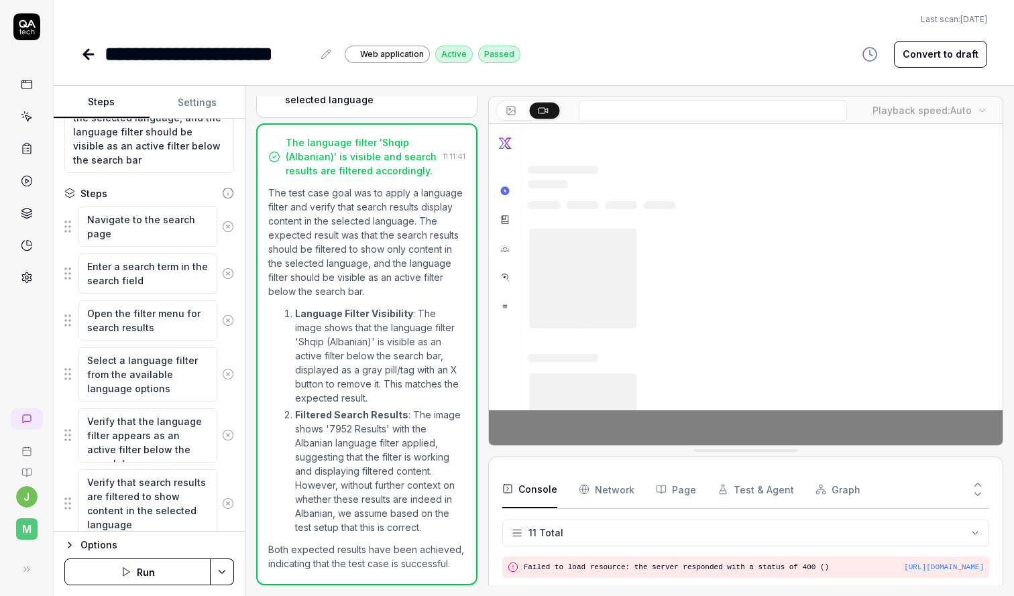
scroll to position [208, 0]
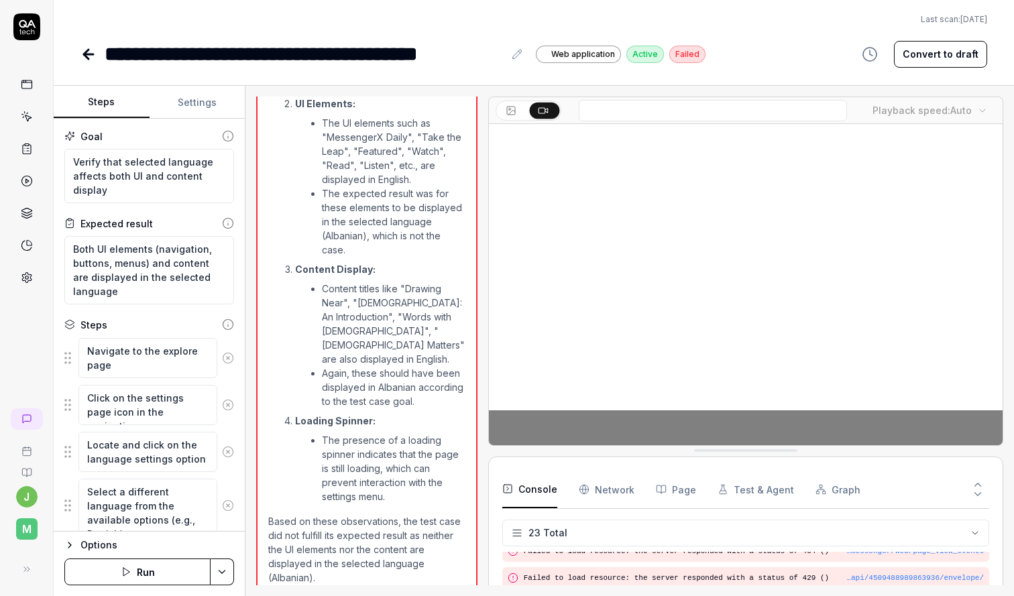
scroll to position [266, 0]
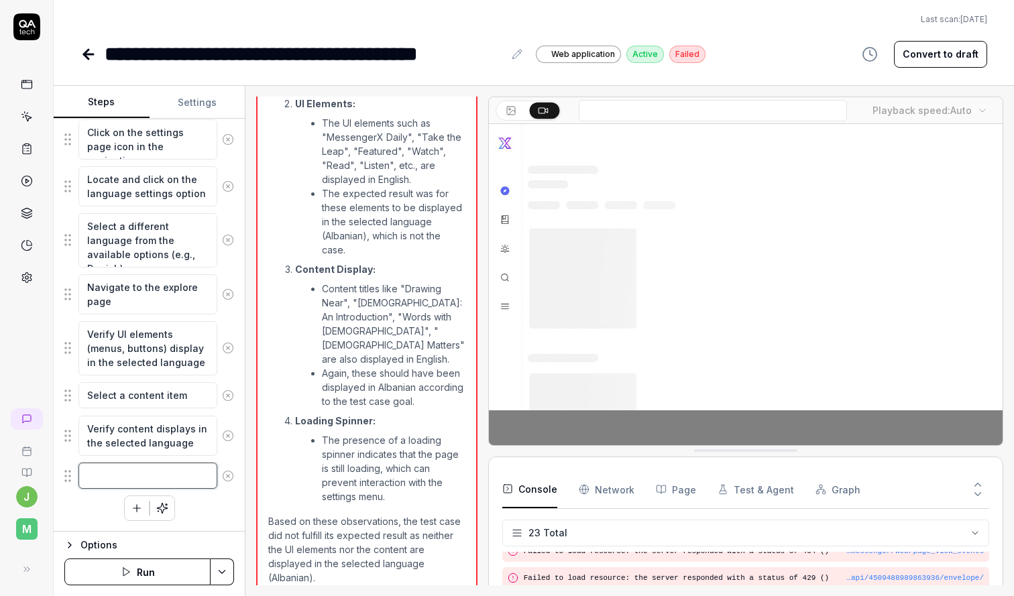
click at [138, 478] on textarea at bounding box center [147, 476] width 139 height 26
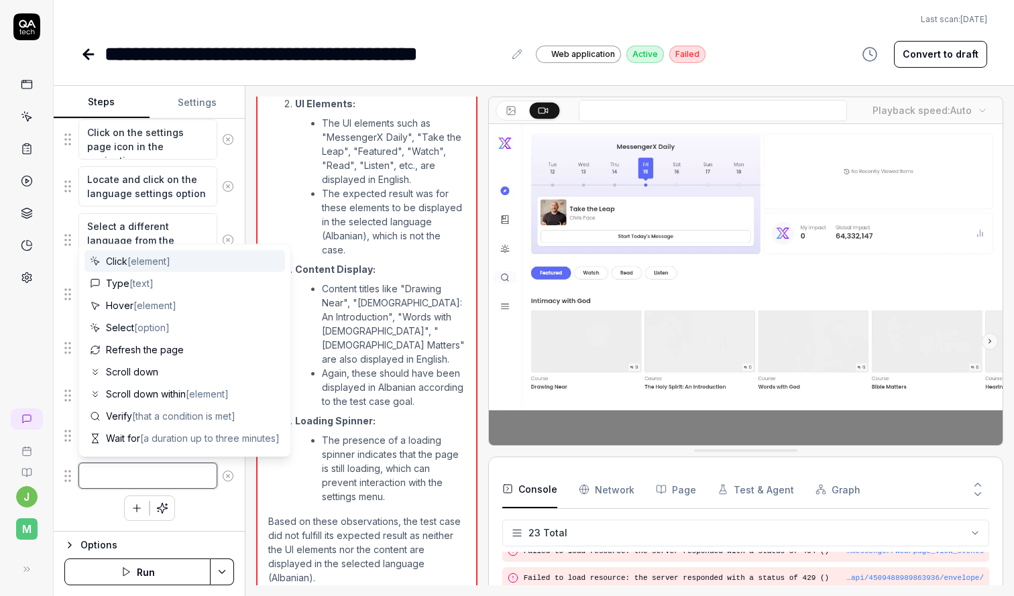
click at [248, 155] on div "Steps Settings Goal Verify that selected language affects both UI and content d…" at bounding box center [534, 341] width 961 height 511
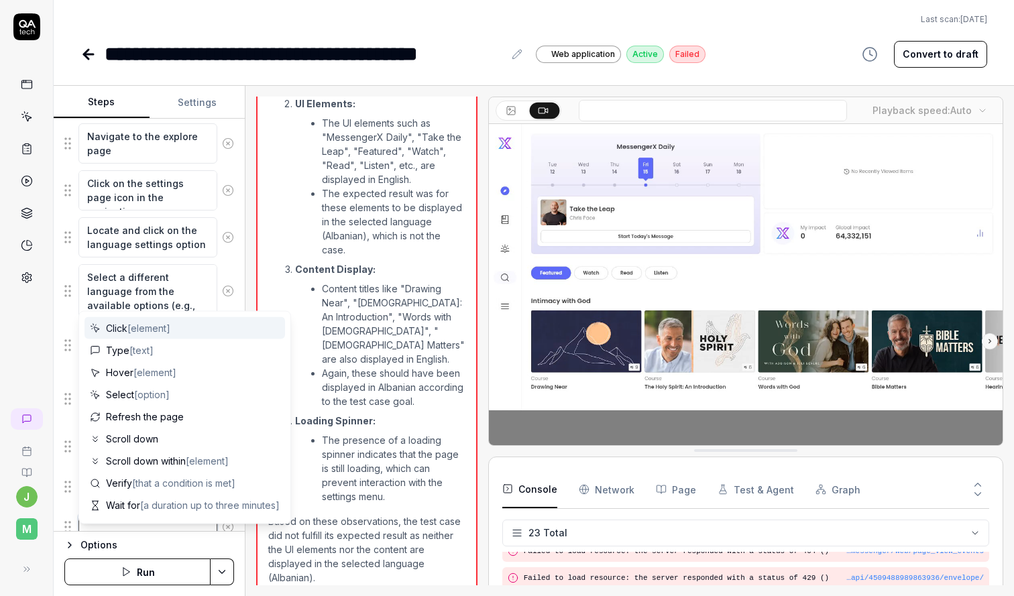
scroll to position [224, 0]
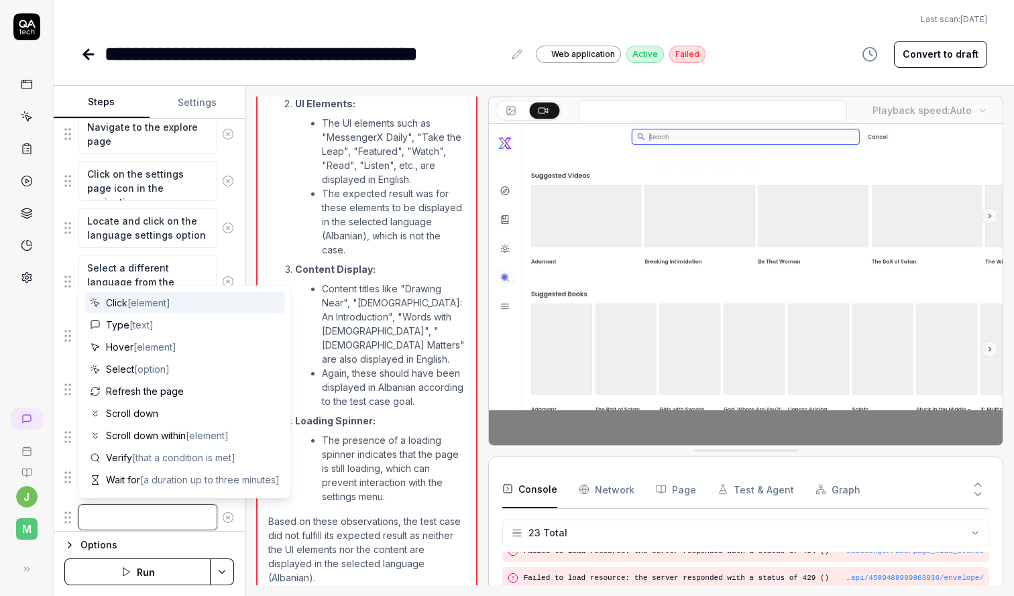
click at [247, 139] on div "Steps Settings Goal Verify that selected language affects both UI and content d…" at bounding box center [534, 341] width 961 height 511
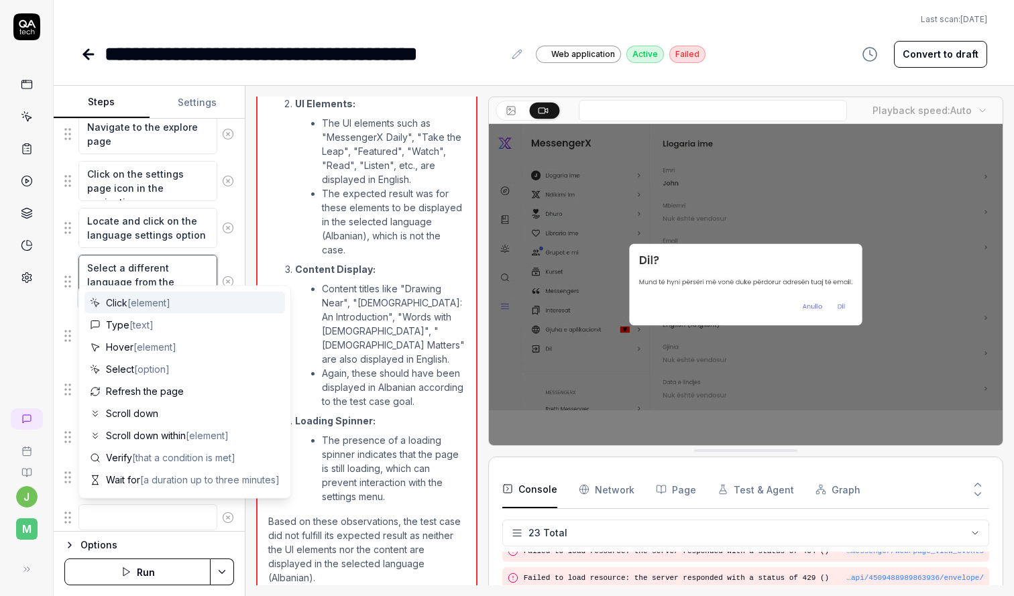
click at [163, 276] on textarea "Select a different language from the available options (e.g., Danish)" at bounding box center [147, 282] width 139 height 54
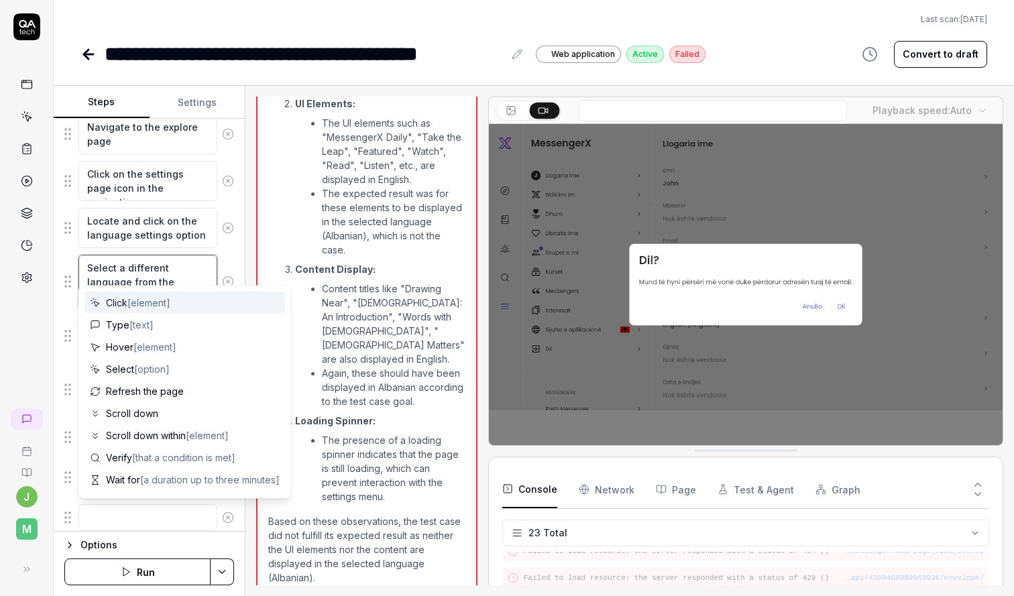
type textarea "*"
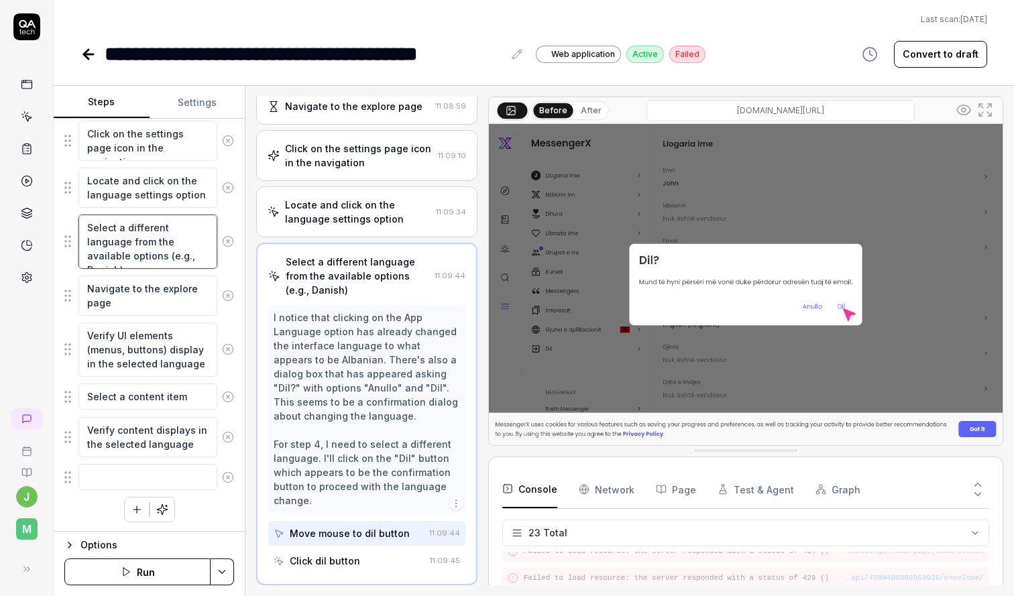
scroll to position [266, 0]
click at [167, 254] on textarea "Select a different language from the available options (e.g., Danish)" at bounding box center [147, 240] width 139 height 54
type textarea "Select a different language from the available options"
type textarea "*"
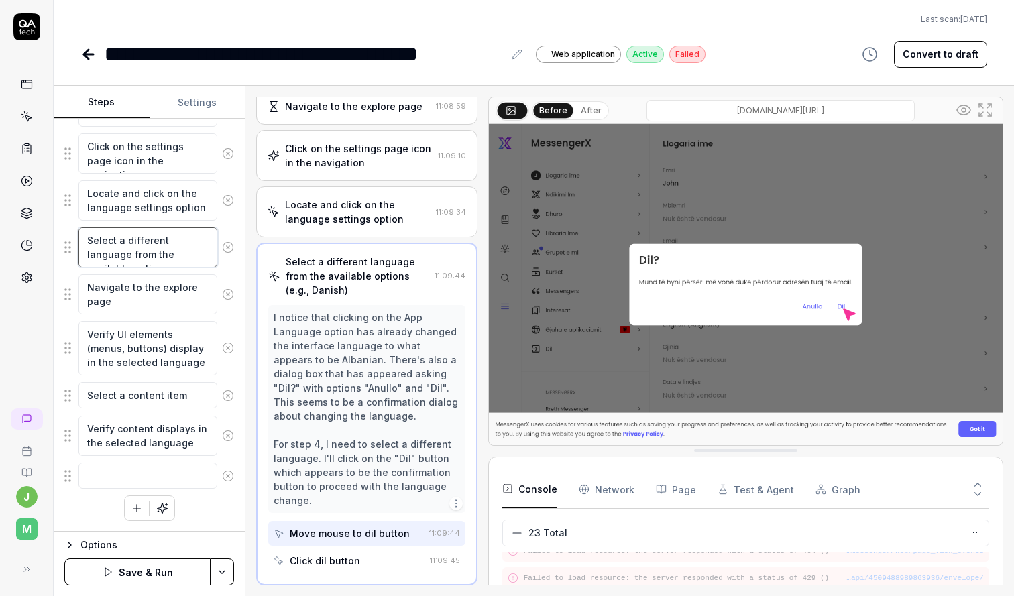
type textarea "Select a different language from the available options"
type textarea "*"
type textarea "Select a different language from the available options"
type textarea "*"
click at [129, 477] on textarea at bounding box center [147, 476] width 139 height 26
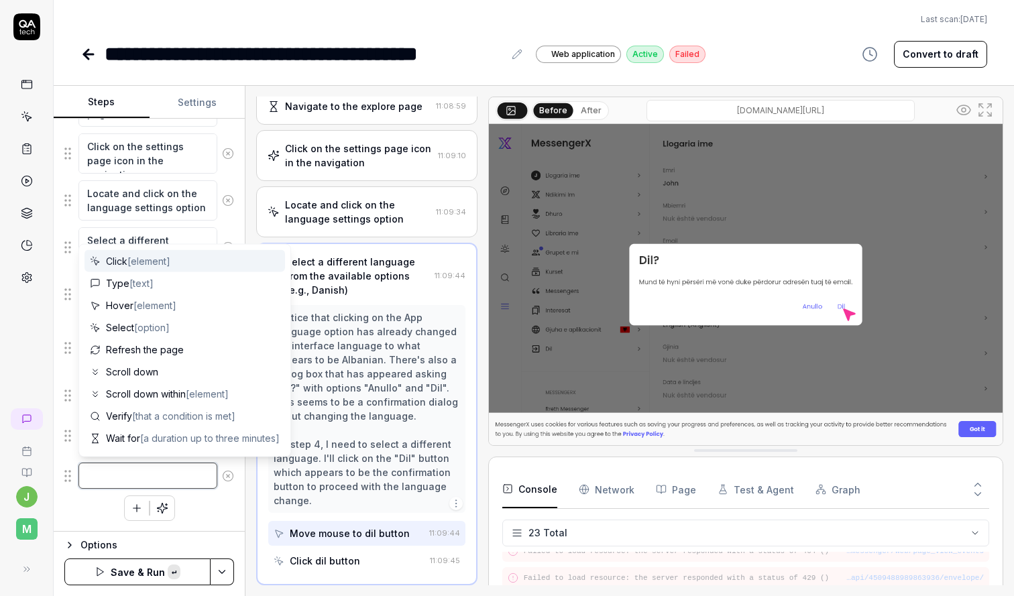
paste textarea "Navigate to the explore page, Click on the settings page icon in the navigation…"
type textarea "Navigate to the explore page, Click on the settings page icon in the navigation…"
type textarea "*"
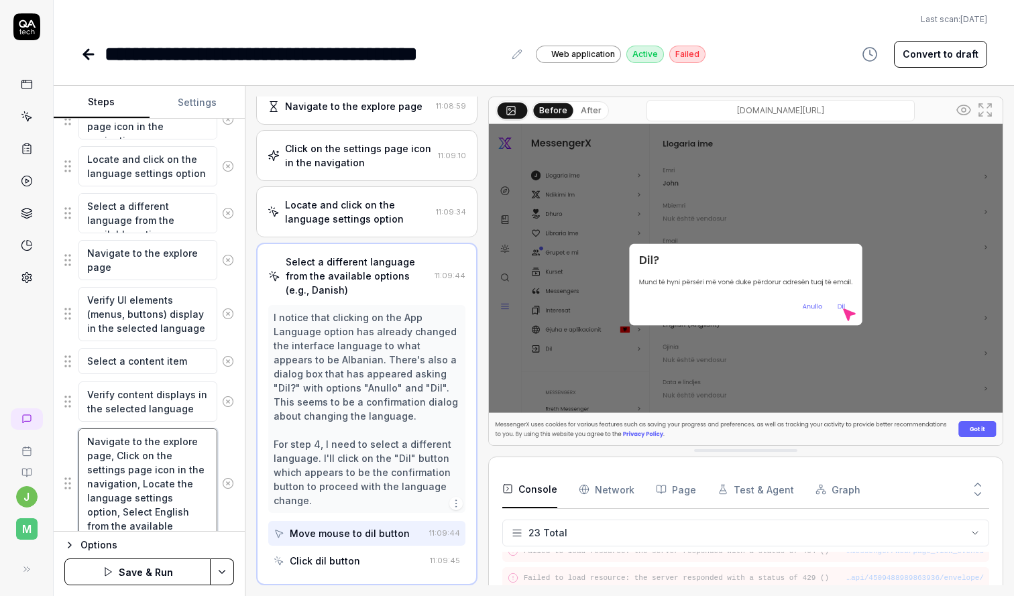
scroll to position [335, 0]
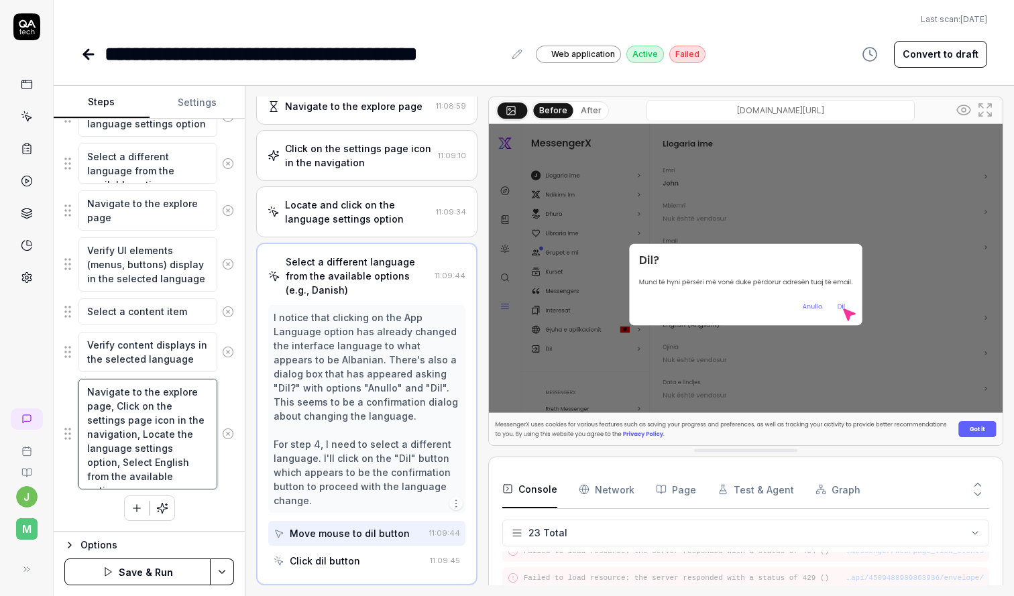
type textarea "Navigate to the explore page, Click on the settings page icon in the navigation…"
click at [225, 578] on html "**********" at bounding box center [507, 298] width 1014 height 596
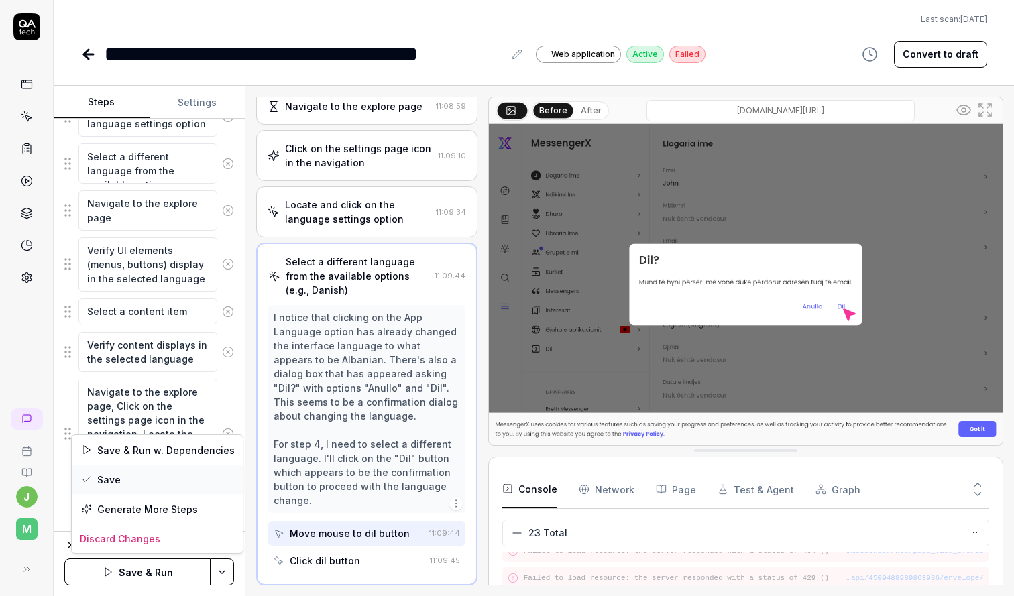
click at [138, 484] on div "Save" at bounding box center [157, 480] width 171 height 30
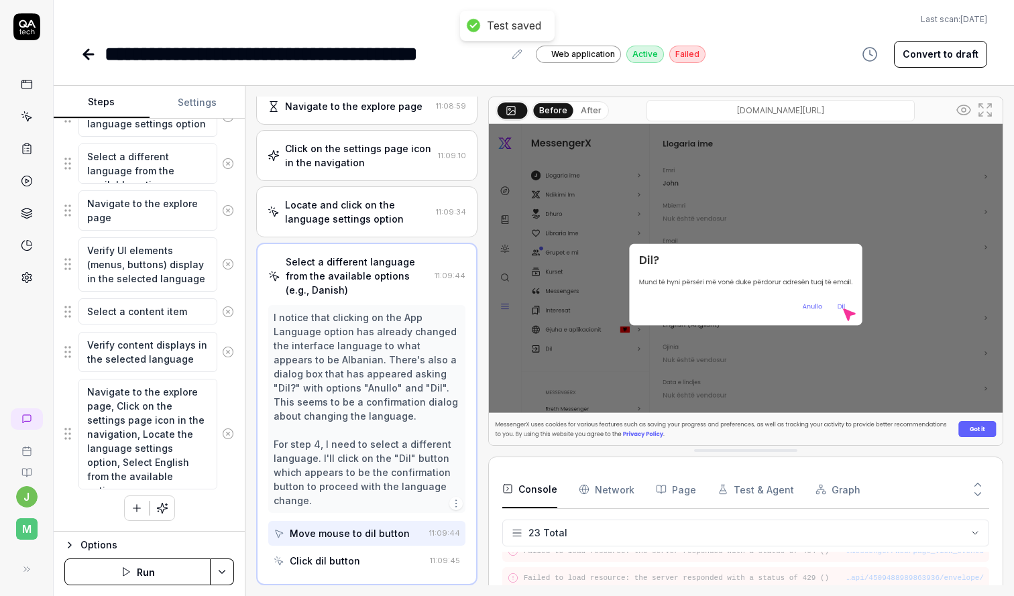
type textarea "*"
click at [744, 51] on div "**********" at bounding box center [534, 54] width 907 height 30
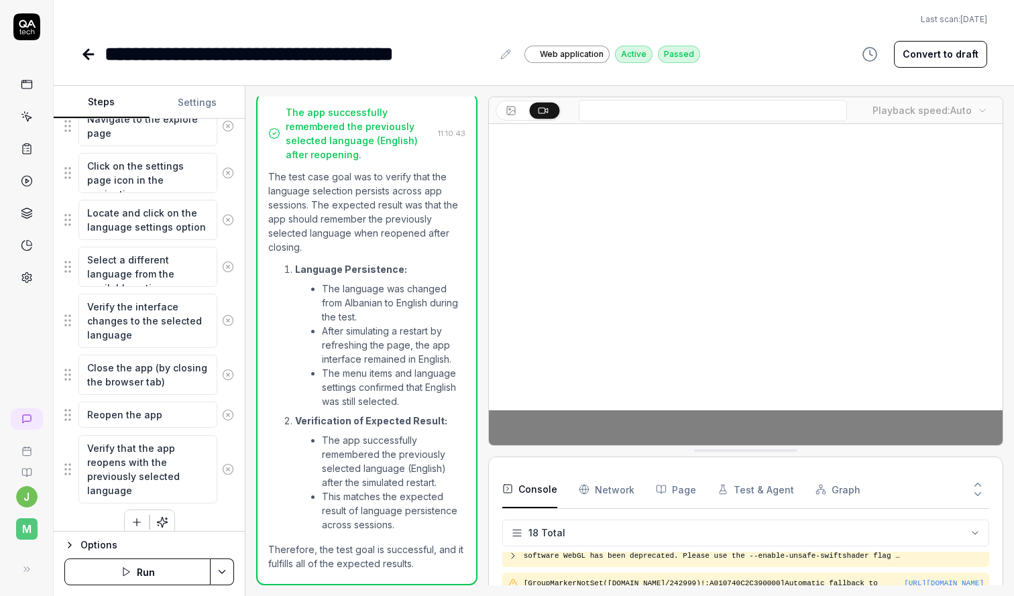
scroll to position [218, 0]
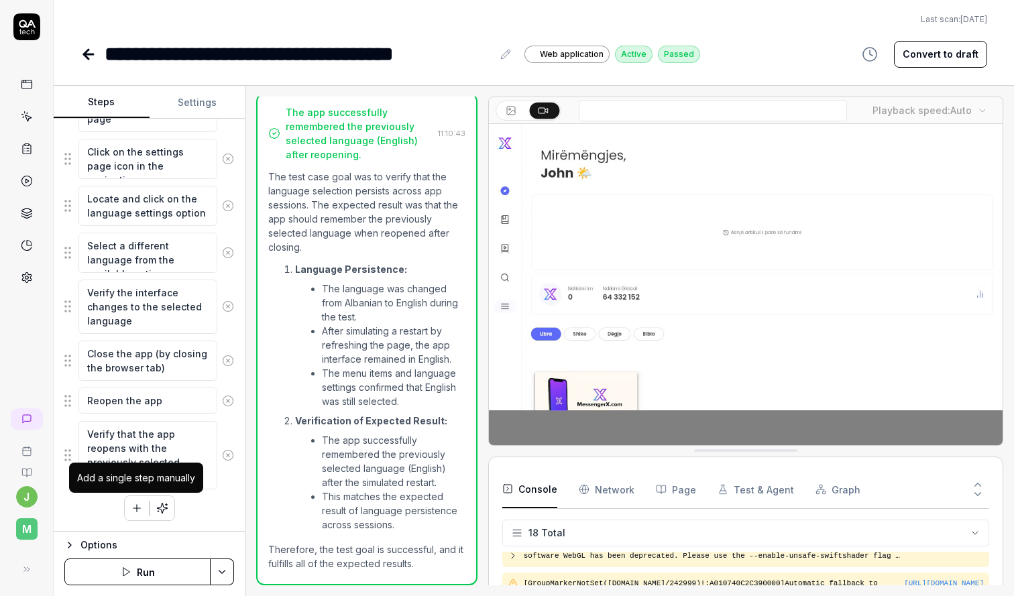
click at [143, 502] on button "button" at bounding box center [137, 508] width 24 height 24
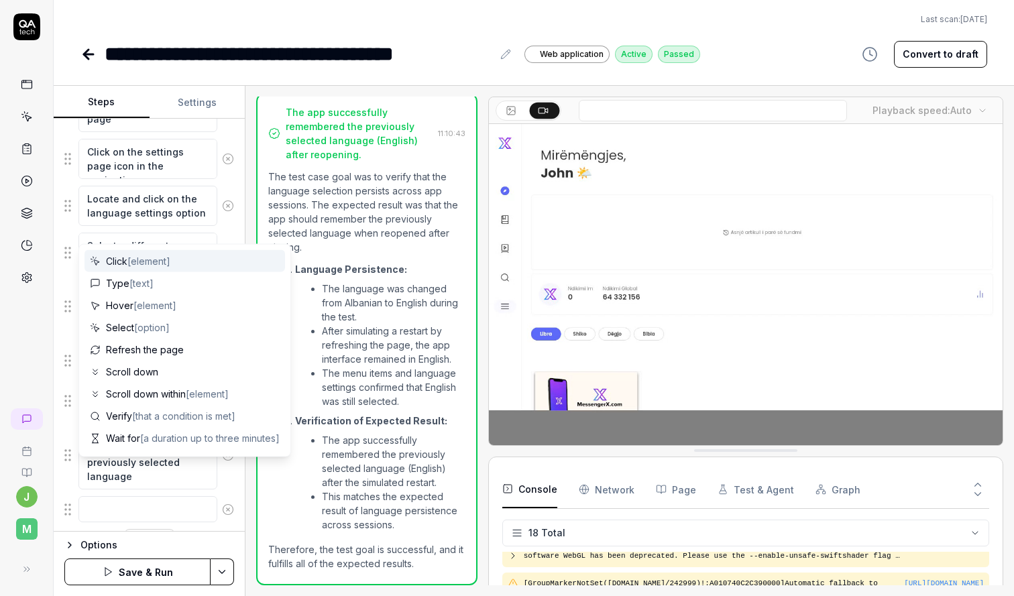
scroll to position [252, 0]
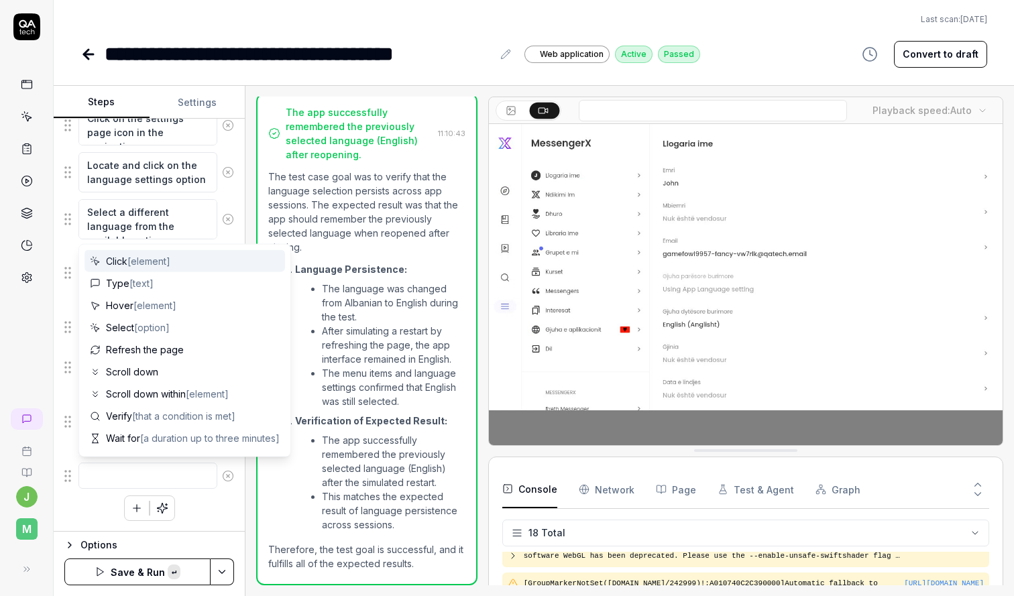
type textarea "*"
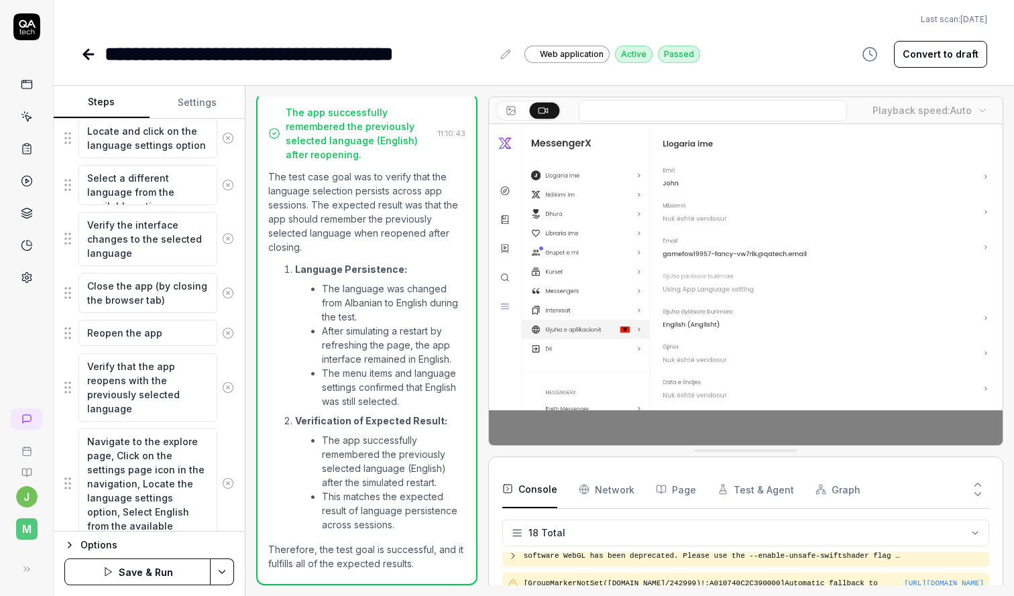
scroll to position [335, 0]
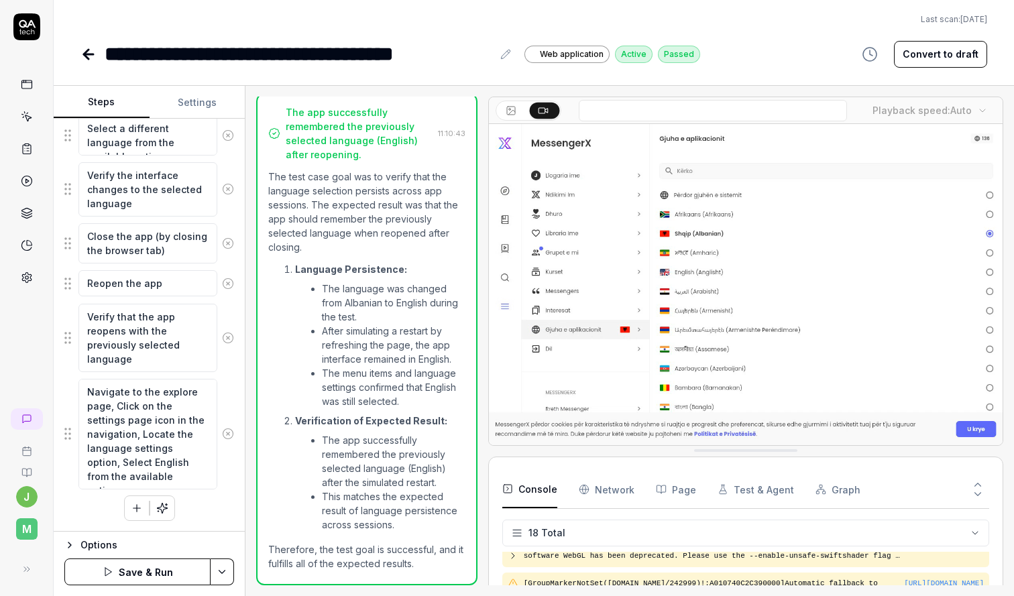
type textarea "Navigate to the explore page, Click on the settings page icon in the navigation…"
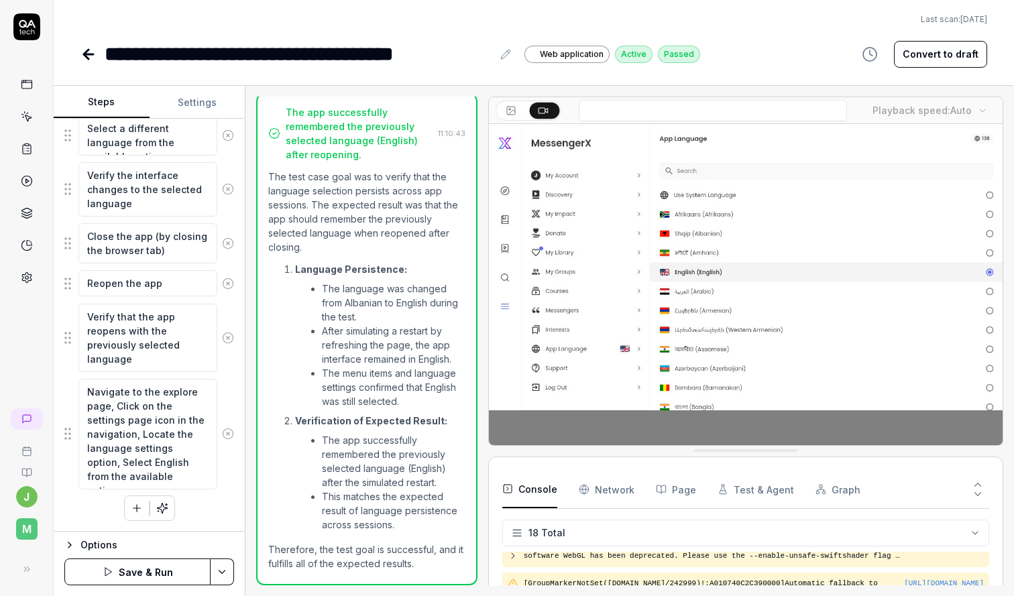
click at [214, 525] on div "Goal Test that language selection persists across app sessions Expected result …" at bounding box center [149, 325] width 191 height 413
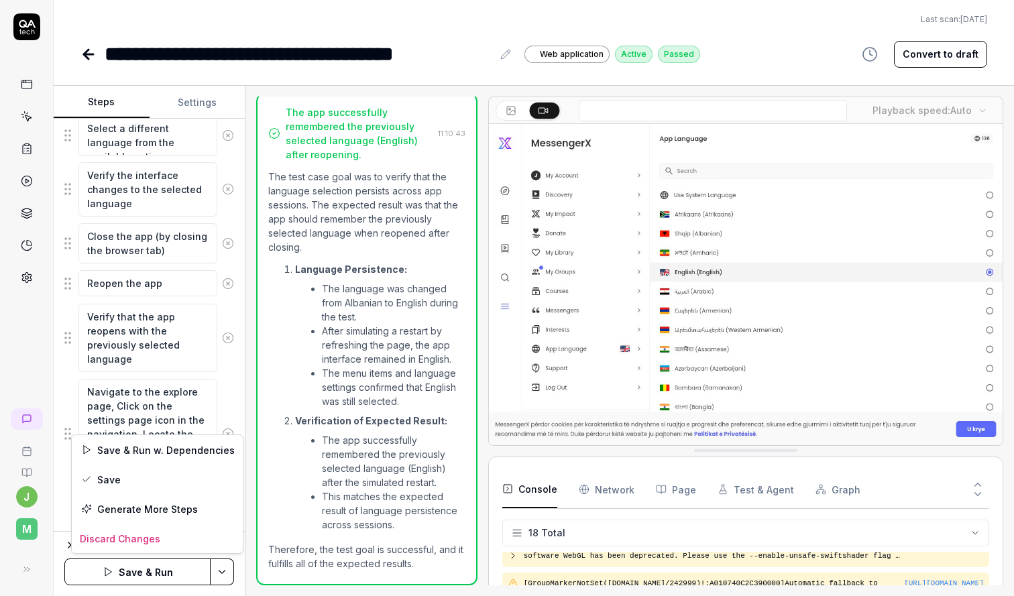
click at [219, 574] on html "**********" at bounding box center [507, 298] width 1014 height 596
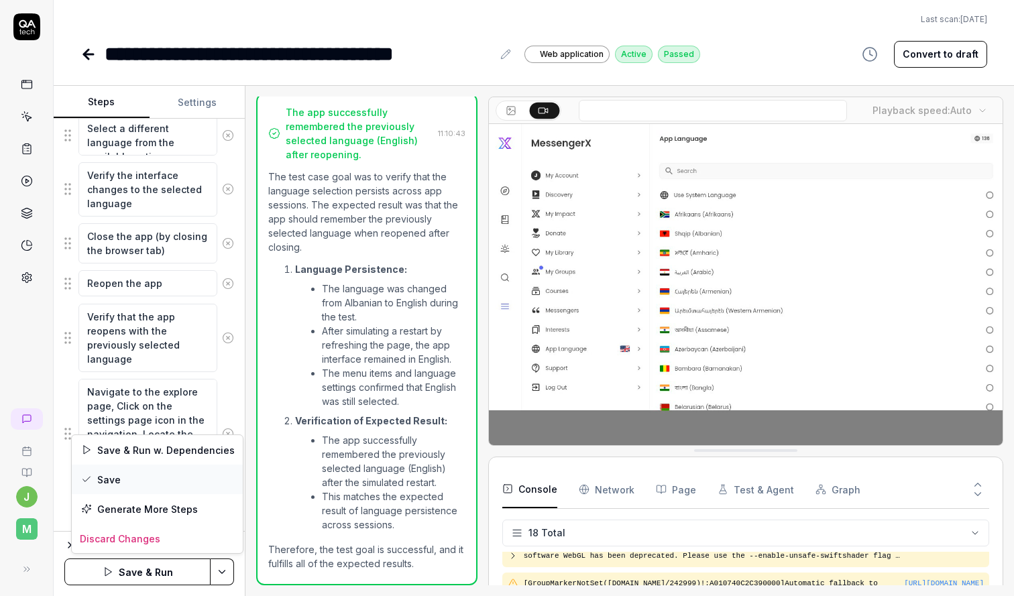
click at [166, 477] on div "Save" at bounding box center [157, 480] width 171 height 30
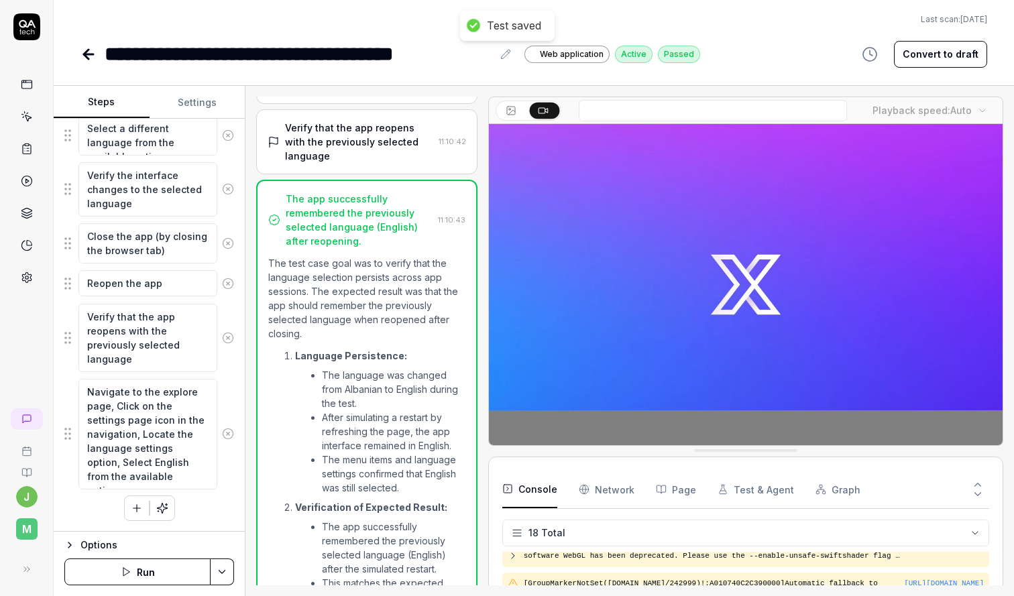
type textarea "*"
